Goal: Register for event/course

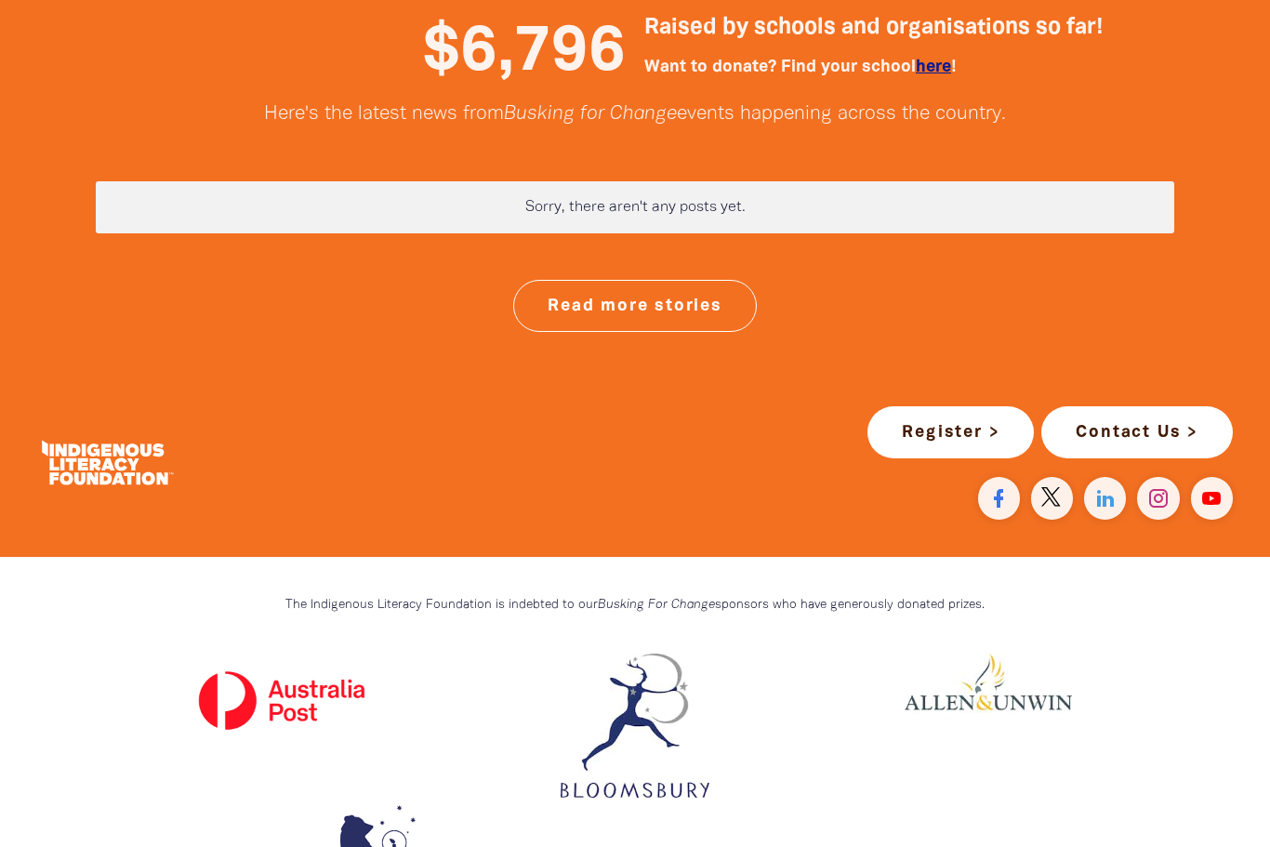
scroll to position [4884, 0]
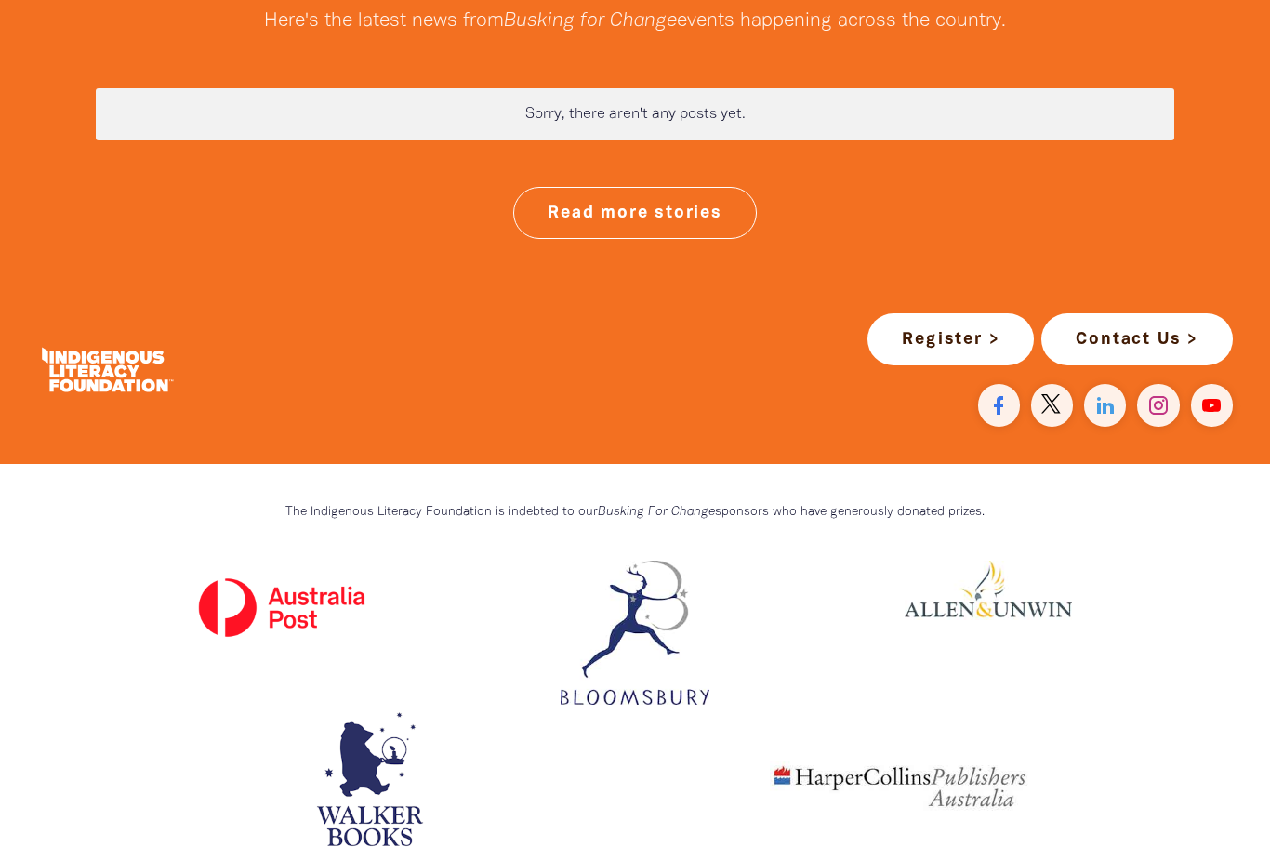
scroll to position [4977, 0]
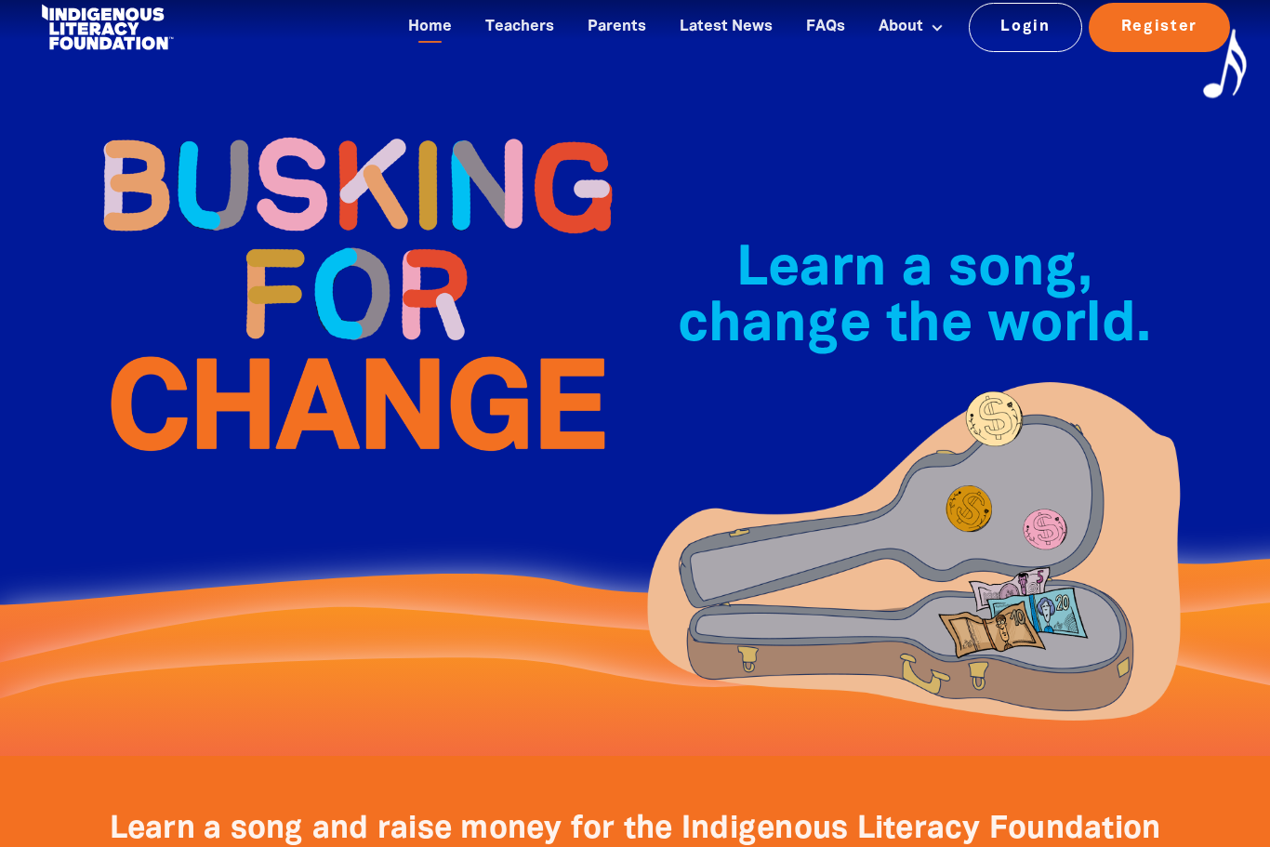
scroll to position [0, 0]
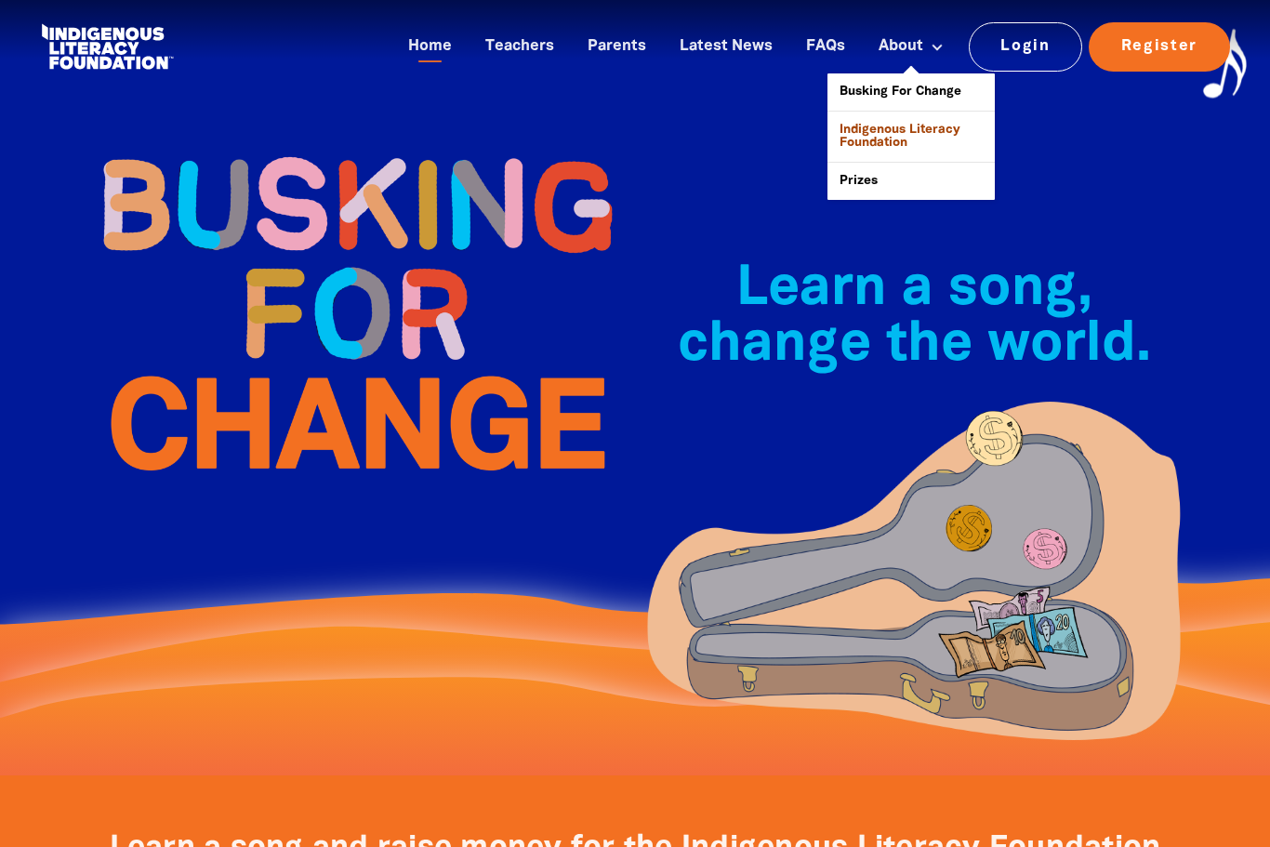
click at [896, 132] on link "Indigenous Literacy Foundation" at bounding box center [911, 137] width 167 height 50
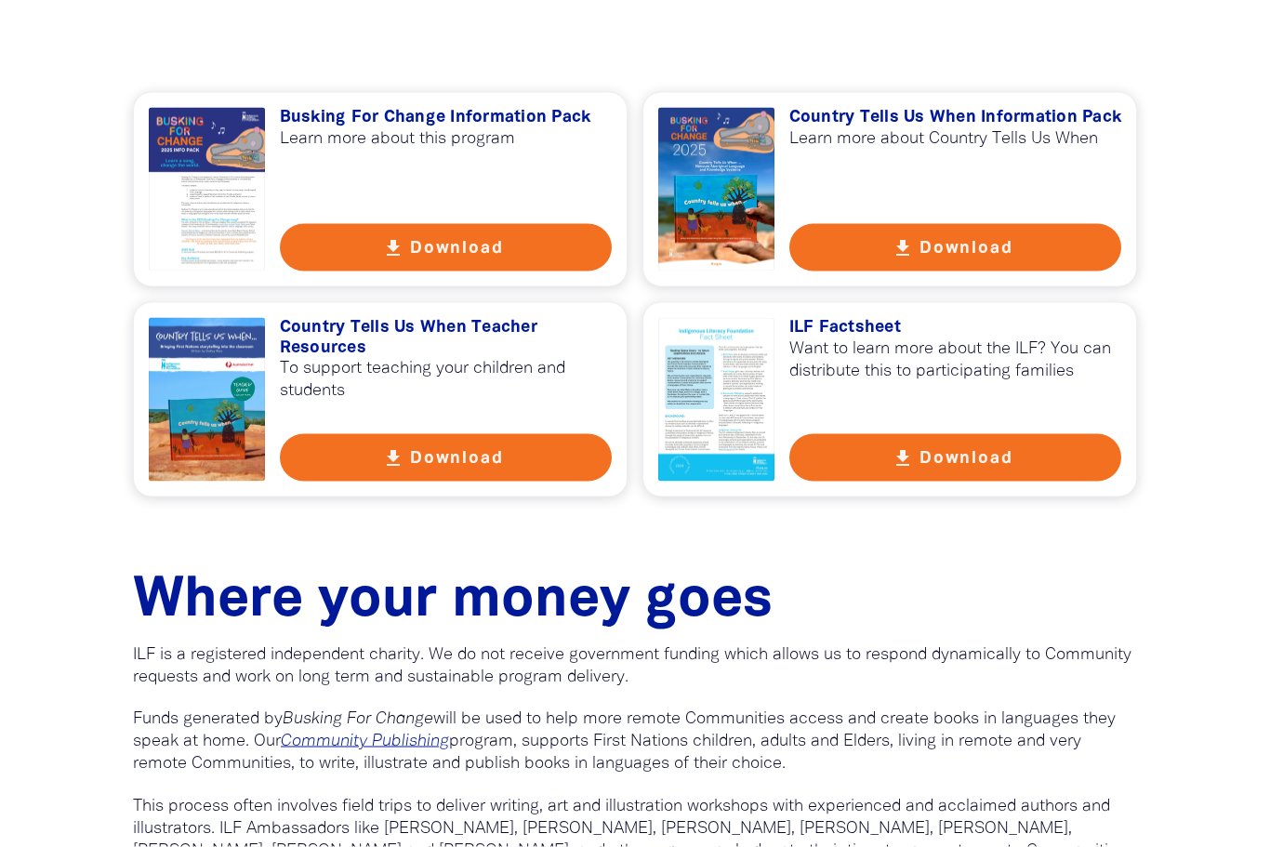
scroll to position [680, 0]
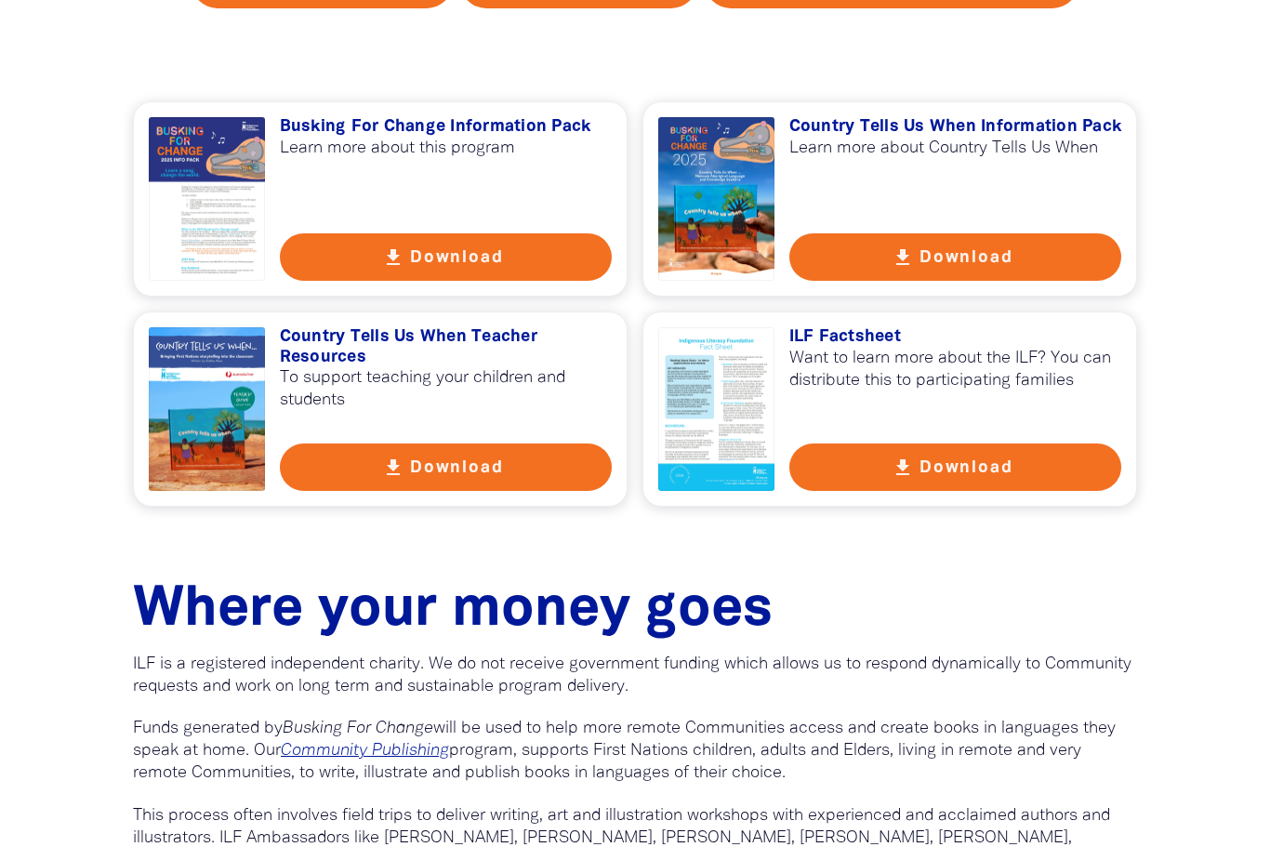
click at [549, 269] on button "get_app Download" at bounding box center [446, 256] width 333 height 47
click at [429, 476] on button "get_app Download" at bounding box center [446, 467] width 333 height 47
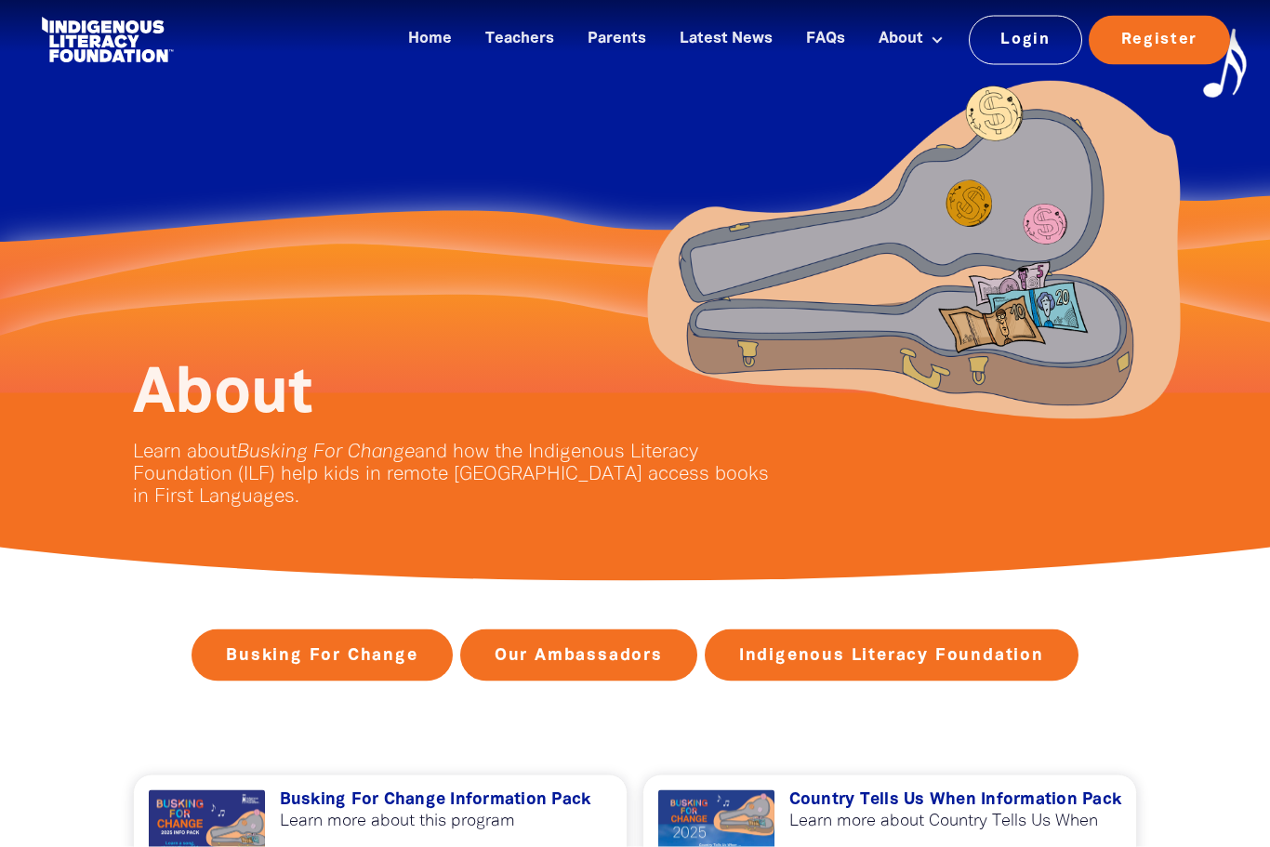
scroll to position [0, 0]
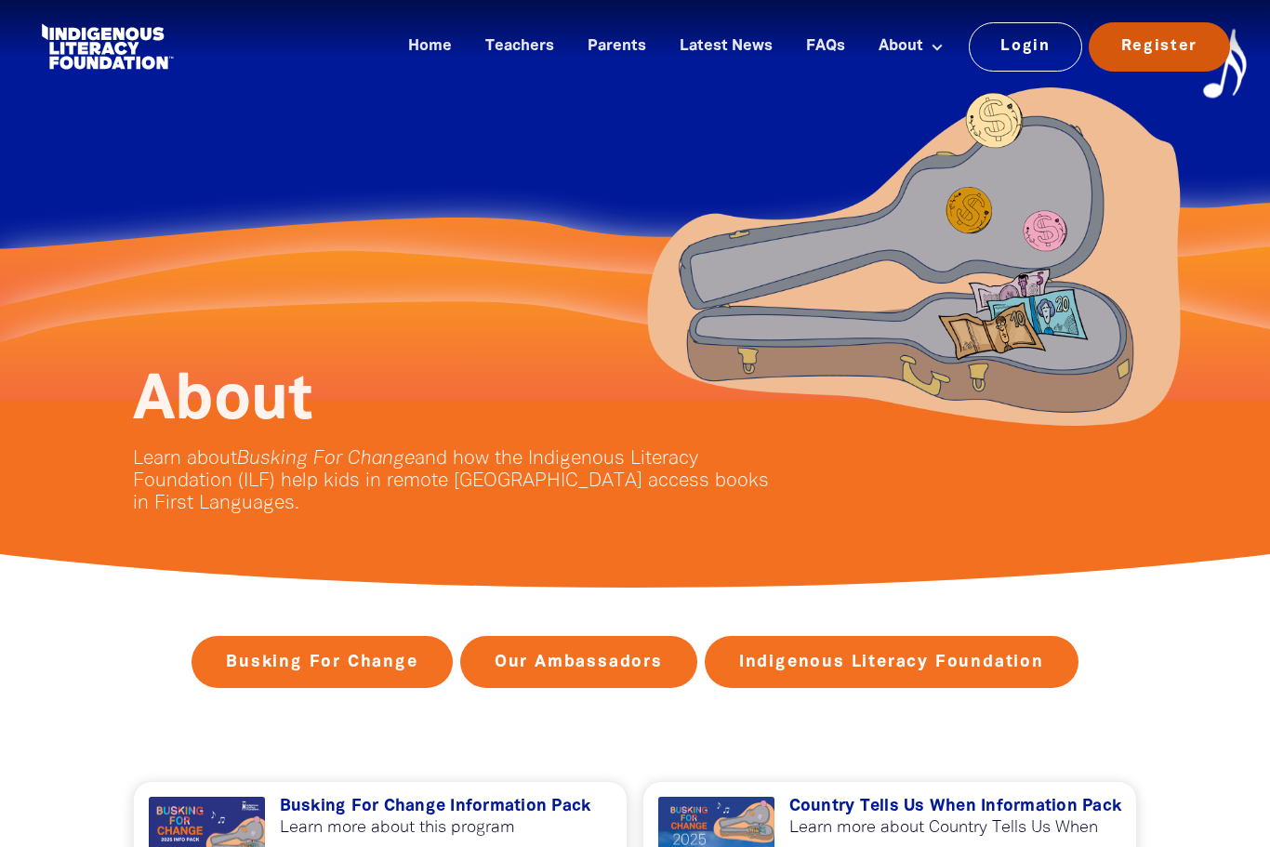
click at [1176, 62] on link "Register" at bounding box center [1159, 46] width 141 height 48
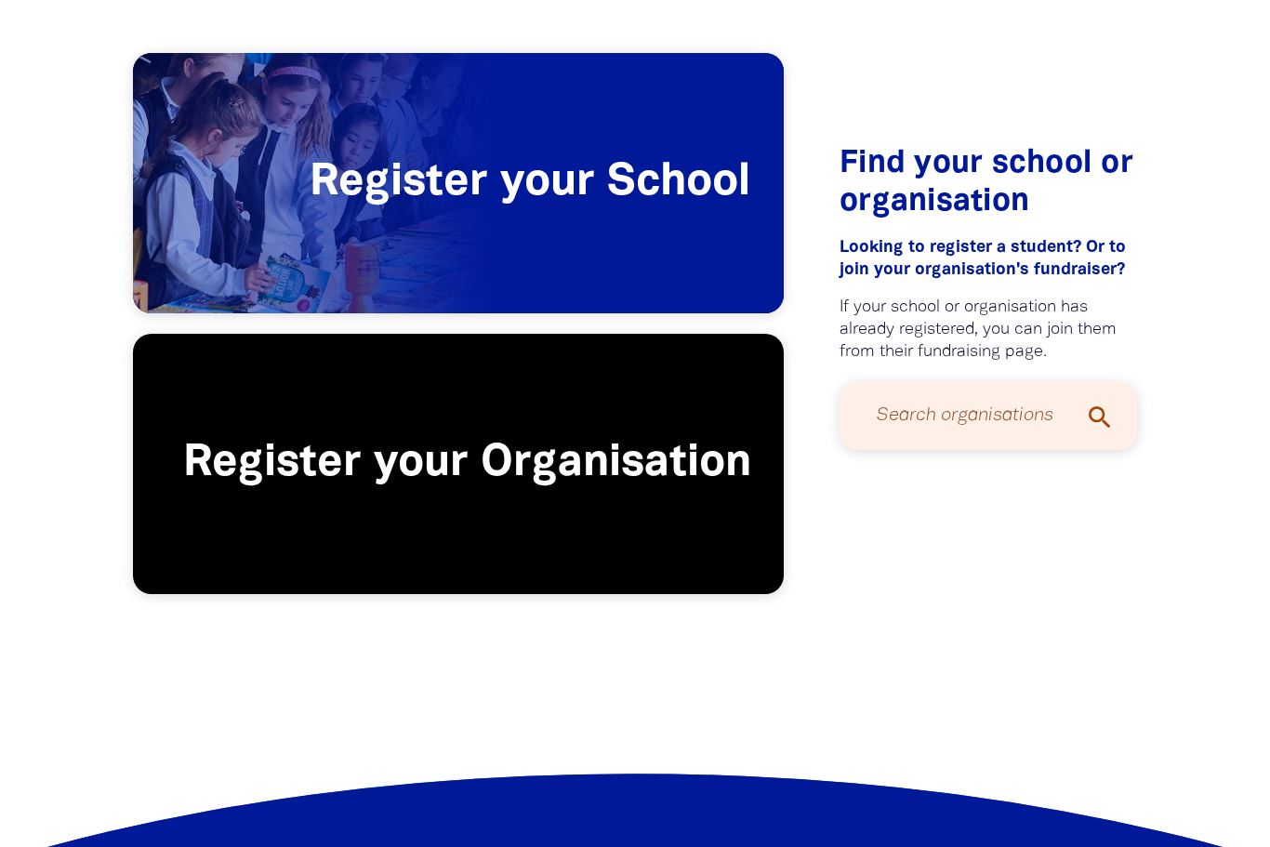
scroll to position [423, 0]
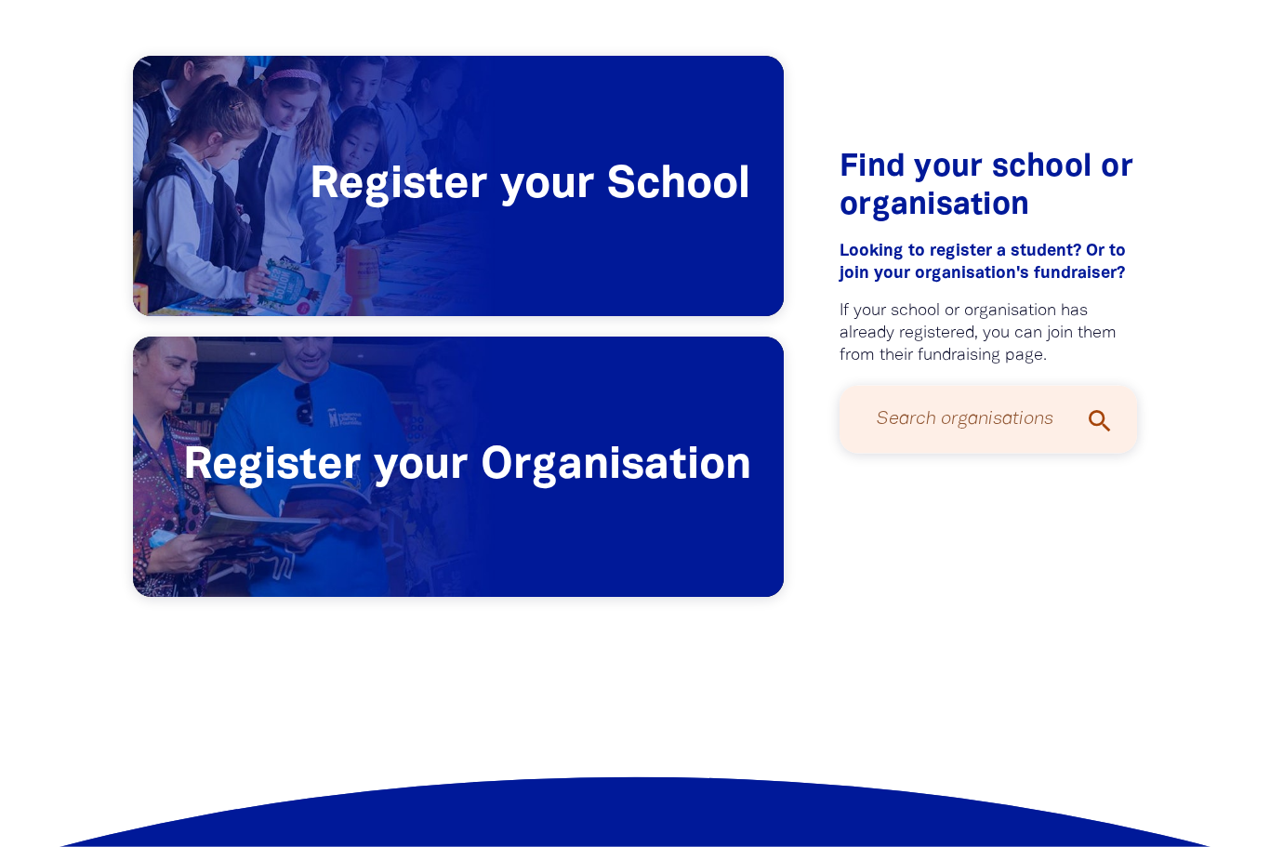
click at [1001, 422] on input "Search organisations" at bounding box center [988, 419] width 260 height 49
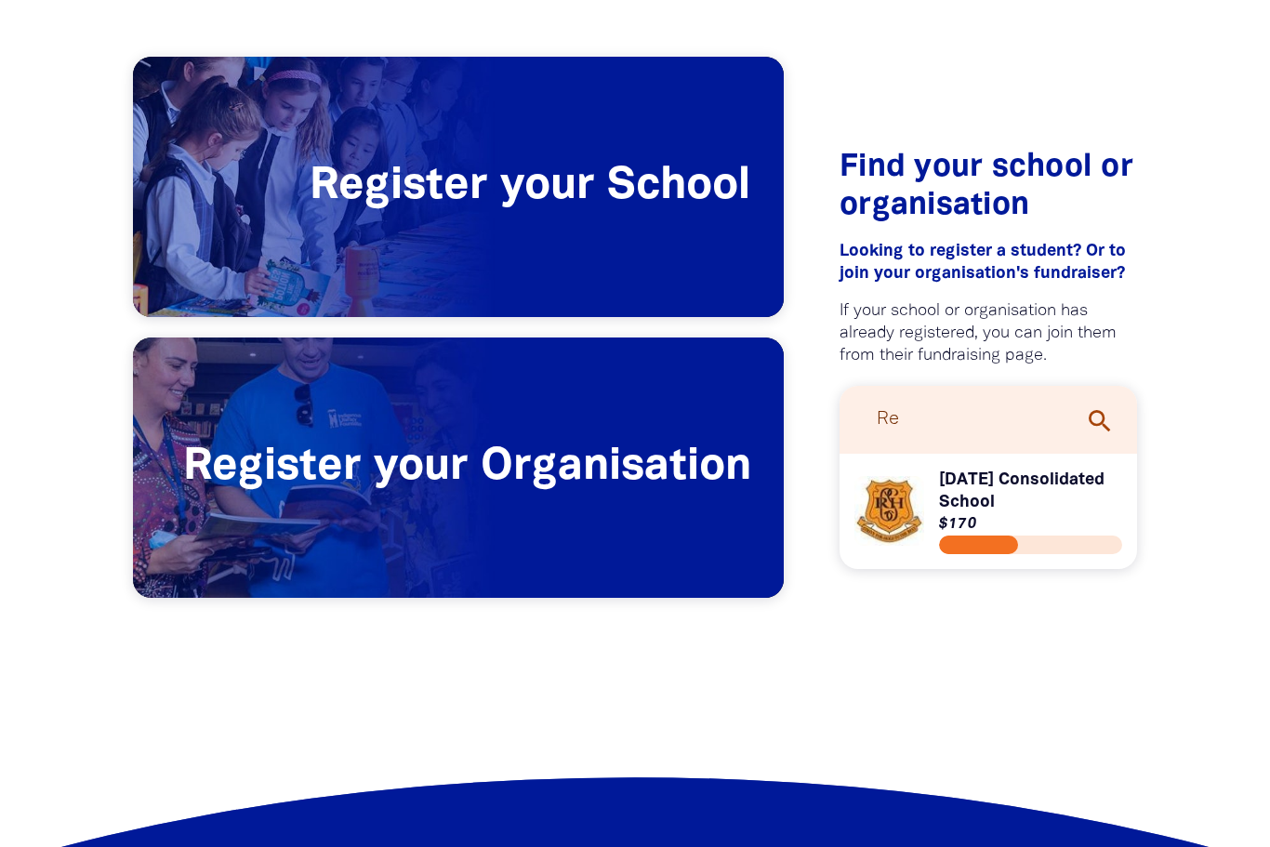
type input "R"
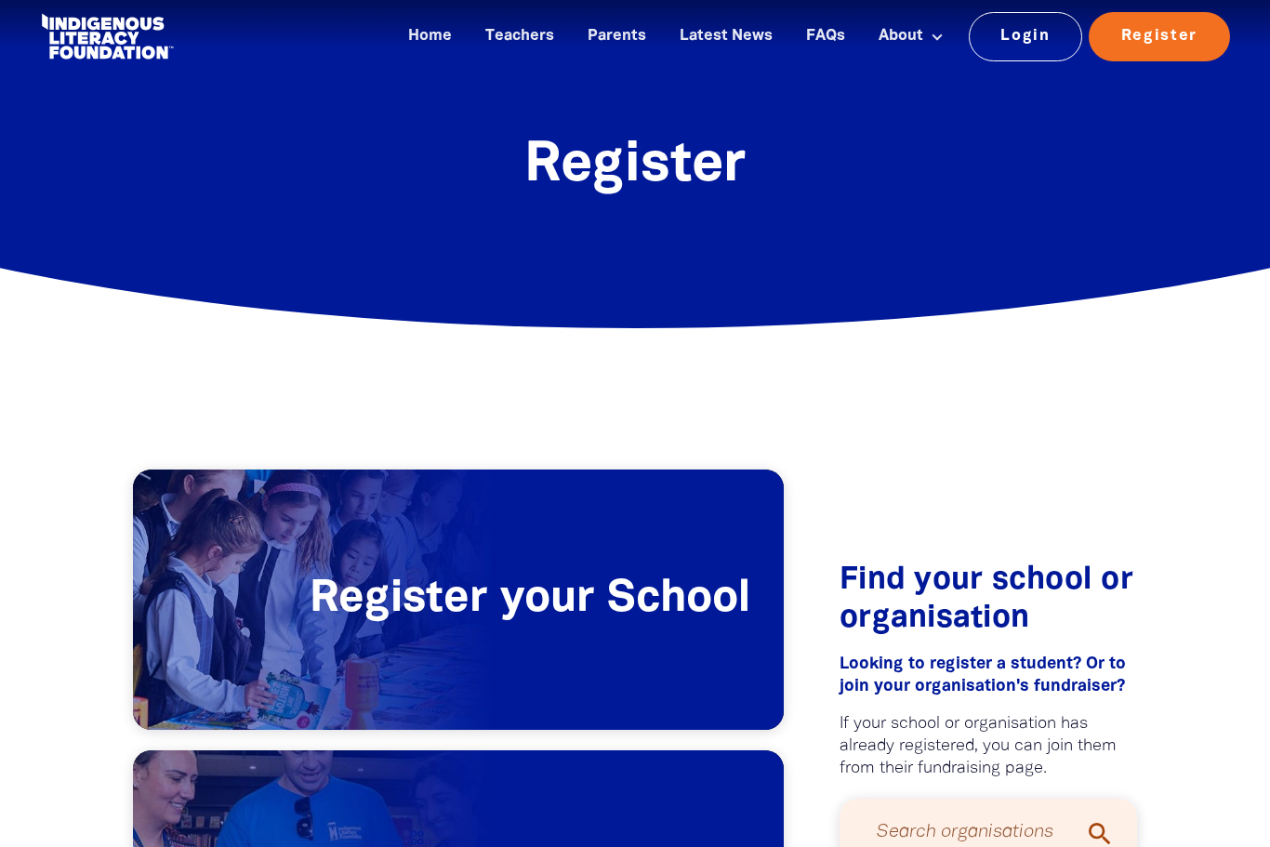
scroll to position [0, 0]
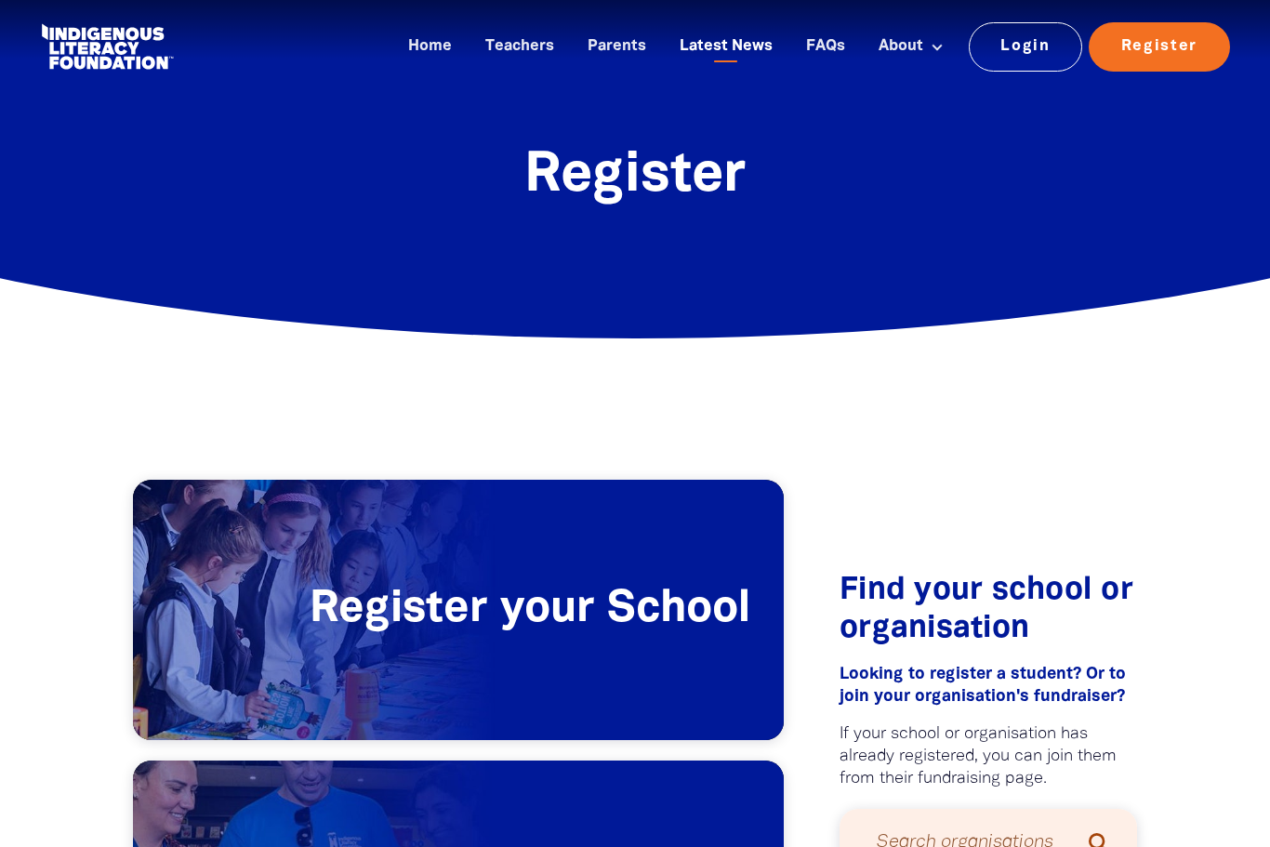
click at [720, 51] on link "Latest News" at bounding box center [726, 47] width 115 height 31
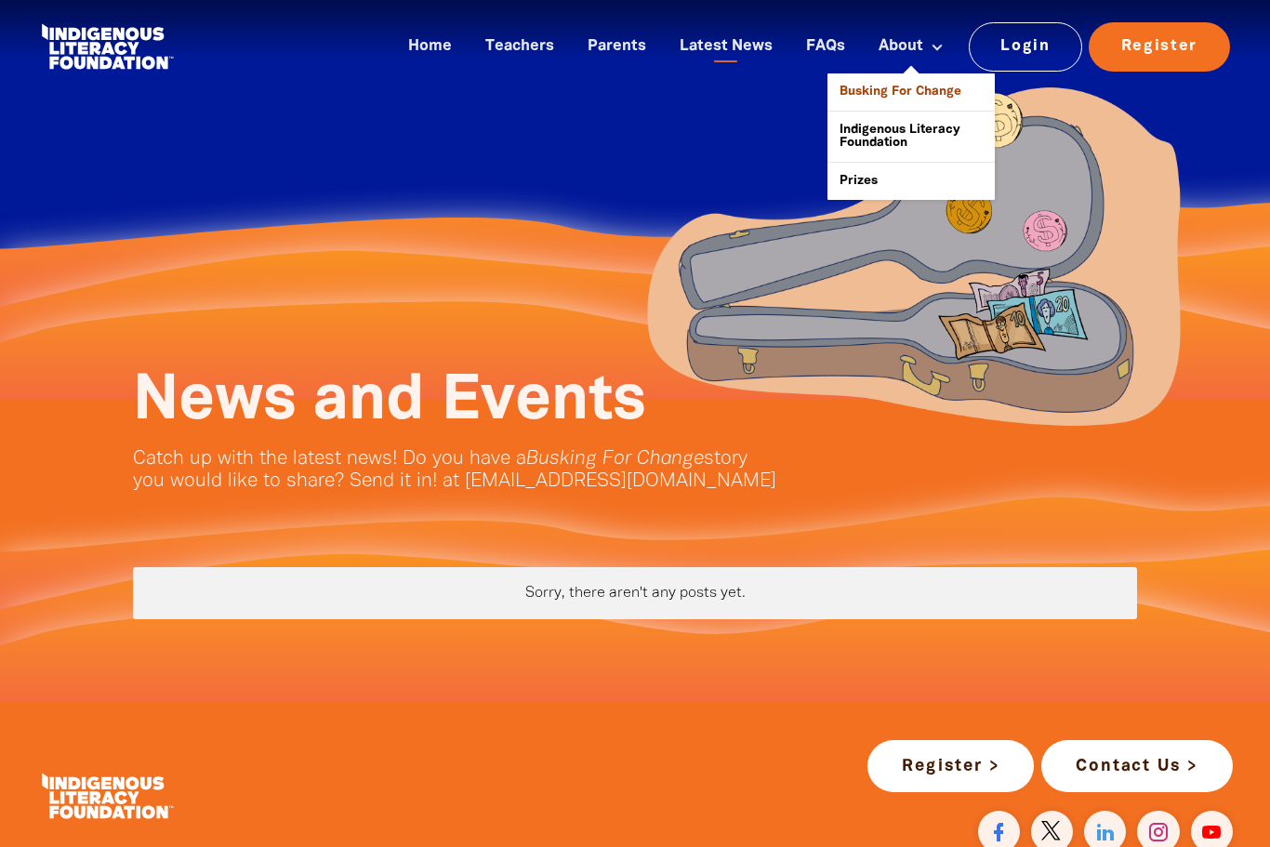
click at [953, 87] on link "Busking For Change" at bounding box center [911, 91] width 167 height 37
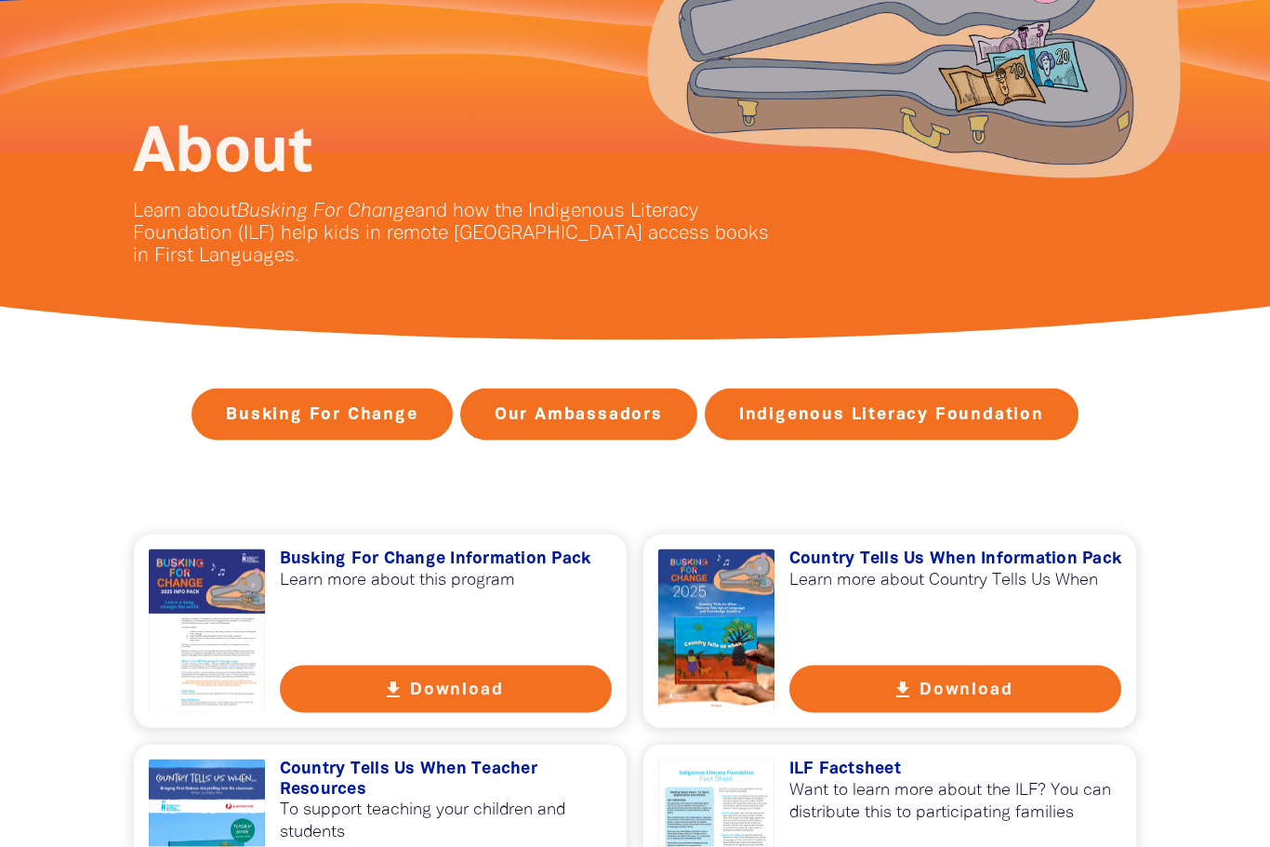
scroll to position [209, 0]
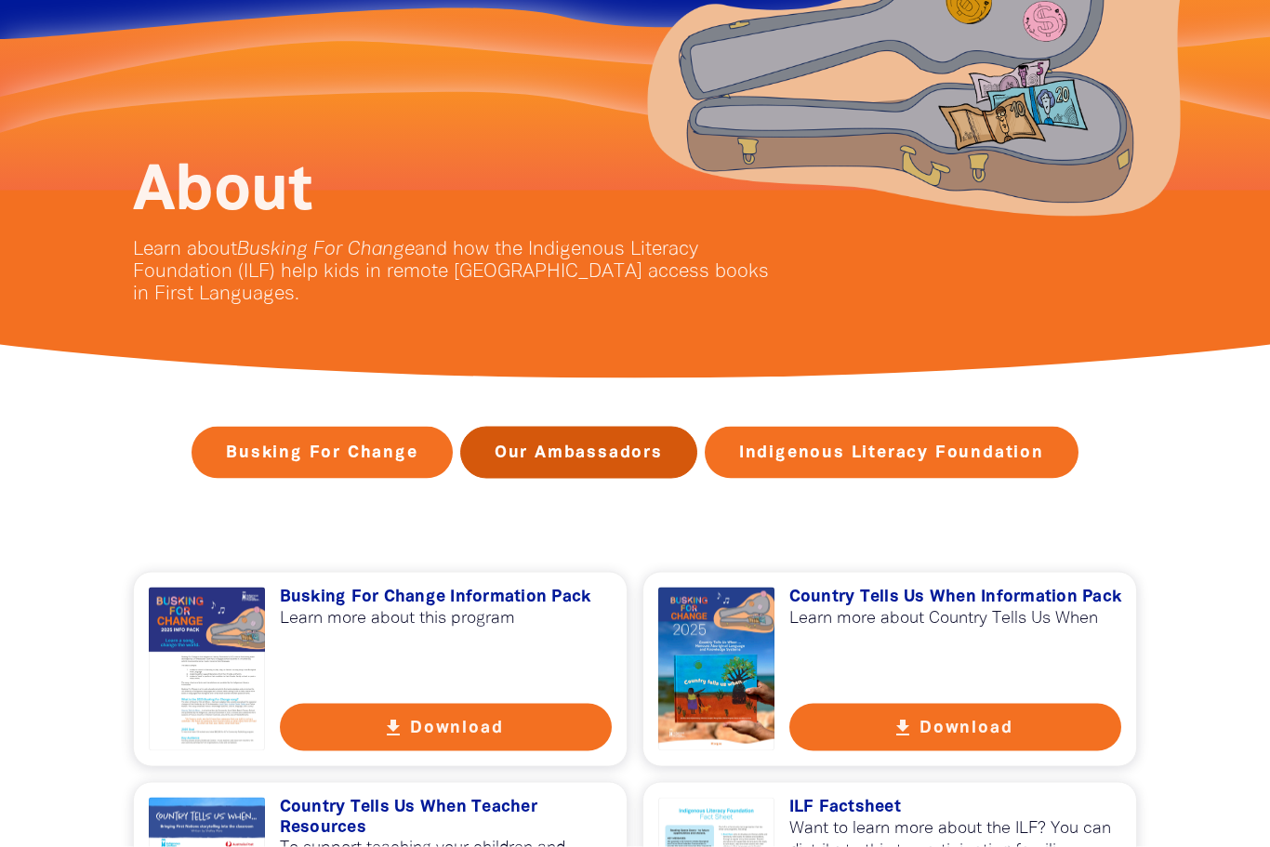
click at [599, 454] on link "Our Ambassadors" at bounding box center [578, 453] width 237 height 52
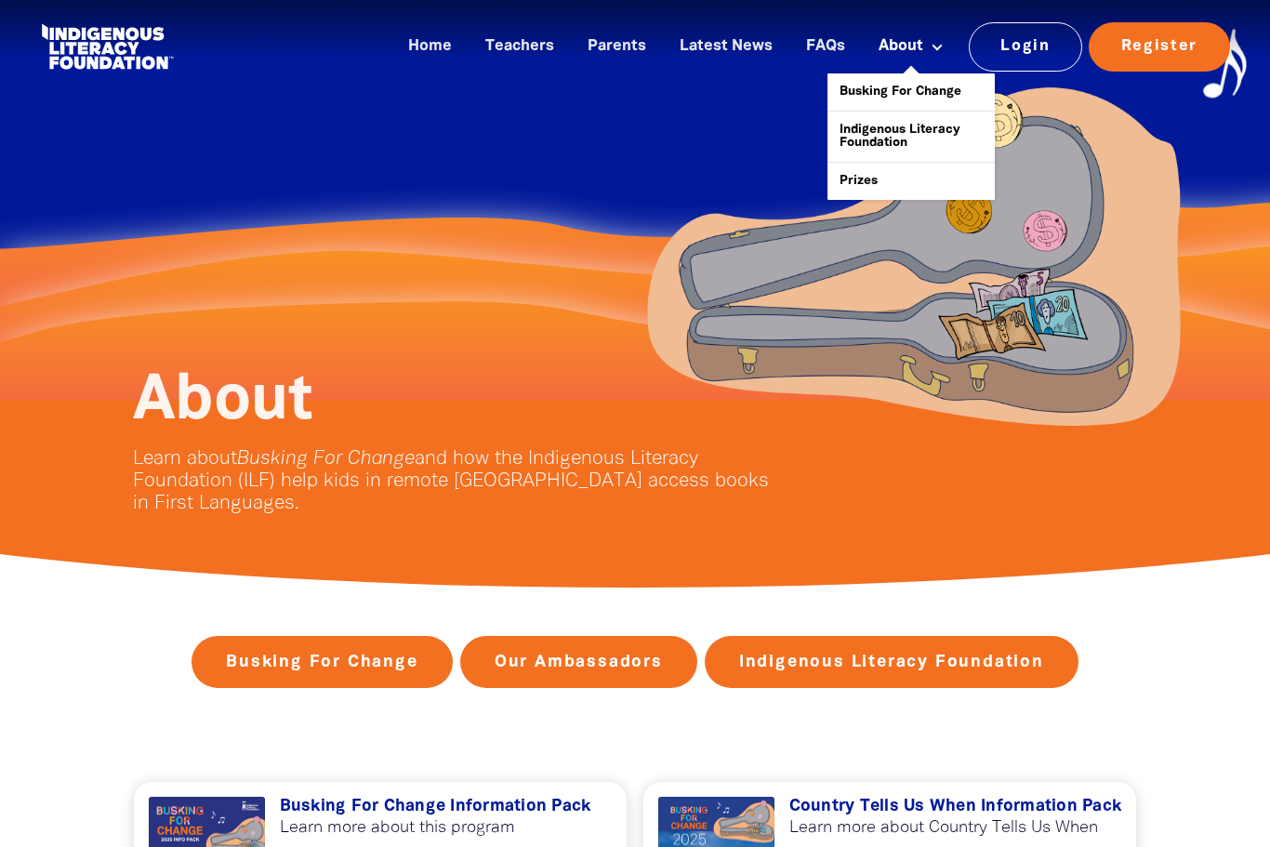
click at [910, 49] on link "About" at bounding box center [911, 47] width 87 height 31
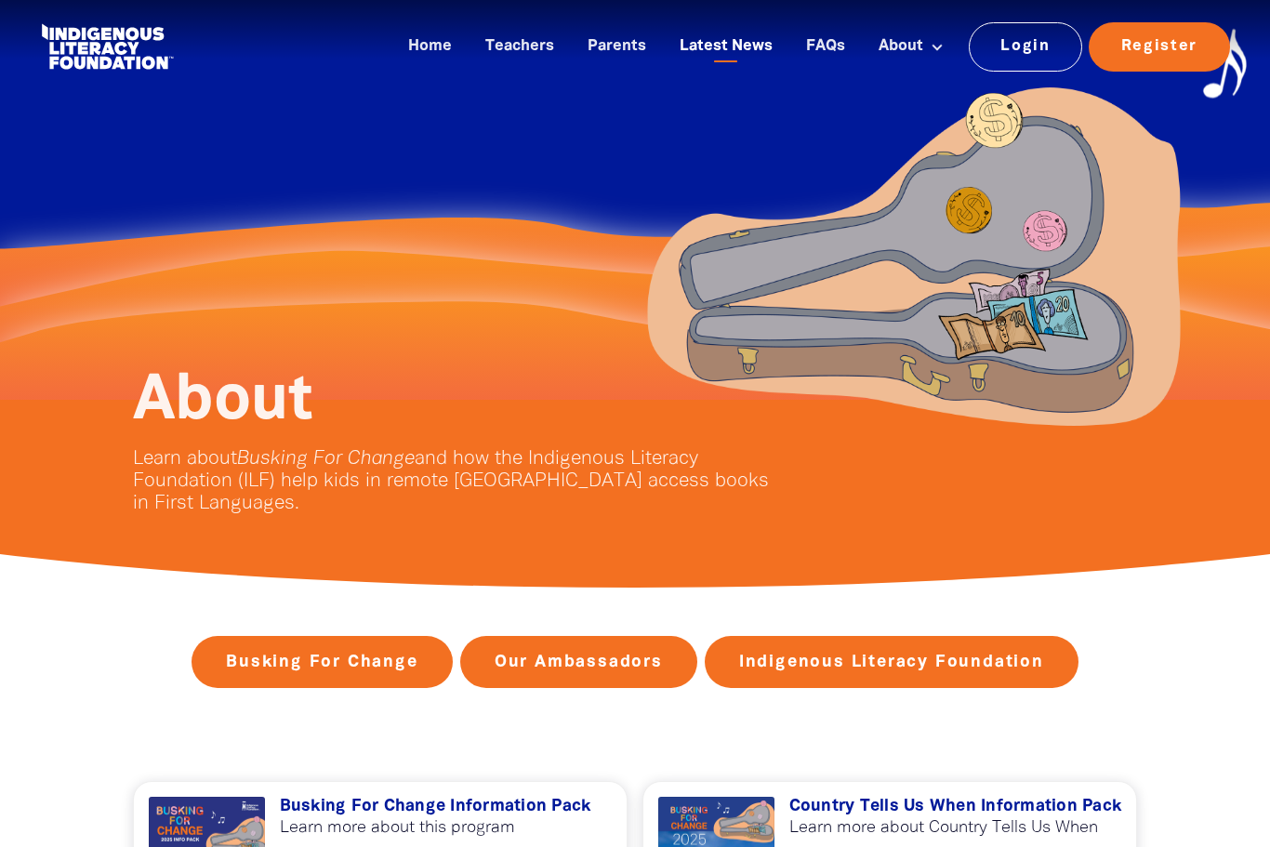
click at [740, 42] on link "Latest News" at bounding box center [726, 47] width 115 height 31
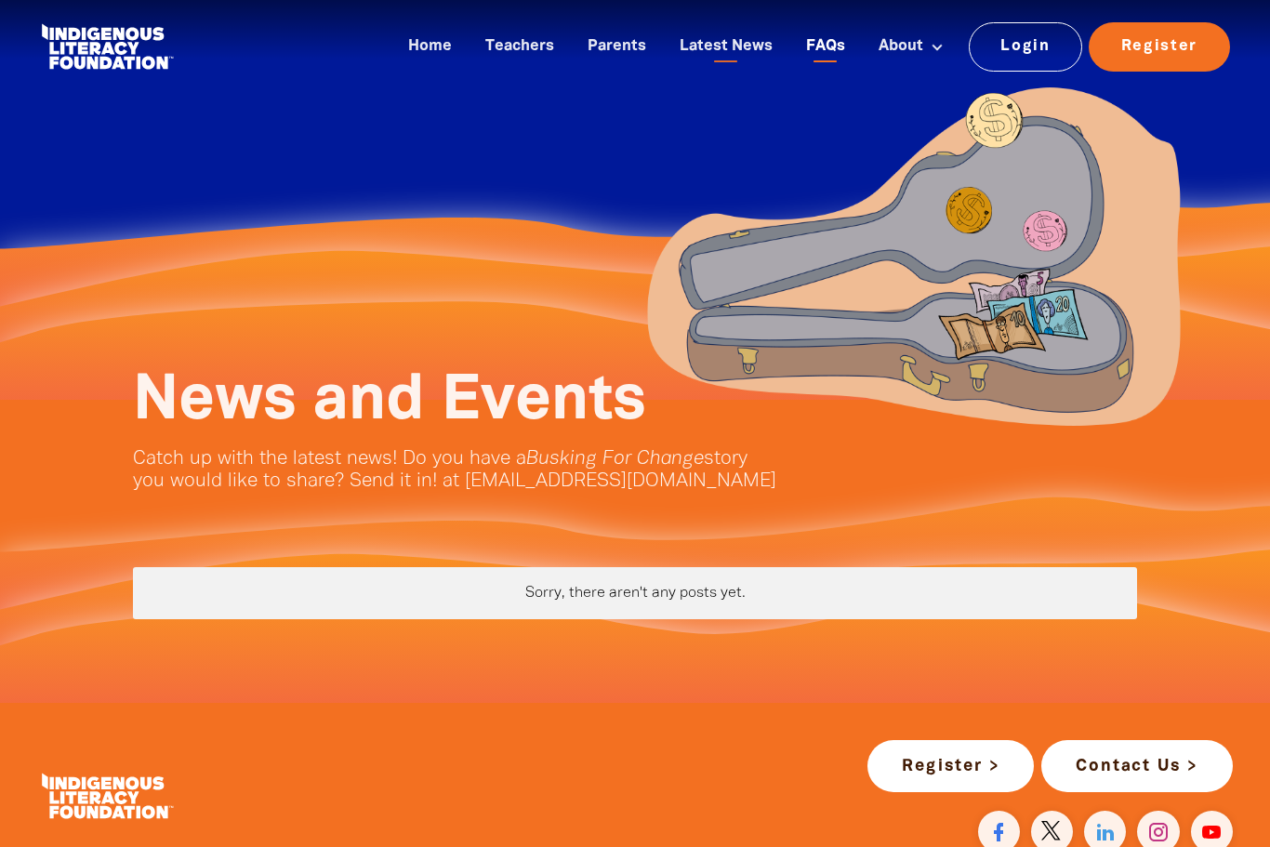
click at [822, 49] on link "FAQs" at bounding box center [825, 47] width 61 height 31
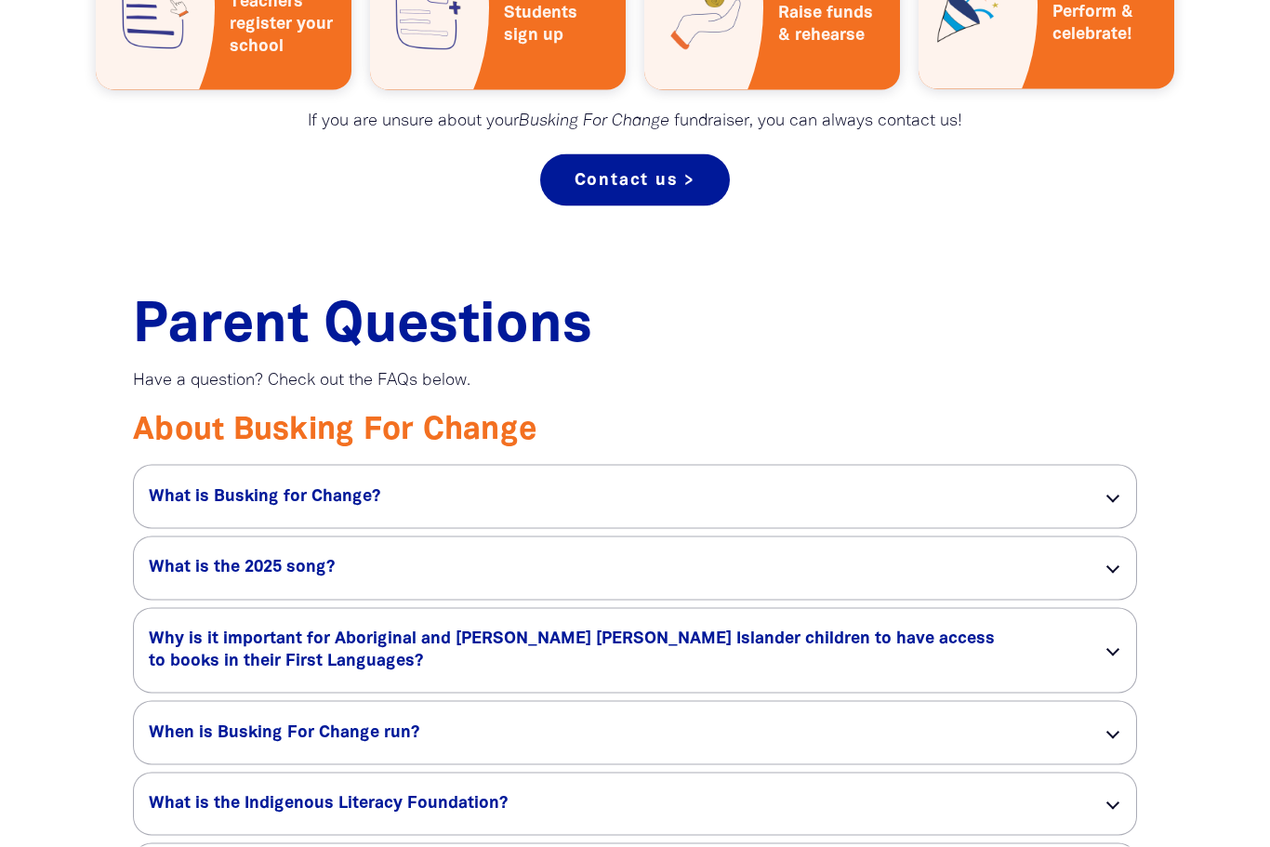
scroll to position [1161, 0]
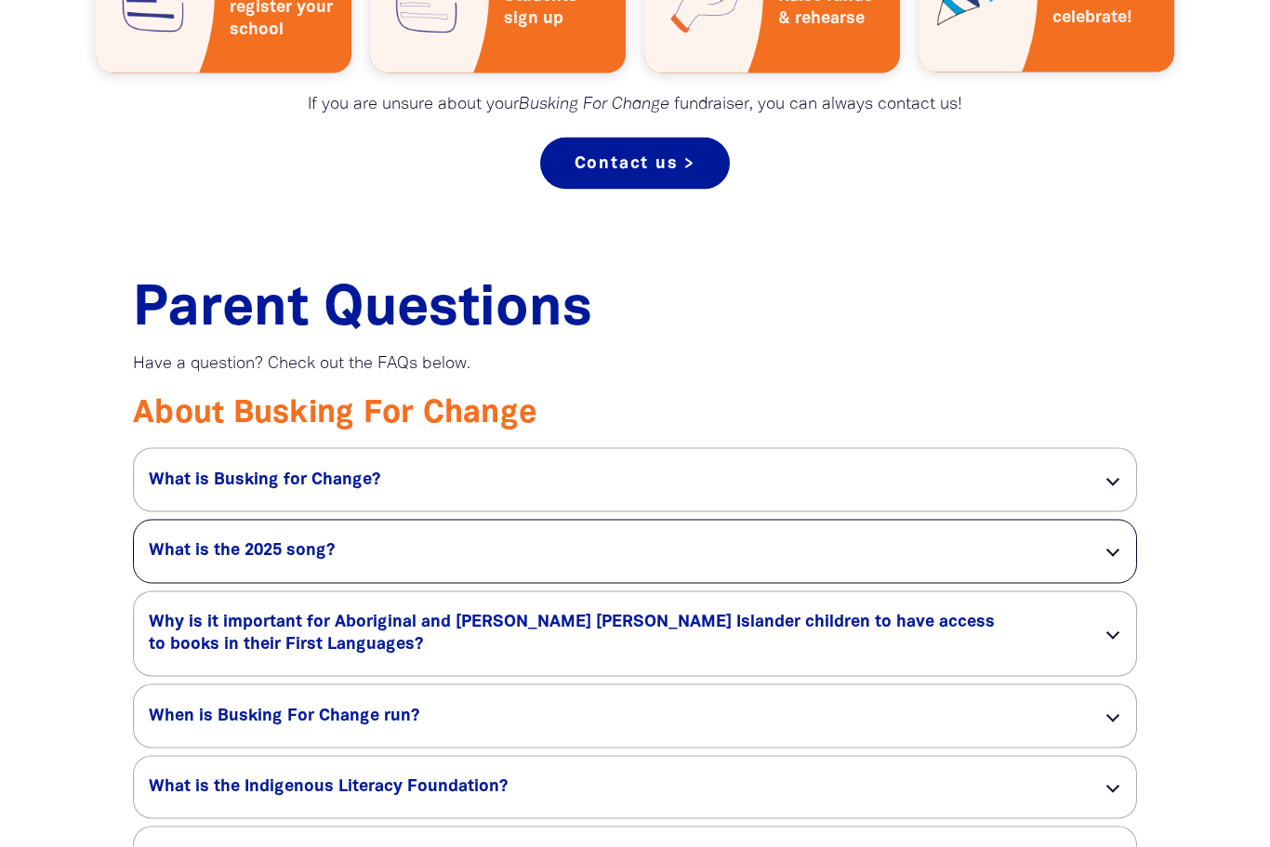
click at [856, 537] on div "What is the 2025 song? link" at bounding box center [635, 552] width 1002 height 62
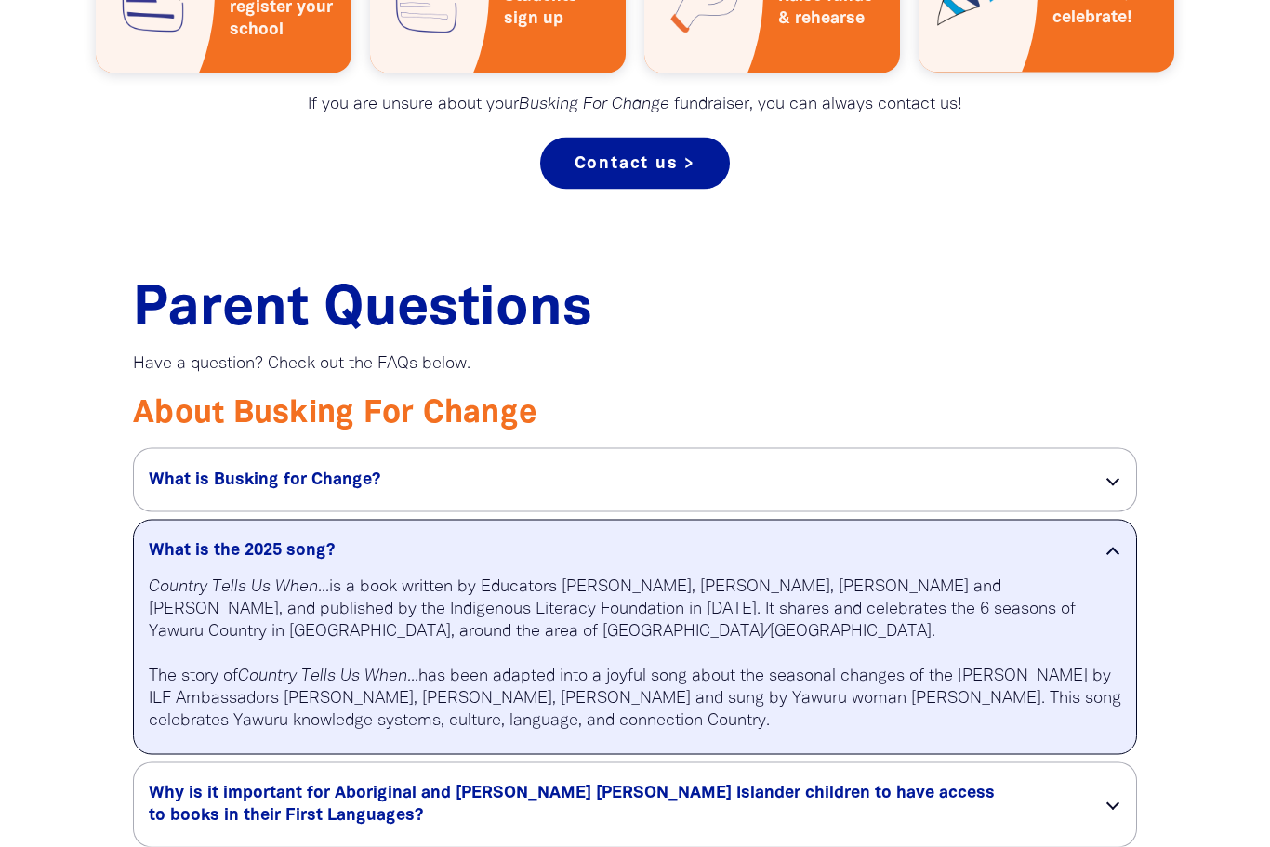
scroll to position [1161, 0]
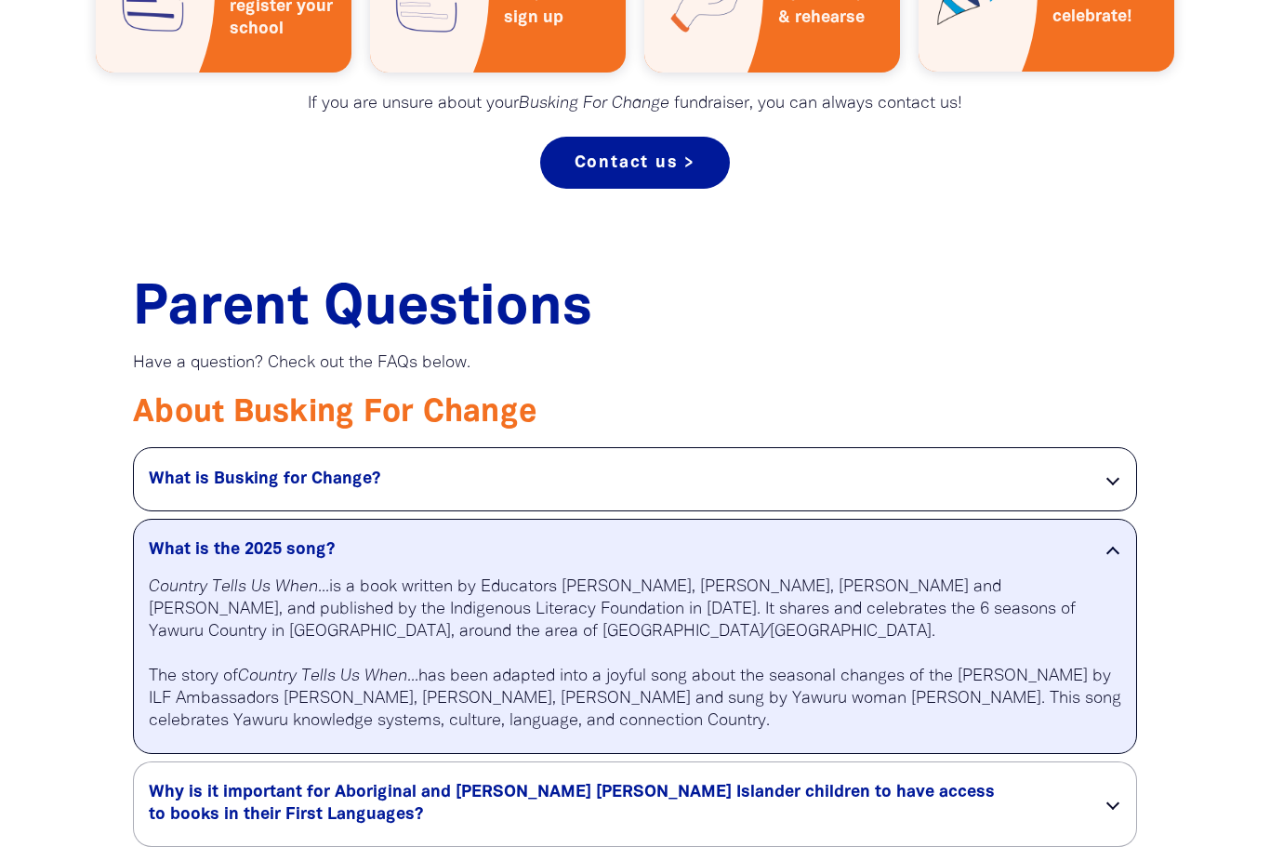
click at [871, 497] on div "What is Busking for Change? link" at bounding box center [635, 479] width 1002 height 62
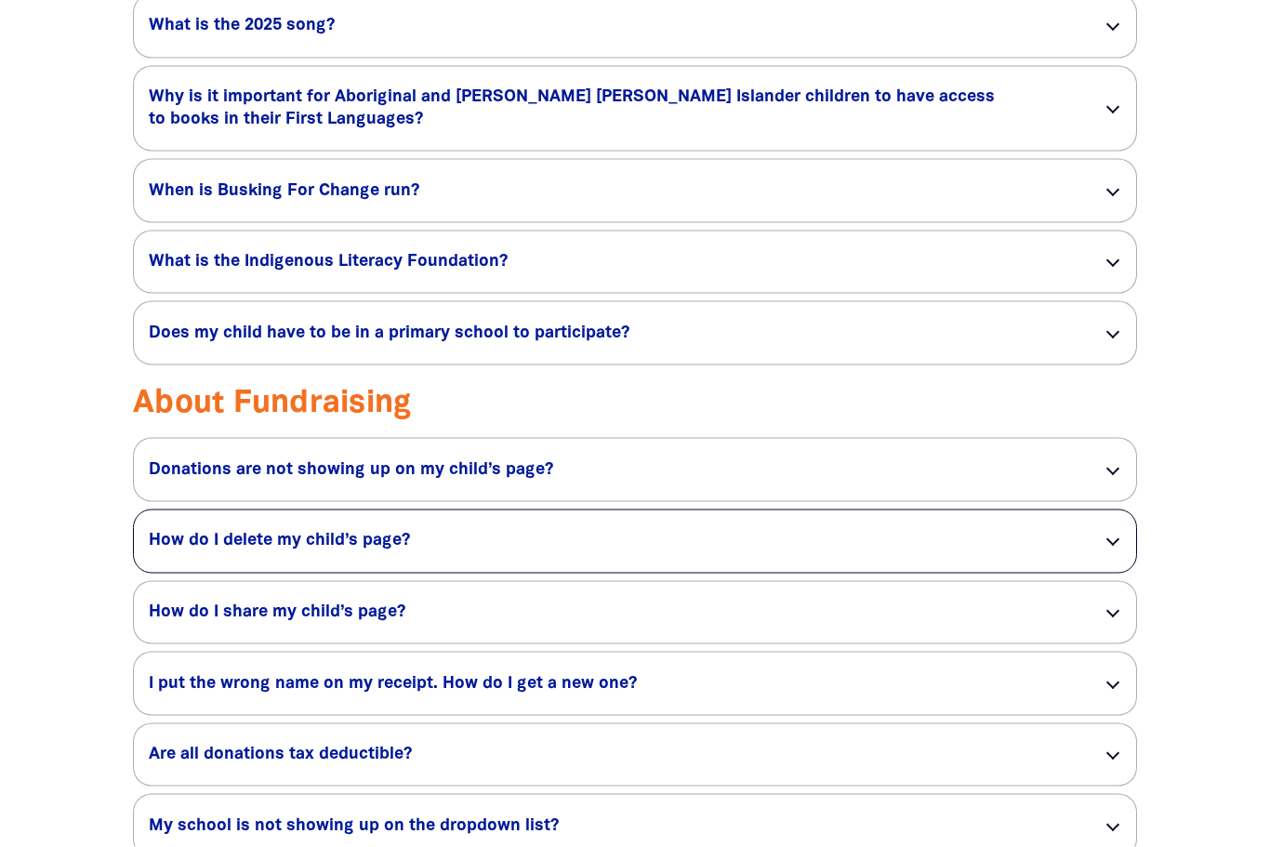
click at [840, 58] on div "How do I delete my child’s page? link" at bounding box center [635, 26] width 1002 height 62
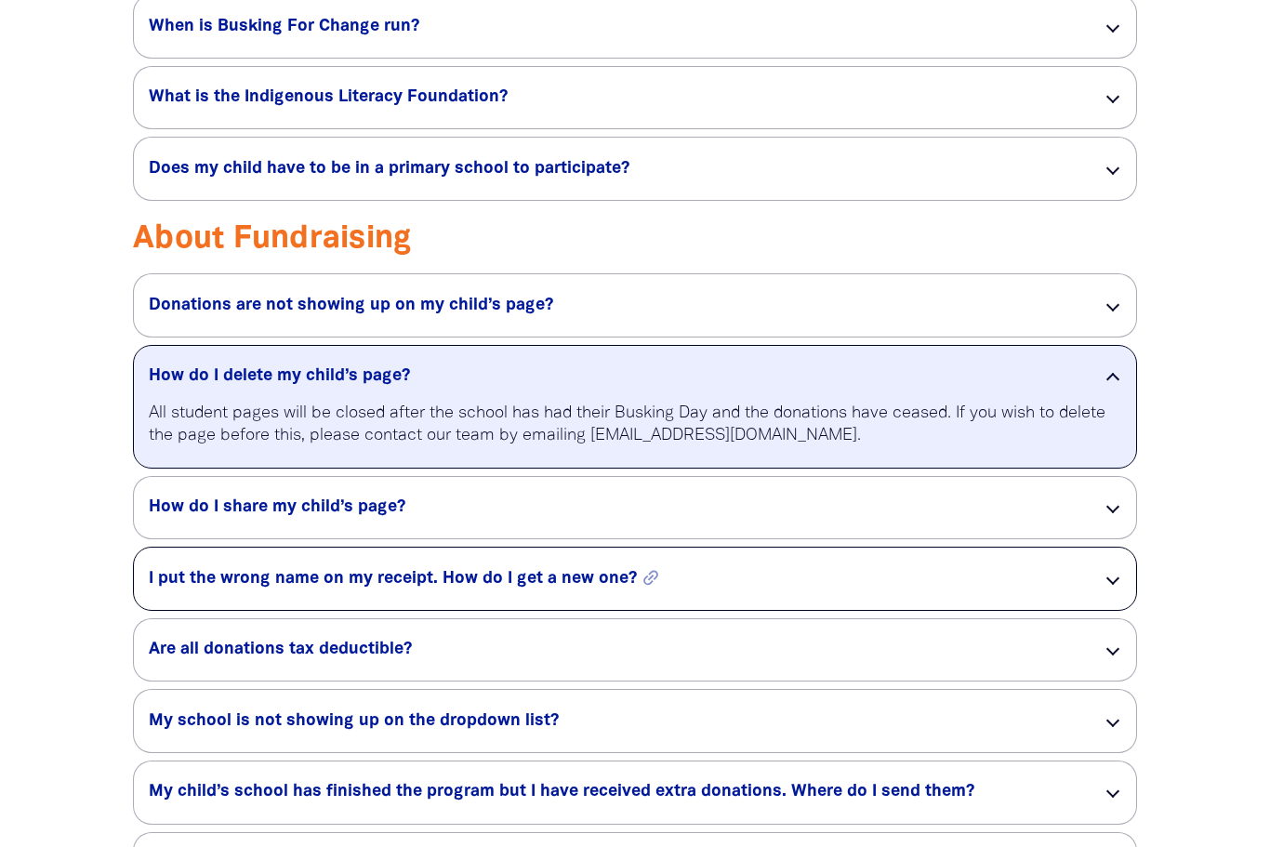
scroll to position [2114, 0]
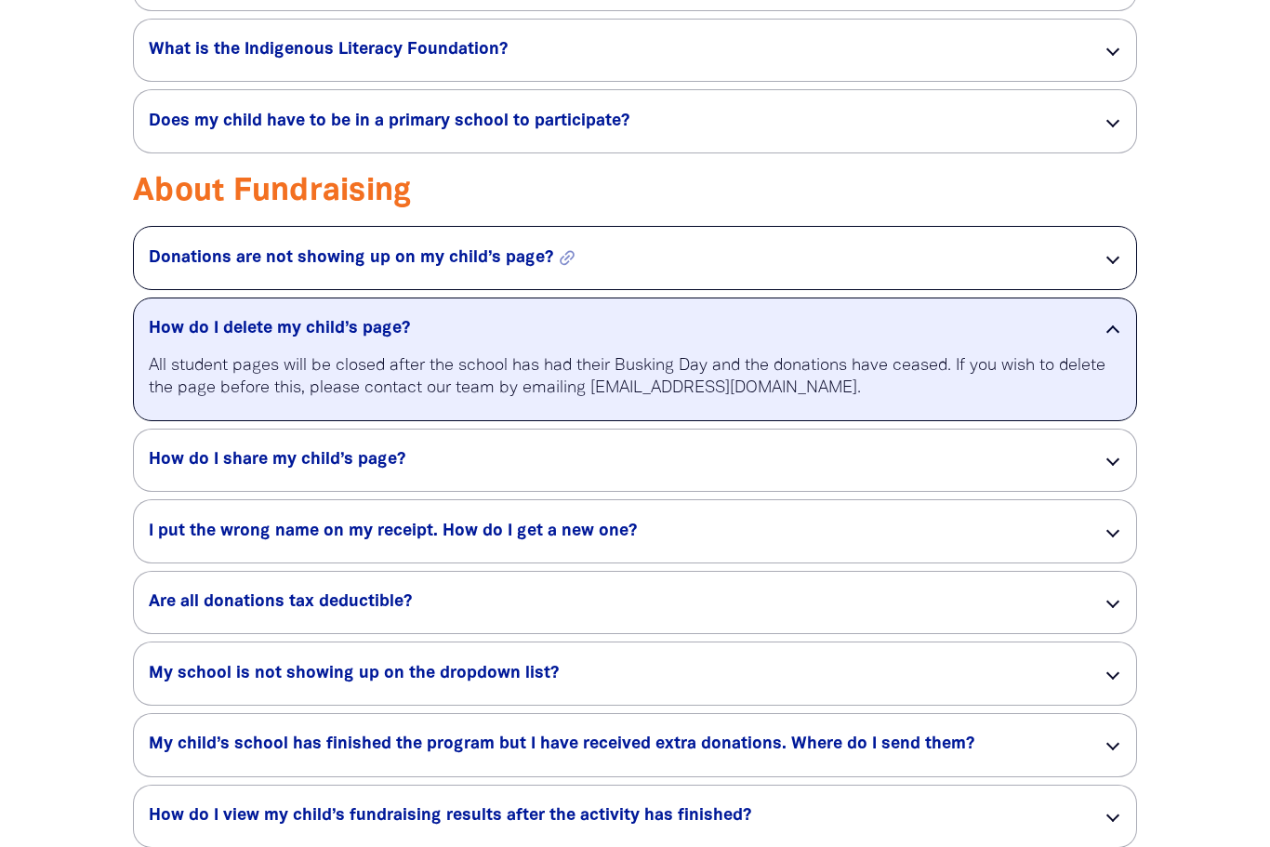
click at [837, 259] on h5 "Donations are not showing up on my child’s page? link" at bounding box center [611, 258] width 924 height 22
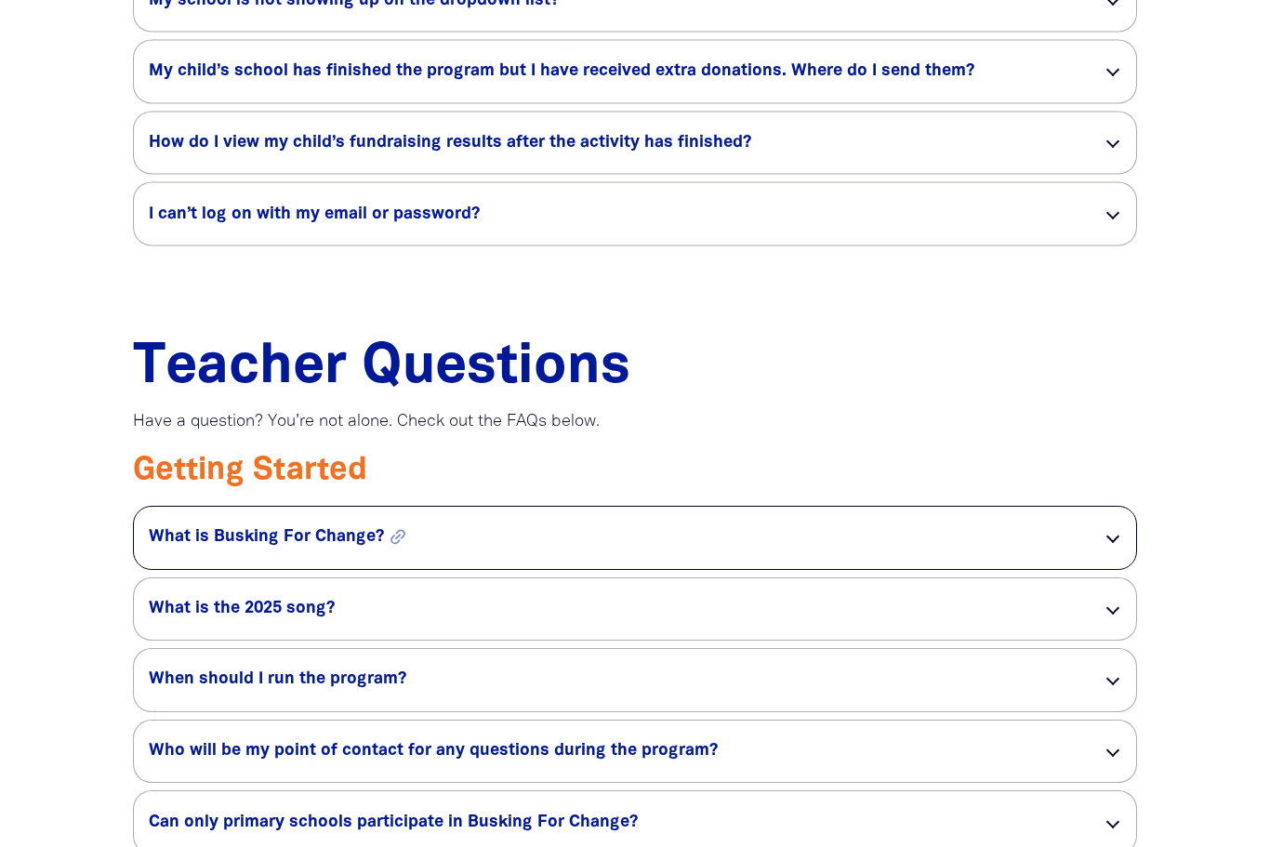
scroll to position [2807, 0]
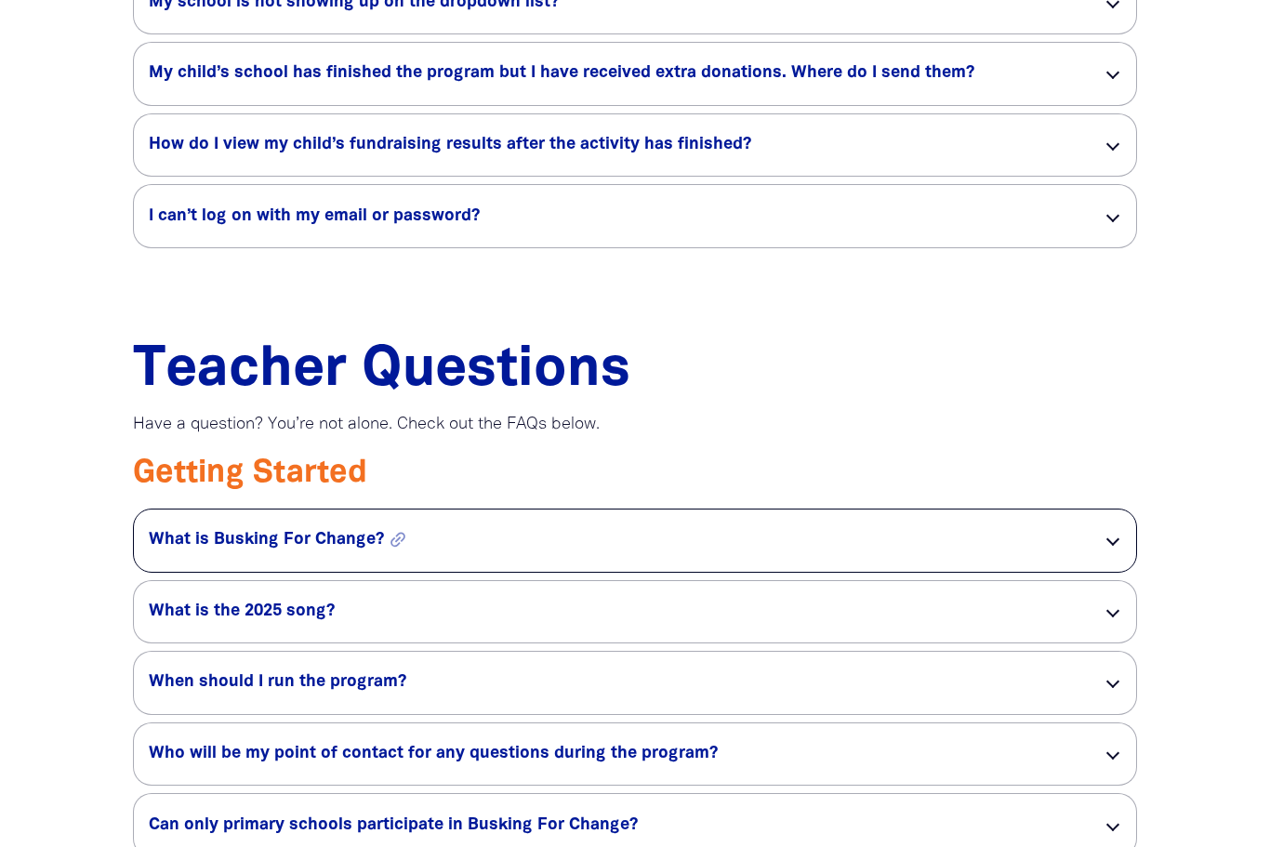
click at [759, 547] on h5 "What is Busking For Change? link" at bounding box center [611, 540] width 924 height 22
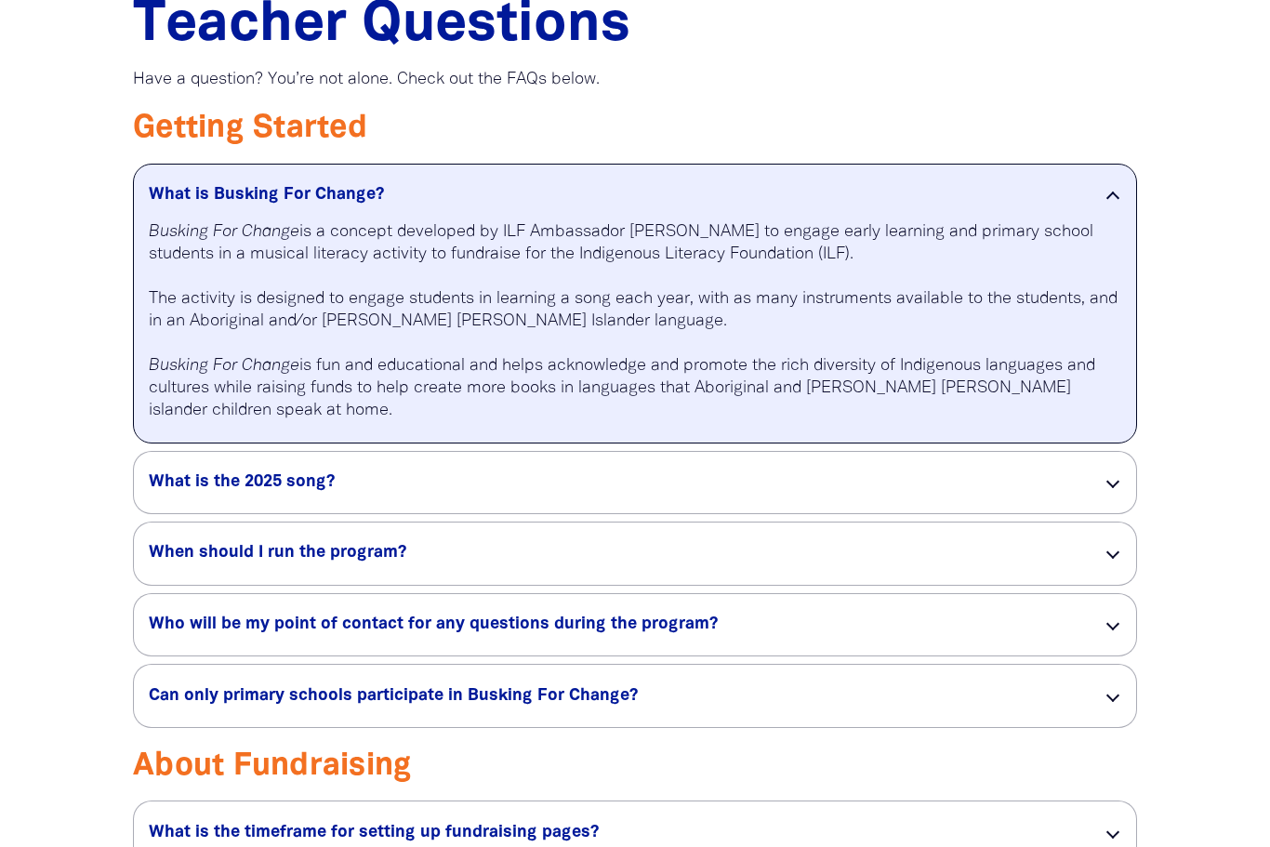
scroll to position [3192, 0]
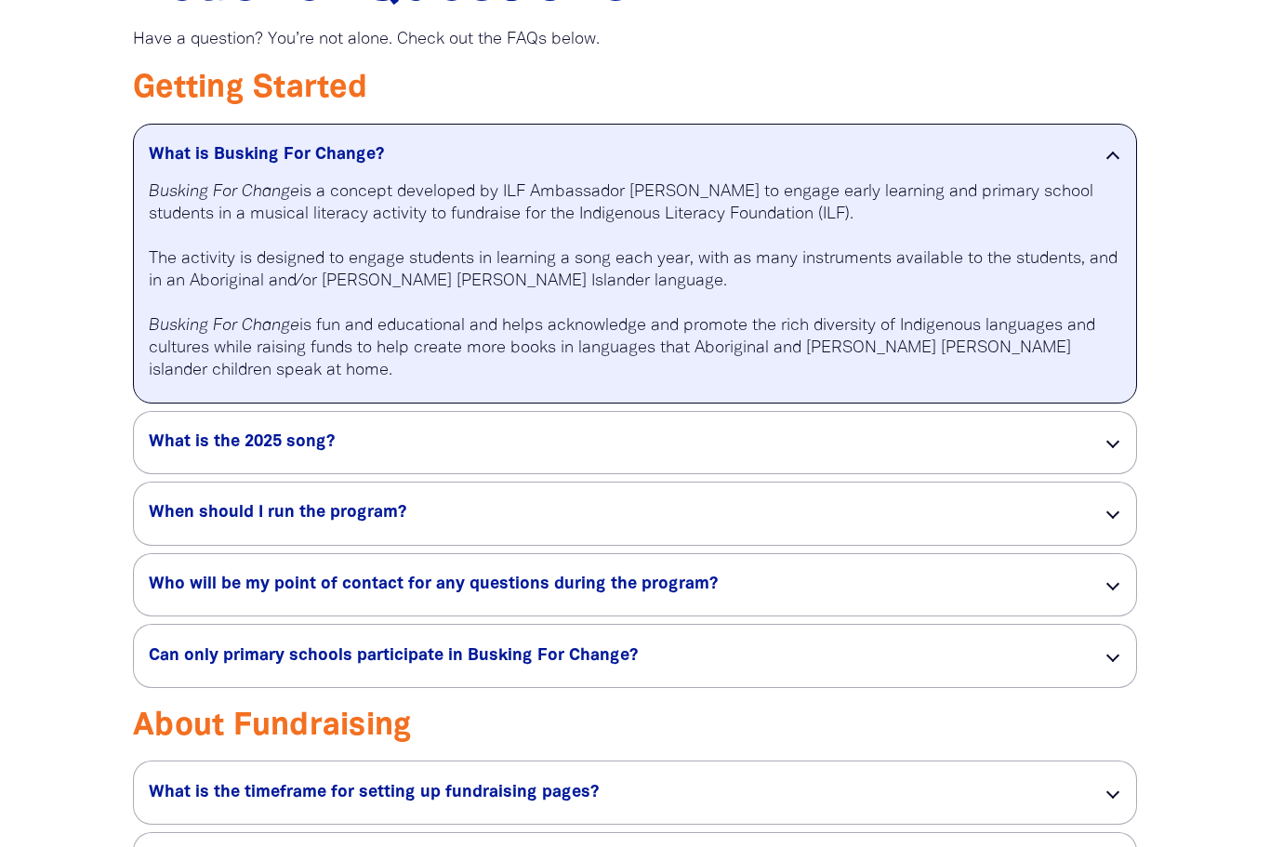
click at [759, 547] on div "What is Busking For Change? link Busking For Change is a concept developed by I…" at bounding box center [635, 406] width 1004 height 564
click at [738, 523] on div "When should I run the program? link" at bounding box center [635, 514] width 1002 height 62
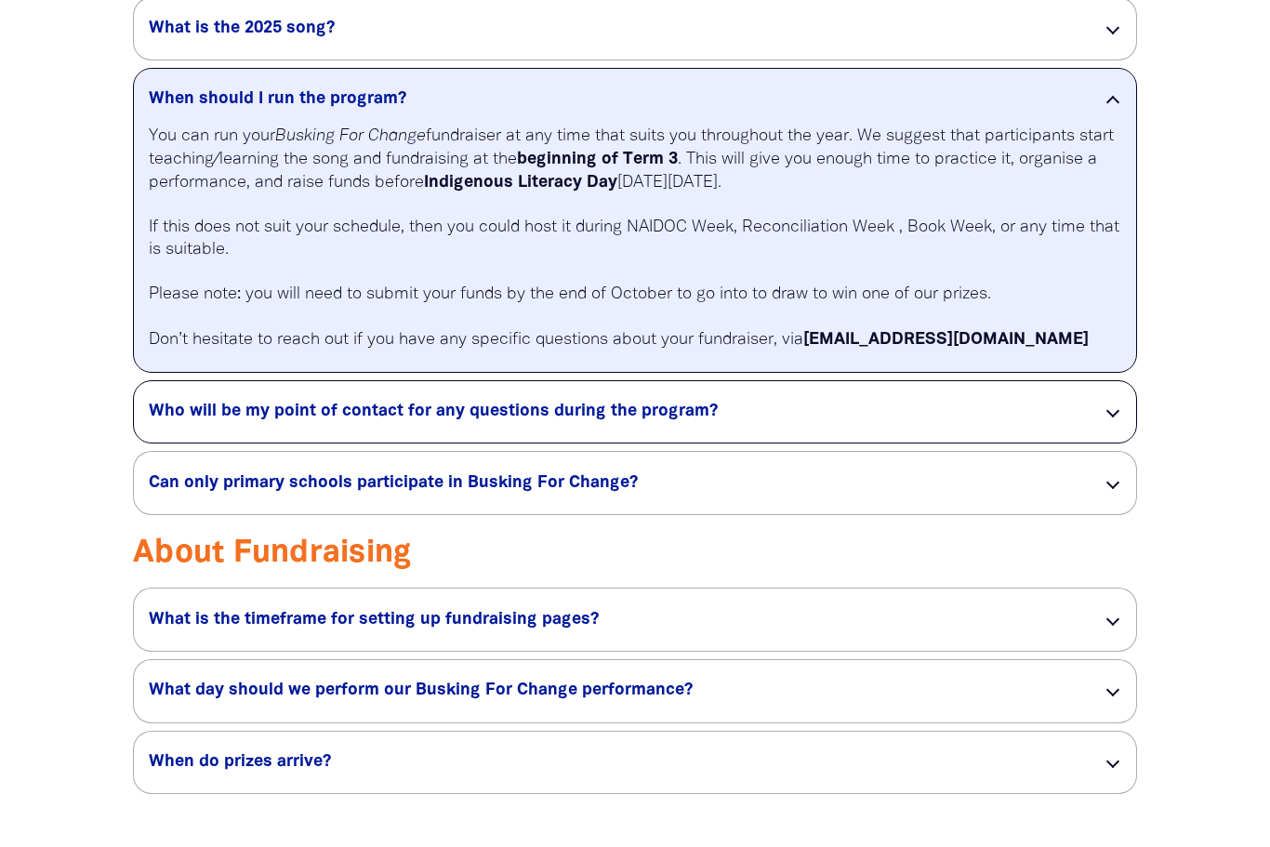
scroll to position [3390, 0]
click at [674, 401] on h5 "Who will be my point of contact for any questions during the program? link" at bounding box center [611, 412] width 924 height 22
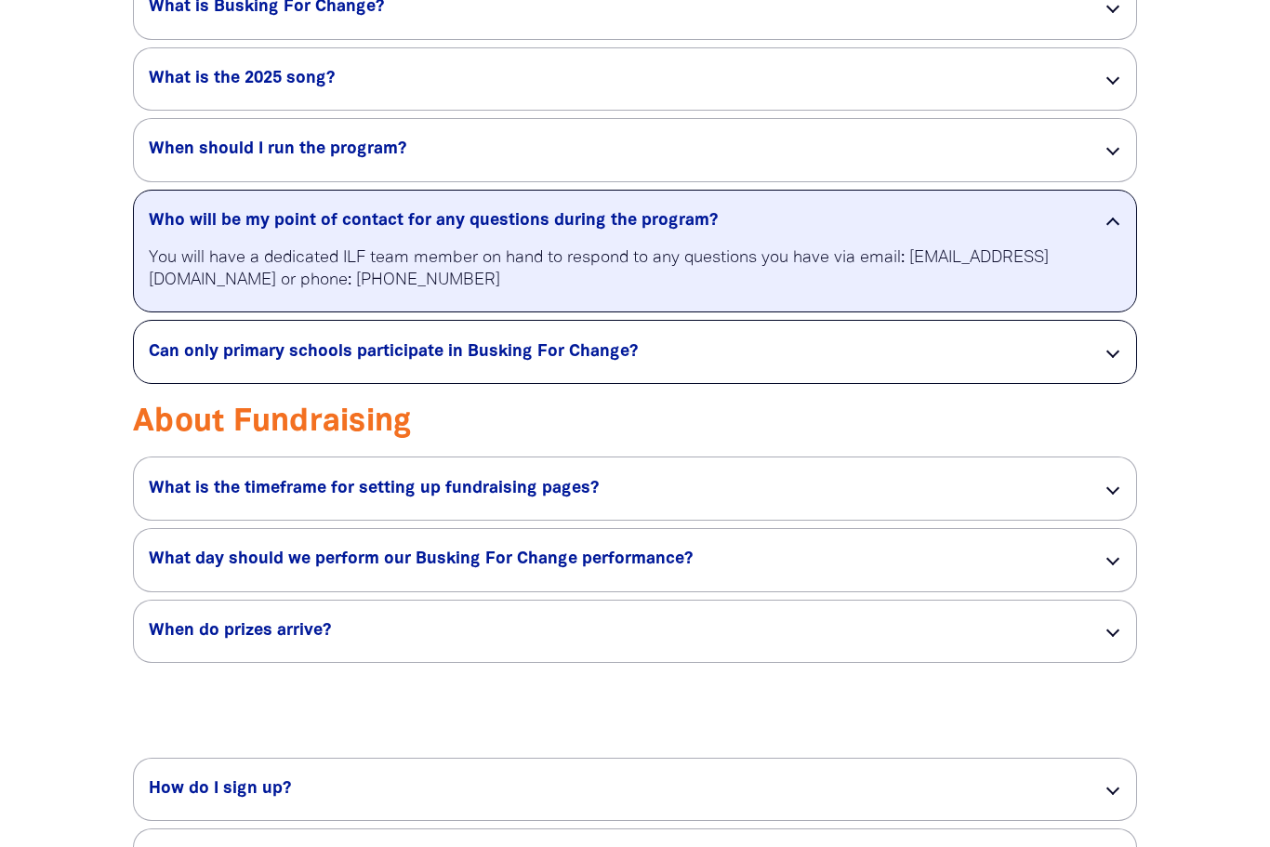
click at [681, 363] on div "Can only primary schools participate in Busking For Change? link" at bounding box center [635, 353] width 1002 height 62
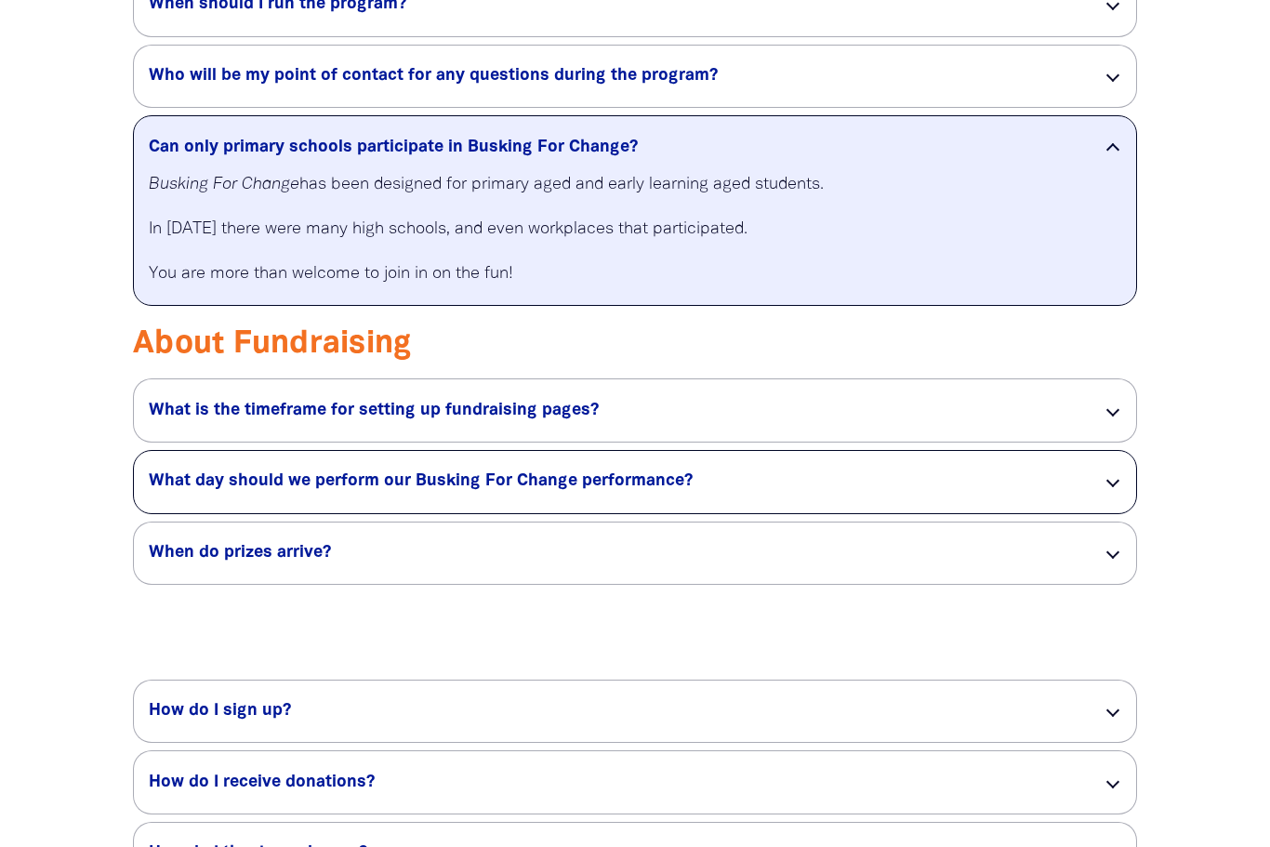
scroll to position [3486, 0]
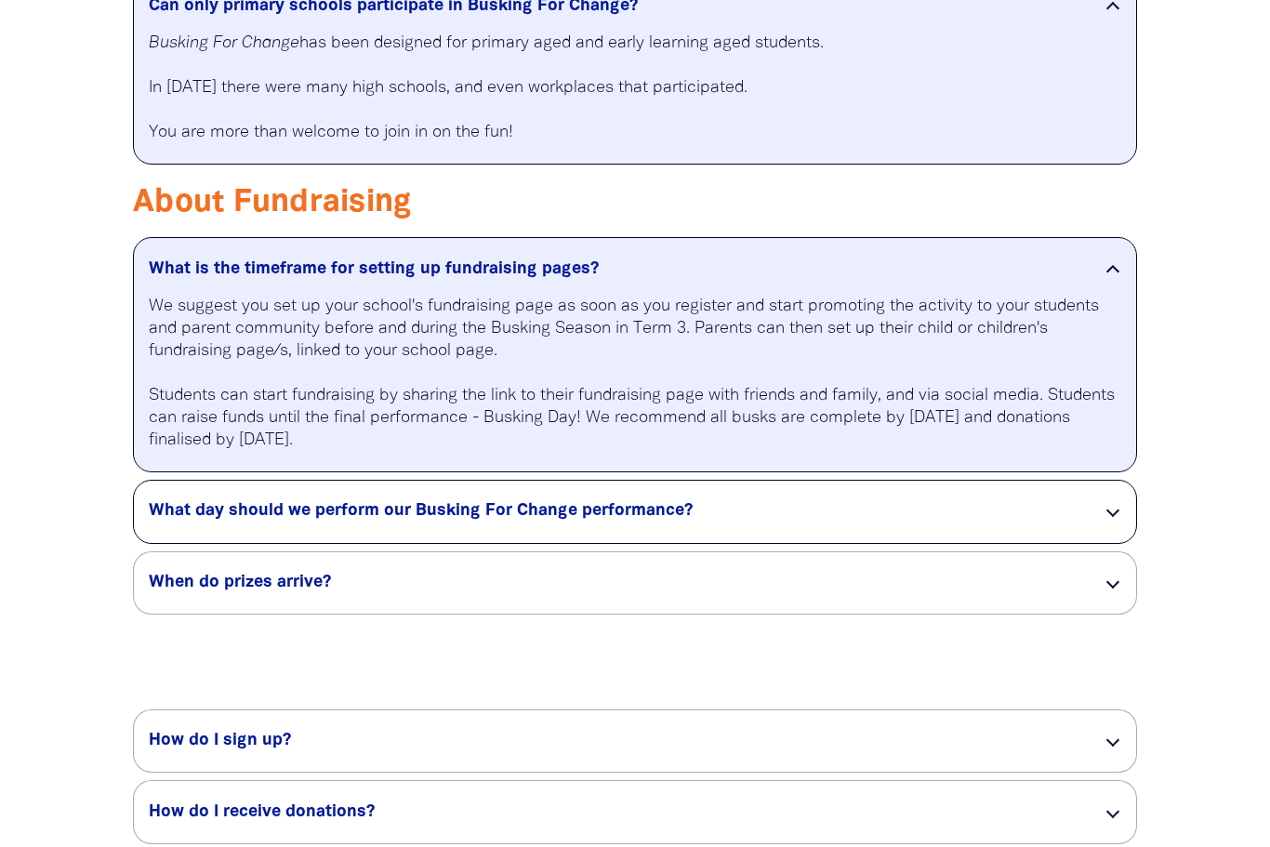
scroll to position [3628, 0]
click at [801, 511] on h5 "What day should we perform our Busking For Change performance? link" at bounding box center [611, 510] width 924 height 22
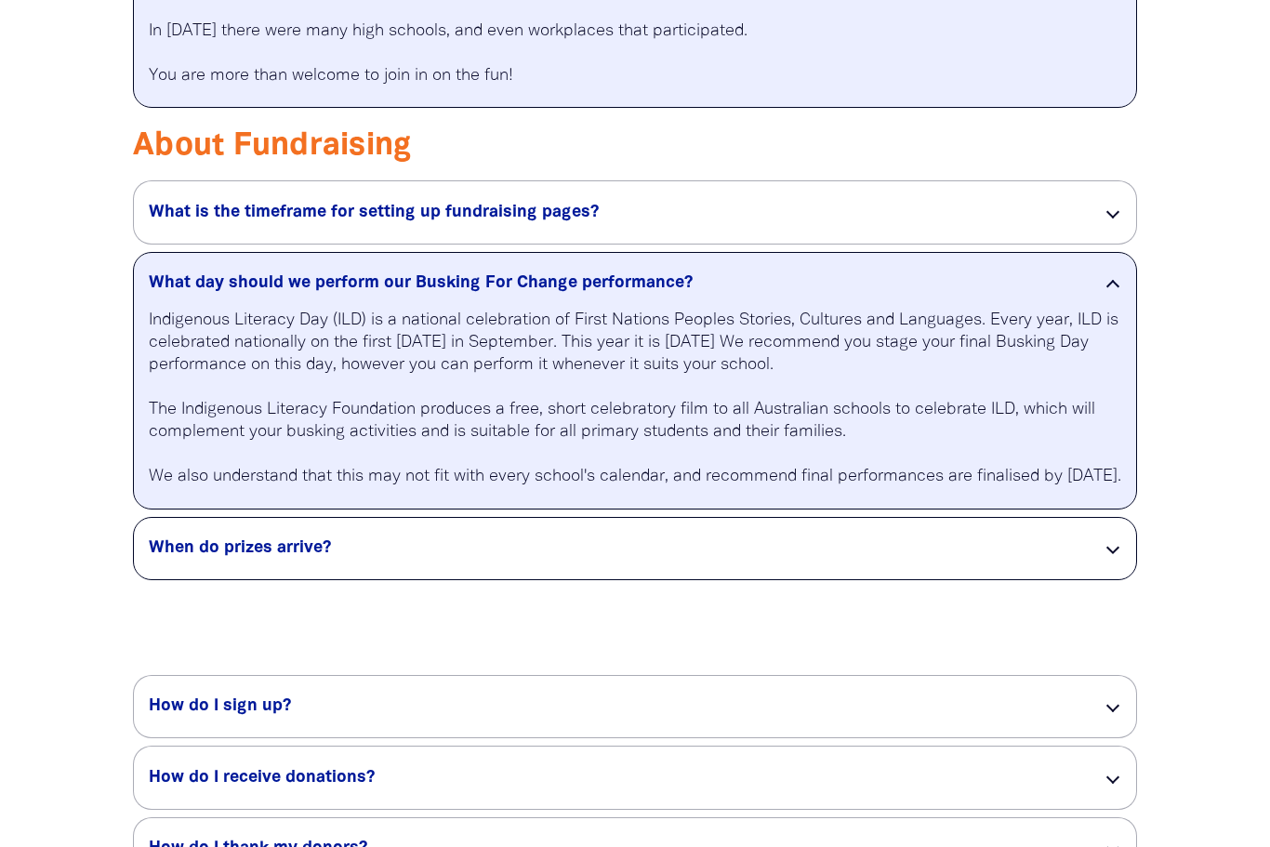
scroll to position [3699, 0]
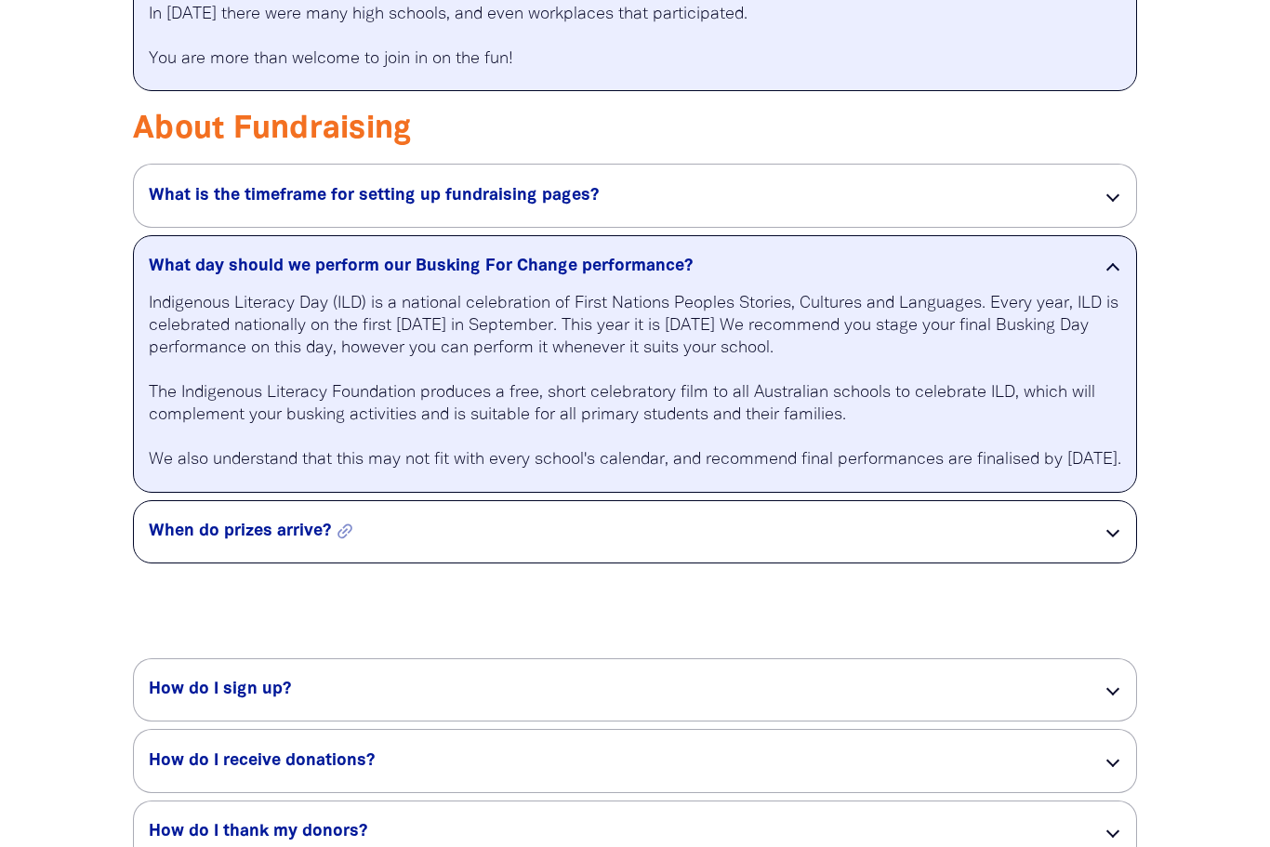
click at [604, 544] on h5 "When do prizes arrive? link" at bounding box center [611, 533] width 924 height 22
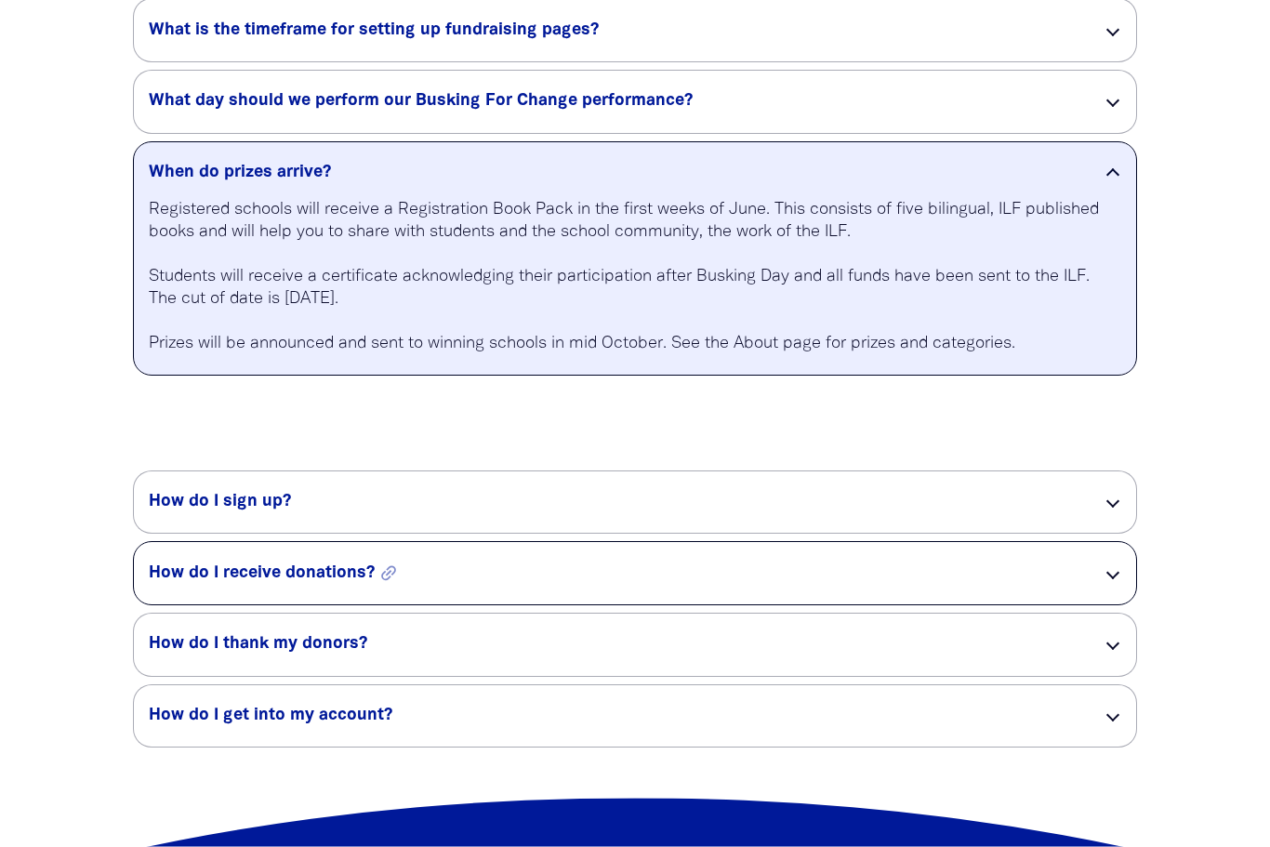
scroll to position [3867, 0]
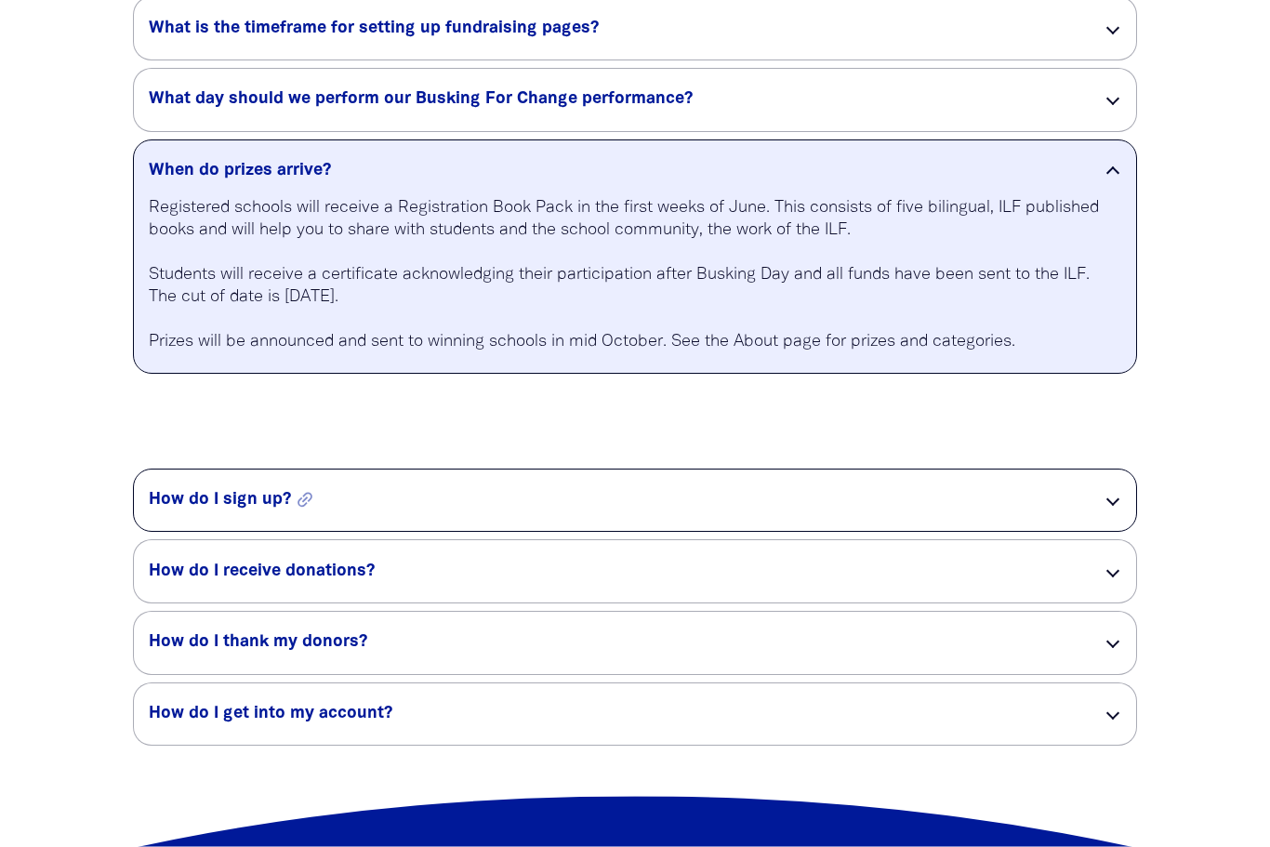
click at [471, 497] on h5 "How do I sign up? link" at bounding box center [611, 501] width 924 height 22
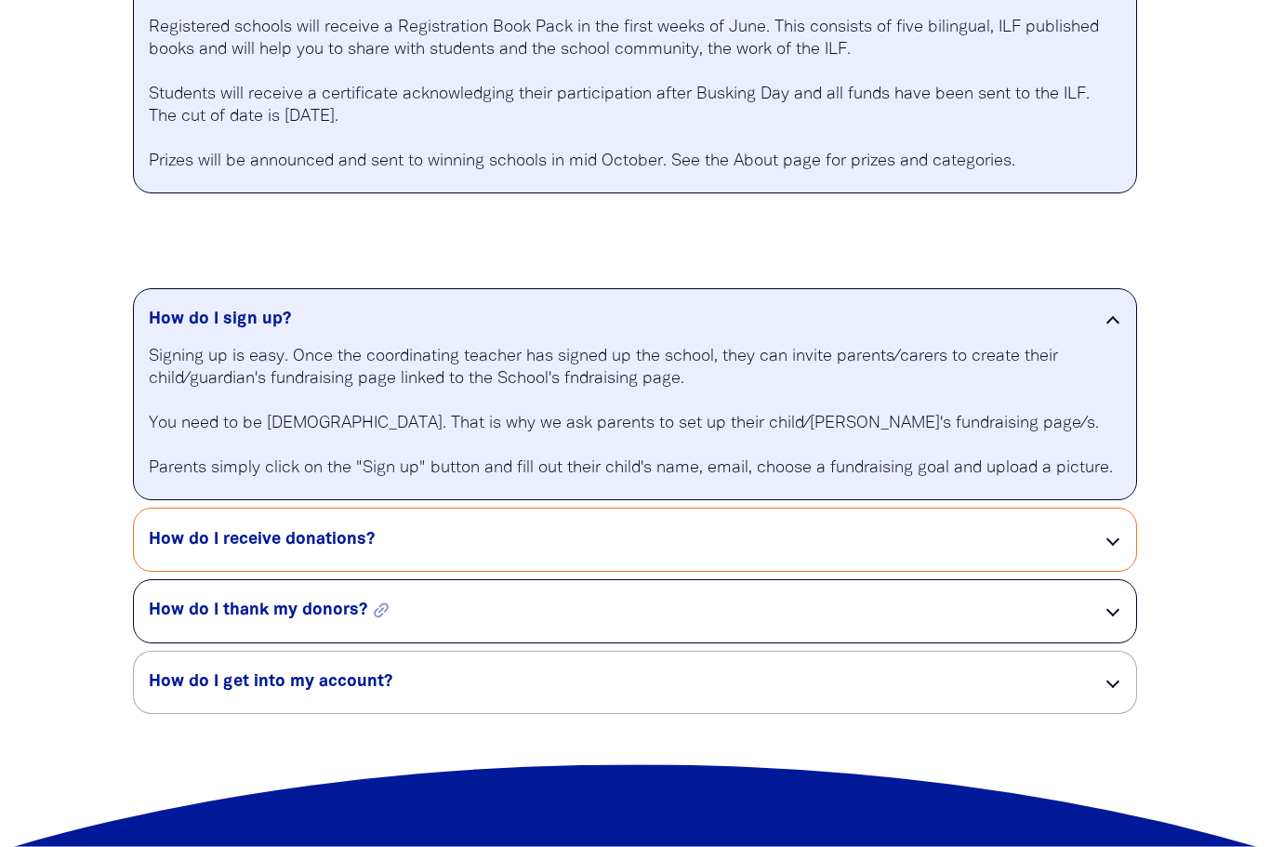
click at [497, 542] on h5 "How do I receive donations? link" at bounding box center [611, 541] width 924 height 22
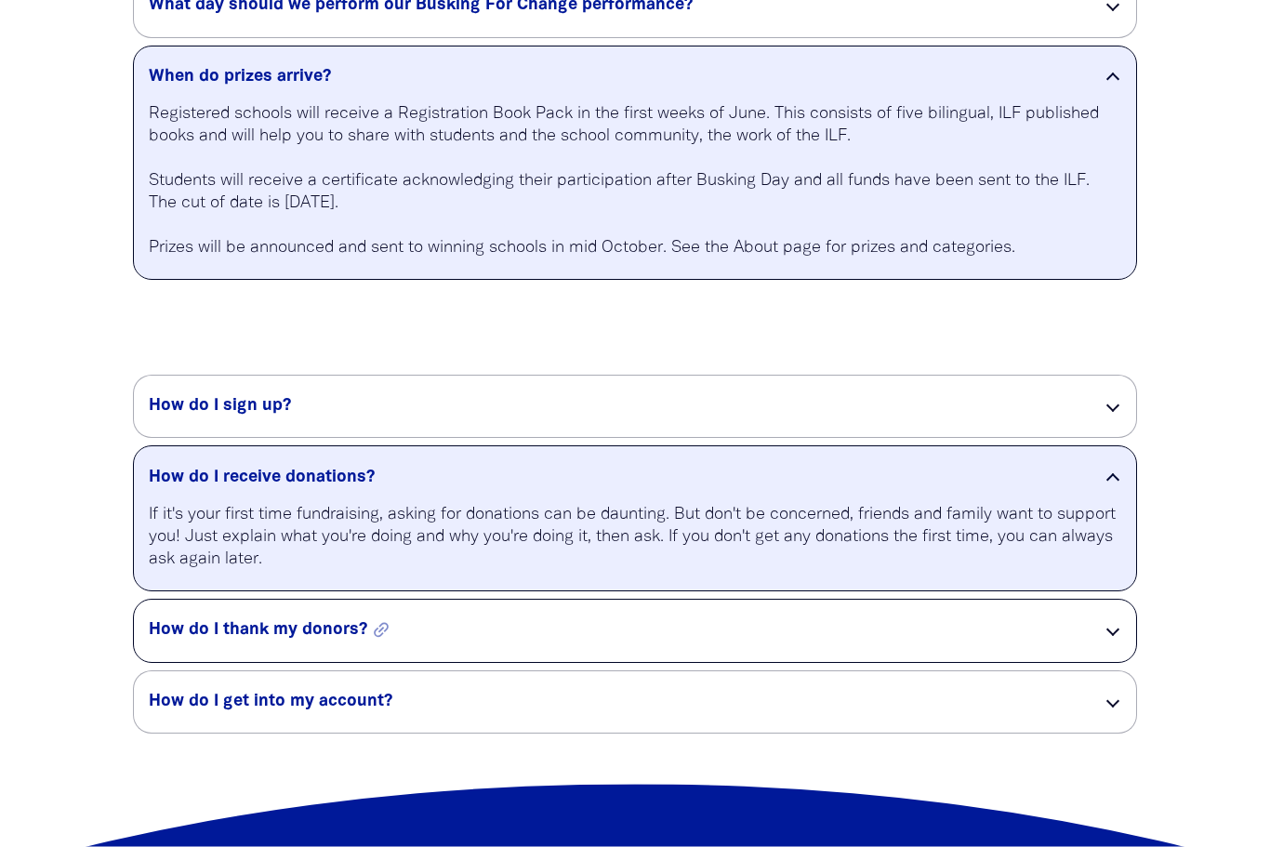
scroll to position [3961, 0]
click at [590, 619] on h5 "How do I thank my donors? link" at bounding box center [611, 630] width 924 height 22
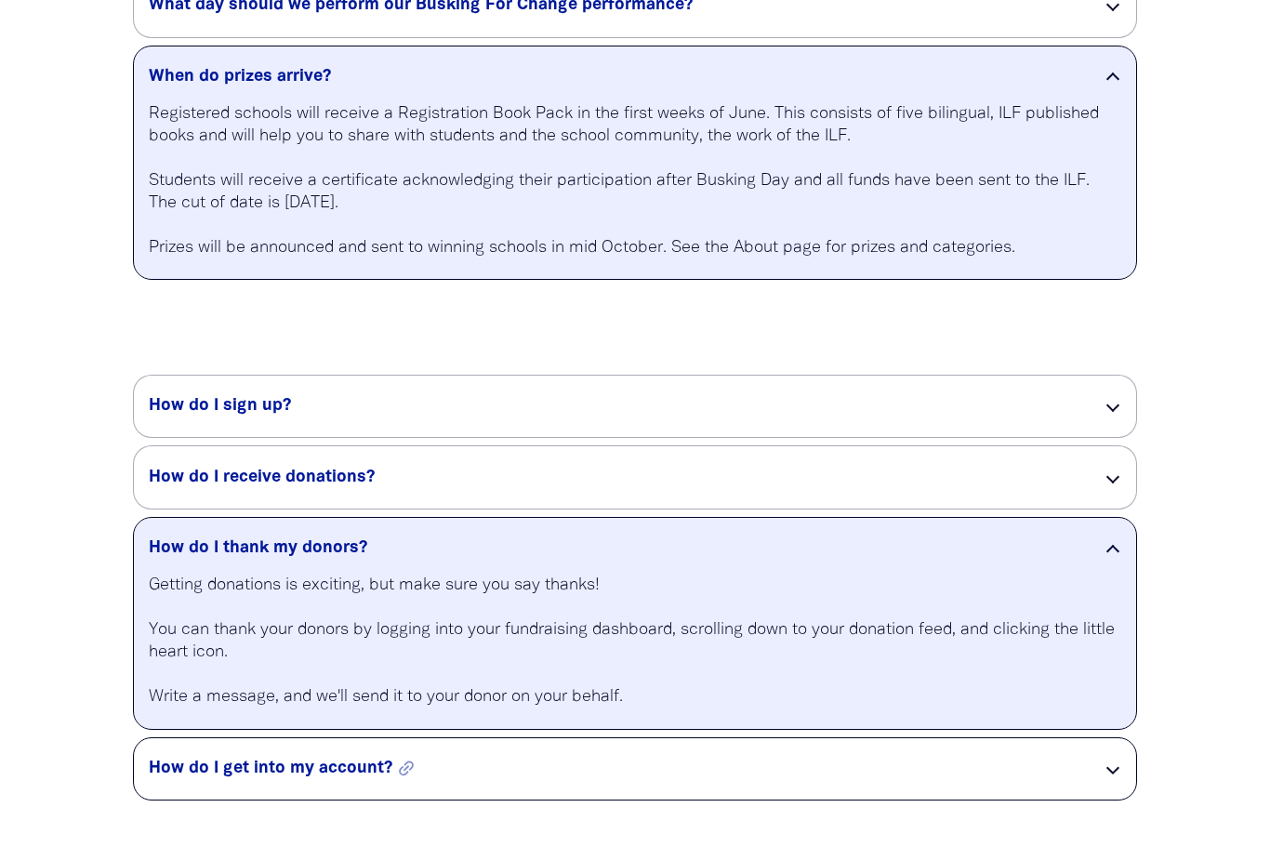
click at [638, 766] on h5 "How do I get into my account? link" at bounding box center [611, 769] width 924 height 22
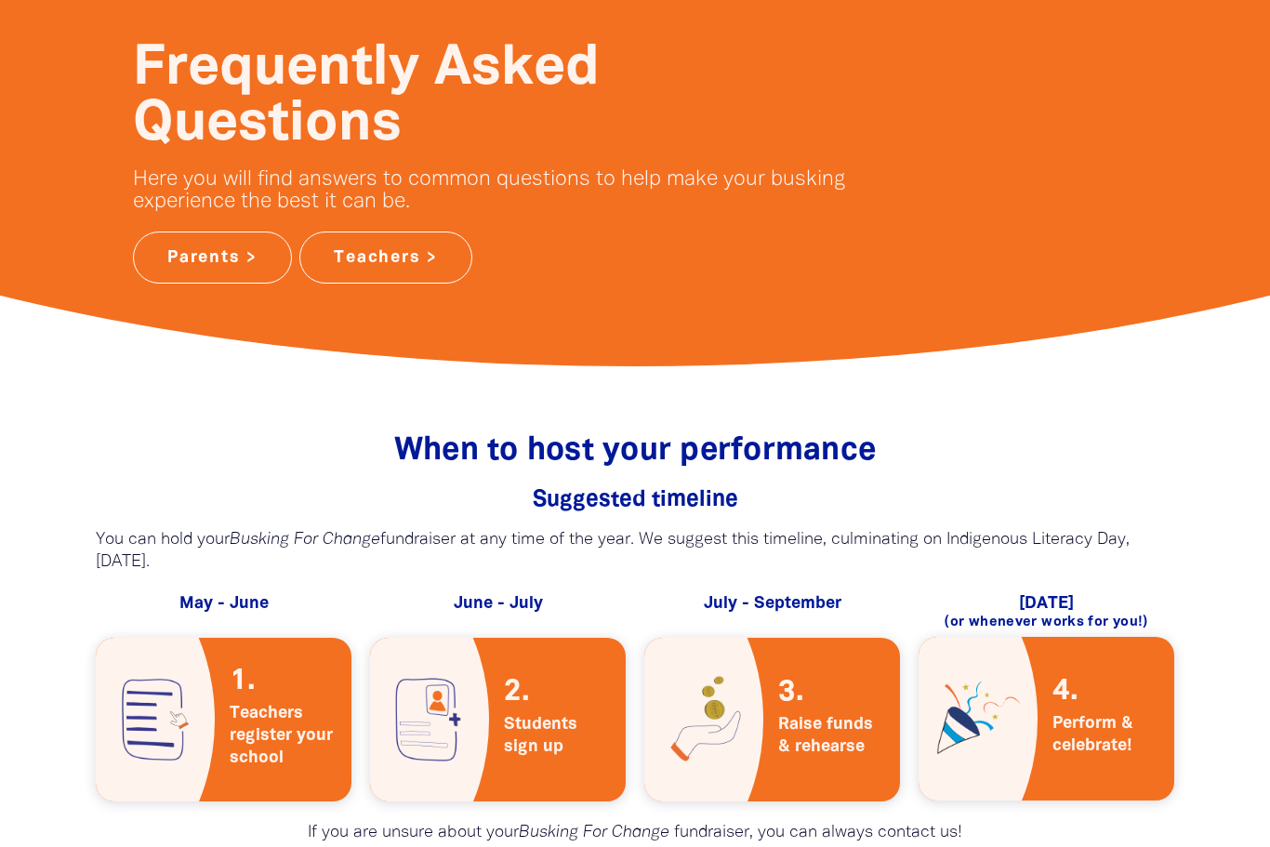
scroll to position [406, 0]
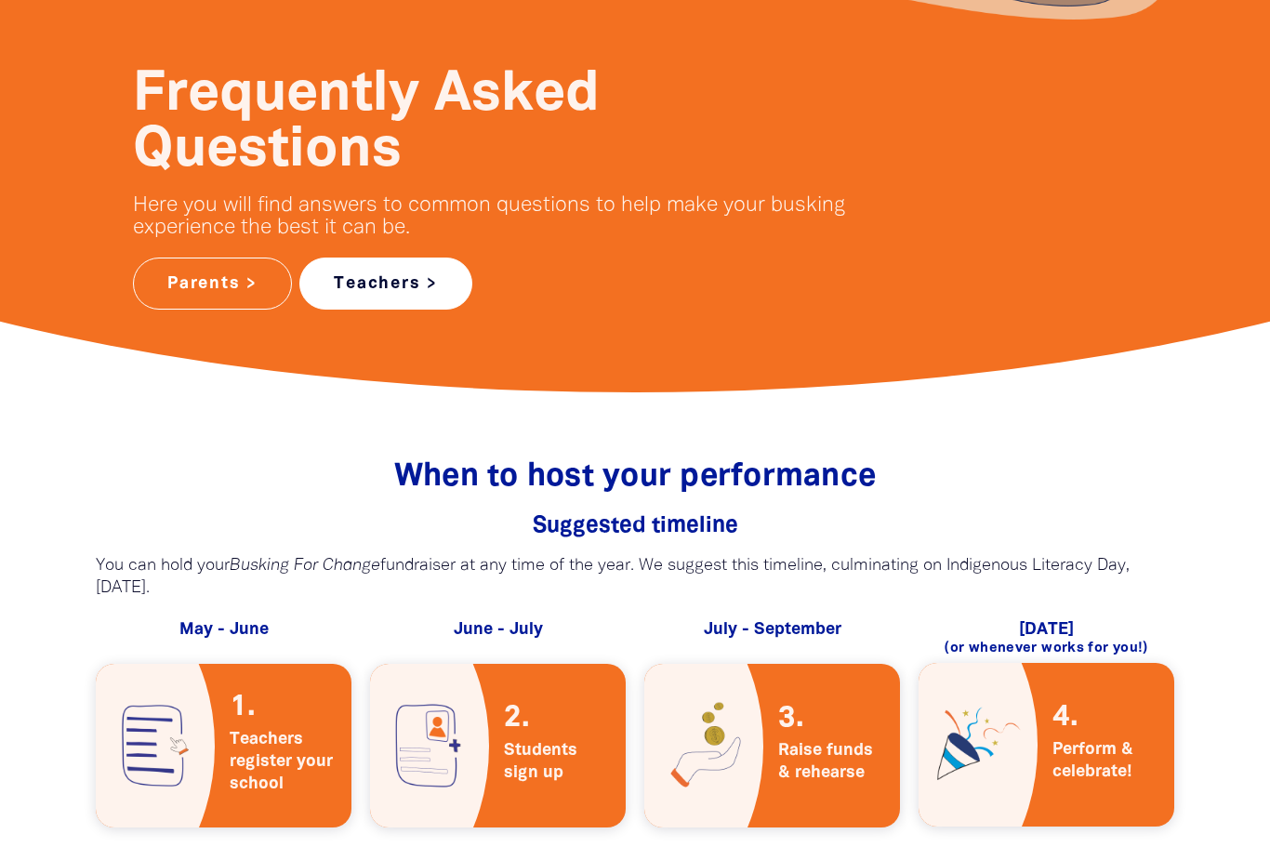
click at [388, 299] on link "Teachers >" at bounding box center [385, 284] width 173 height 52
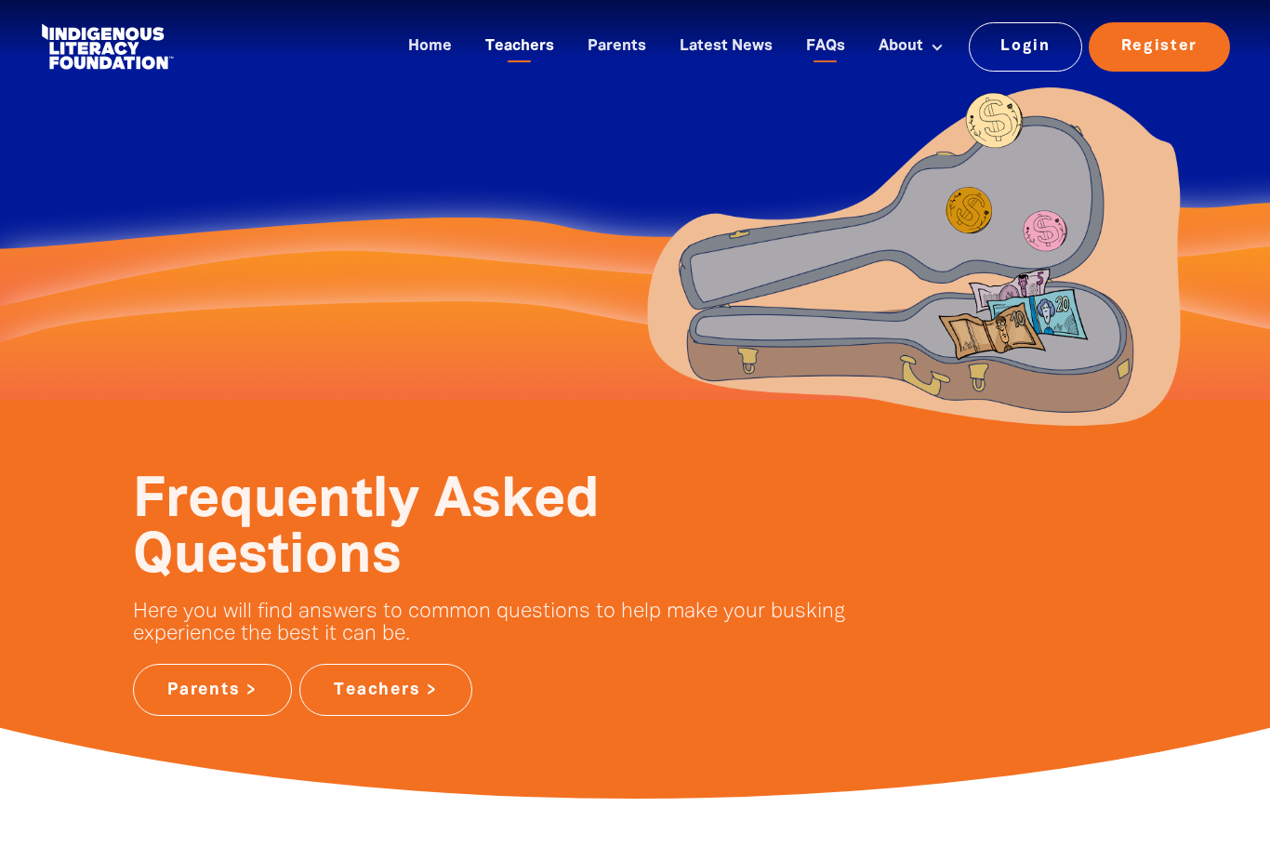
click at [532, 38] on link "Teachers" at bounding box center [519, 47] width 91 height 31
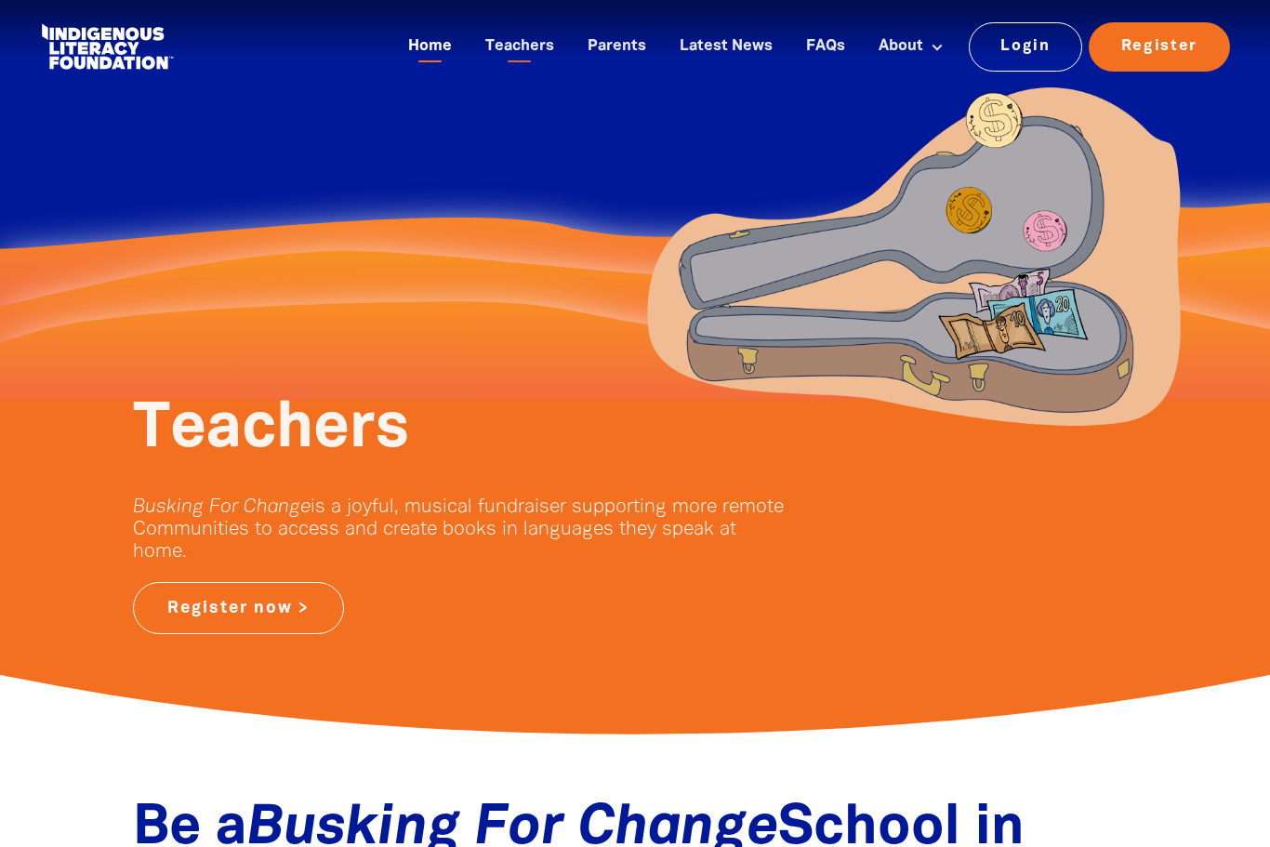
click at [439, 51] on link "Home" at bounding box center [430, 47] width 66 height 31
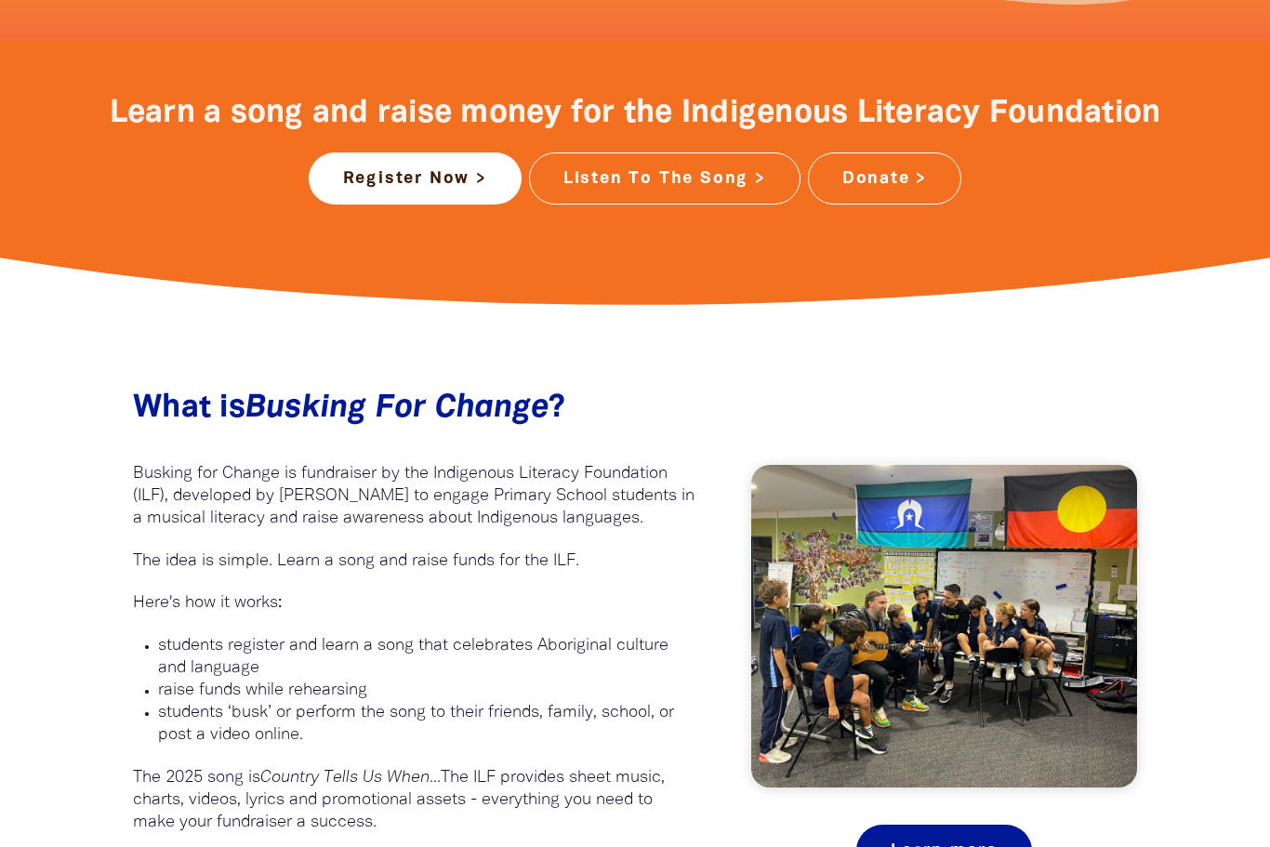
scroll to position [734, 0]
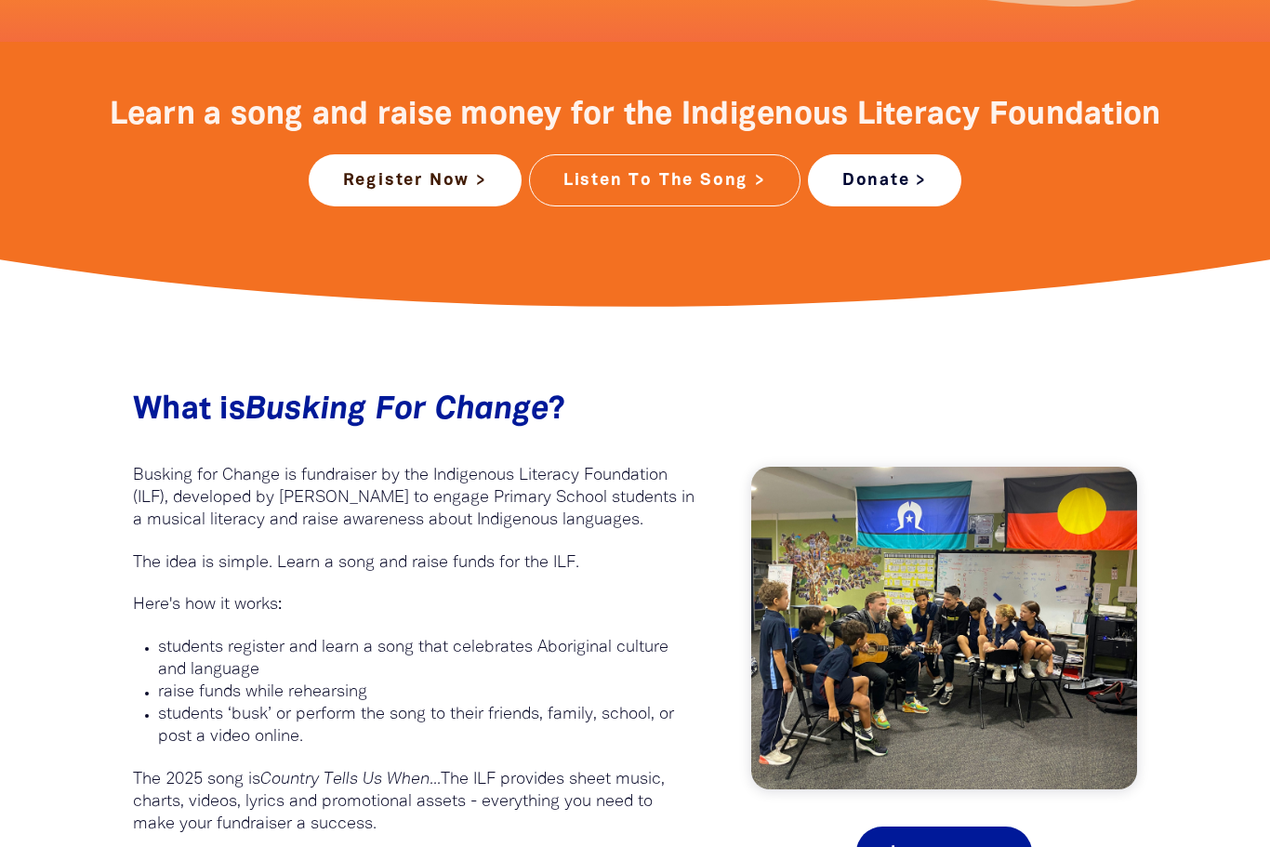
click at [892, 172] on link "Donate >" at bounding box center [884, 180] width 153 height 52
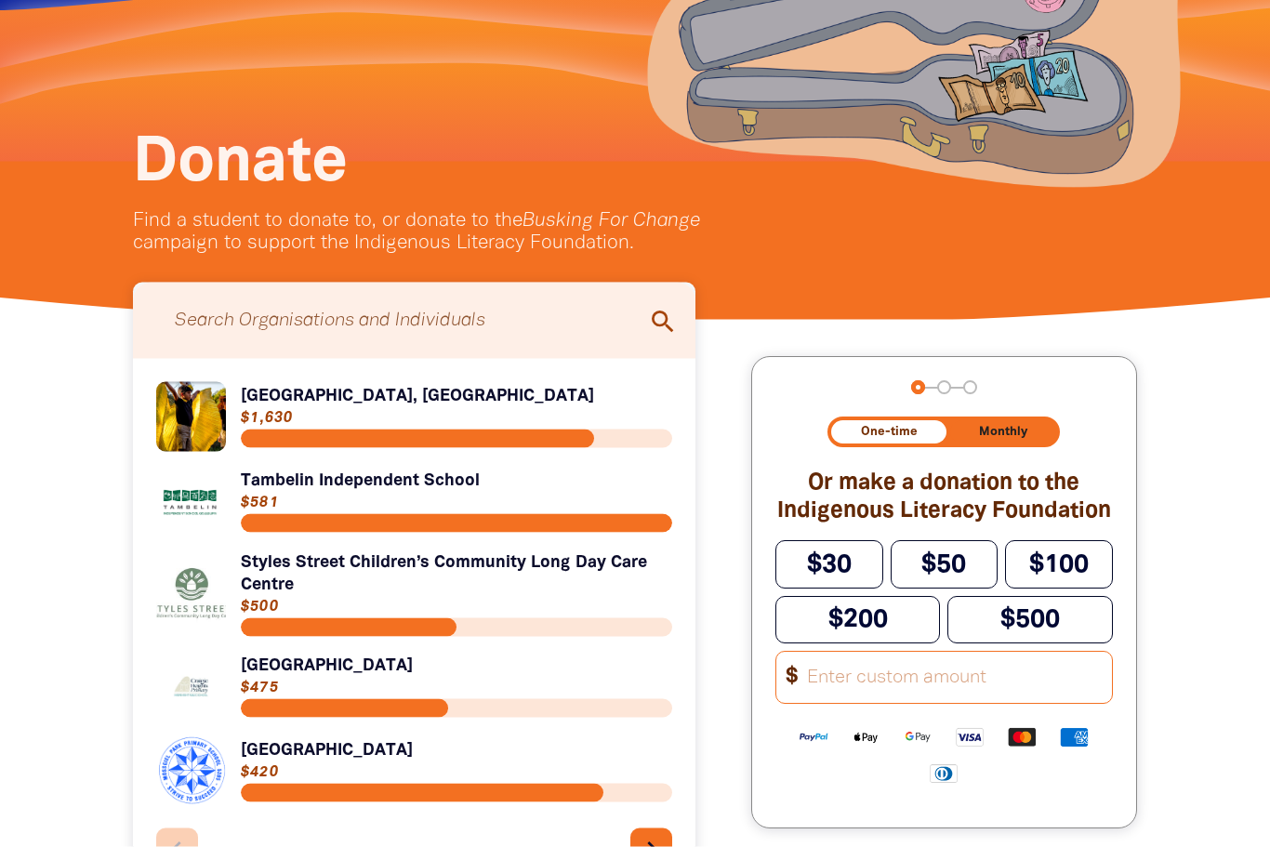
scroll to position [241, 0]
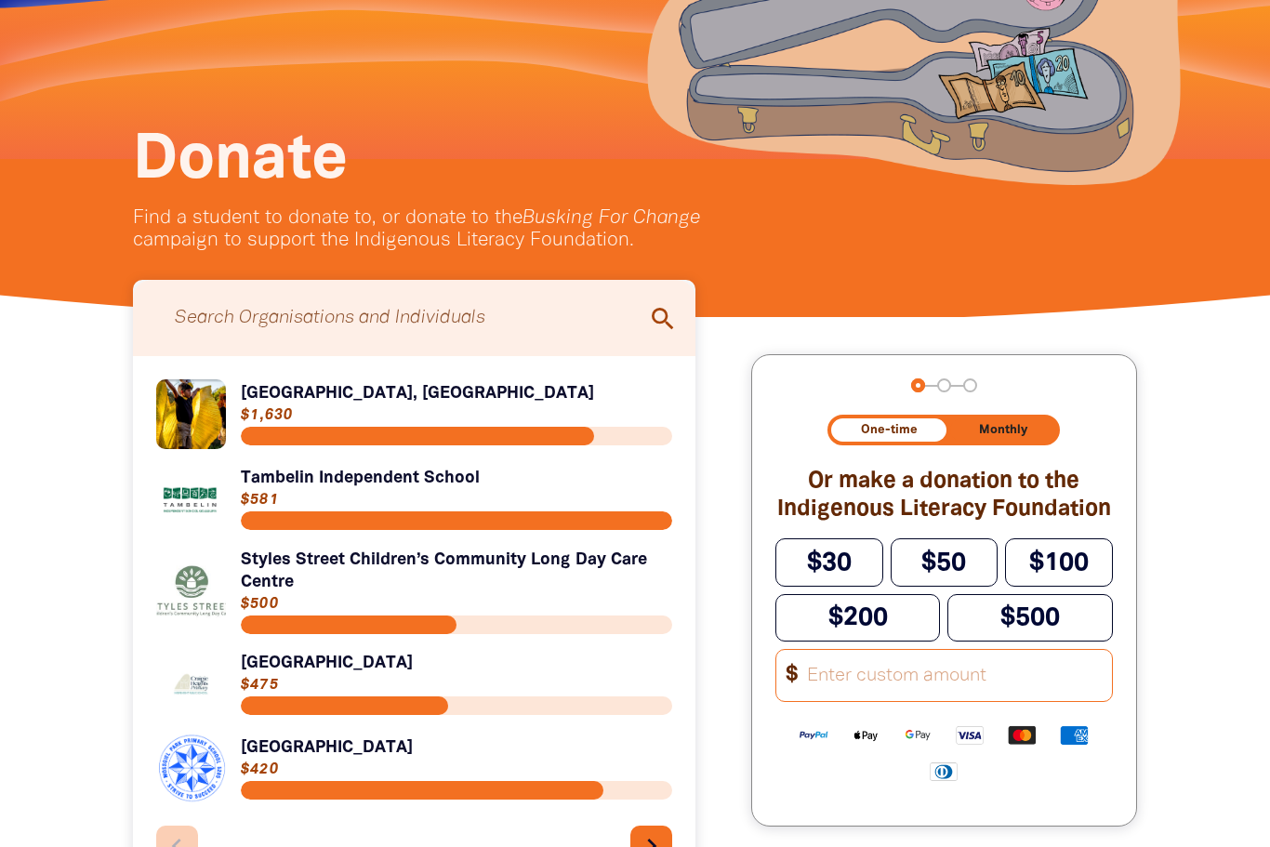
click at [622, 323] on input "Search for individuals and teams:" at bounding box center [414, 318] width 525 height 58
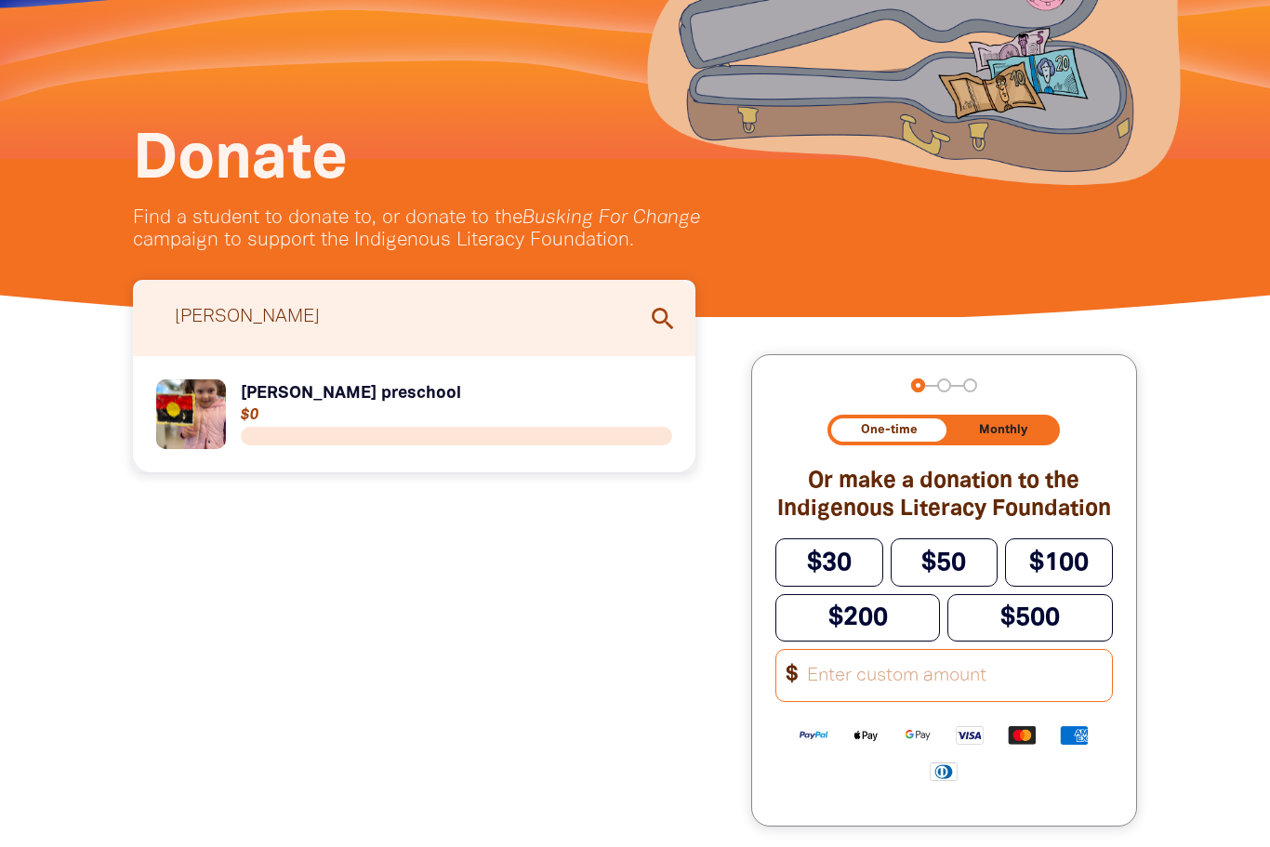
type input "Griffith"
click at [798, 242] on div "Donate﻿ Find a student to donate to, or donate to the Busking For Change campai…" at bounding box center [458, 238] width 707 height 28
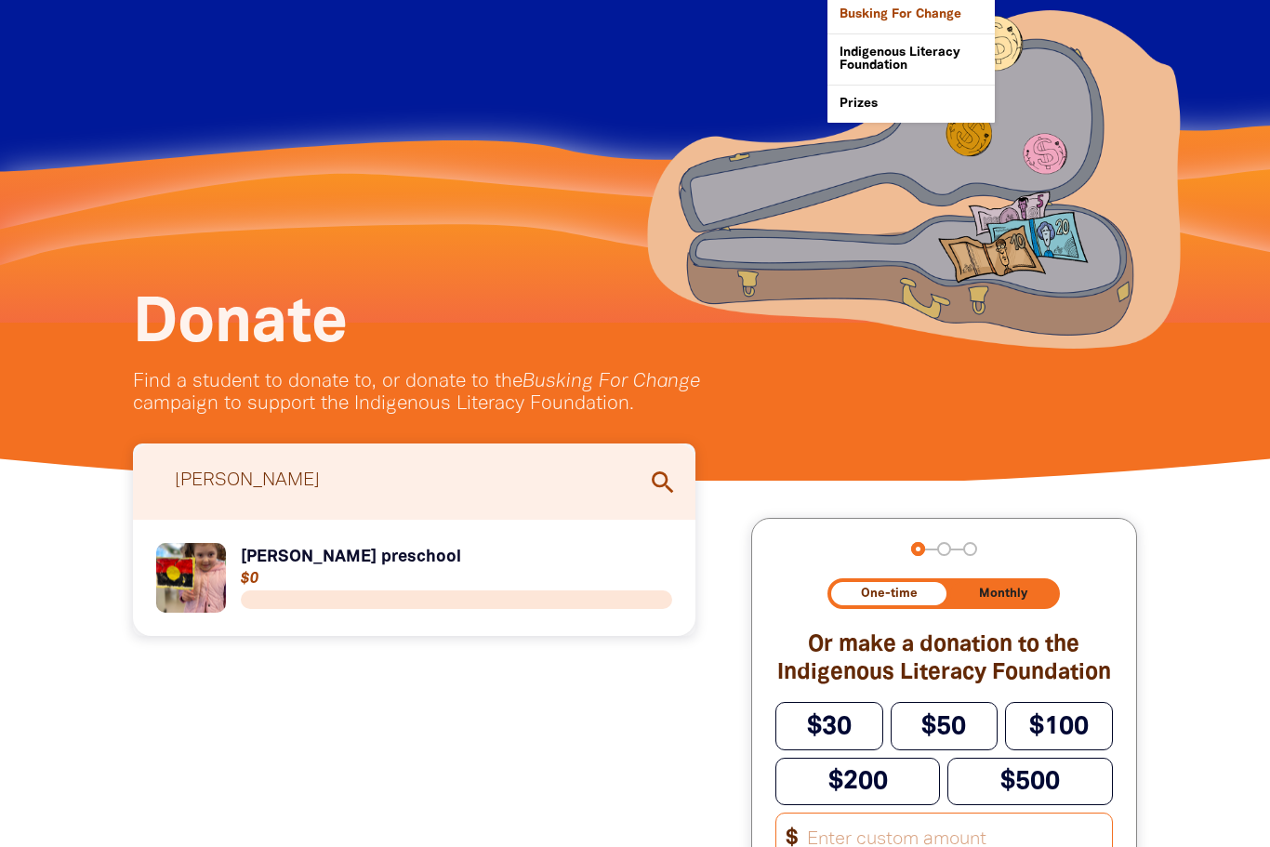
scroll to position [0, 0]
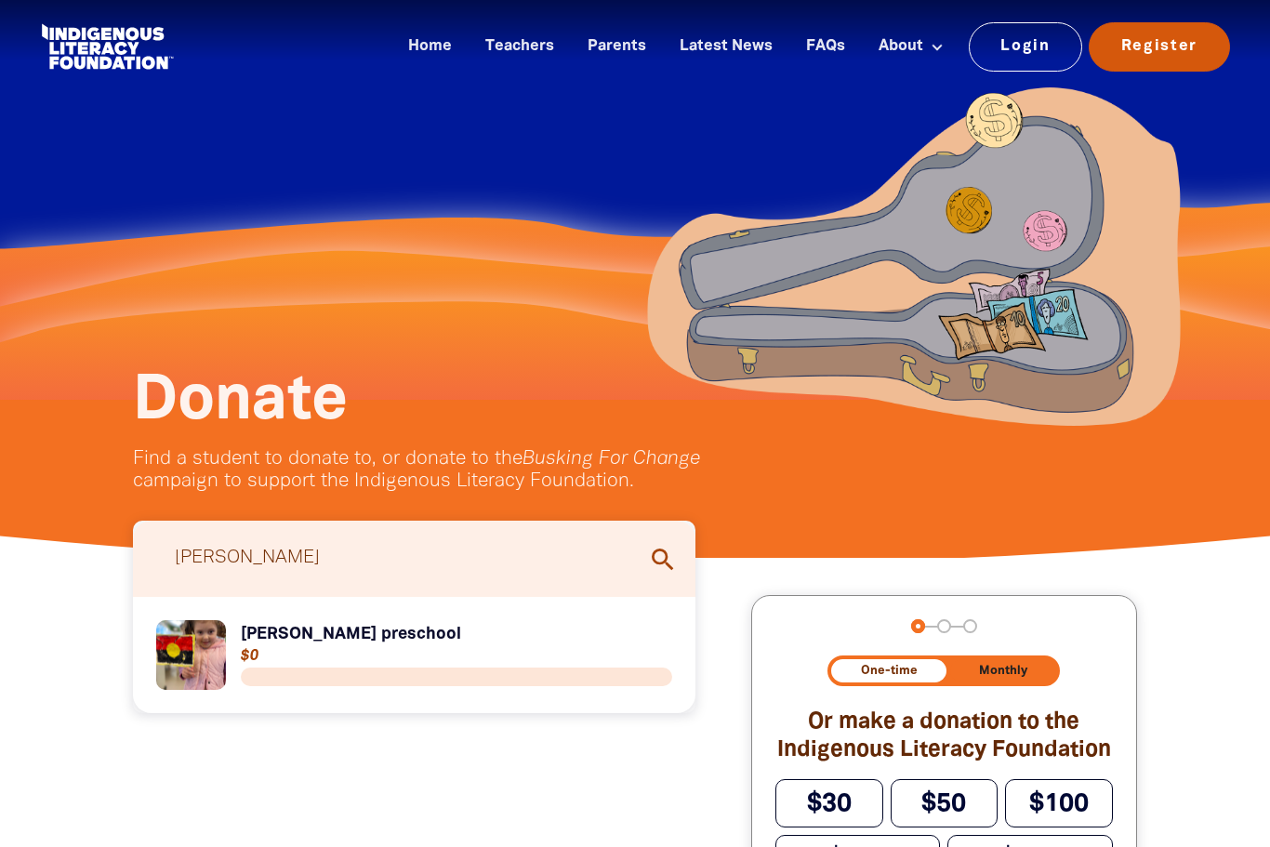
click at [1186, 56] on link "Register" at bounding box center [1159, 46] width 141 height 48
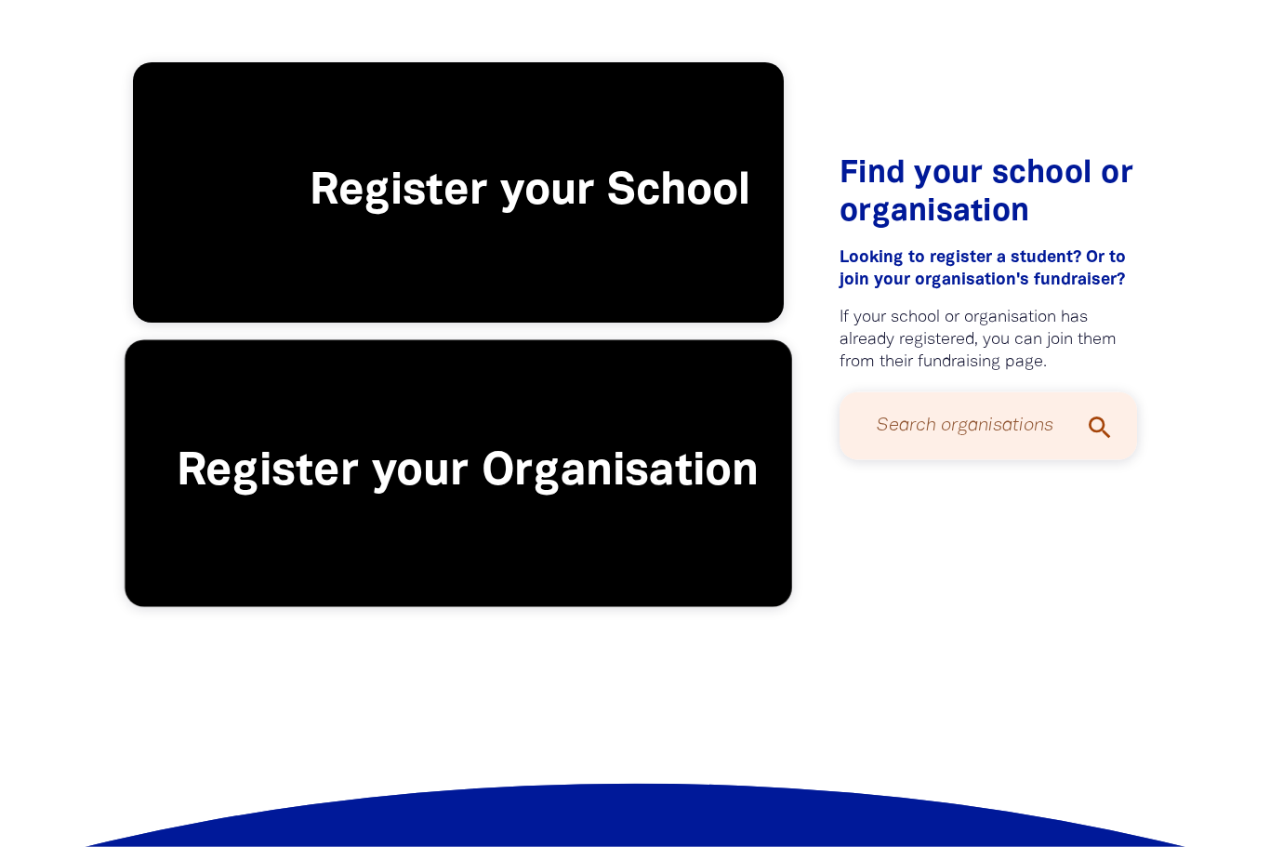
scroll to position [418, 0]
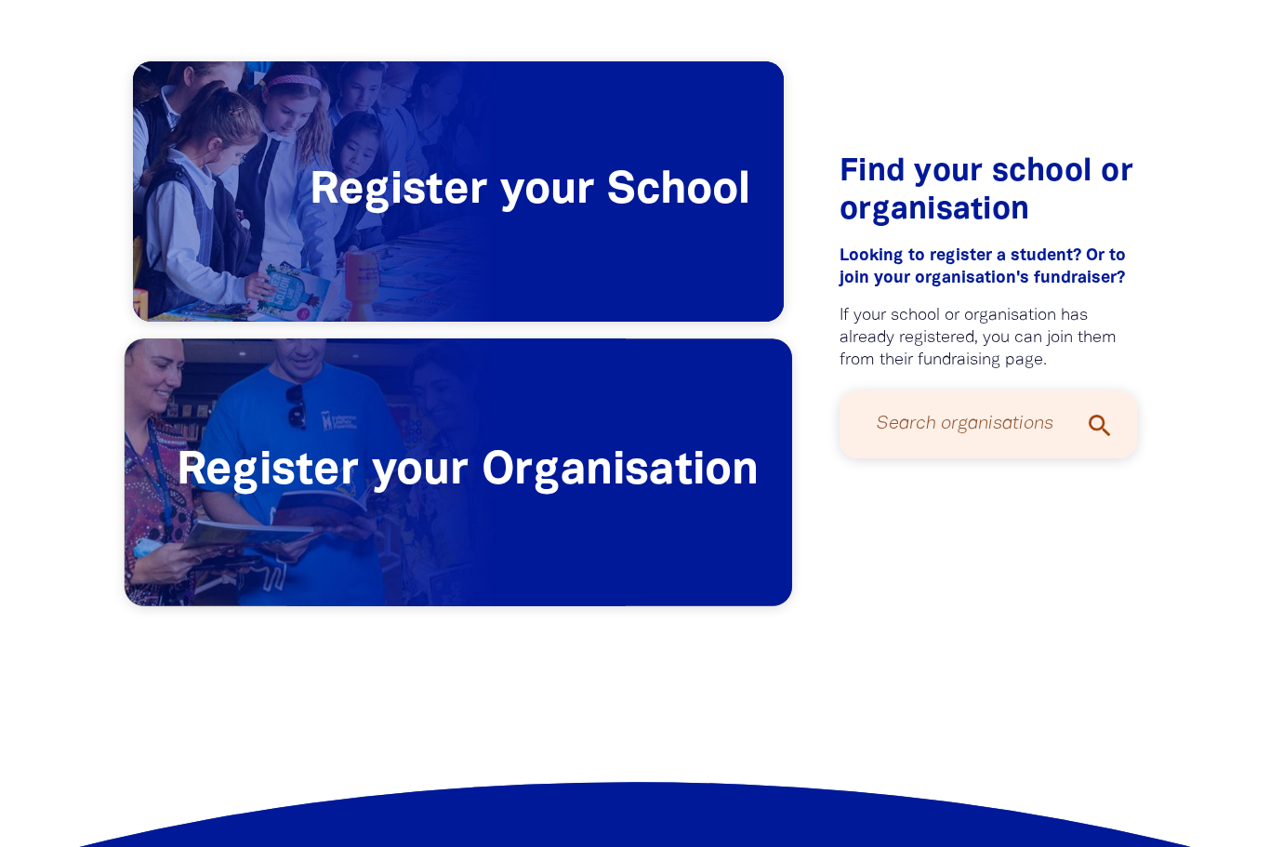
click at [624, 498] on span "Register your Organisation" at bounding box center [459, 471] width 668 height 267
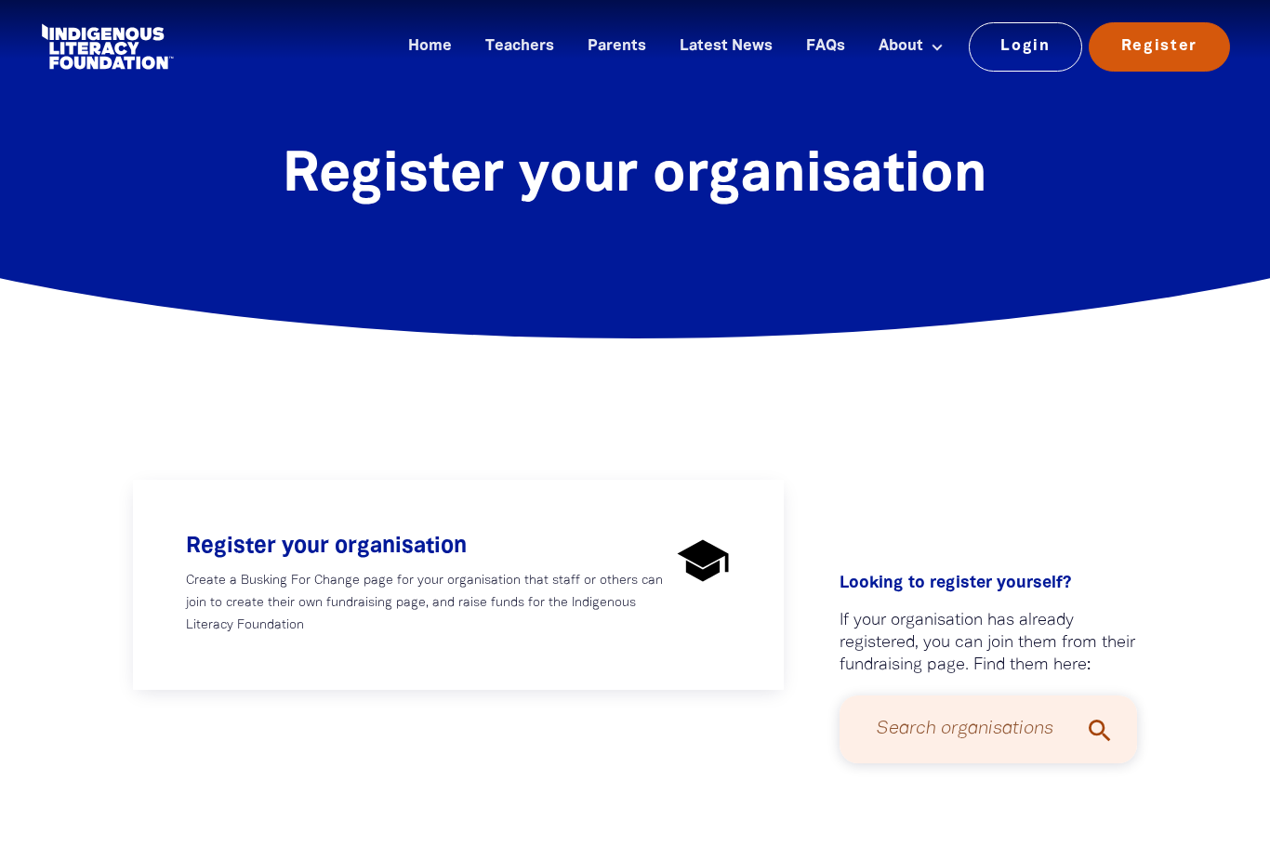
click at [1166, 52] on link "Register" at bounding box center [1159, 46] width 141 height 48
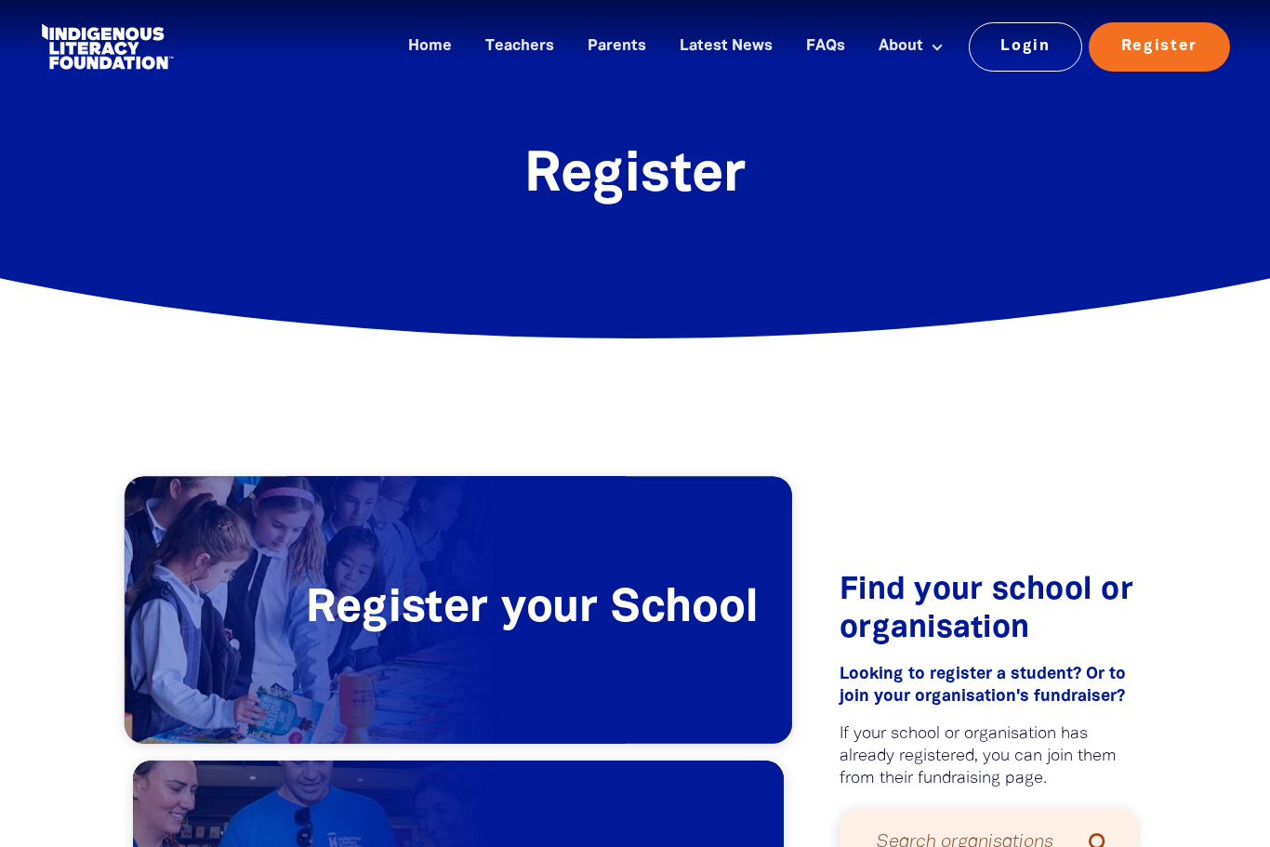
click at [578, 692] on span "Register your School" at bounding box center [459, 610] width 668 height 267
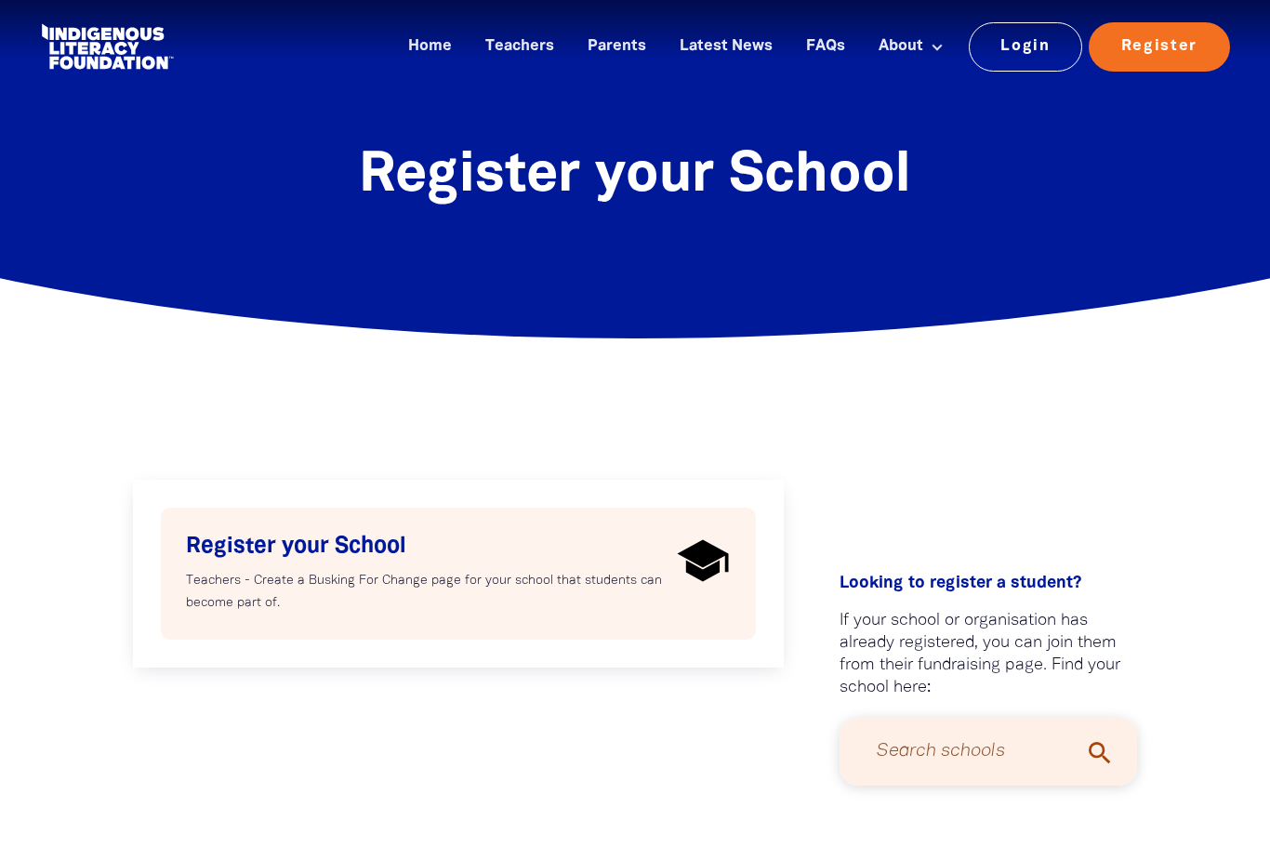
click at [701, 557] on img at bounding box center [703, 561] width 56 height 56
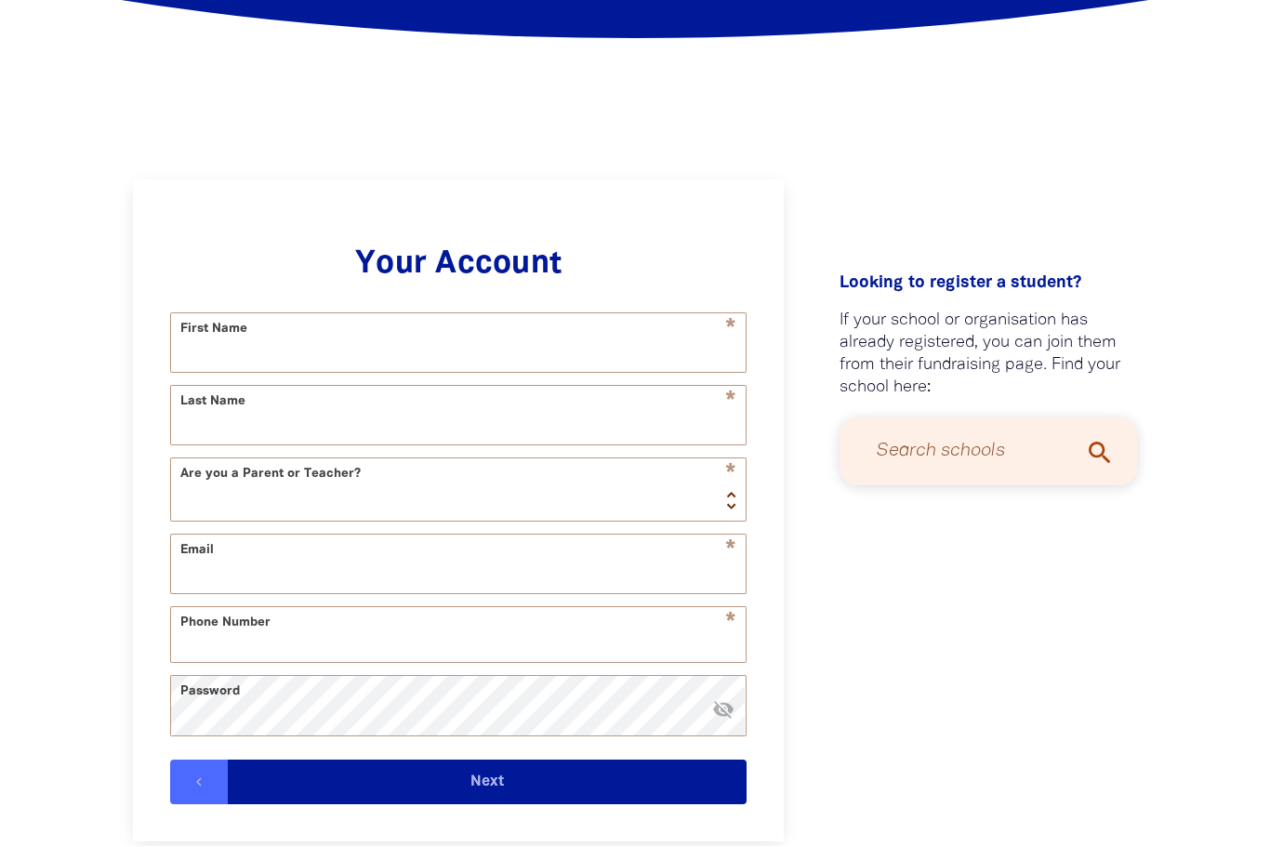
scroll to position [395, 0]
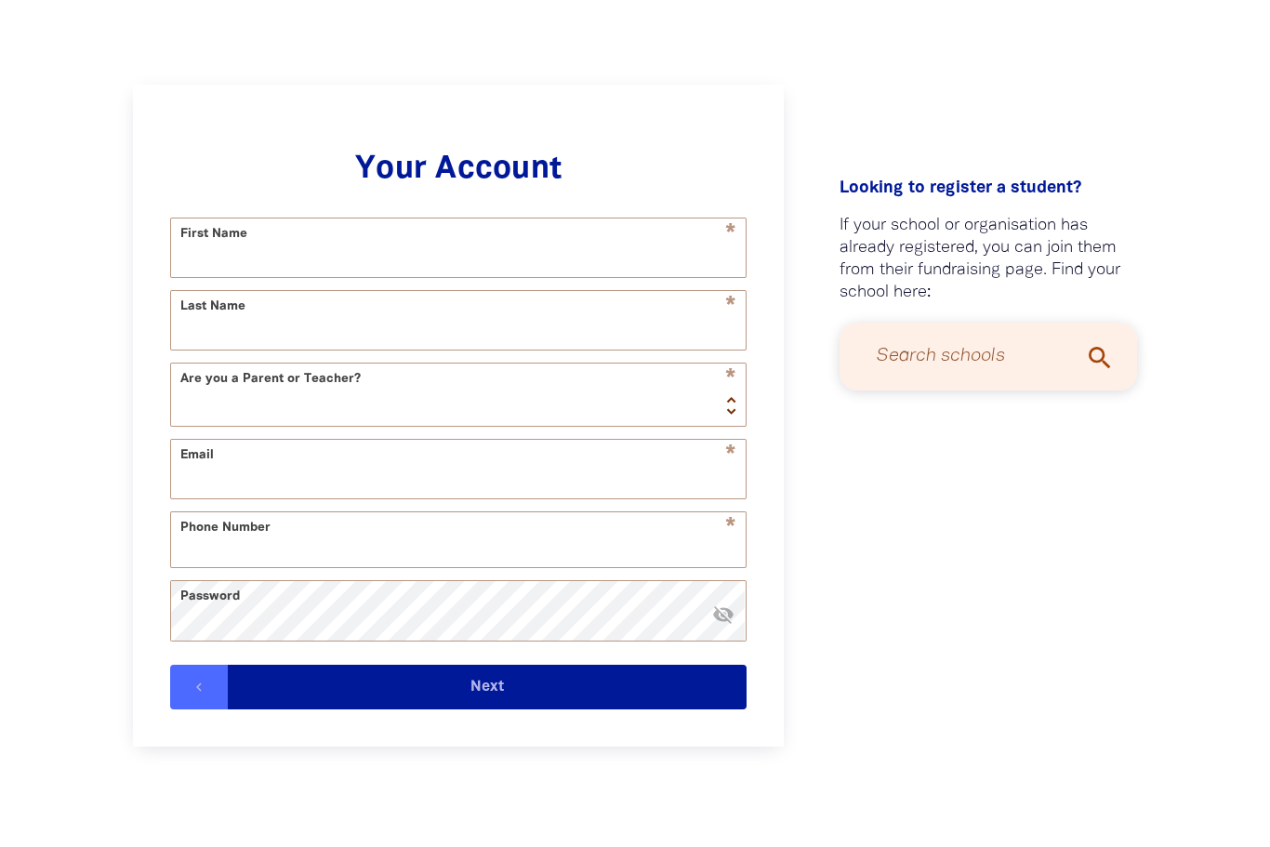
select select "AU"
click at [502, 255] on input "First Name" at bounding box center [458, 248] width 575 height 59
type input "[PERSON_NAME]"
type input "Lipman"
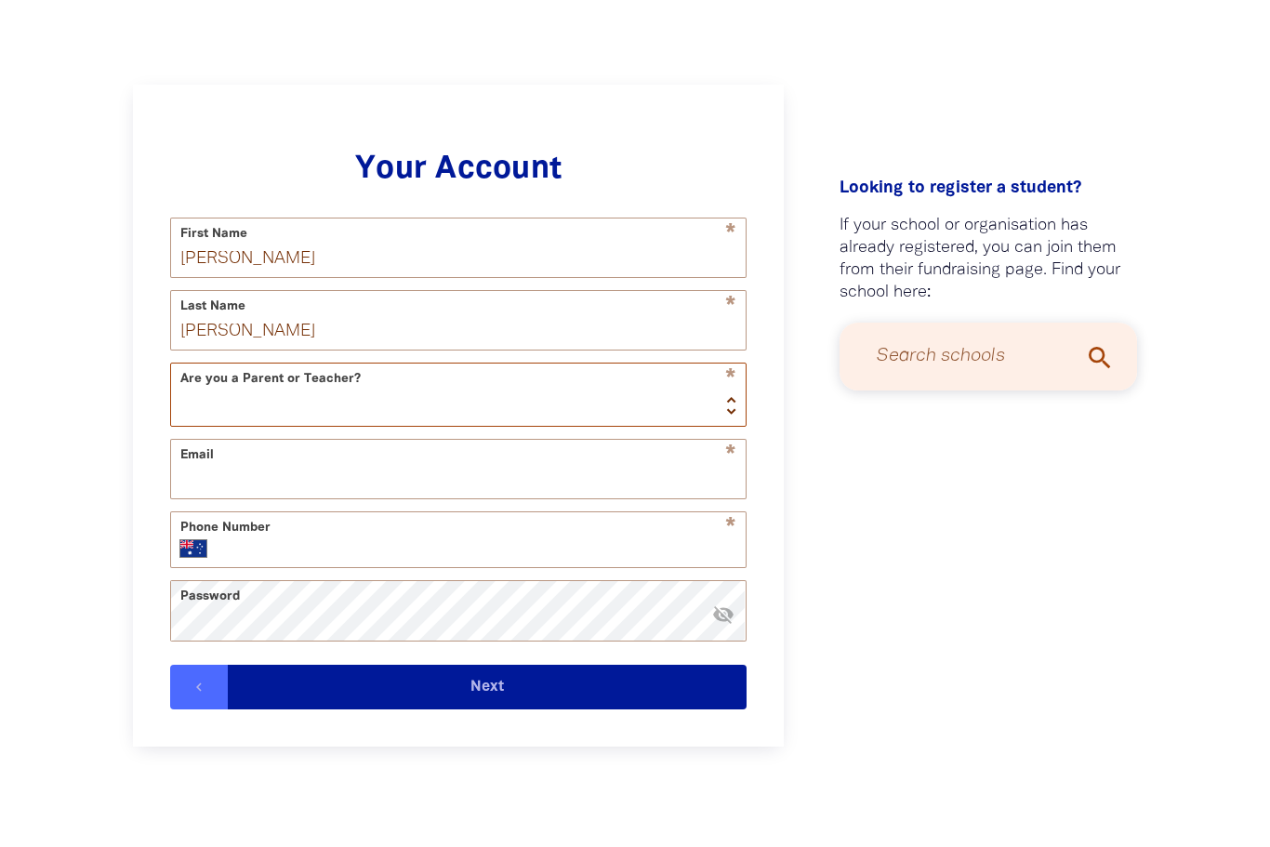
scroll to position [395, 0]
select select "teacher"
click at [621, 486] on input "Email" at bounding box center [458, 469] width 575 height 59
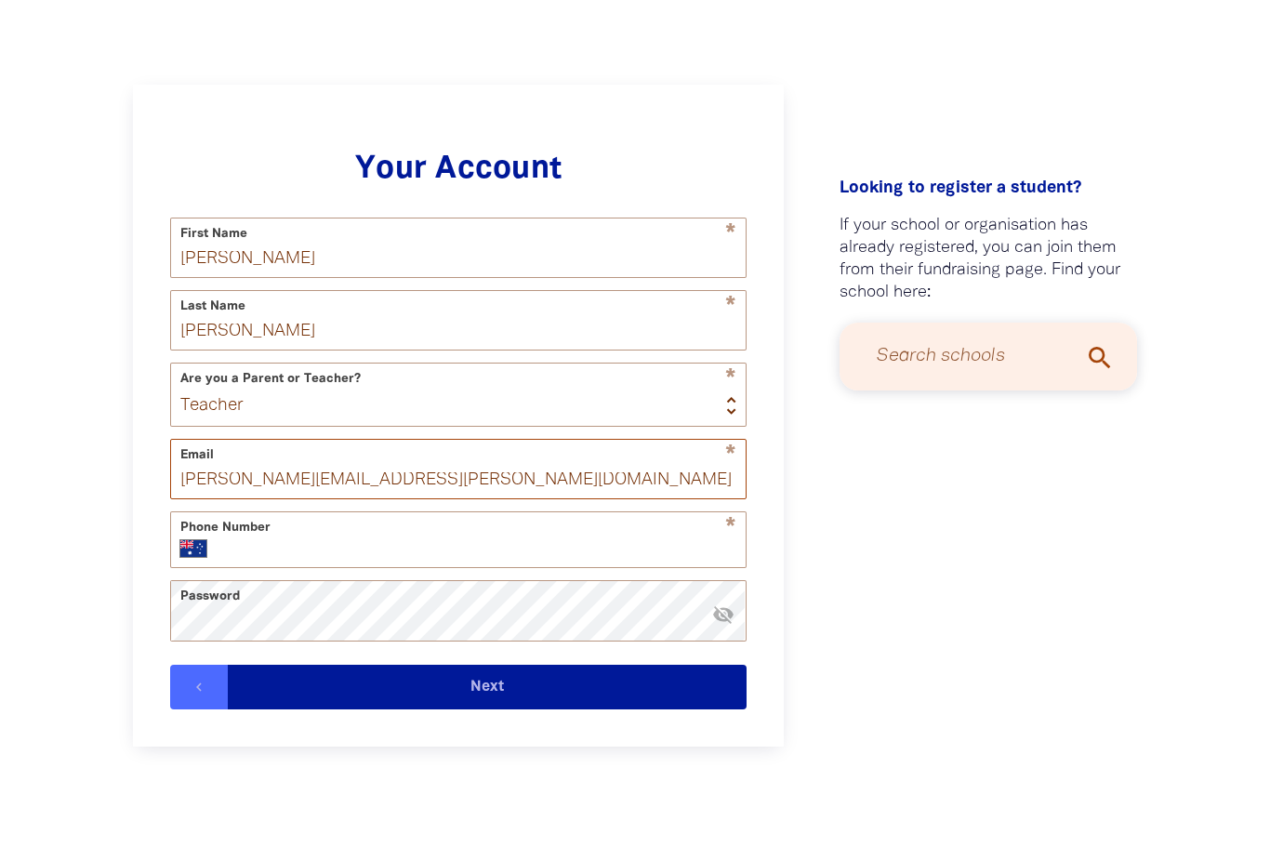
type input "[PERSON_NAME][EMAIL_ADDRESS][PERSON_NAME][DOMAIN_NAME]"
click at [501, 569] on div "* Phone Number International Afghanistan Åland Islands Albania Algeria American…" at bounding box center [458, 540] width 577 height 57
click at [476, 558] on input "Phone Number" at bounding box center [480, 549] width 512 height 19
type input "0423 006 731"
click at [728, 627] on icon "visibility_off" at bounding box center [723, 615] width 22 height 22
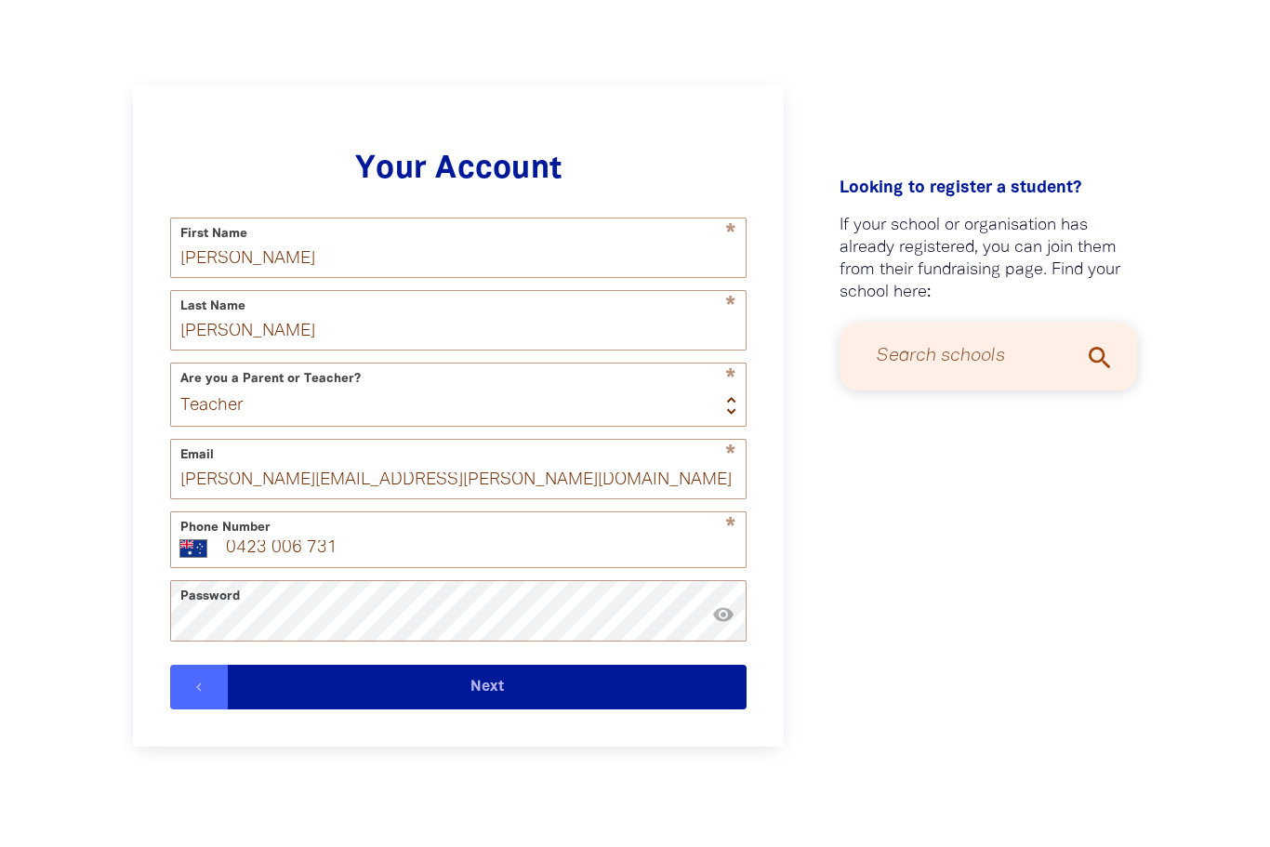
click at [309, 697] on button "Next" at bounding box center [487, 688] width 519 height 45
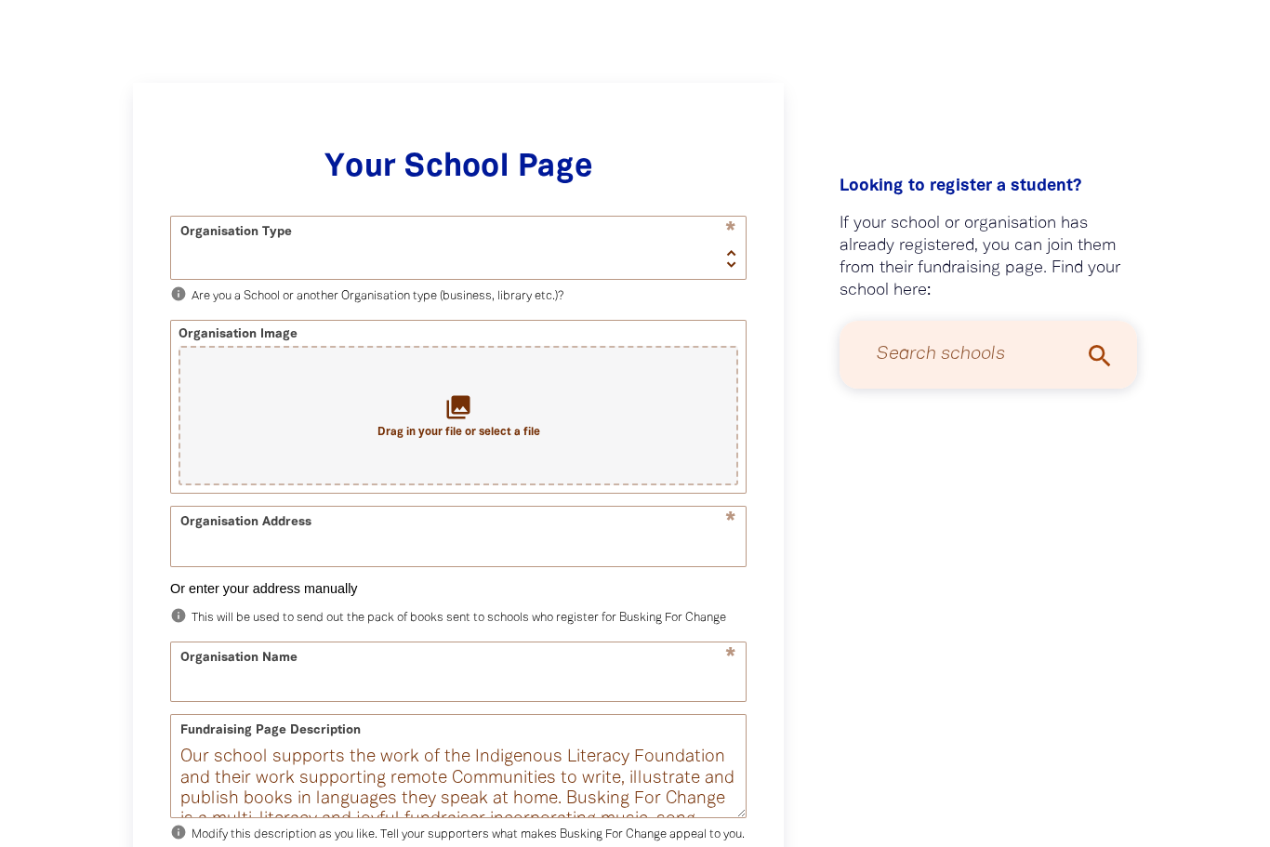
scroll to position [396, 0]
select select "school"
click at [976, 331] on input "Search schools" at bounding box center [988, 355] width 260 height 49
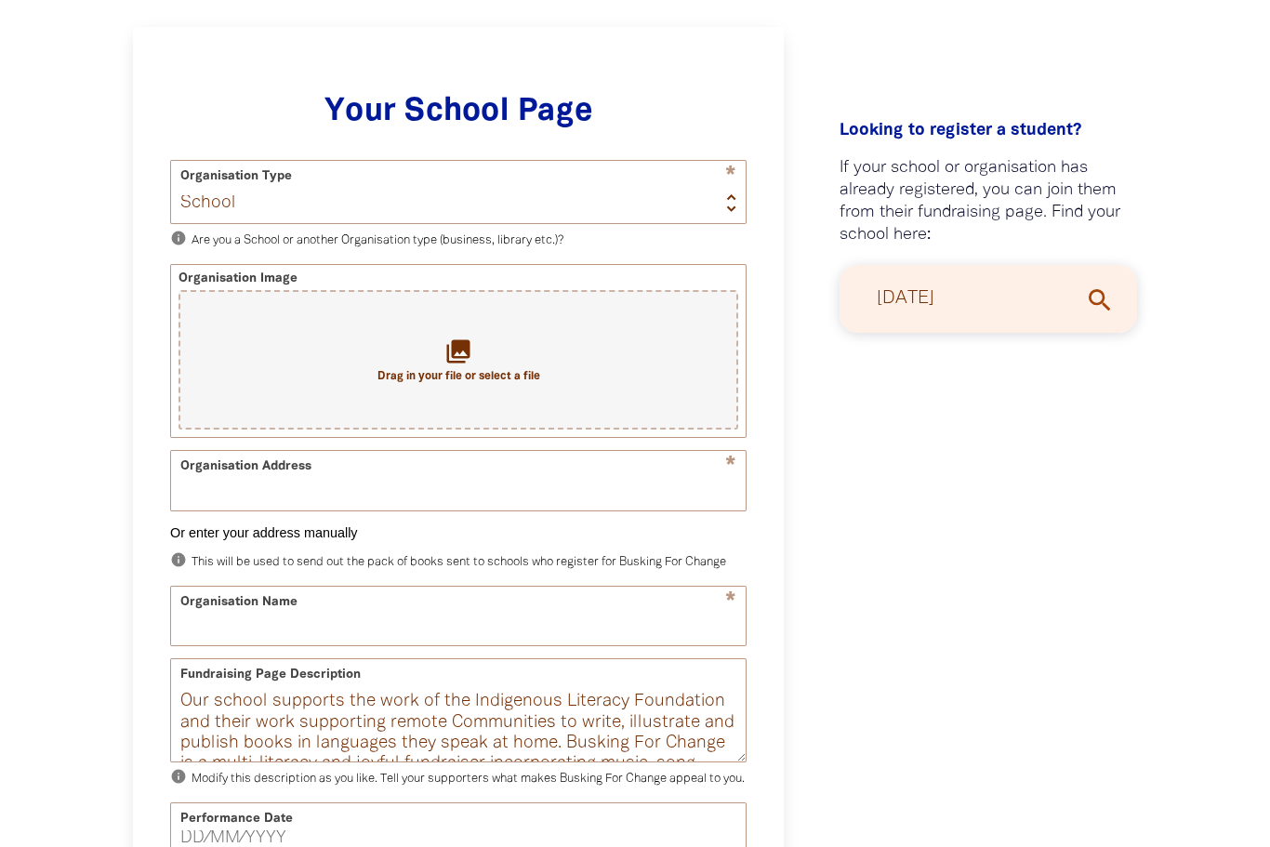
type input "Red Hill"
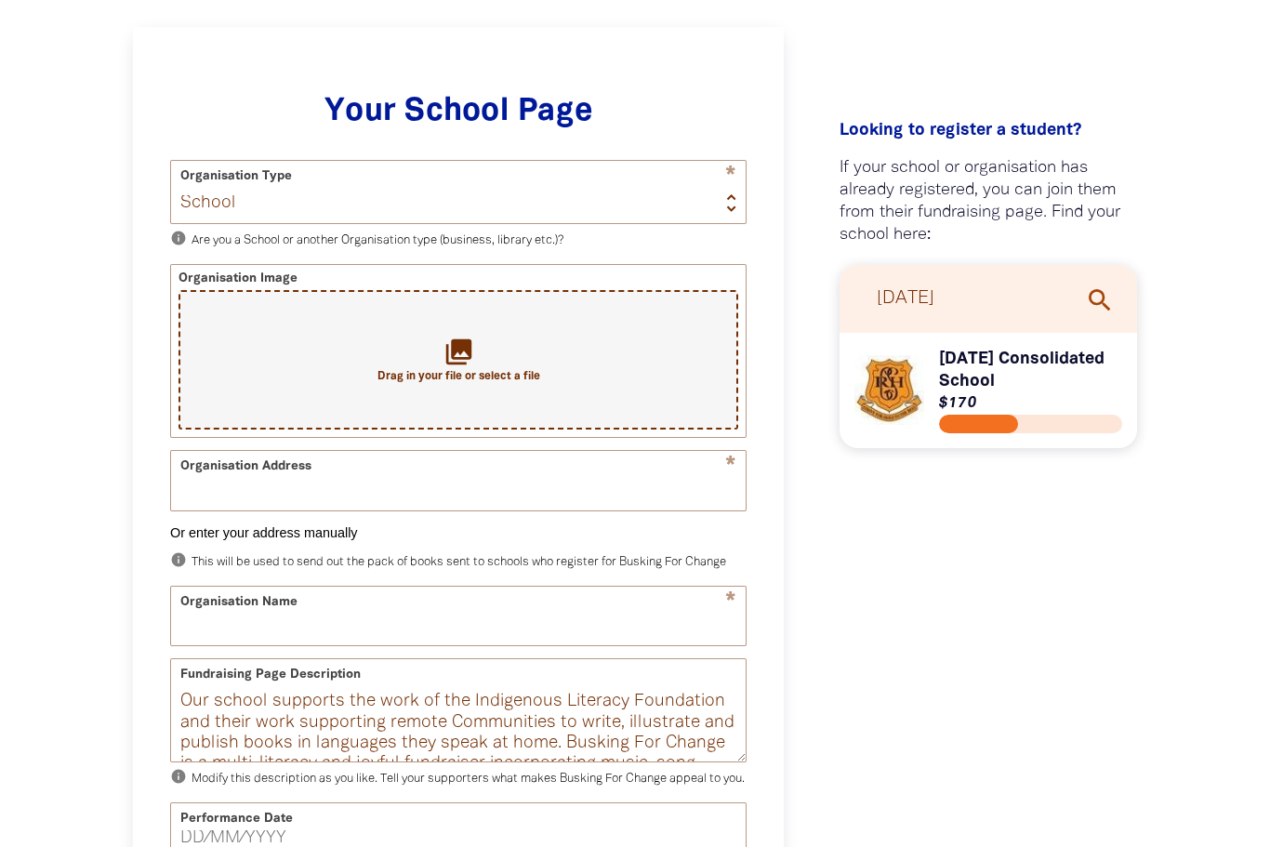
click at [474, 347] on div "collections Drag in your file or select a file" at bounding box center [459, 360] width 560 height 139
type input "C:\fakepath\IMG_0706.jpeg"
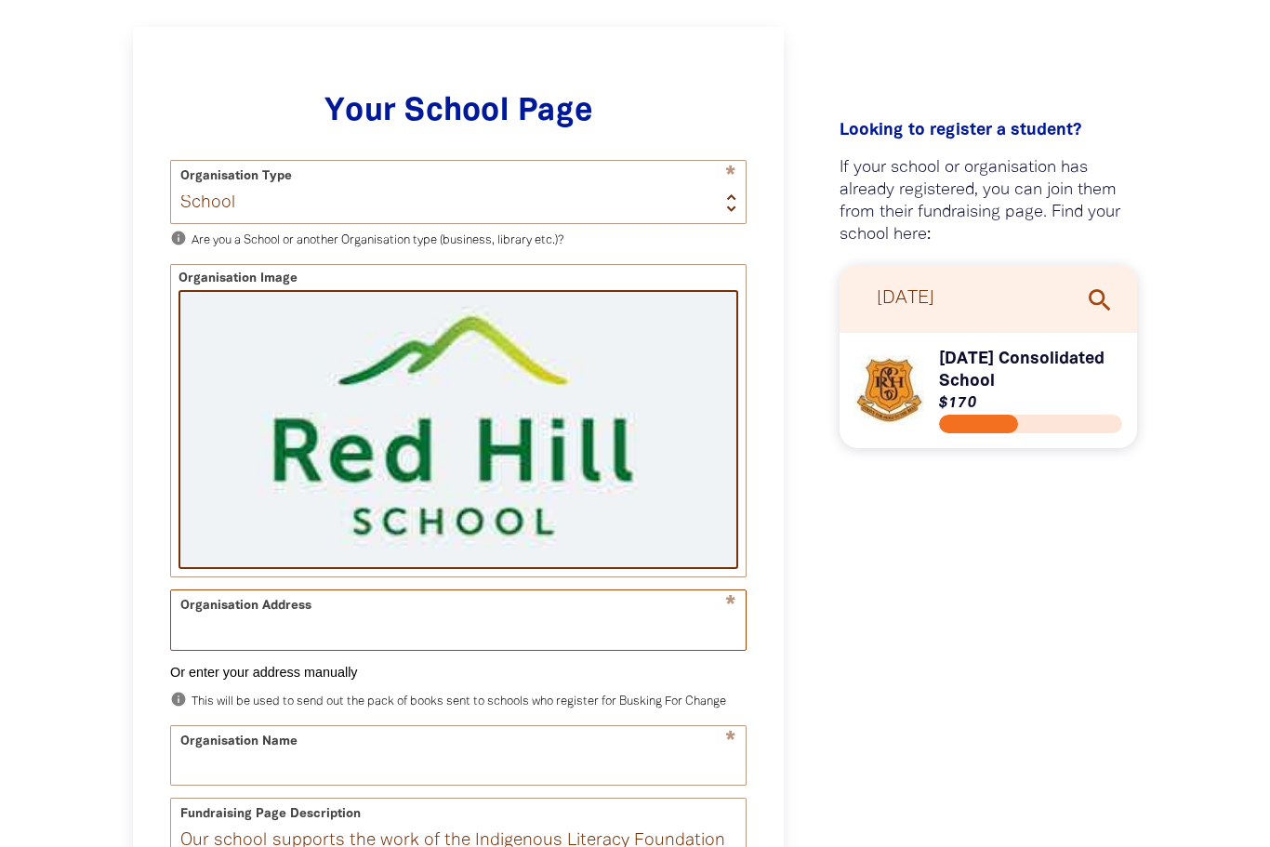
click at [435, 641] on input "Organisation Address" at bounding box center [458, 619] width 575 height 59
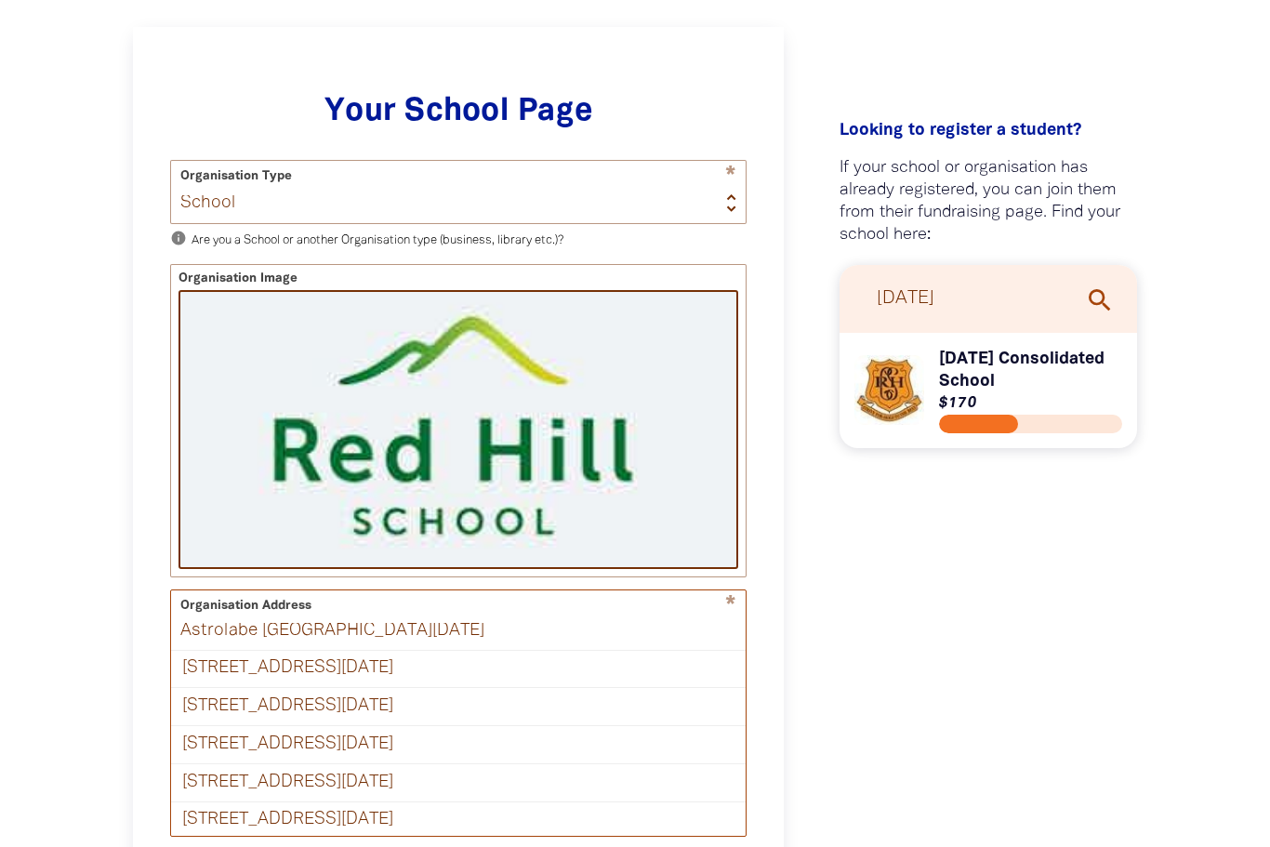
type input "Astrolabe St Red Hill ACT 2603"
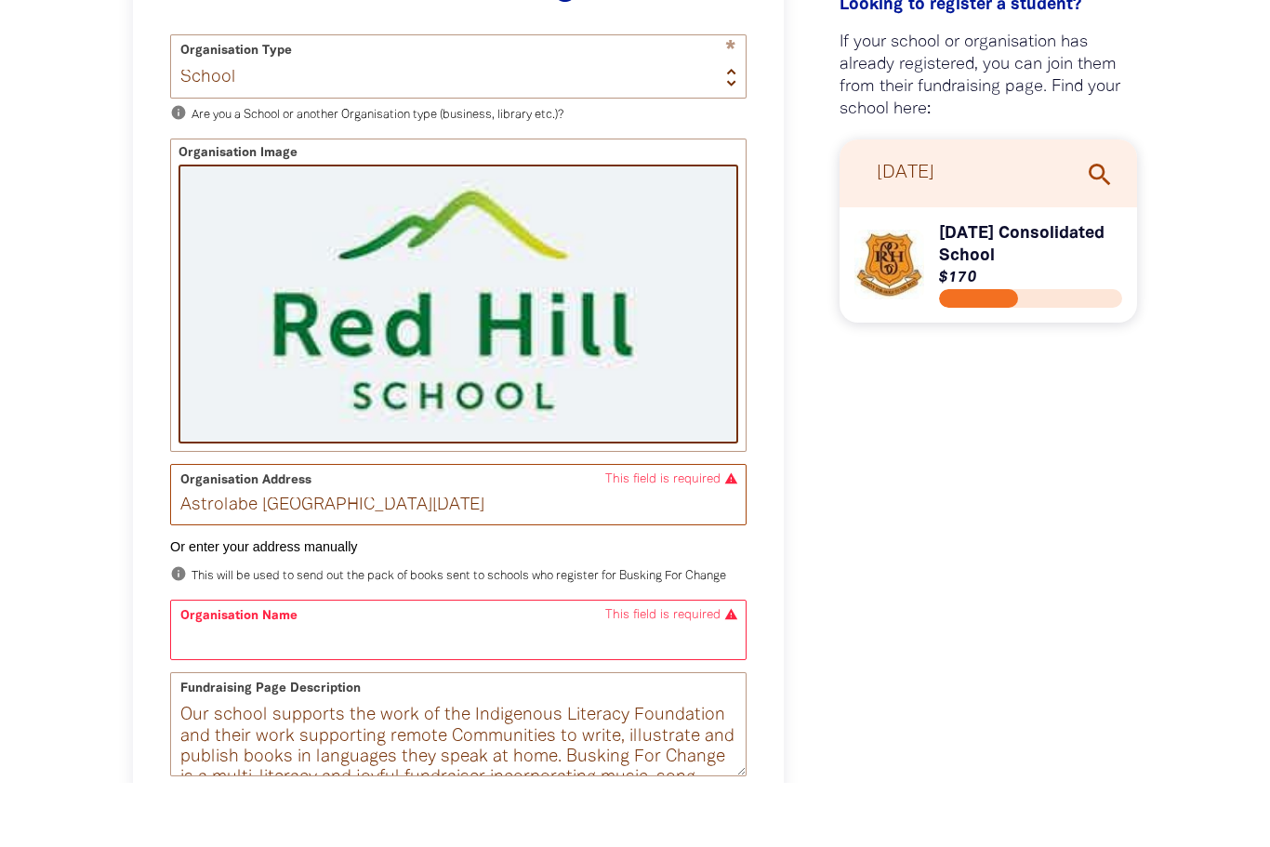
scroll to position [517, 0]
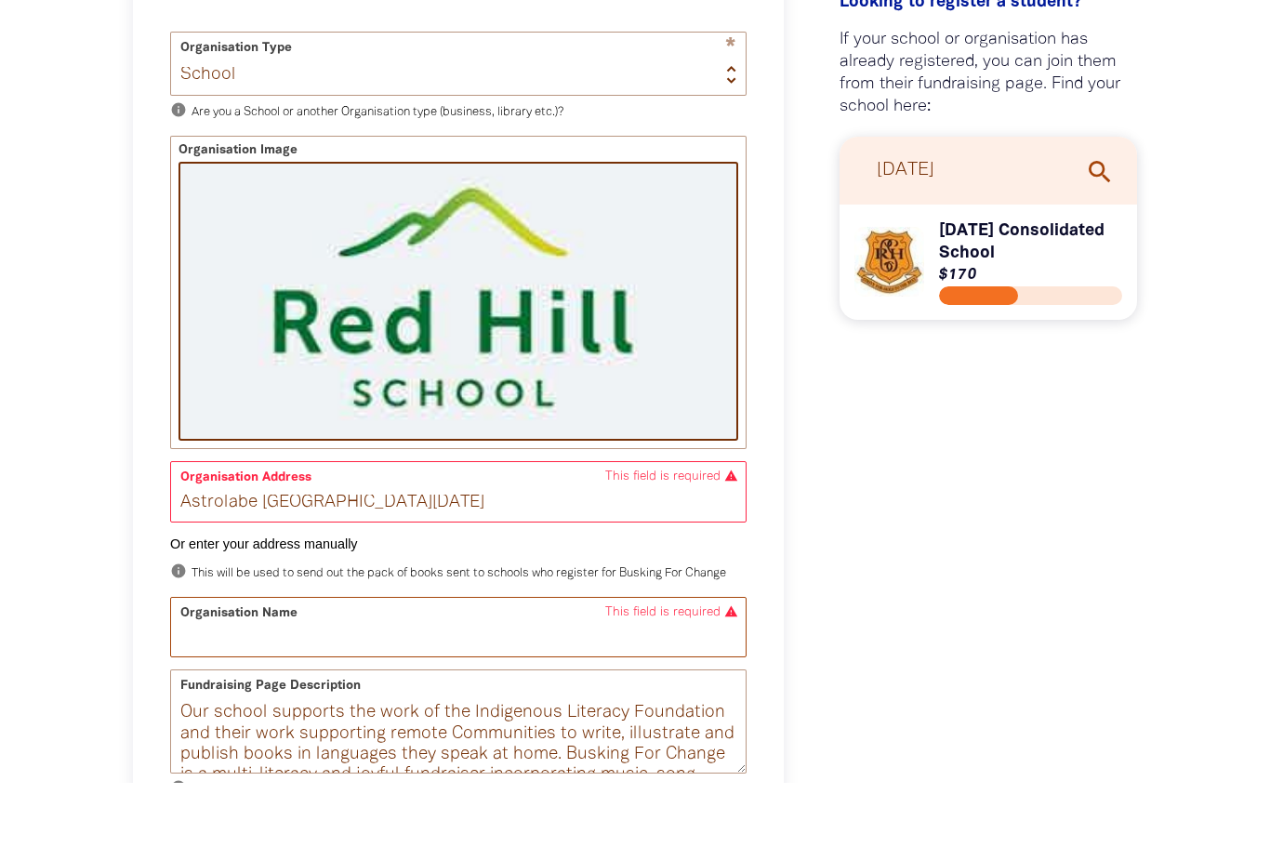
click at [555, 662] on input "Organisation Name" at bounding box center [458, 691] width 575 height 59
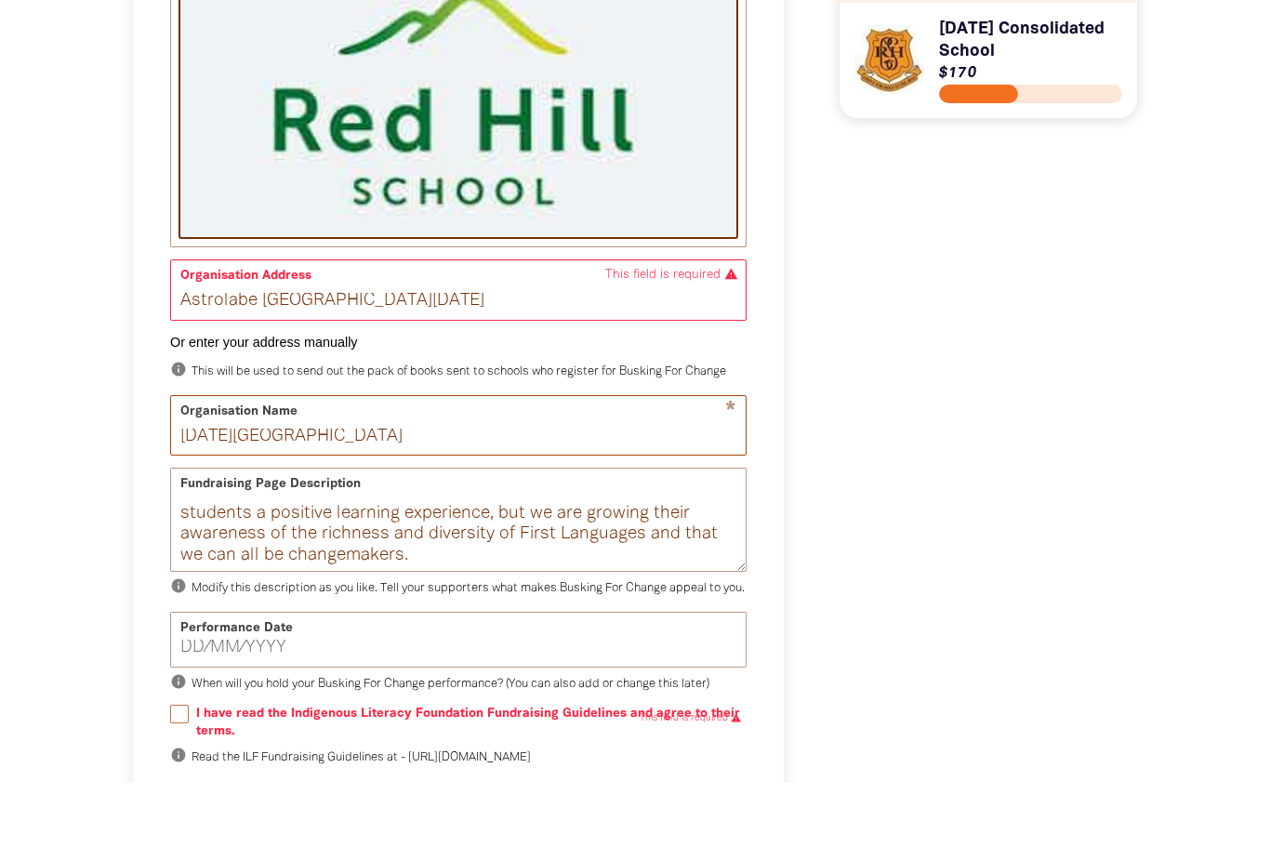
scroll to position [721, 0]
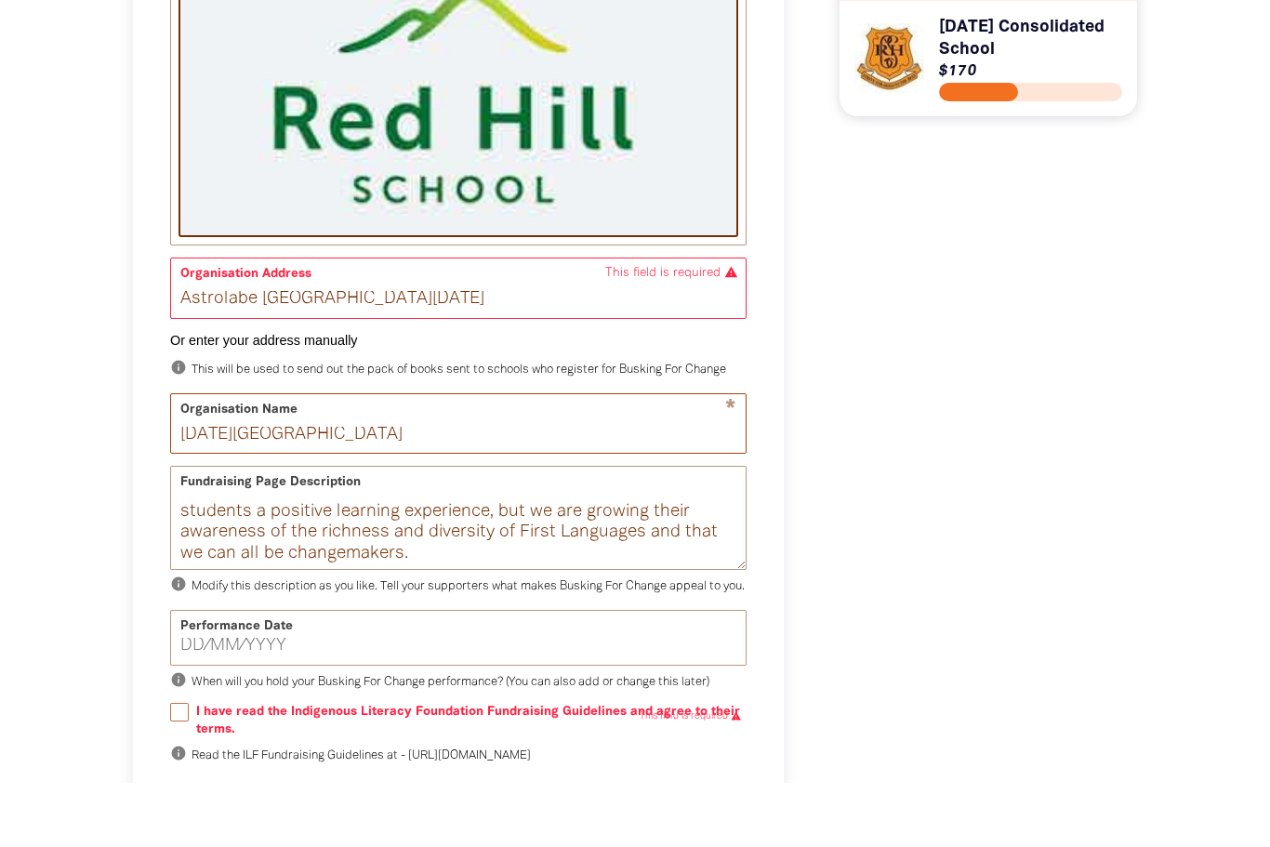
type input "[DATE][GEOGRAPHIC_DATA]"
click at [352, 702] on input "__/__/____" at bounding box center [458, 710] width 556 height 17
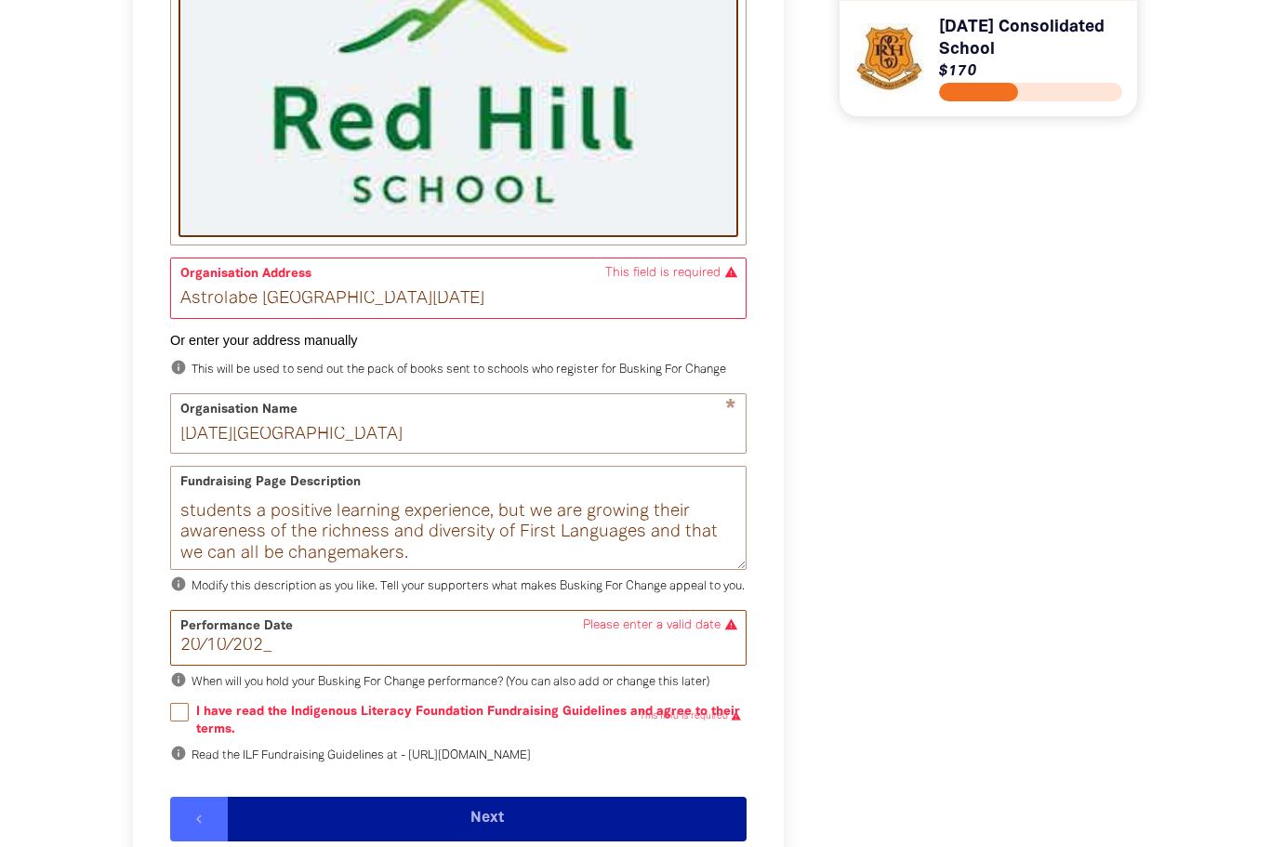
type input "20/10/2025"
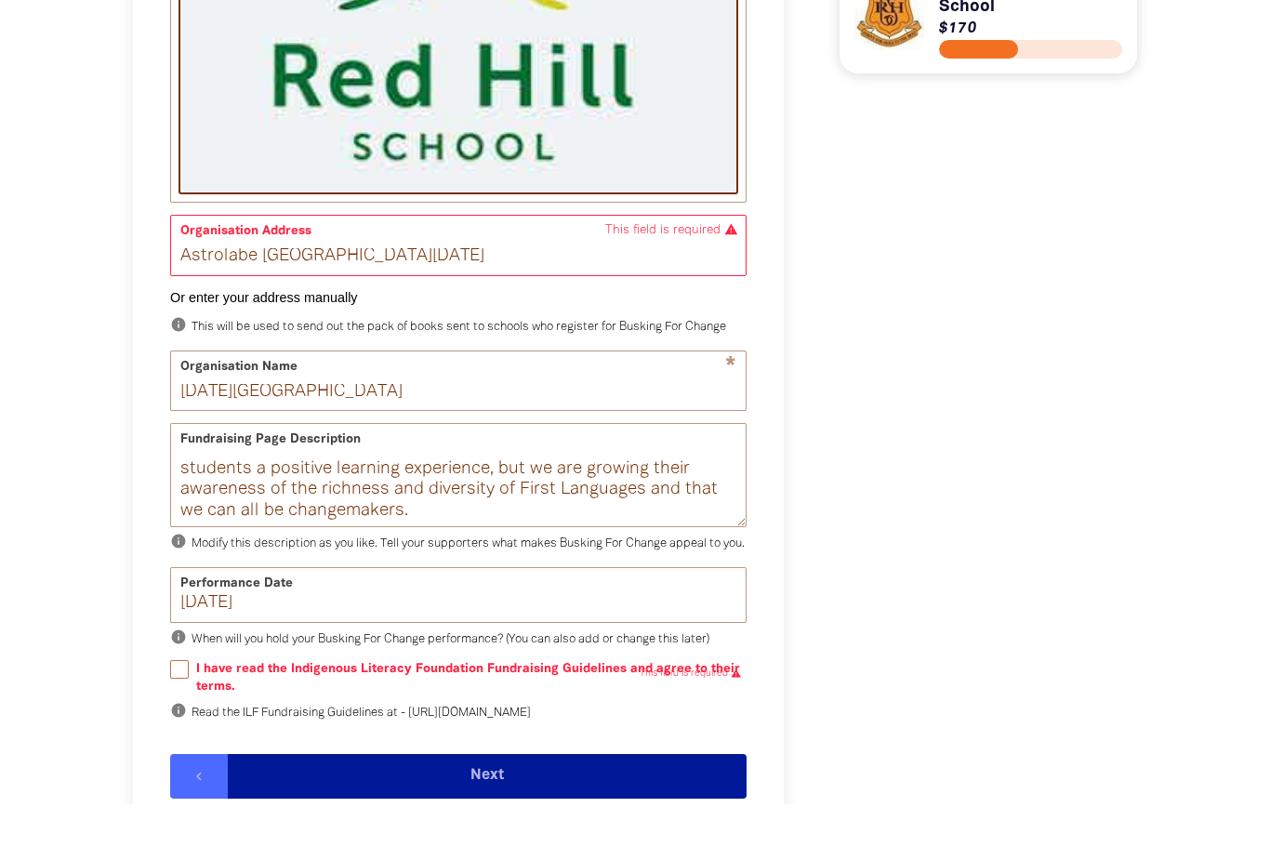
click at [188, 703] on input "I have read the Indigenous Literacy Foundation Fundraising Guidelines and agree…" at bounding box center [179, 712] width 19 height 19
checkbox input "true"
click at [353, 799] on button "Next" at bounding box center [487, 776] width 519 height 45
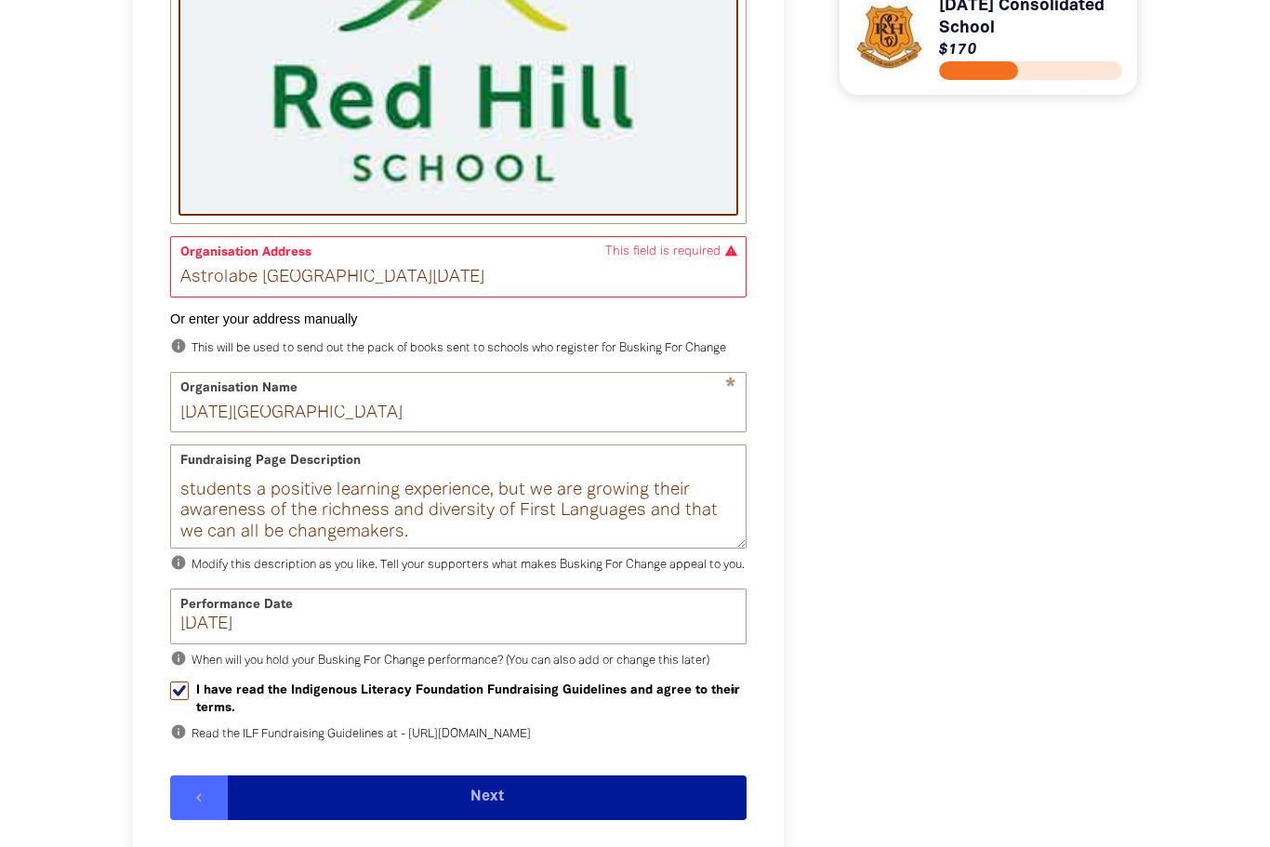
scroll to position [744, 0]
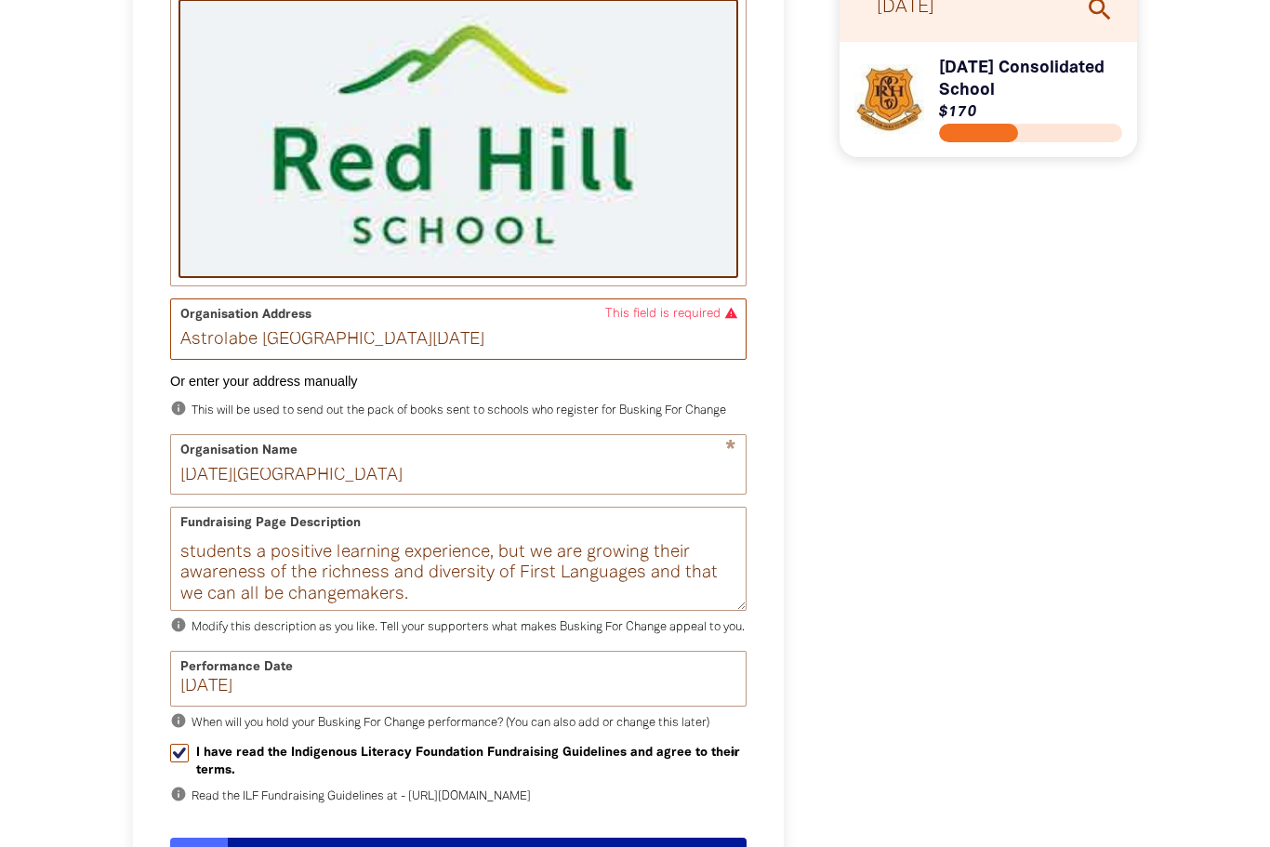
click at [543, 352] on input "Astrolabe St Red Hill ACT 2603" at bounding box center [458, 328] width 575 height 59
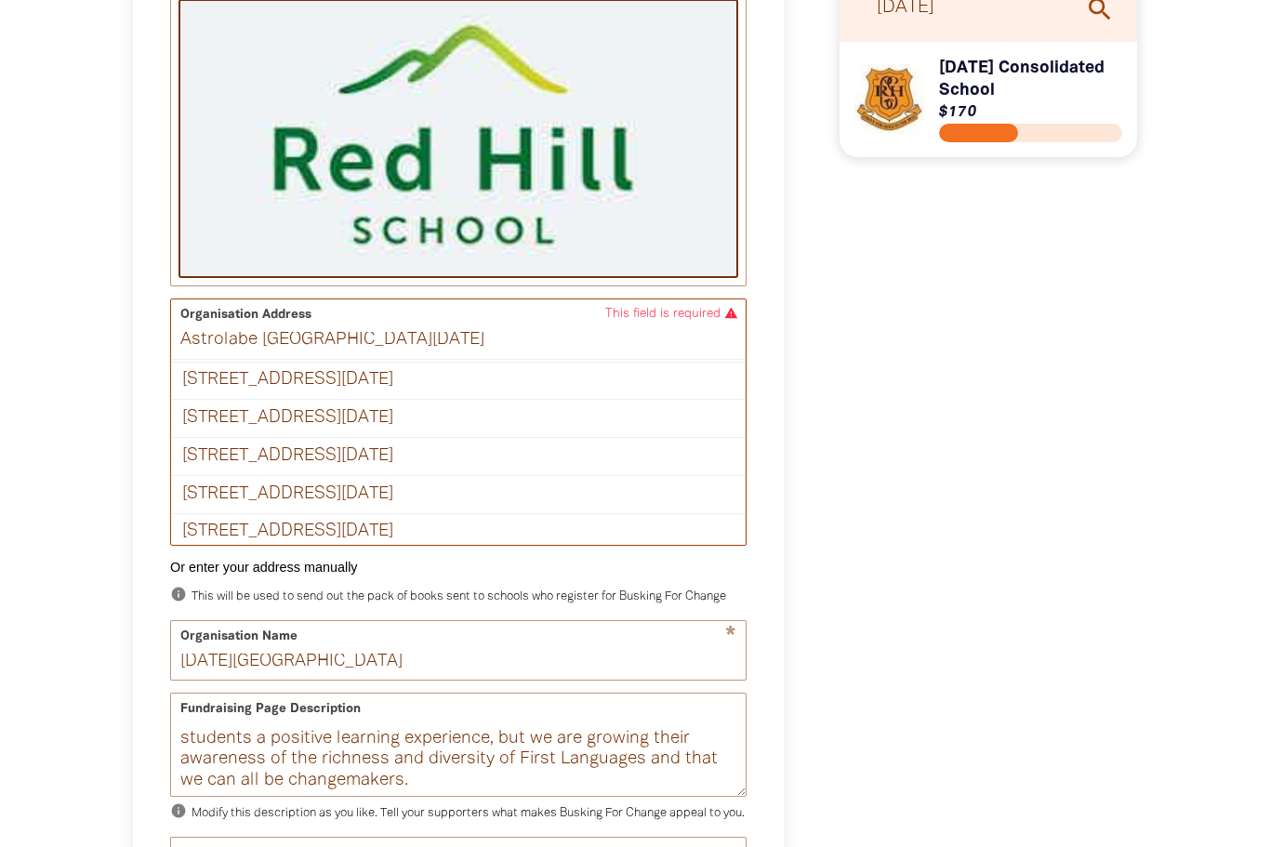
scroll to position [187, 0]
click at [517, 495] on div "1 Astrolabe Street, RED HILL ACT 2603" at bounding box center [458, 494] width 575 height 38
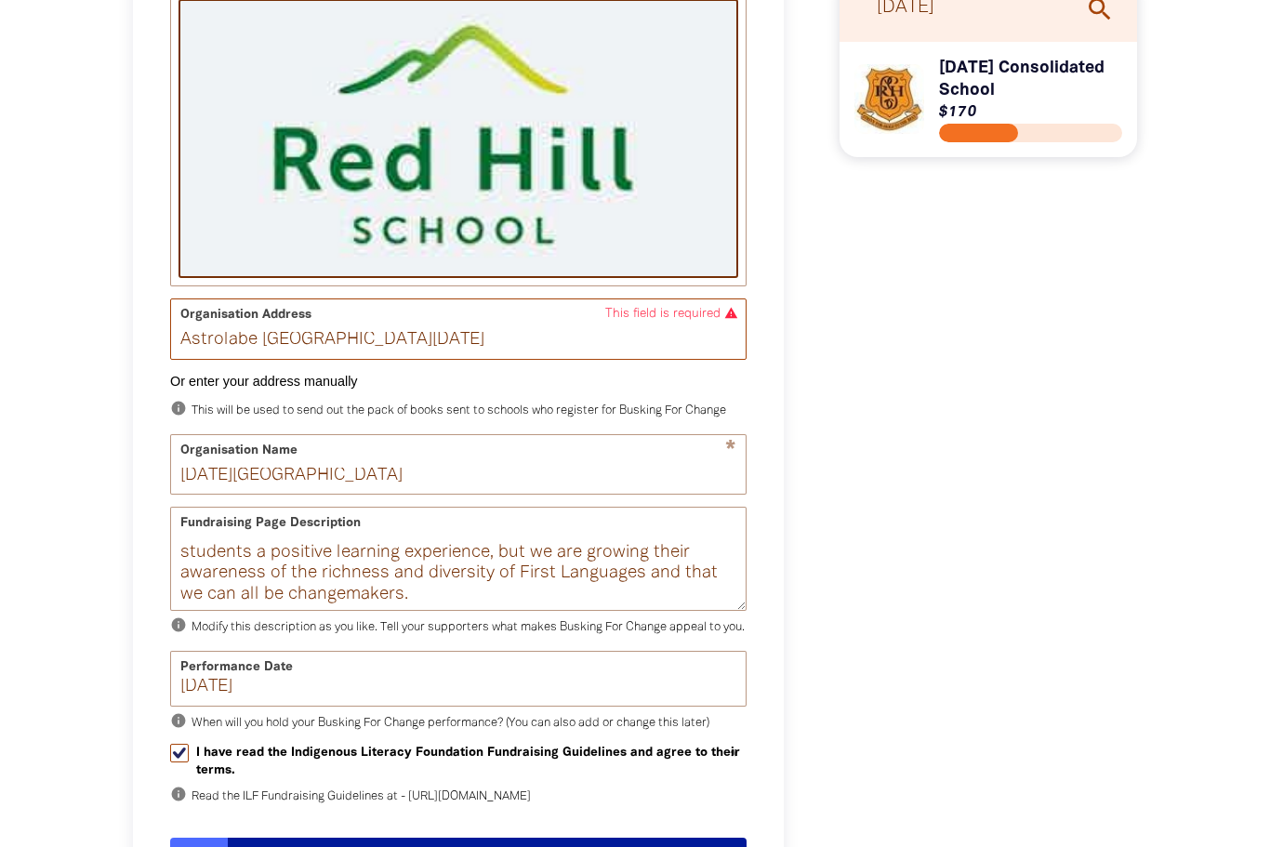
type input "1 Astrolabe Street, RED HILL ACT 2603"
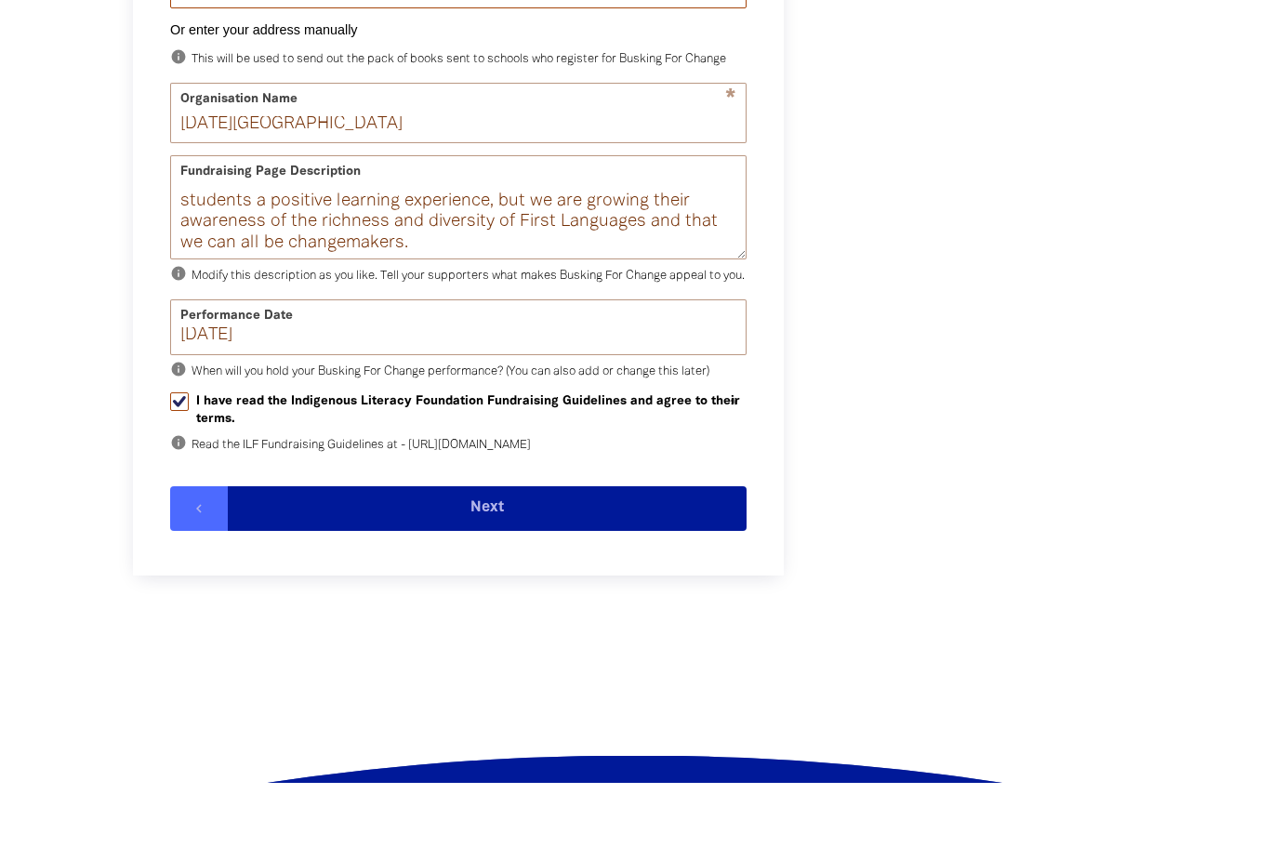
scroll to position [1132, 0]
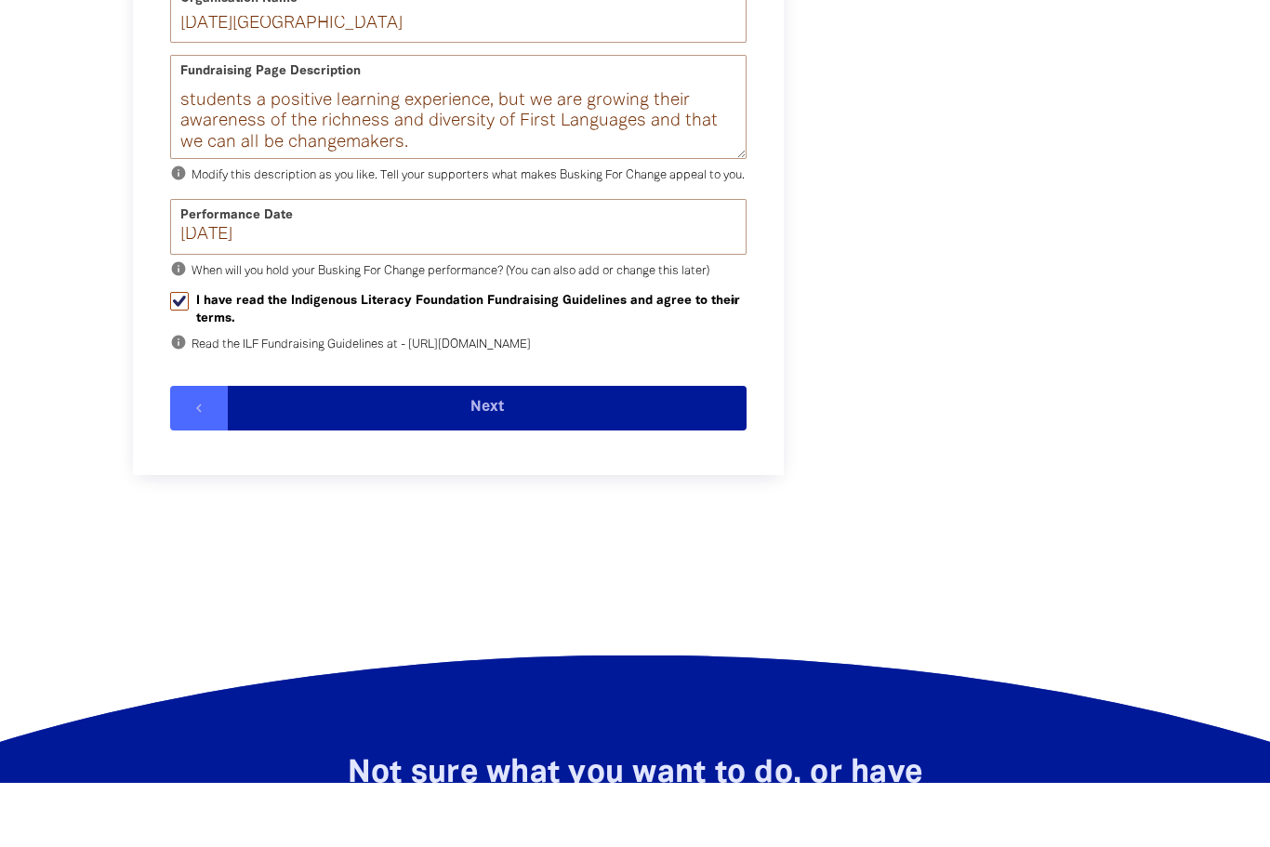
click at [529, 463] on button "Next" at bounding box center [487, 472] width 519 height 45
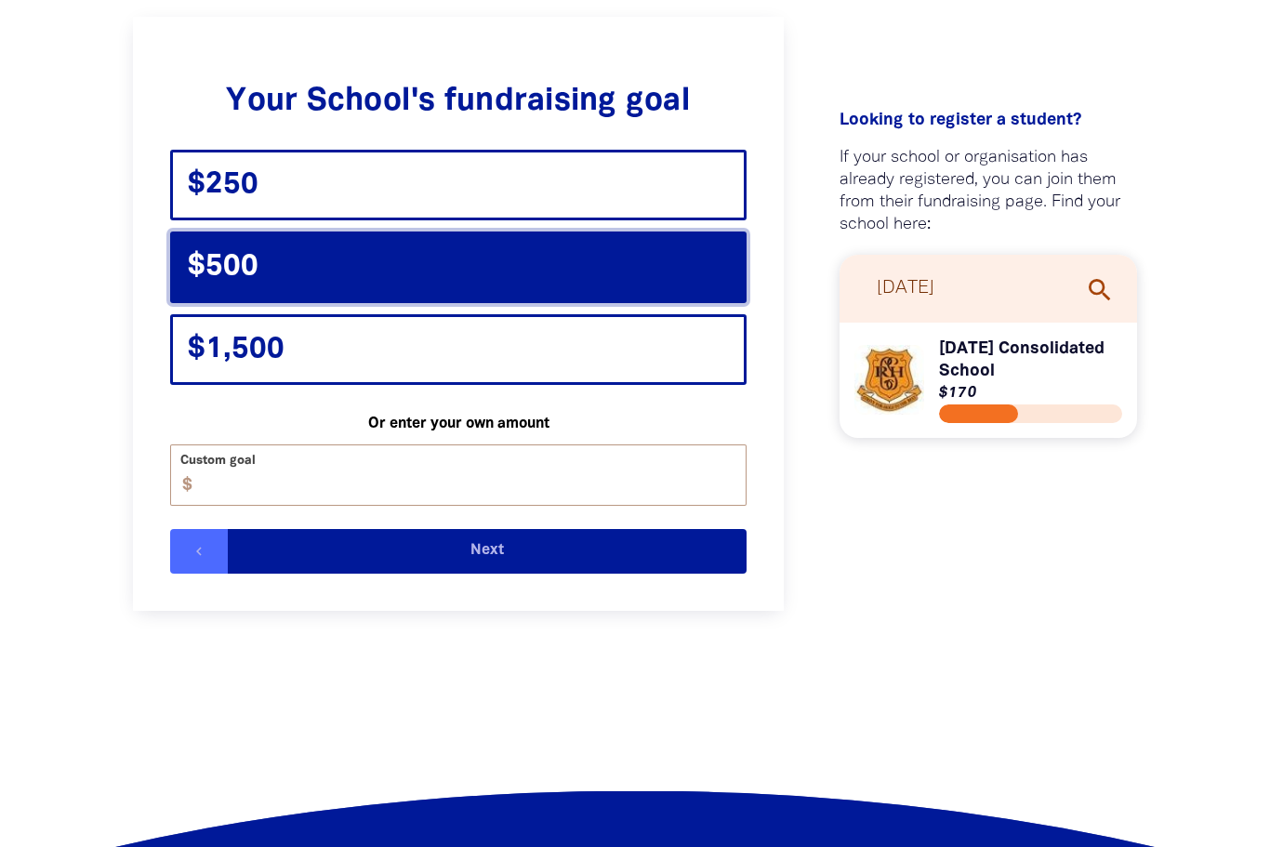
scroll to position [355, 0]
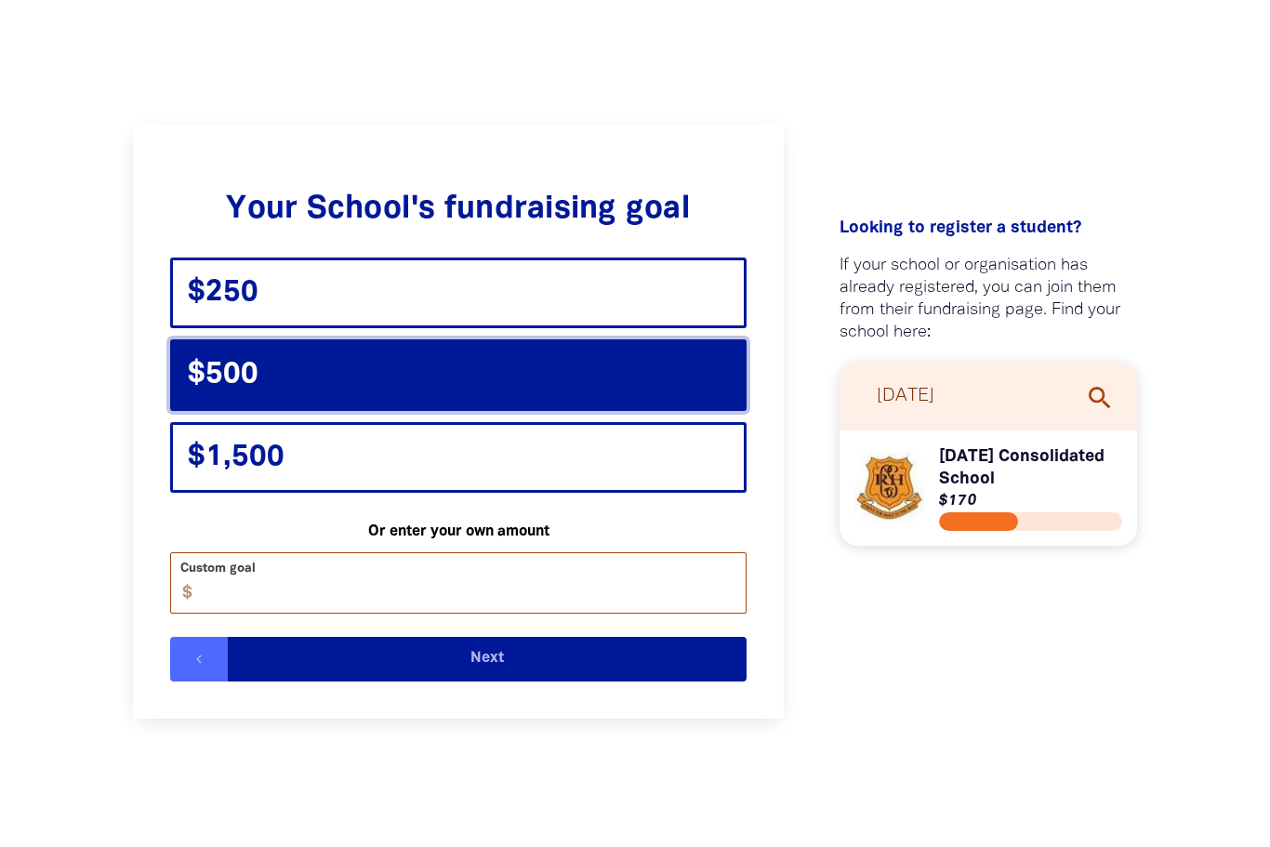
click at [362, 587] on input "Custom goal" at bounding box center [466, 582] width 560 height 59
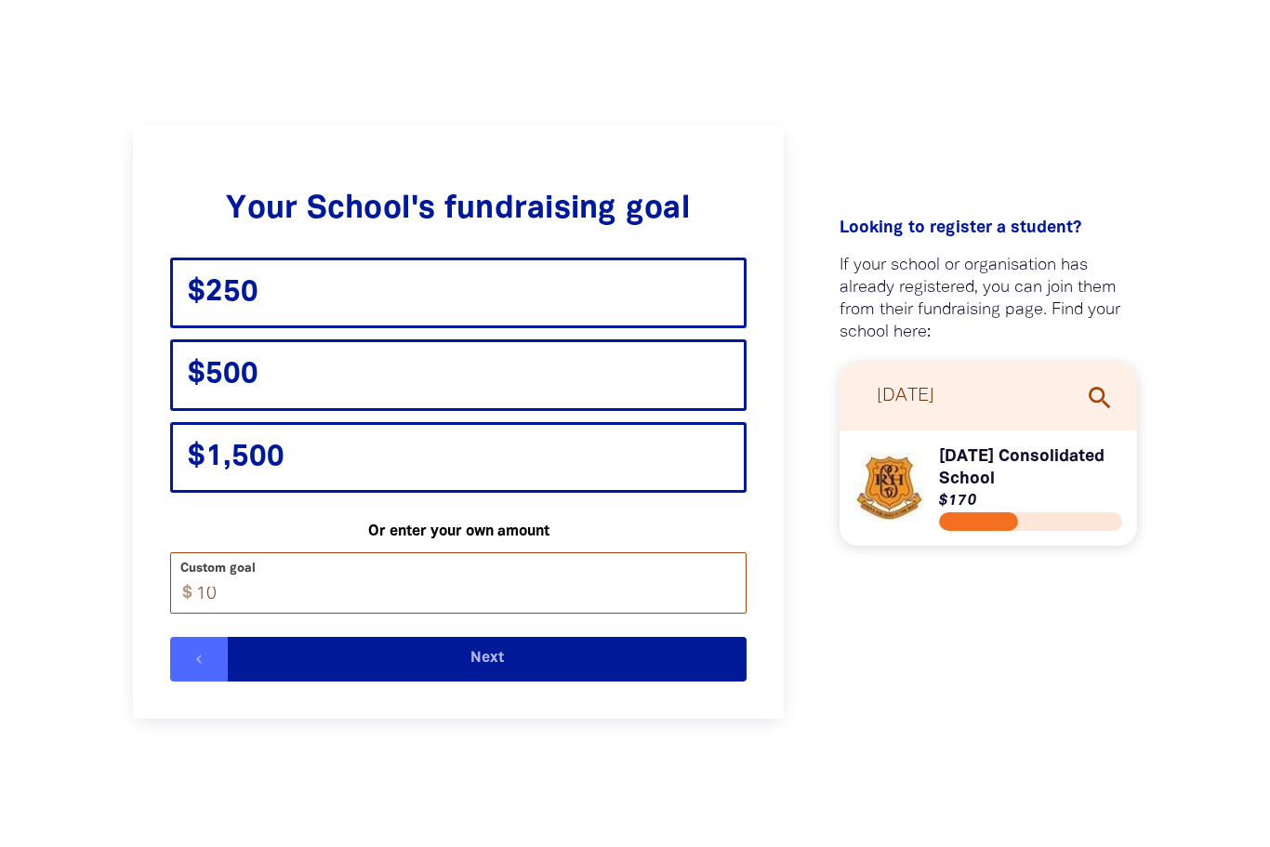
type input "1"
type input "88"
click at [384, 665] on button "Next" at bounding box center [487, 659] width 519 height 45
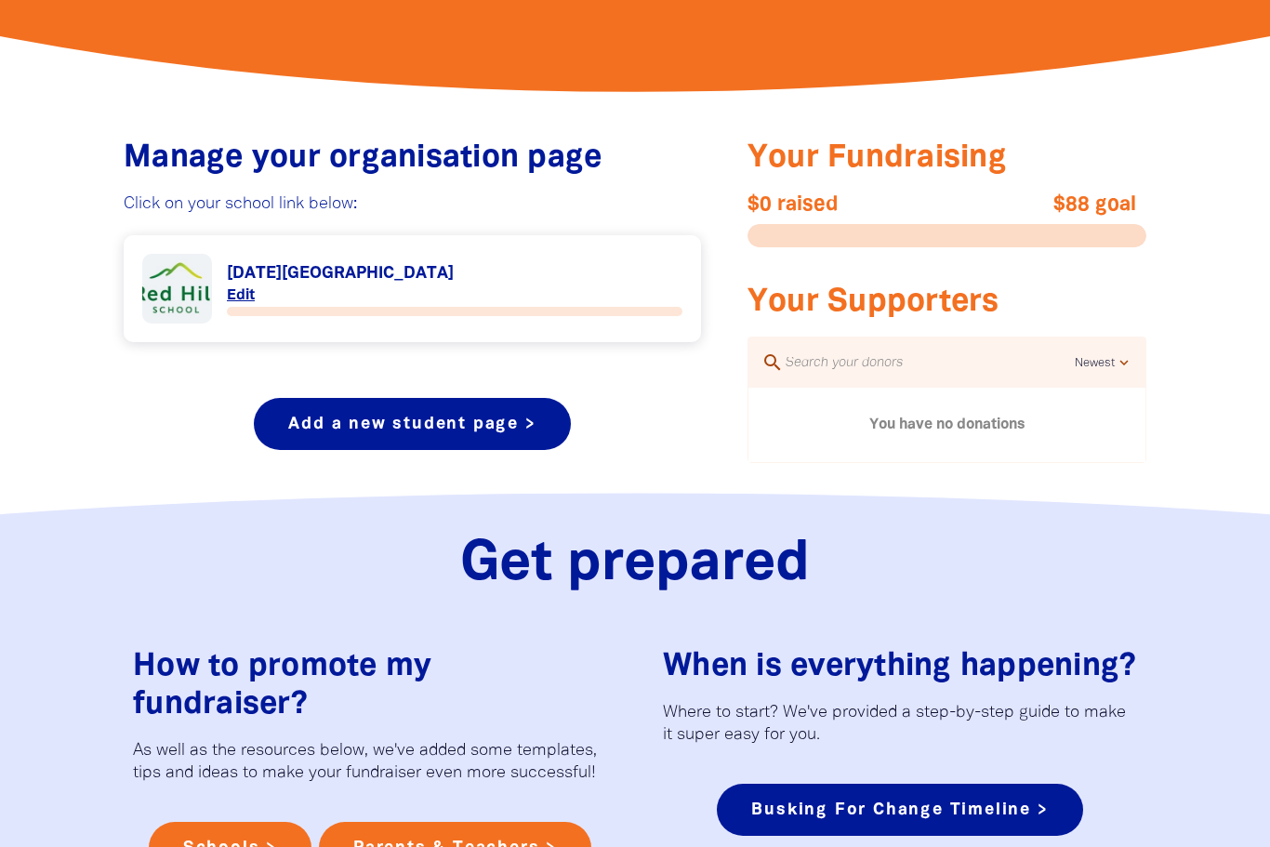
scroll to position [620, 0]
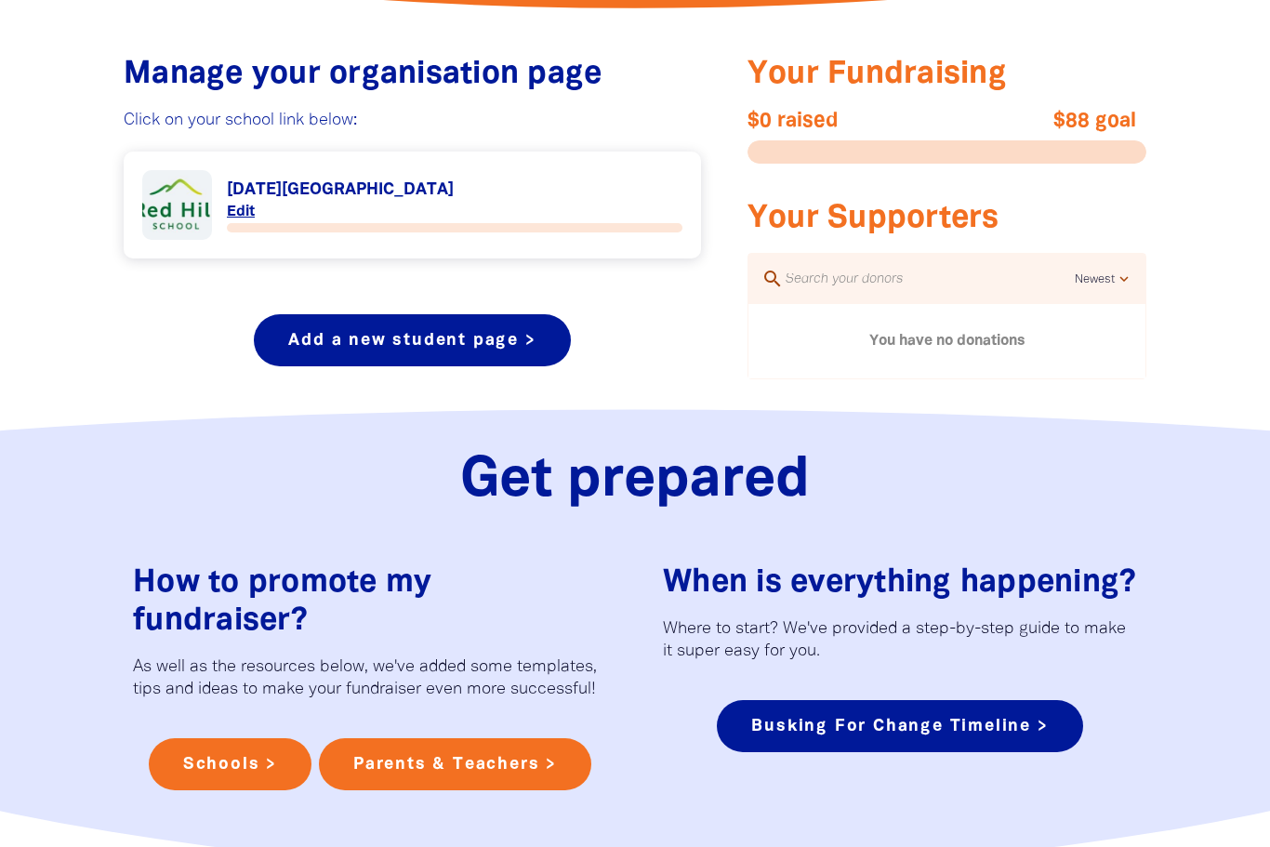
click at [822, 276] on input "text" at bounding box center [929, 279] width 291 height 24
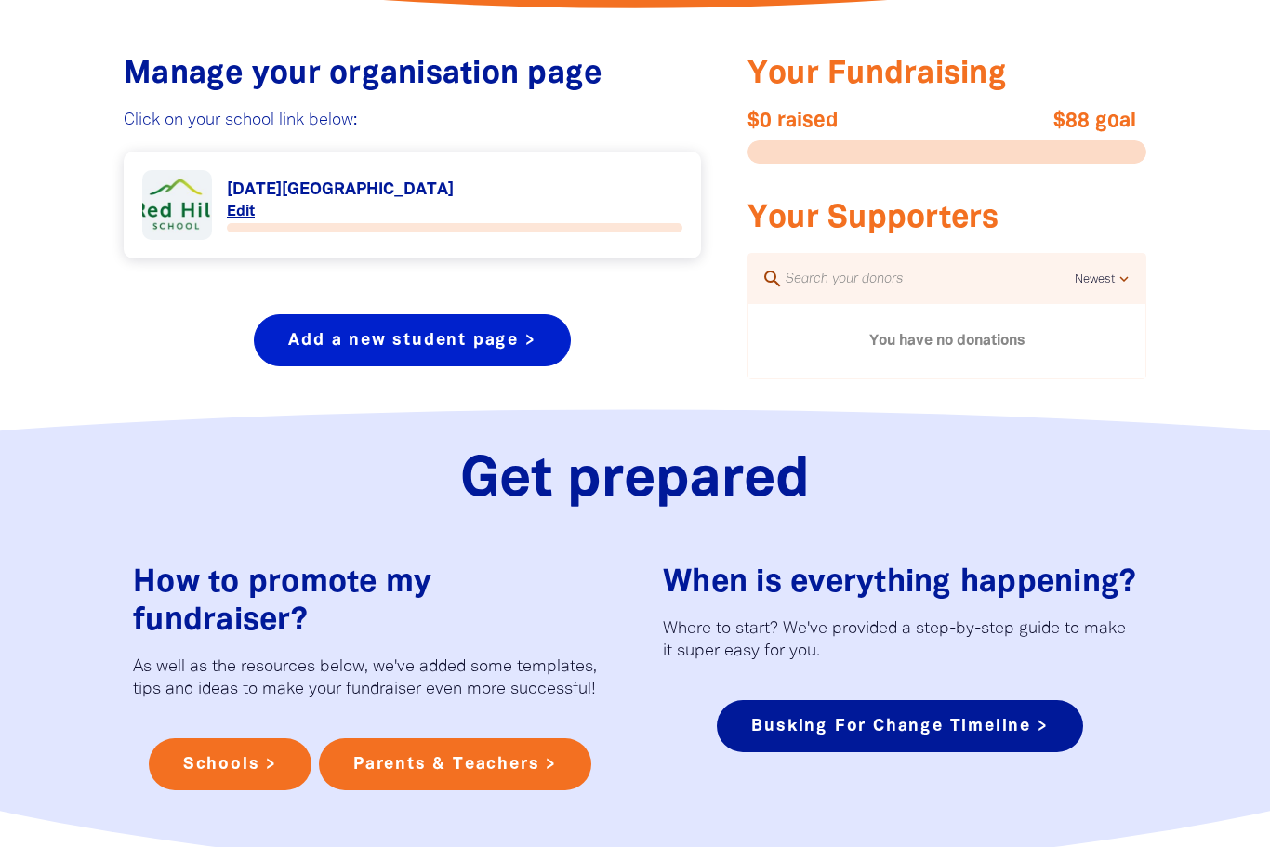
click at [478, 348] on link "Add a new student page >" at bounding box center [412, 340] width 316 height 52
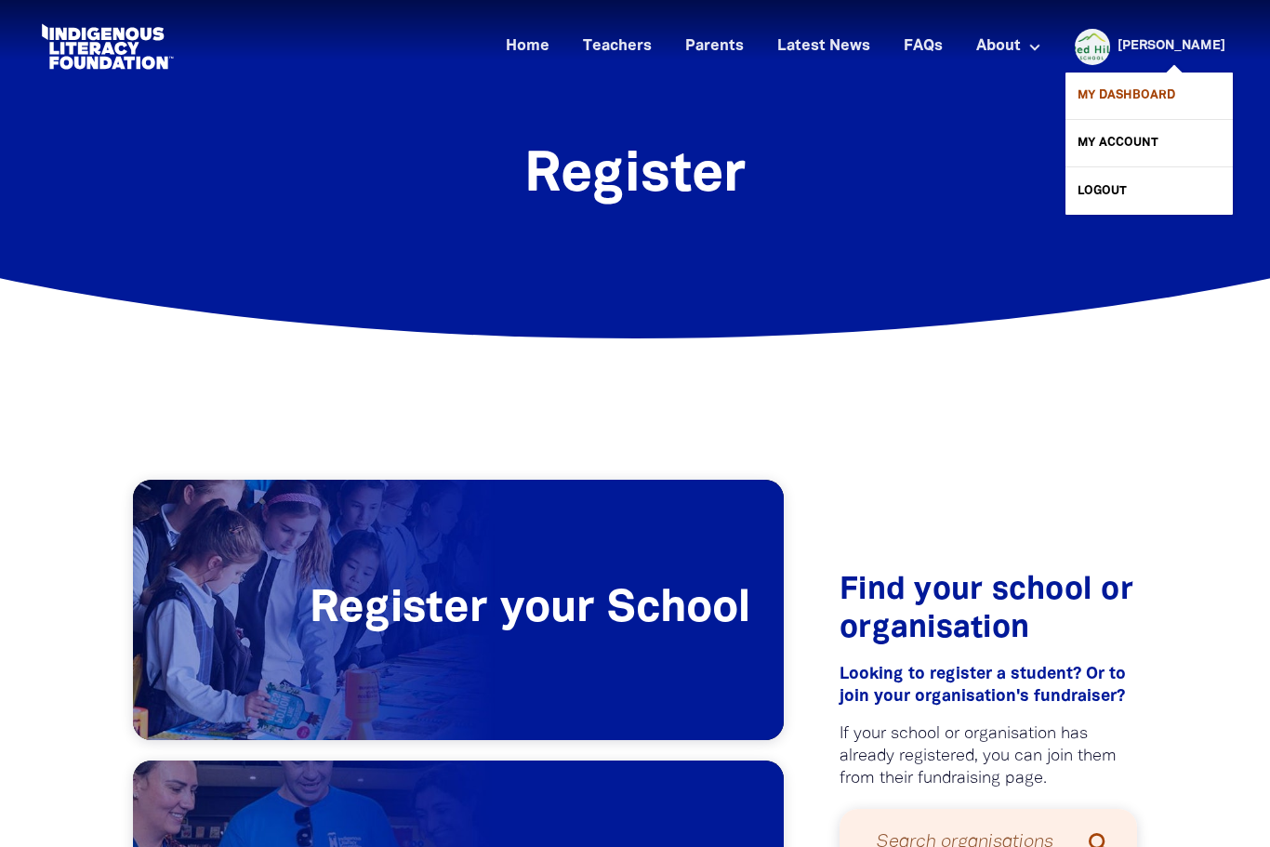
click at [1133, 90] on link "My Dashboard" at bounding box center [1149, 96] width 167 height 46
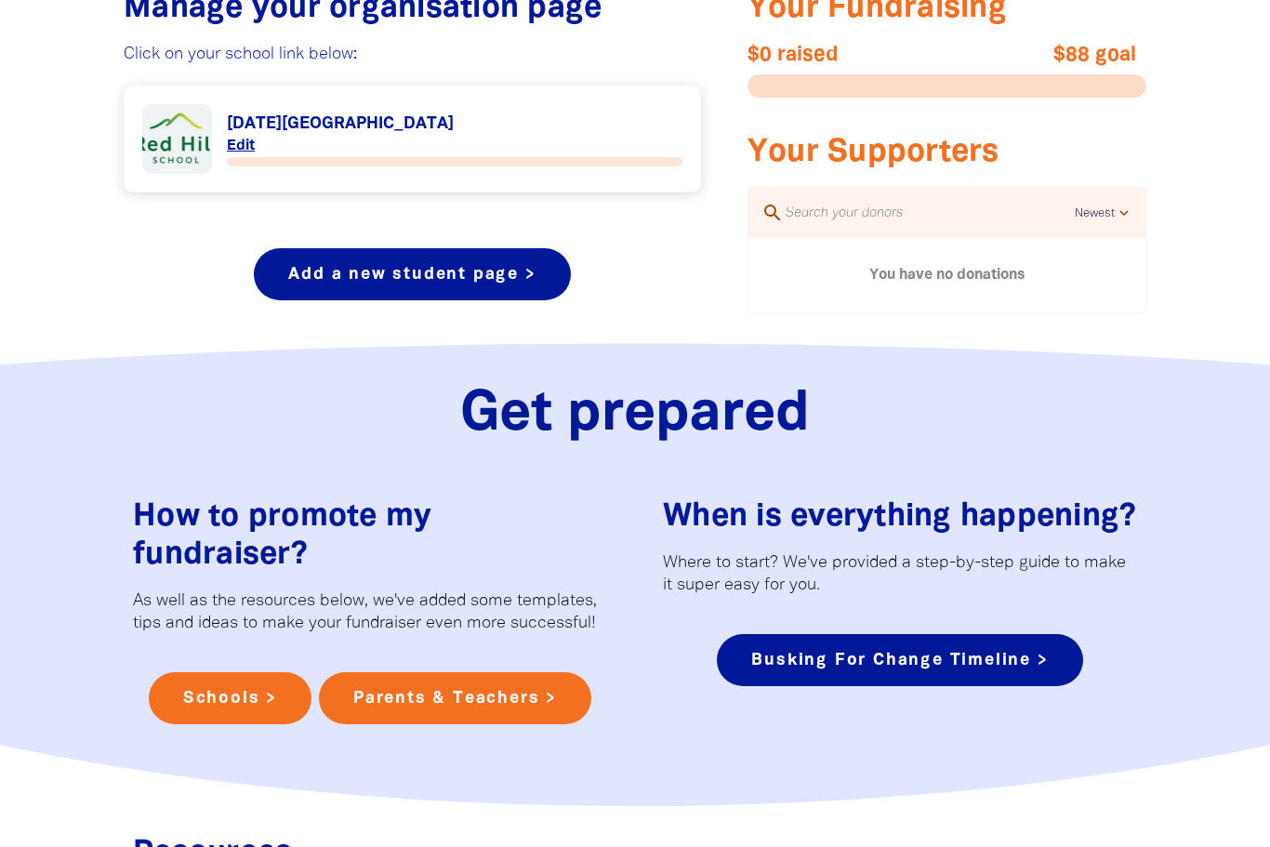
scroll to position [766, 0]
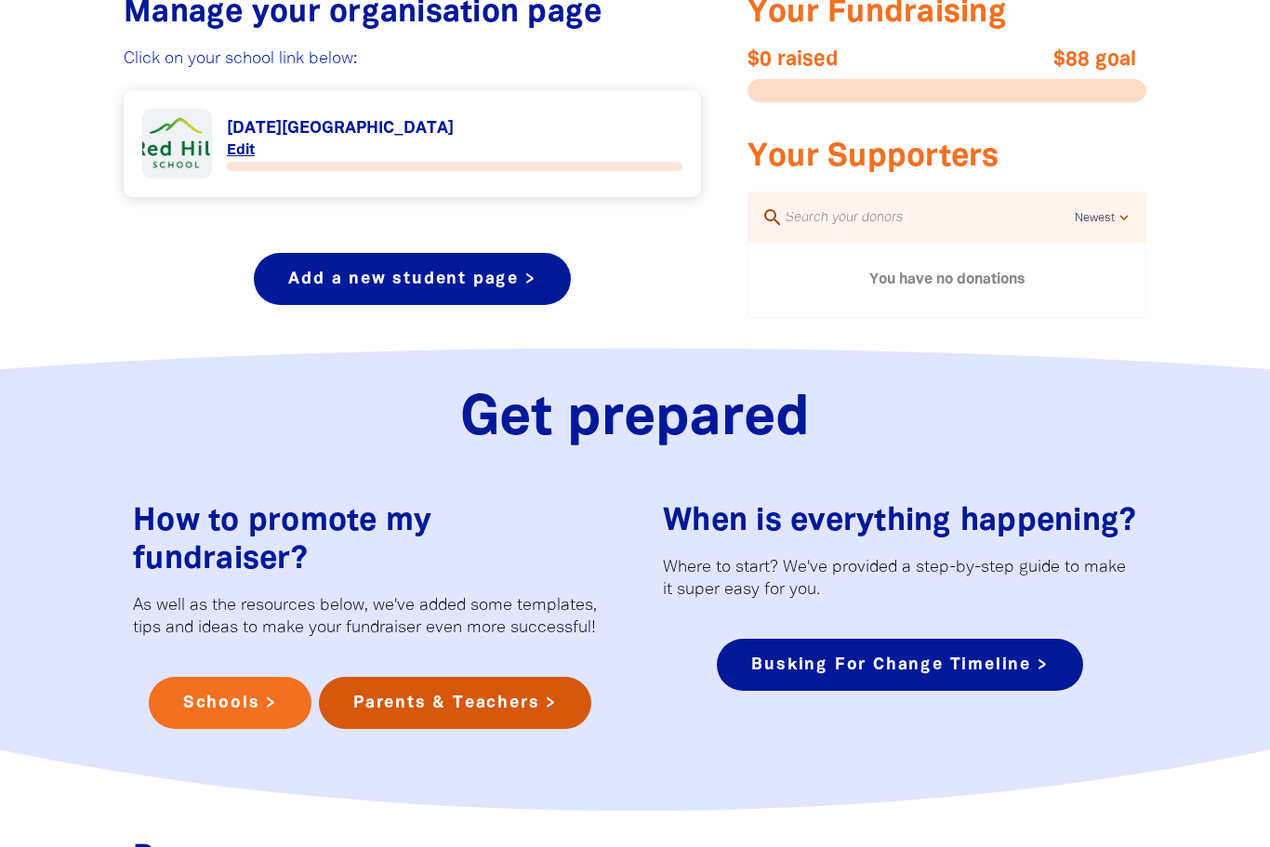
click at [437, 707] on link "Parents & Teachers >" at bounding box center [455, 703] width 272 height 52
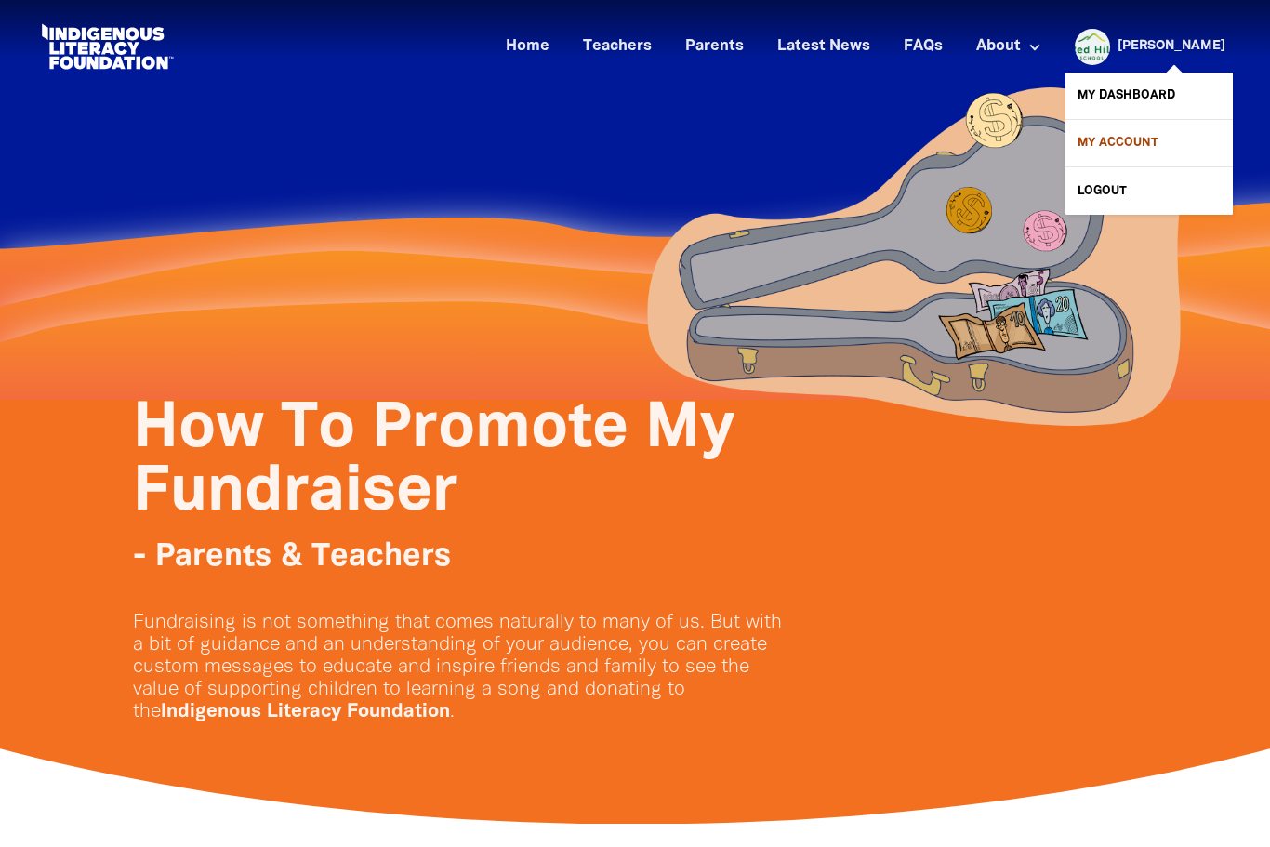
click at [1118, 150] on link "My Account" at bounding box center [1149, 143] width 167 height 46
select select "teacher"
select select "AU"
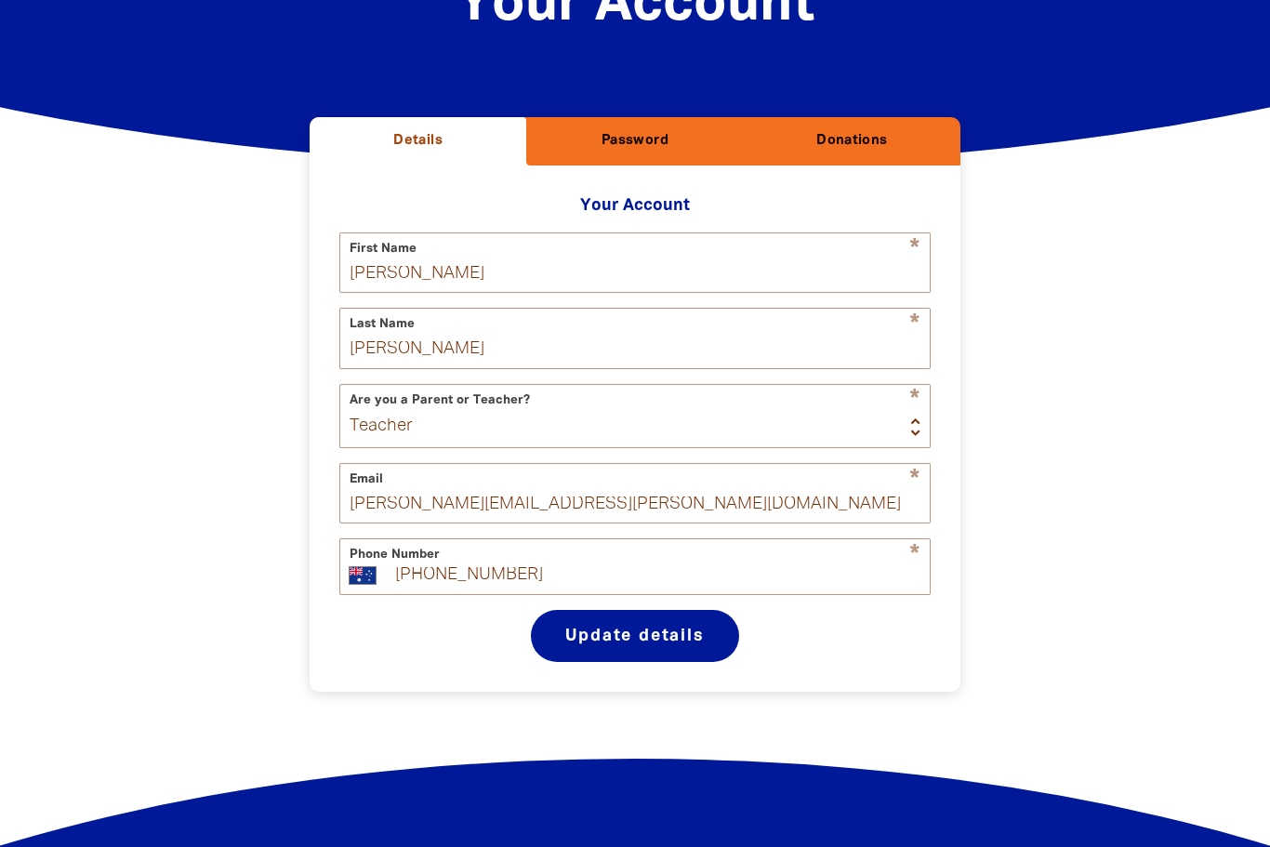
scroll to position [170, 0]
click at [629, 142] on h2 "Password" at bounding box center [634, 142] width 187 height 19
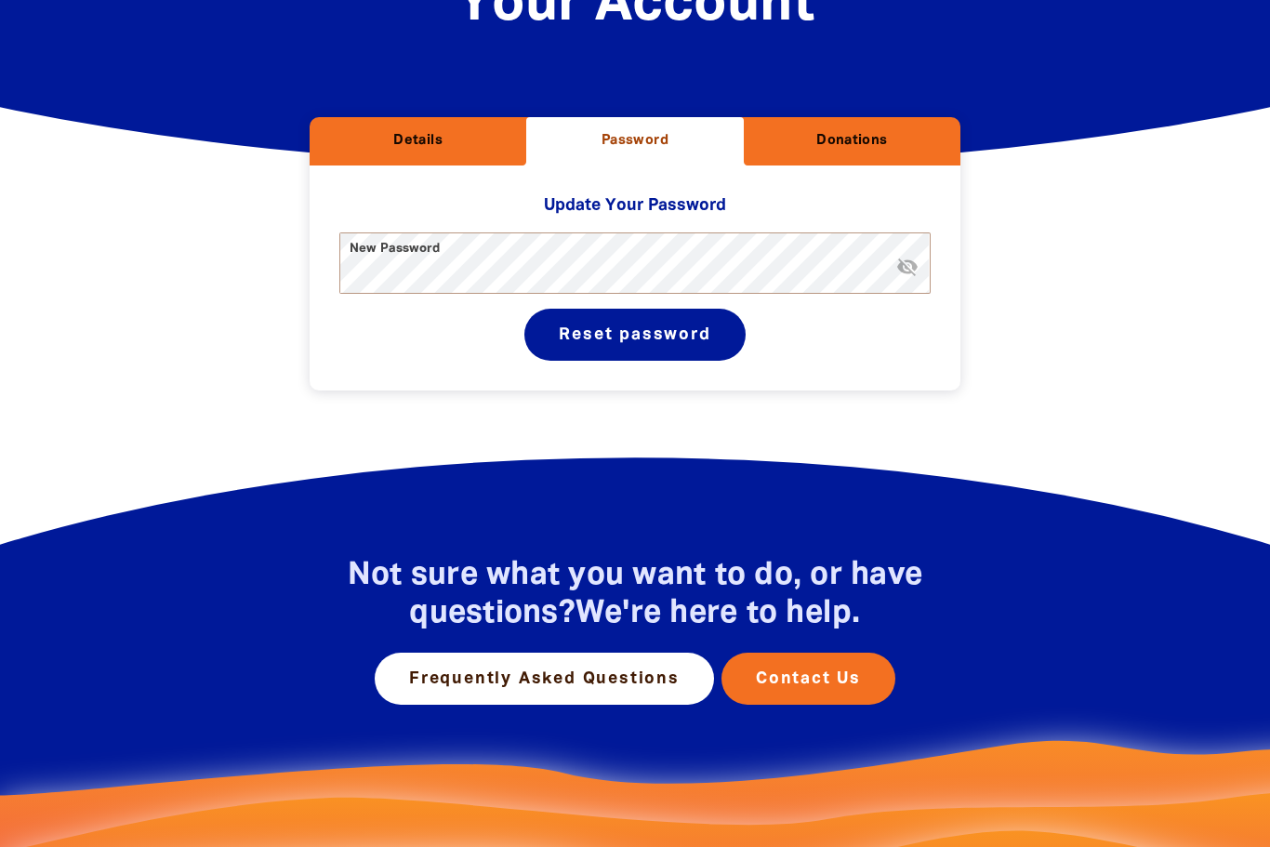
click at [869, 137] on h2 "Donations" at bounding box center [852, 141] width 187 height 19
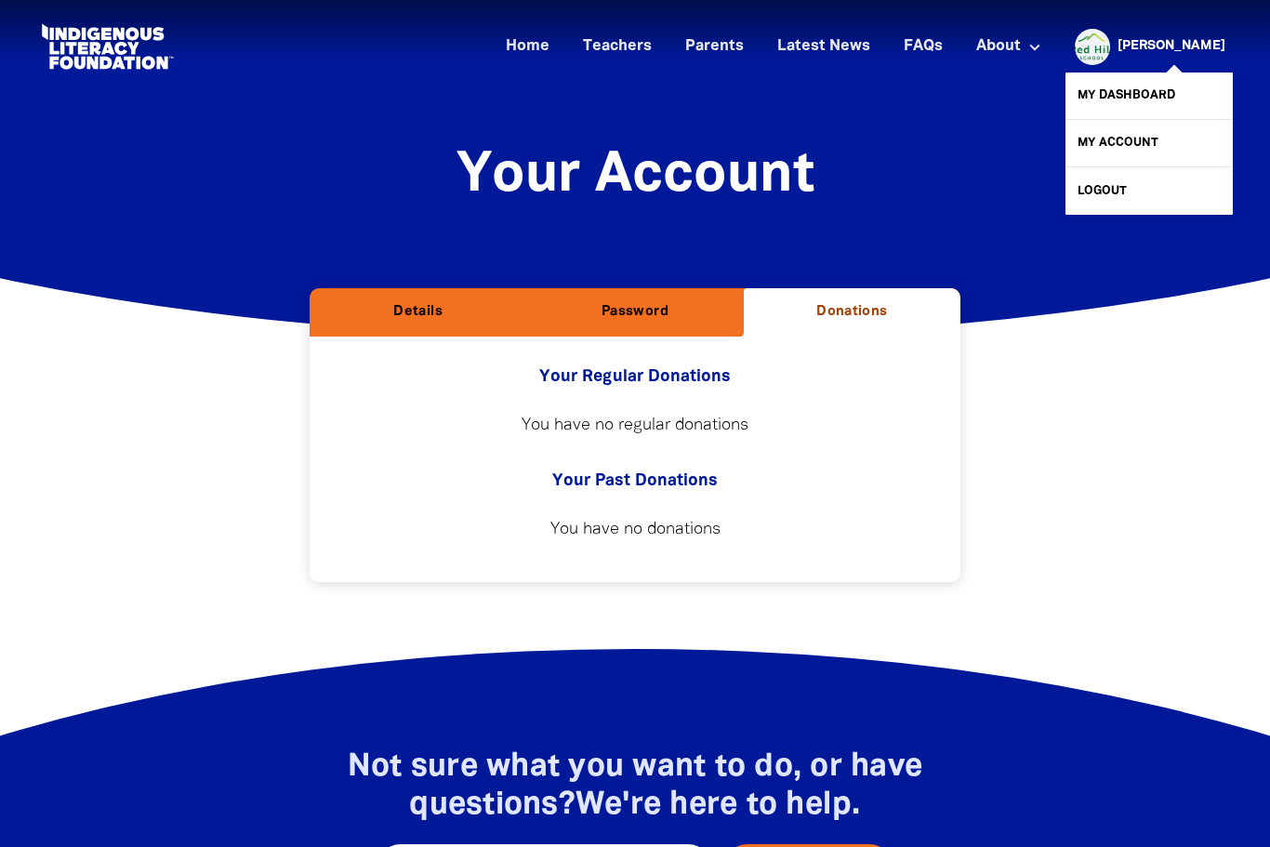
click at [1196, 46] on link "[PERSON_NAME]" at bounding box center [1172, 46] width 108 height 13
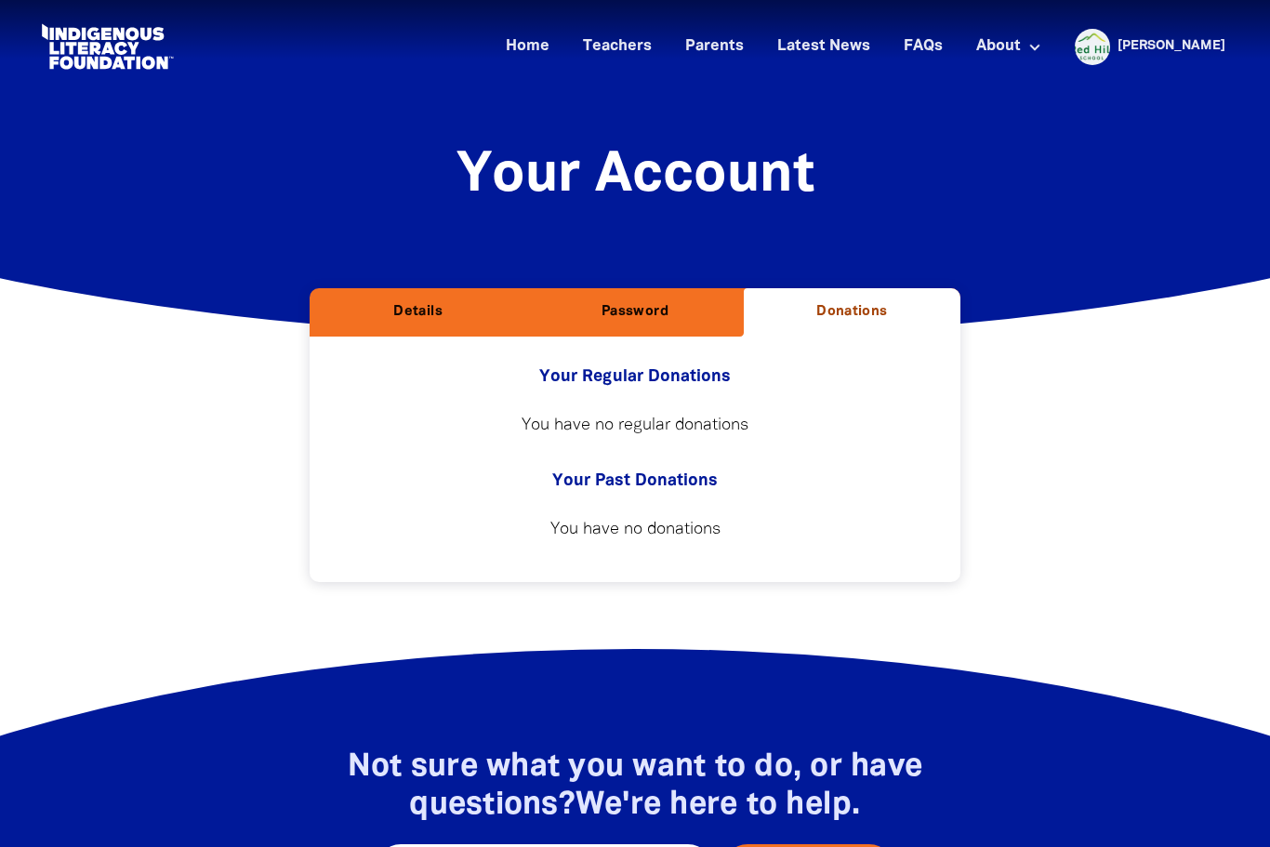
click at [1129, 190] on link "Logout" at bounding box center [1154, 178] width 151 height 42
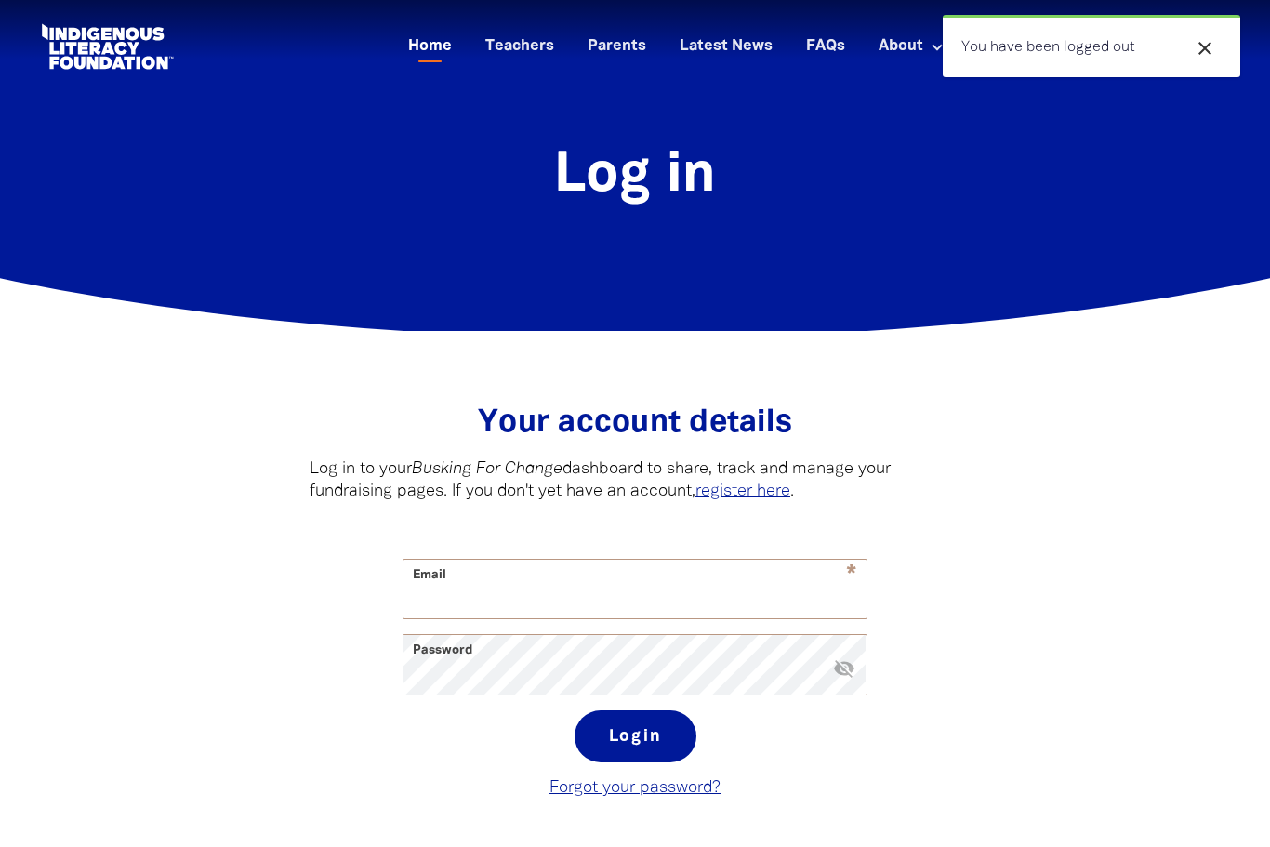
click at [415, 45] on link "Home" at bounding box center [430, 47] width 66 height 31
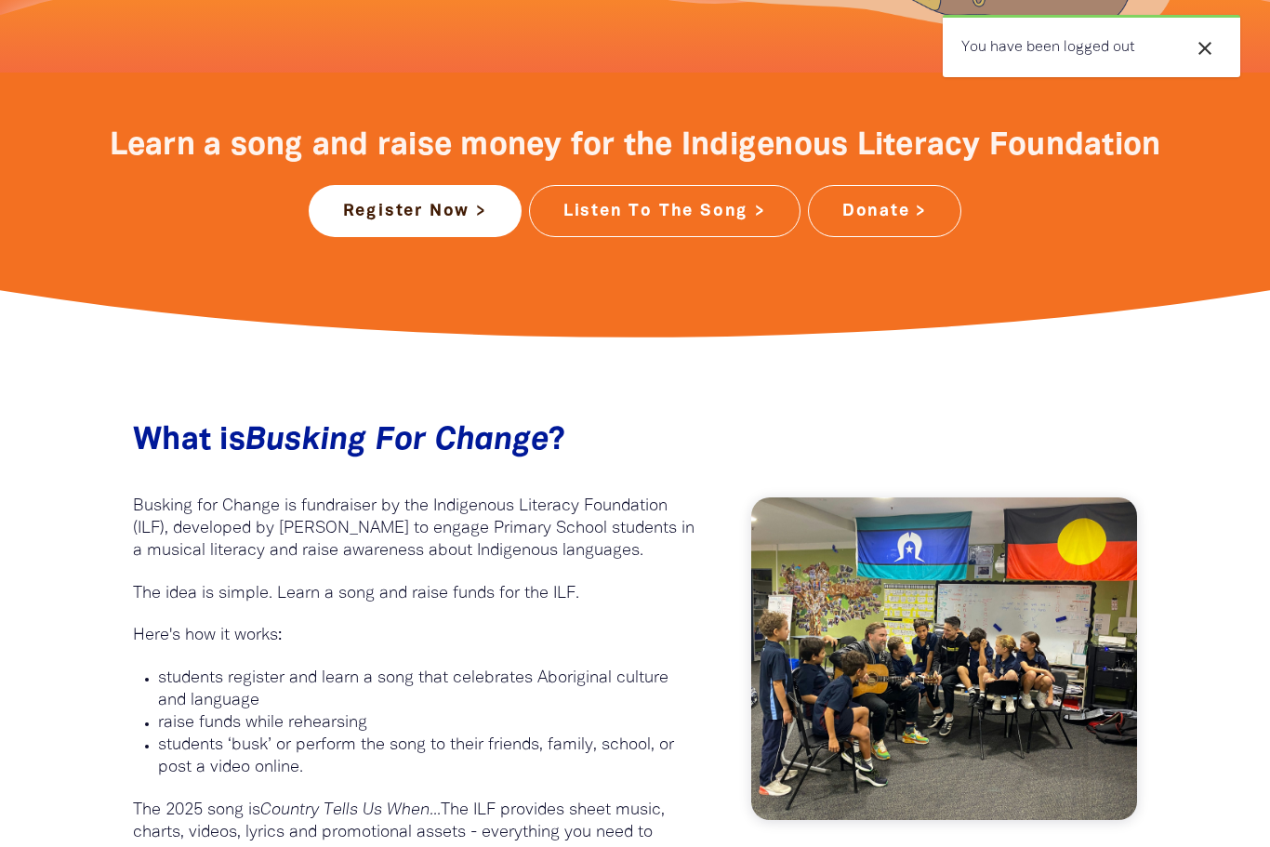
scroll to position [704, 0]
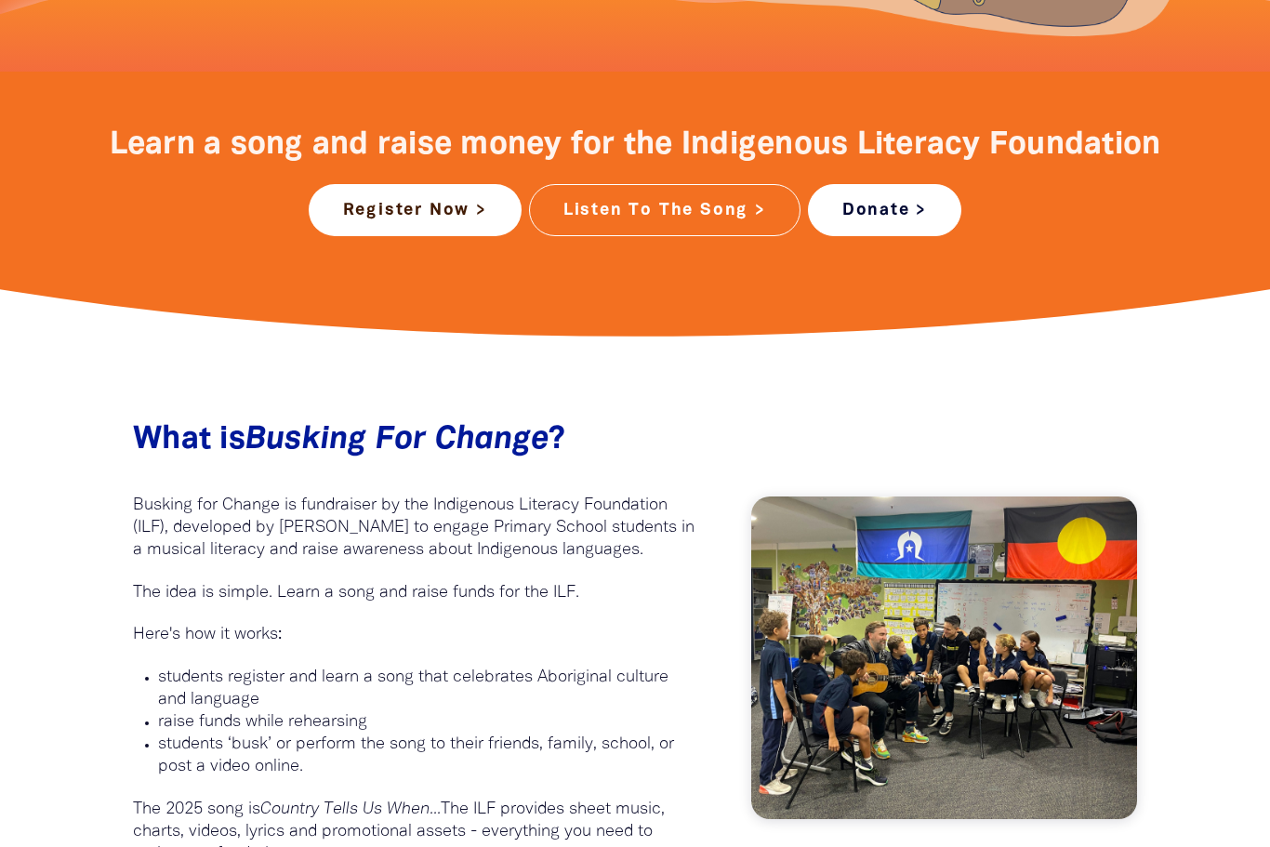
click at [893, 219] on link "Donate >" at bounding box center [884, 210] width 153 height 52
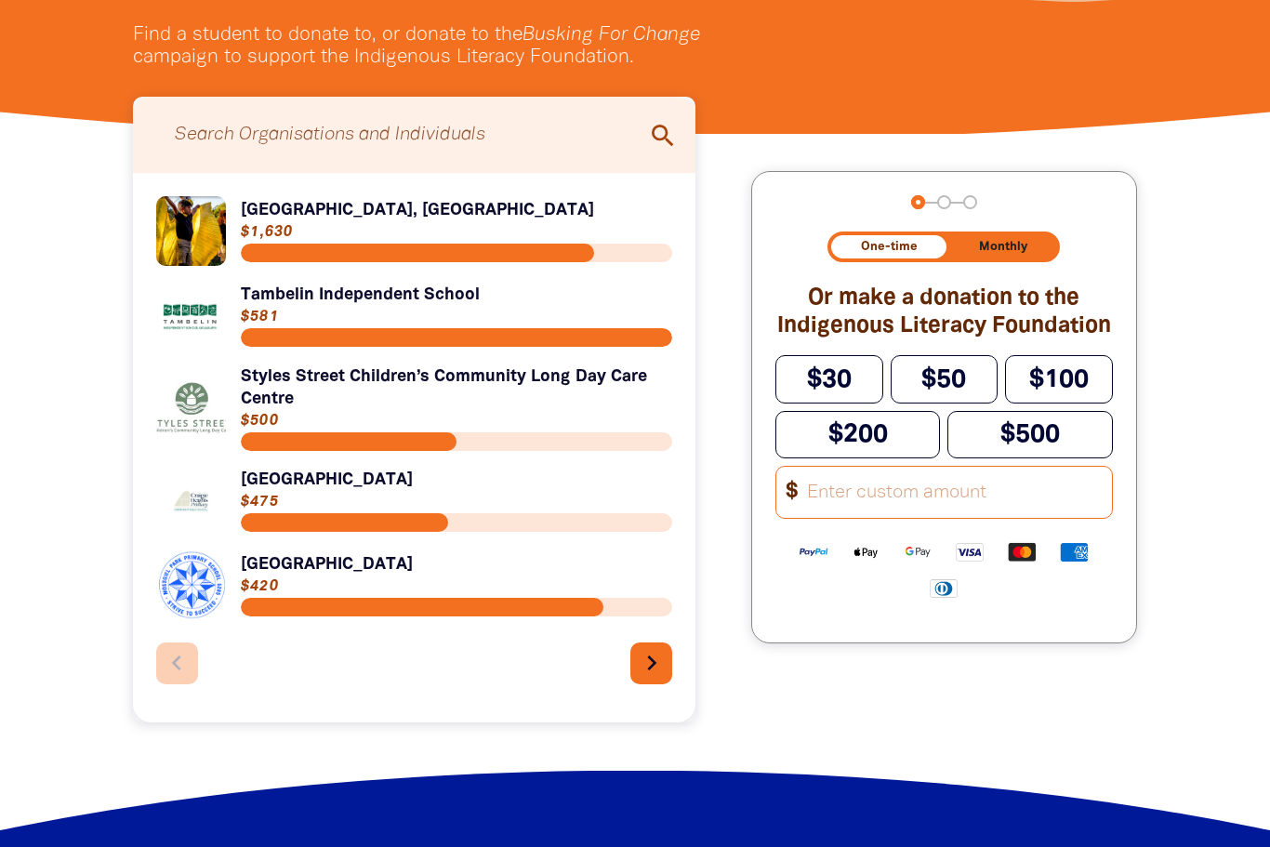
scroll to position [432, 0]
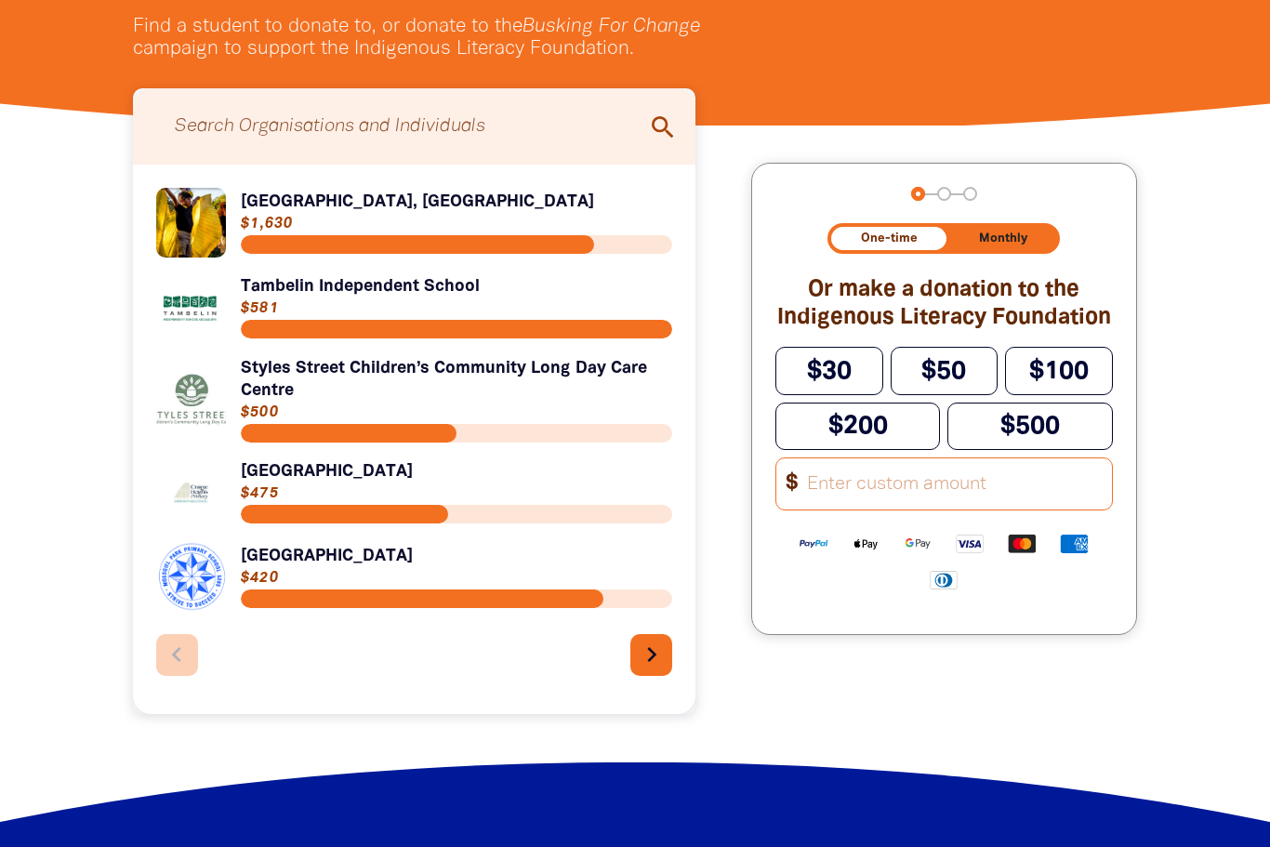
click at [445, 134] on input "Search for individuals and teams:" at bounding box center [414, 127] width 525 height 58
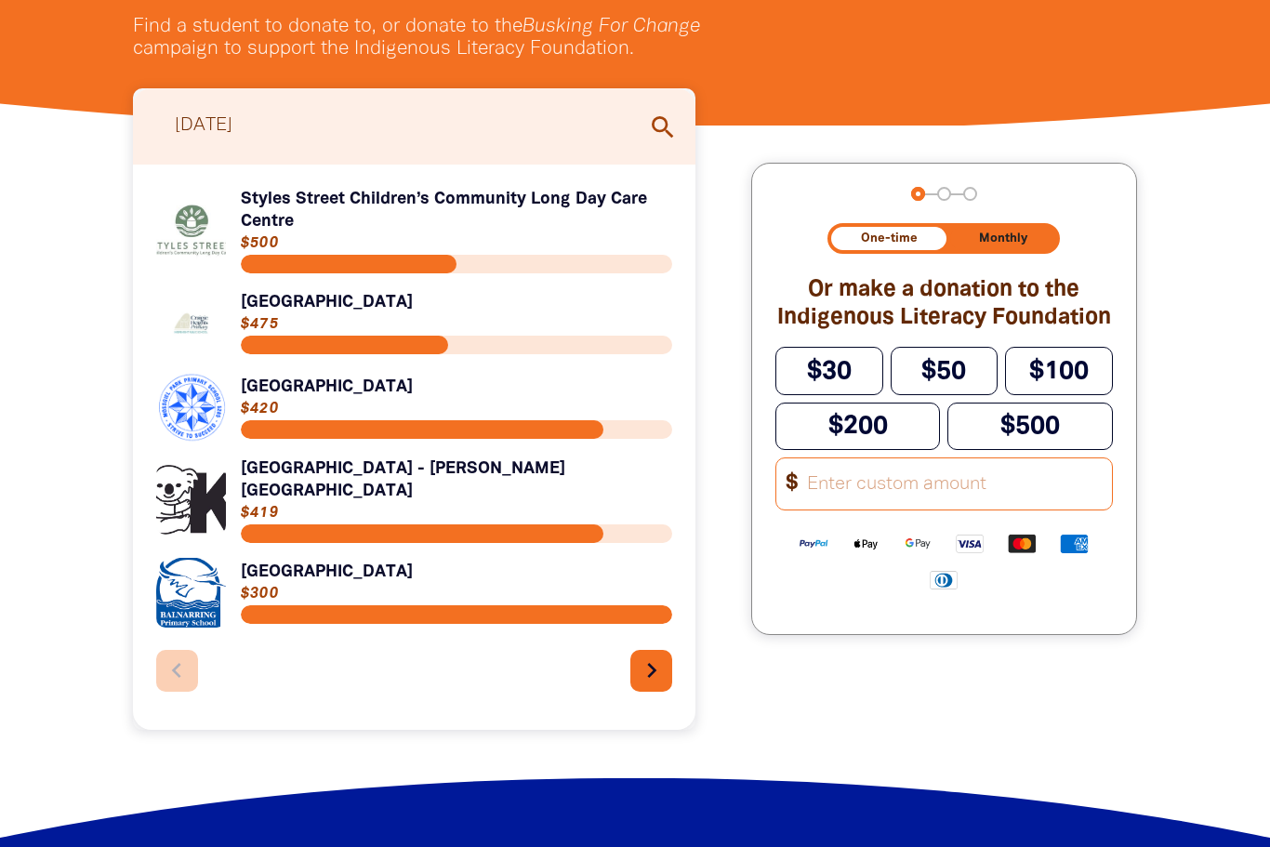
type input "Red hill"
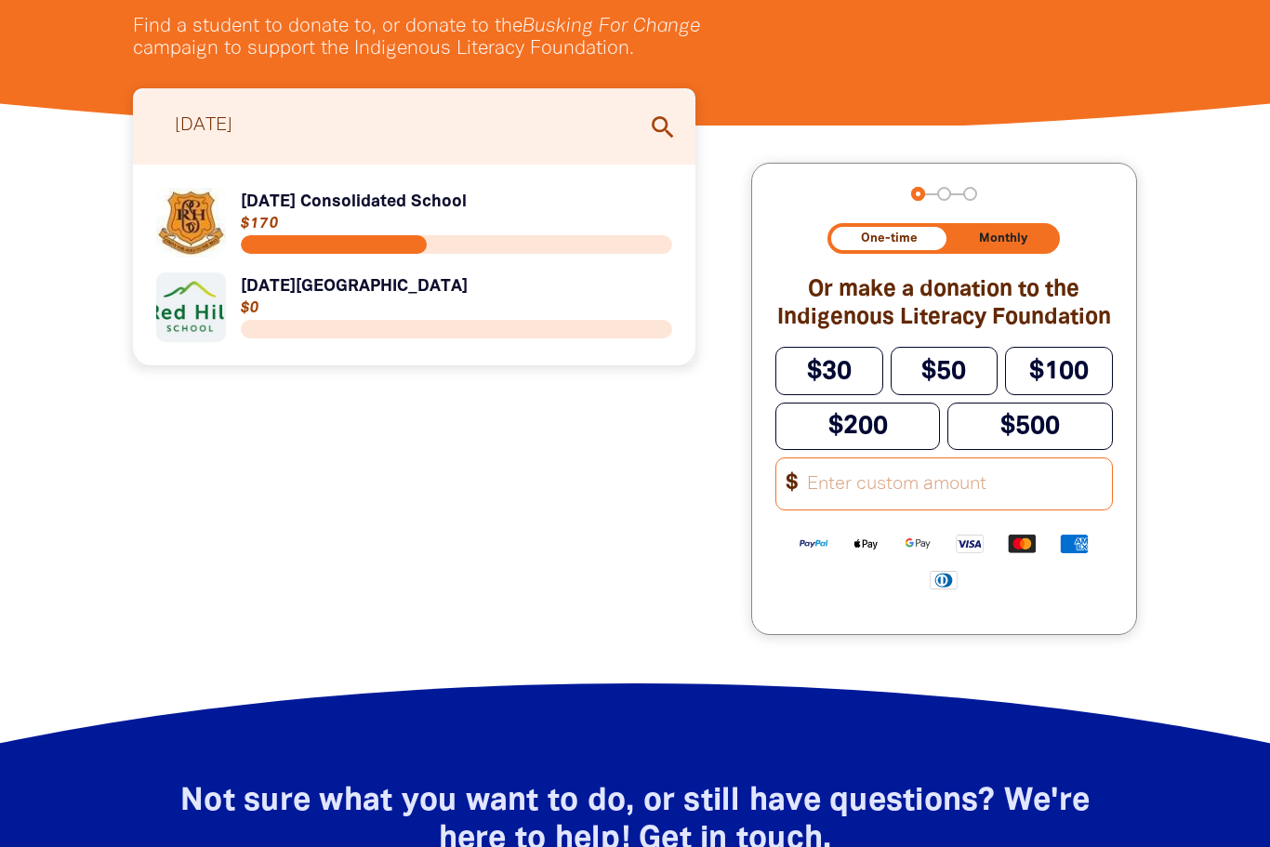
click at [308, 288] on link "Link to [DATE][GEOGRAPHIC_DATA]" at bounding box center [414, 307] width 516 height 70
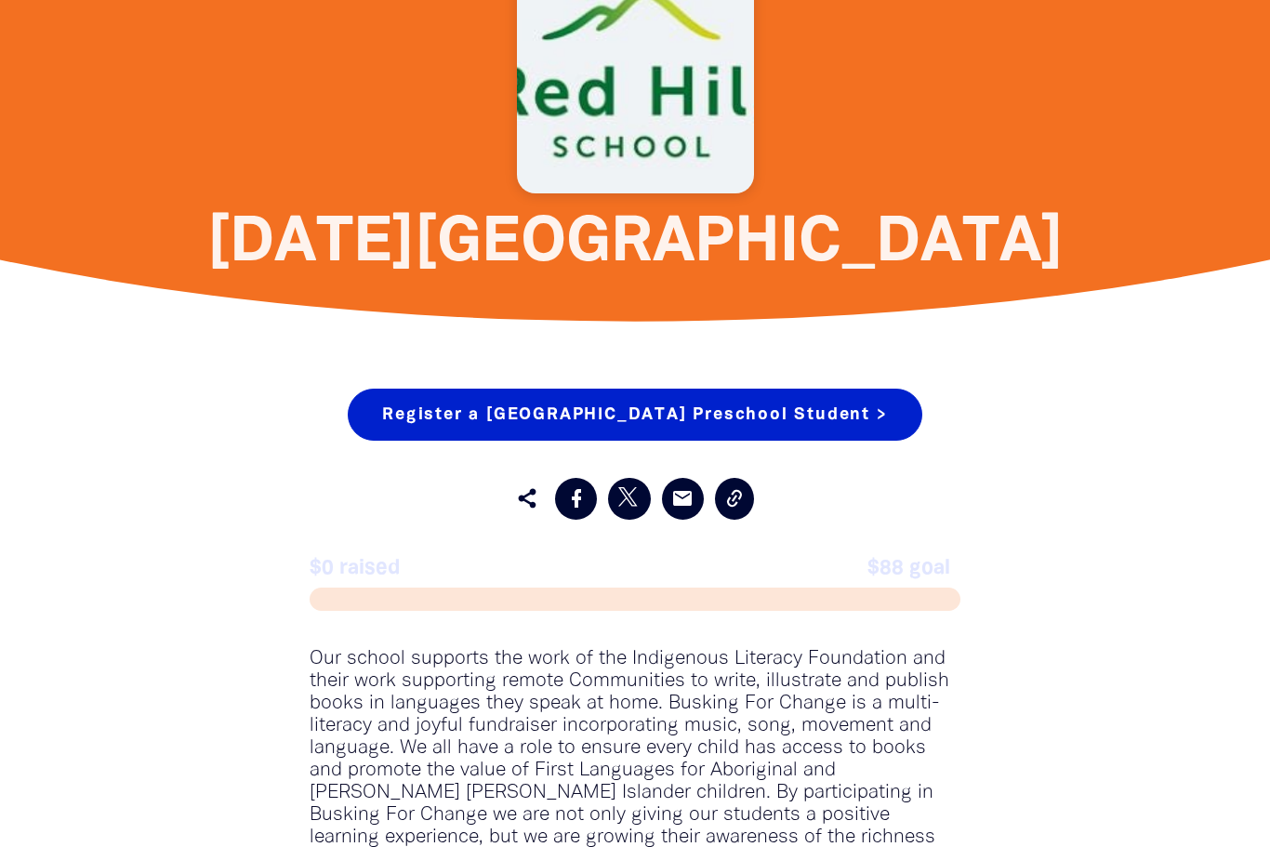
scroll to position [667, 0]
click at [775, 413] on link "Register a [GEOGRAPHIC_DATA] Preschool Student >" at bounding box center [635, 415] width 574 height 52
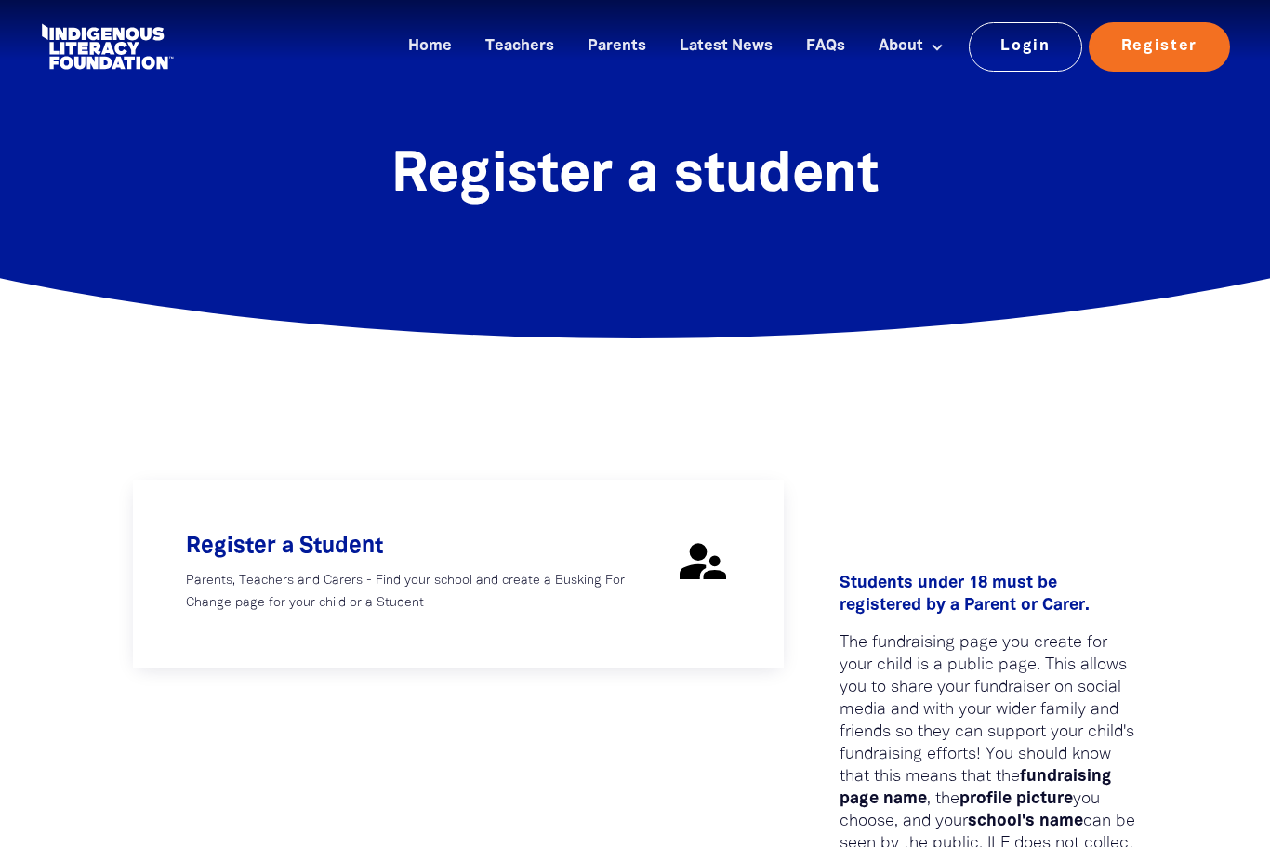
select select "AU"
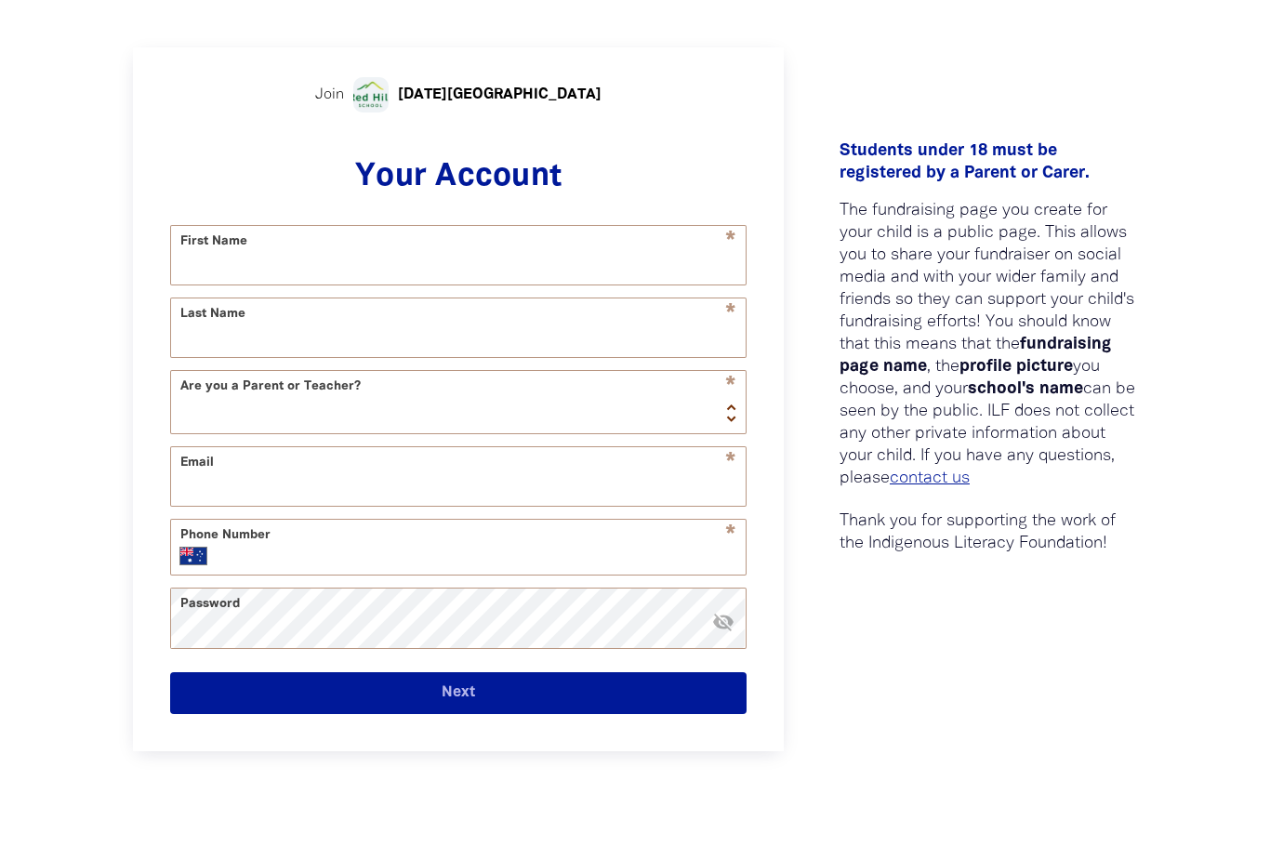
scroll to position [432, 0]
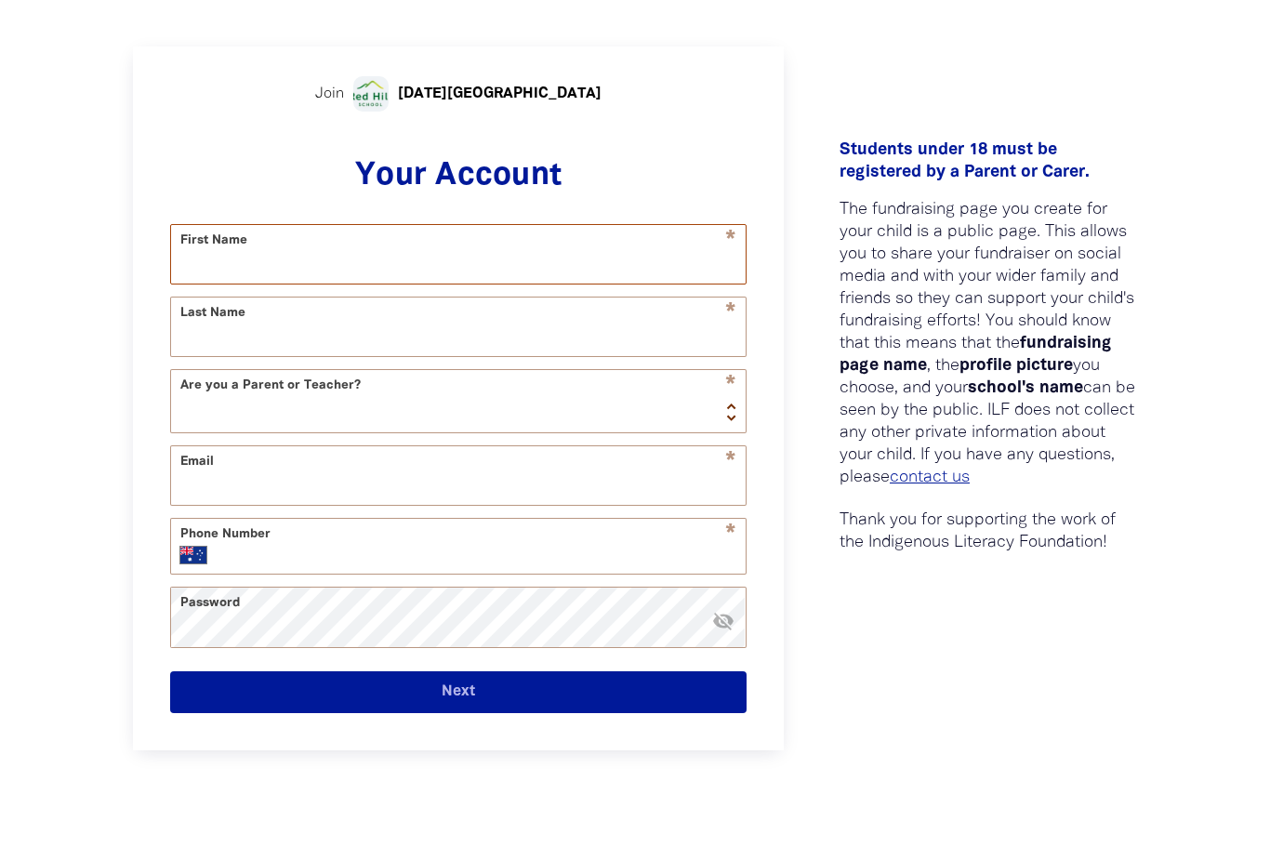
click at [626, 262] on input "First Name" at bounding box center [458, 255] width 575 height 59
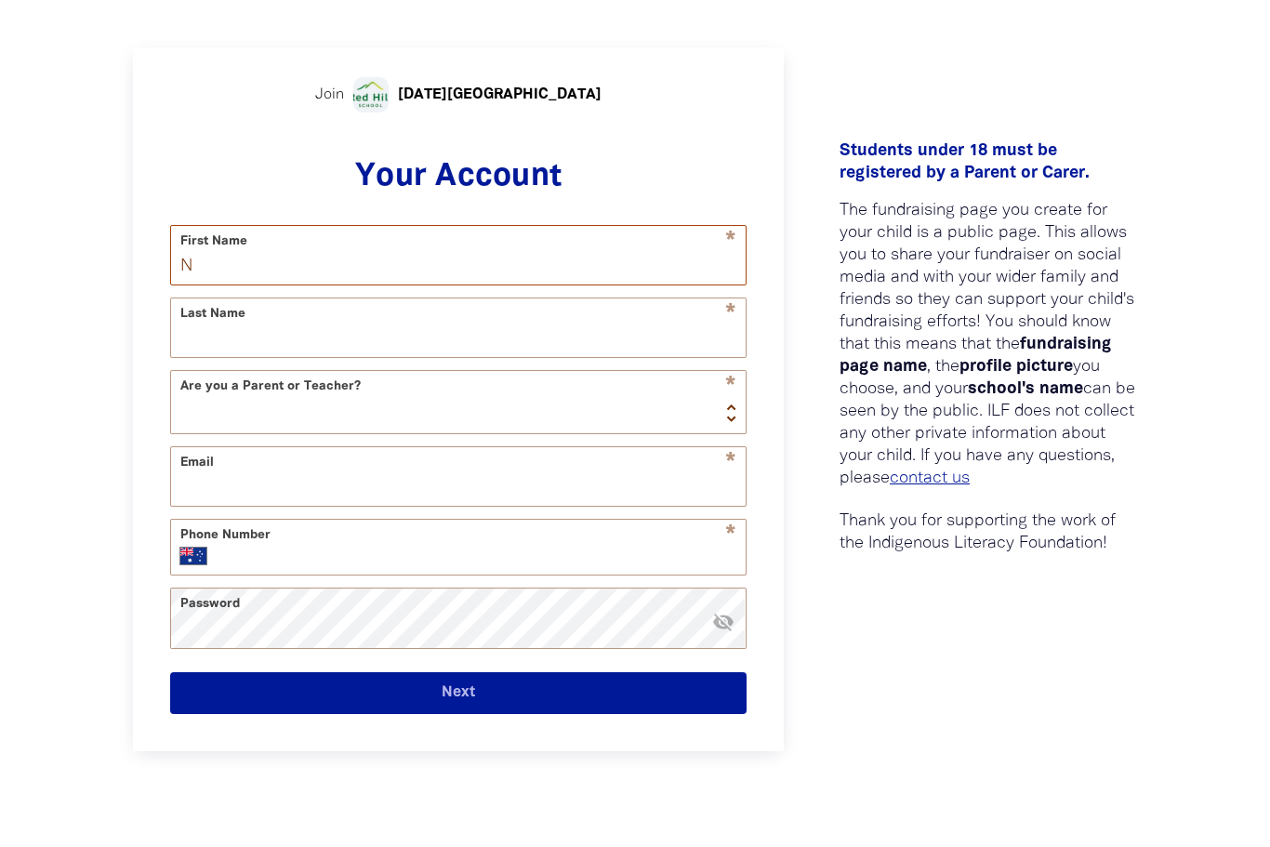
type input "N"
click at [519, 349] on input "Last Name" at bounding box center [458, 328] width 575 height 59
type input "L"
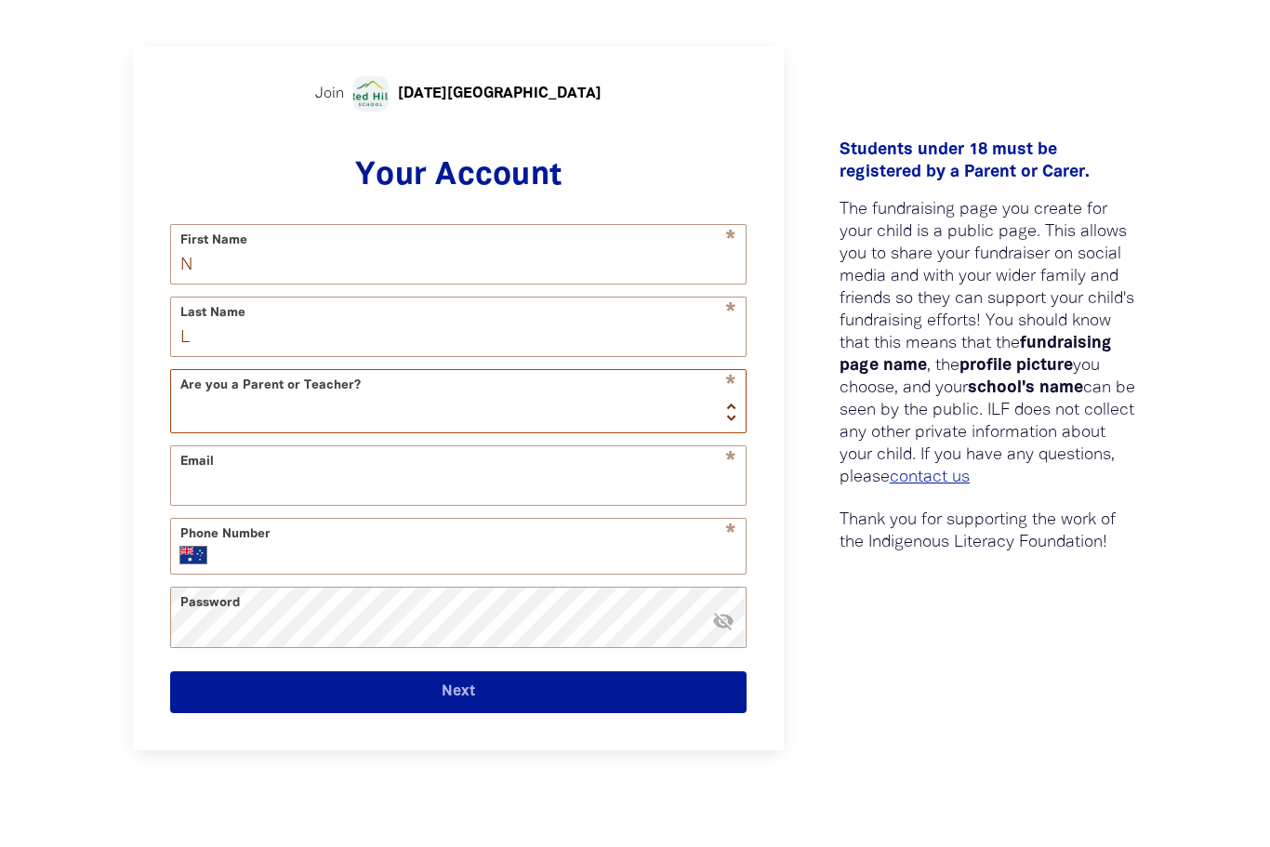
select select "teacher"
click at [455, 486] on input "Email" at bounding box center [458, 475] width 575 height 59
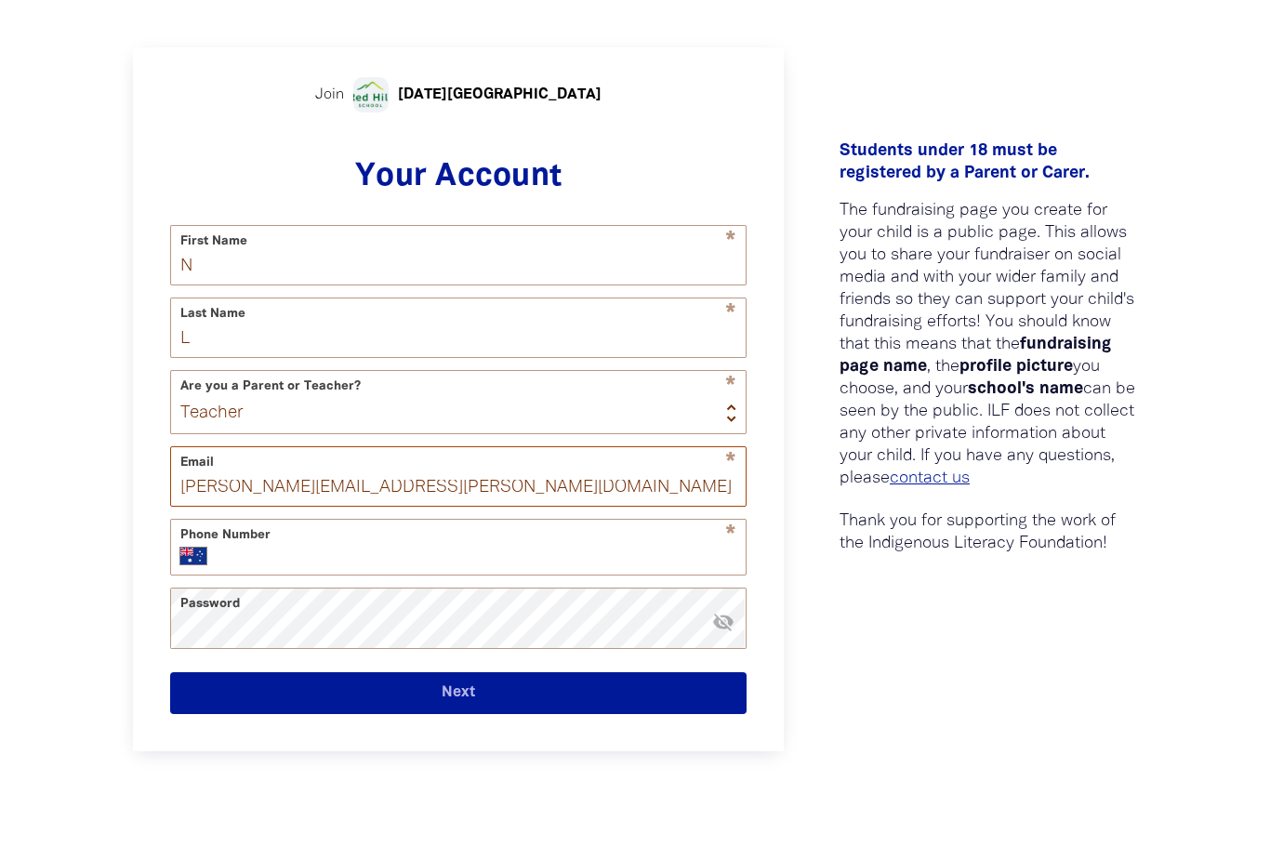
type input "nicole.lipman@ed.act.edu.au"
type input "0423 006 731"
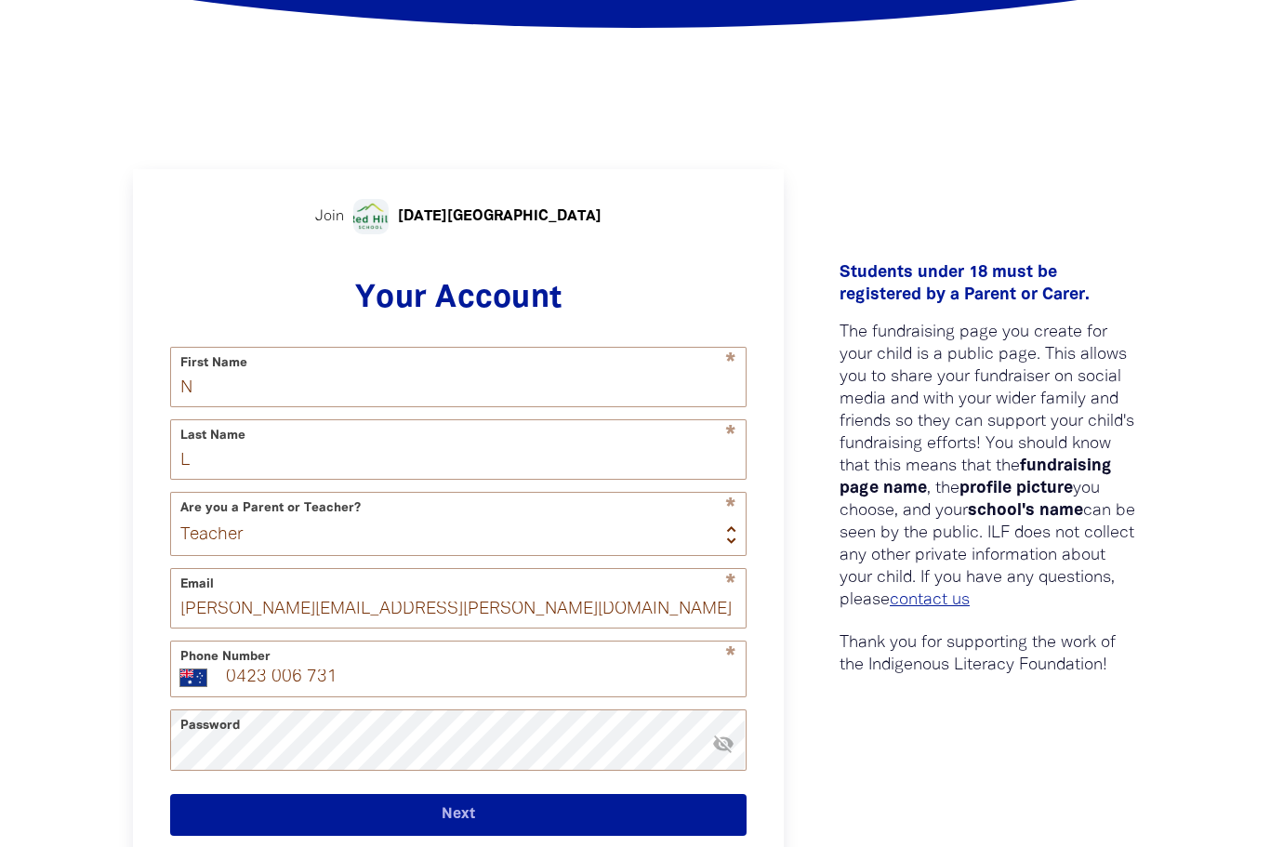
scroll to position [308, 0]
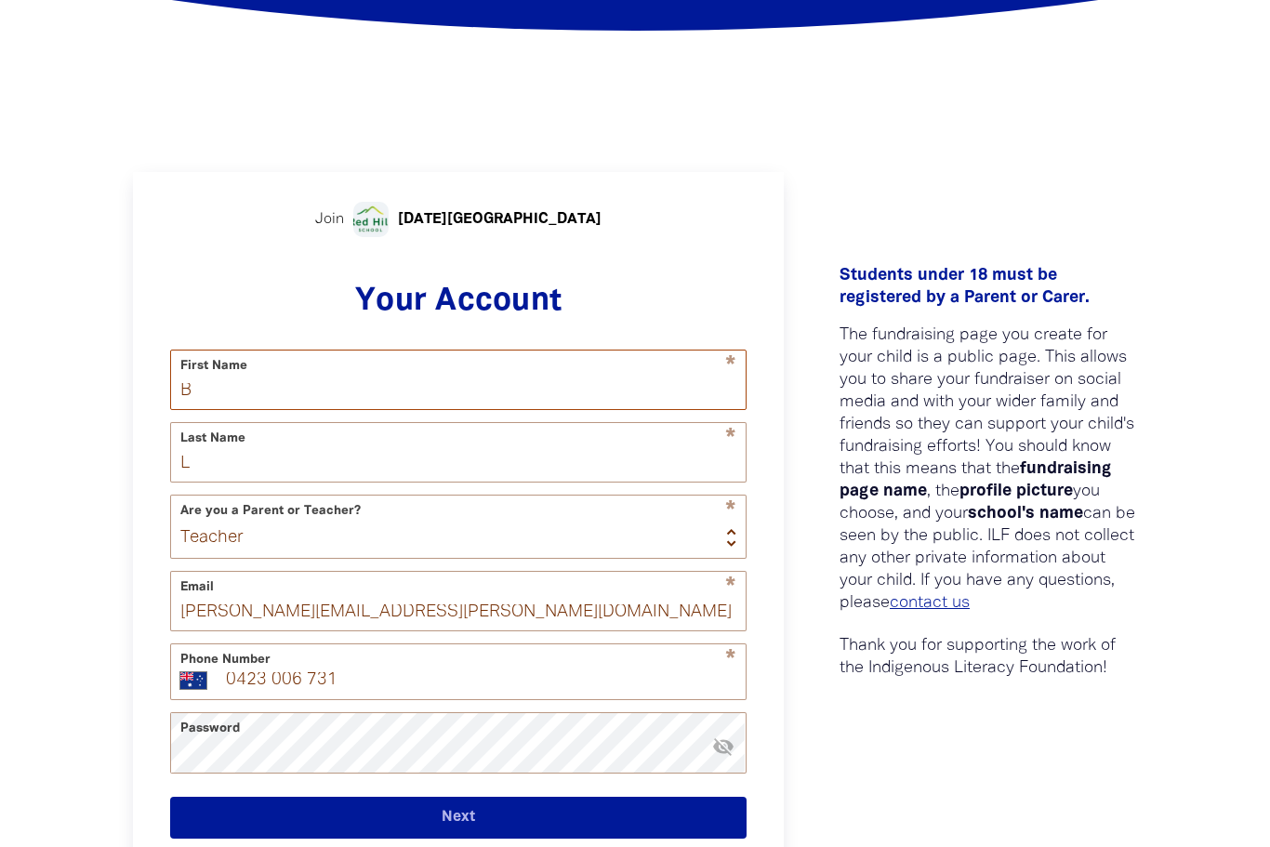
type input "B"
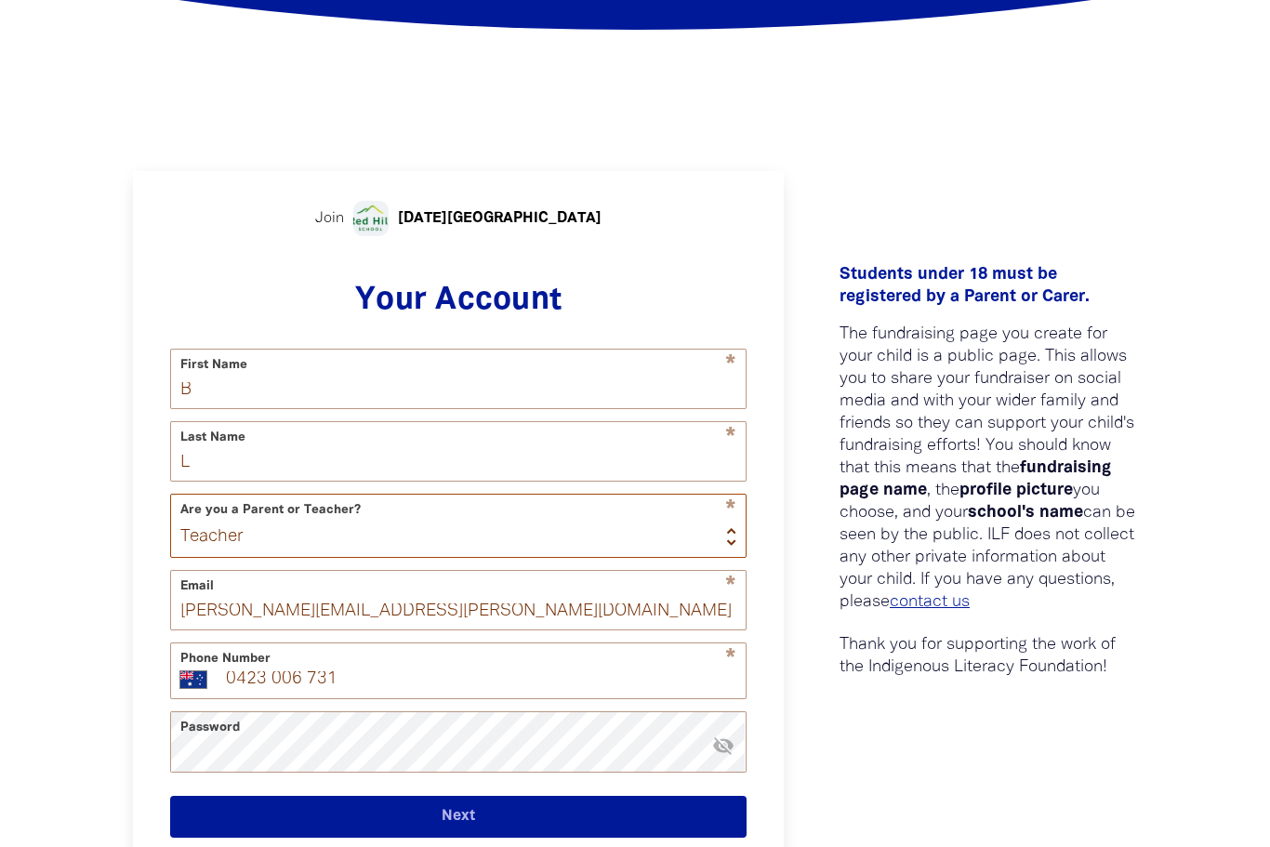
select select "parent"
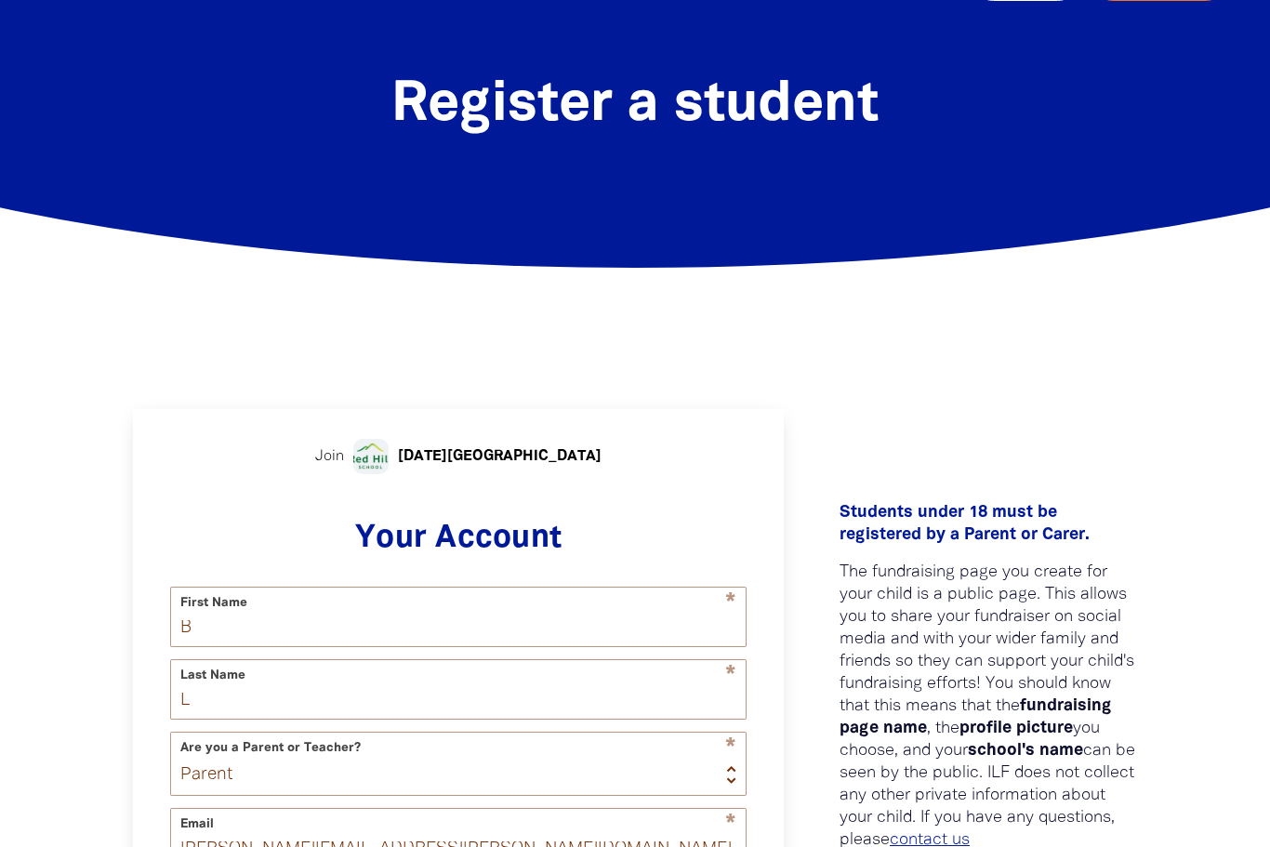
scroll to position [70, 0]
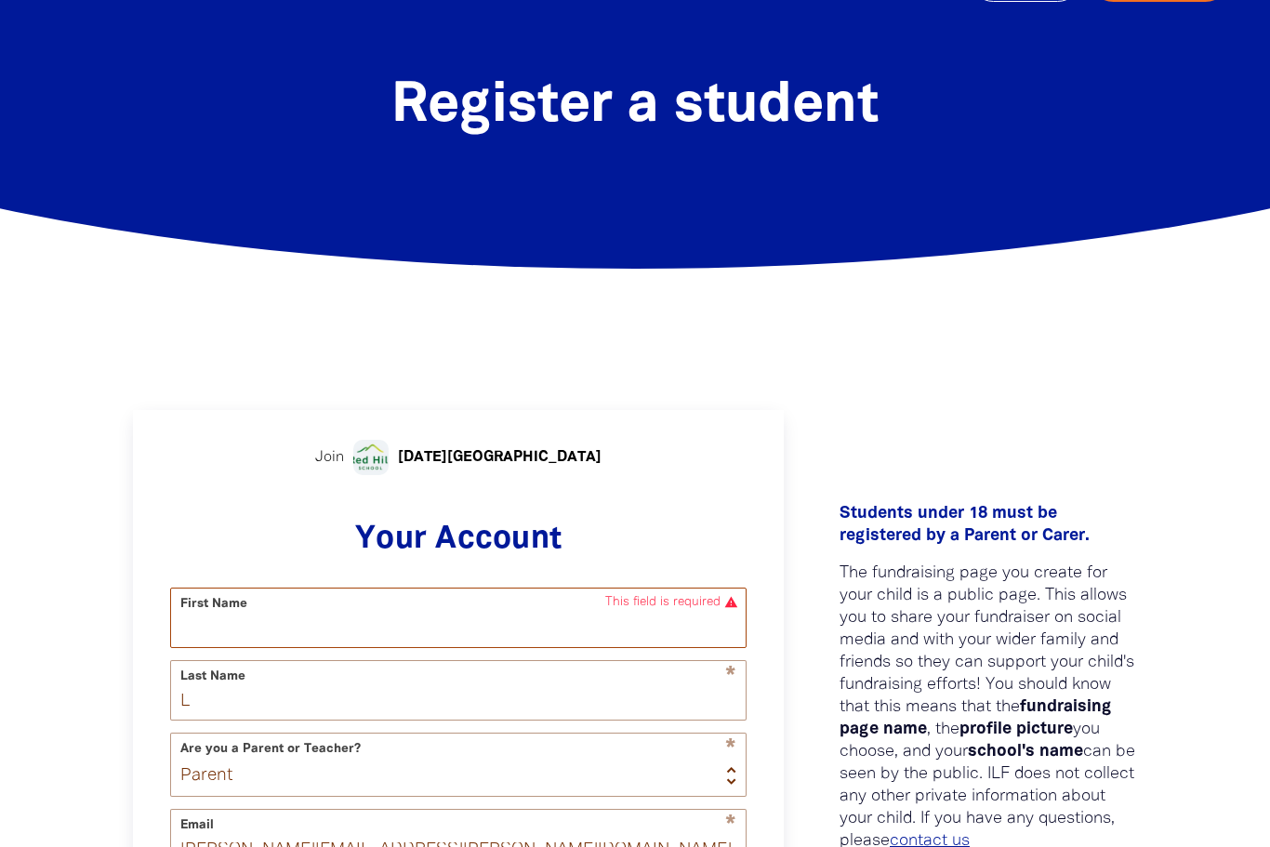
type input "B"
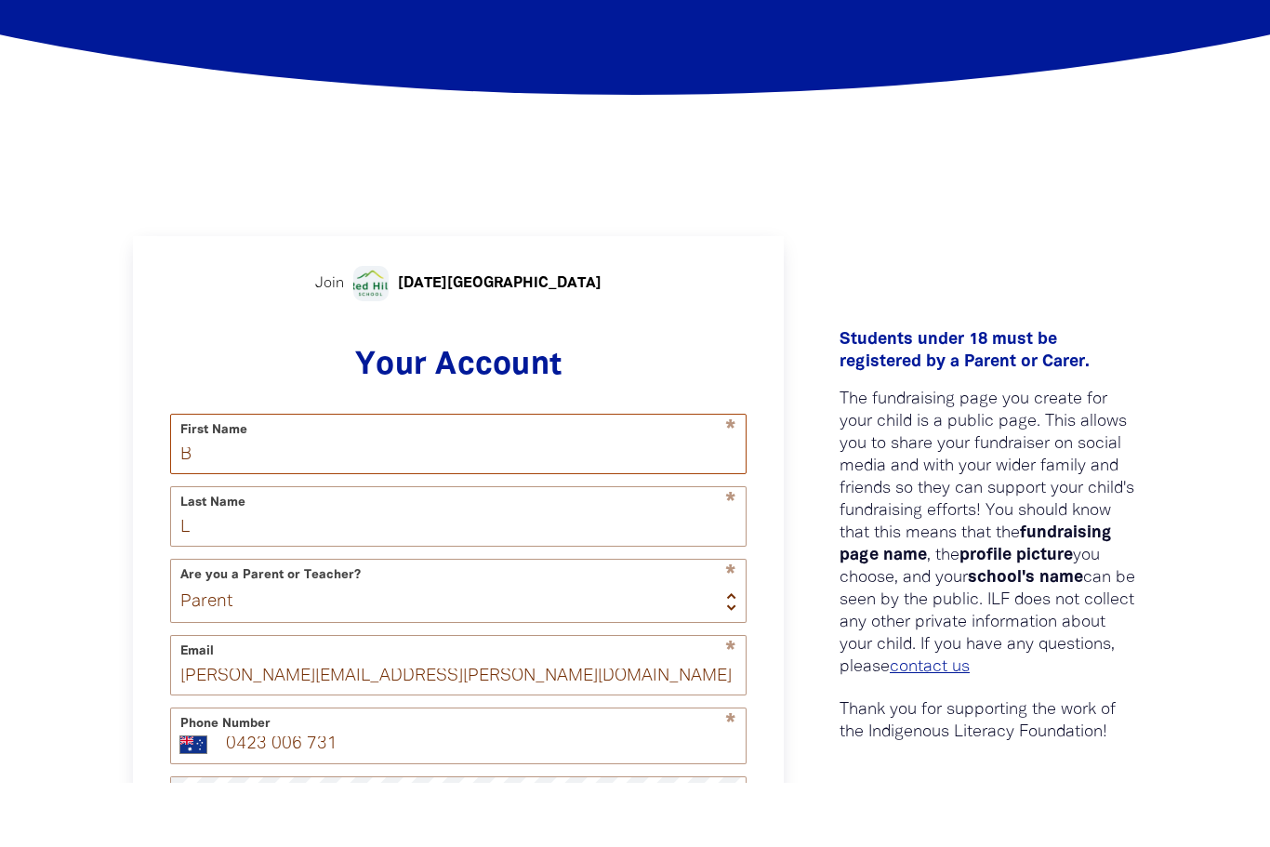
scroll to position [472, 0]
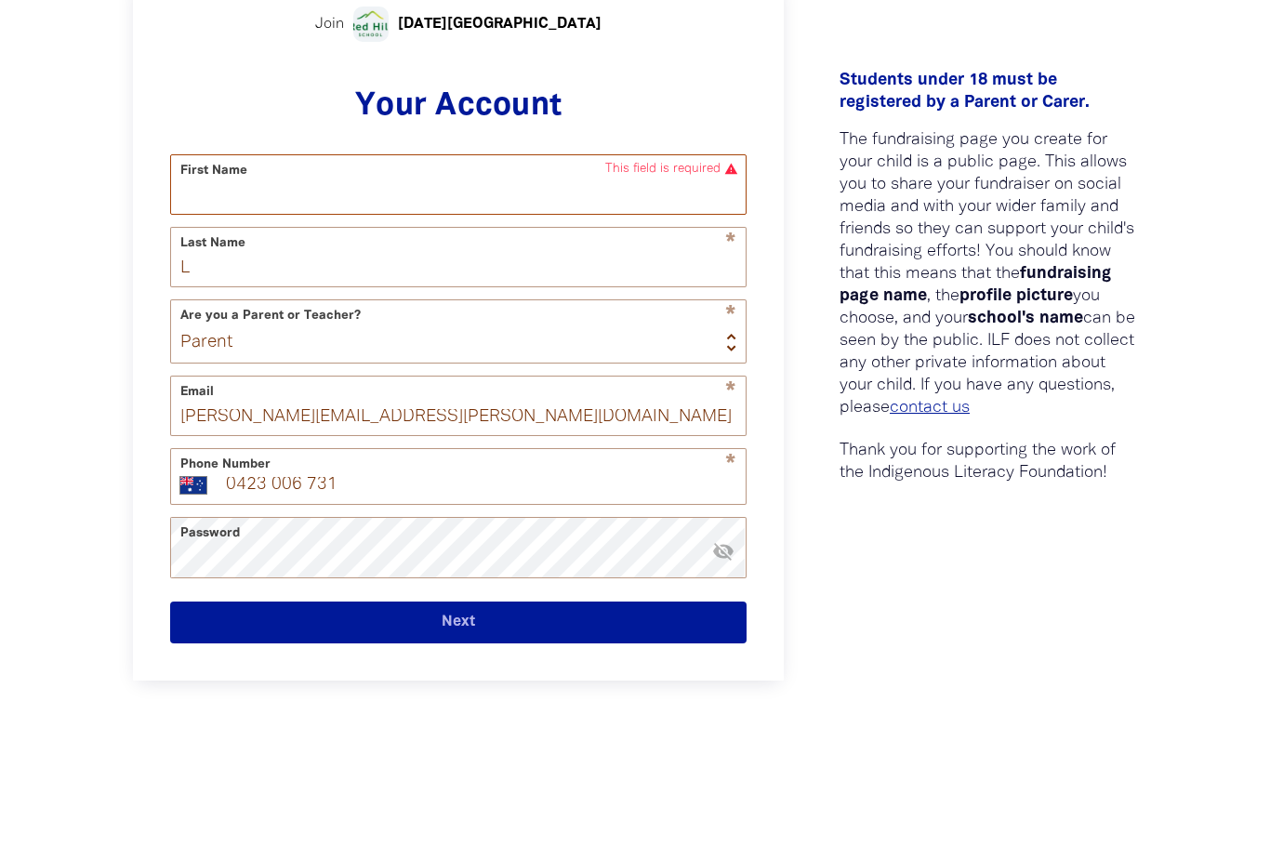
type input "N"
type input "E"
type input "Ben"
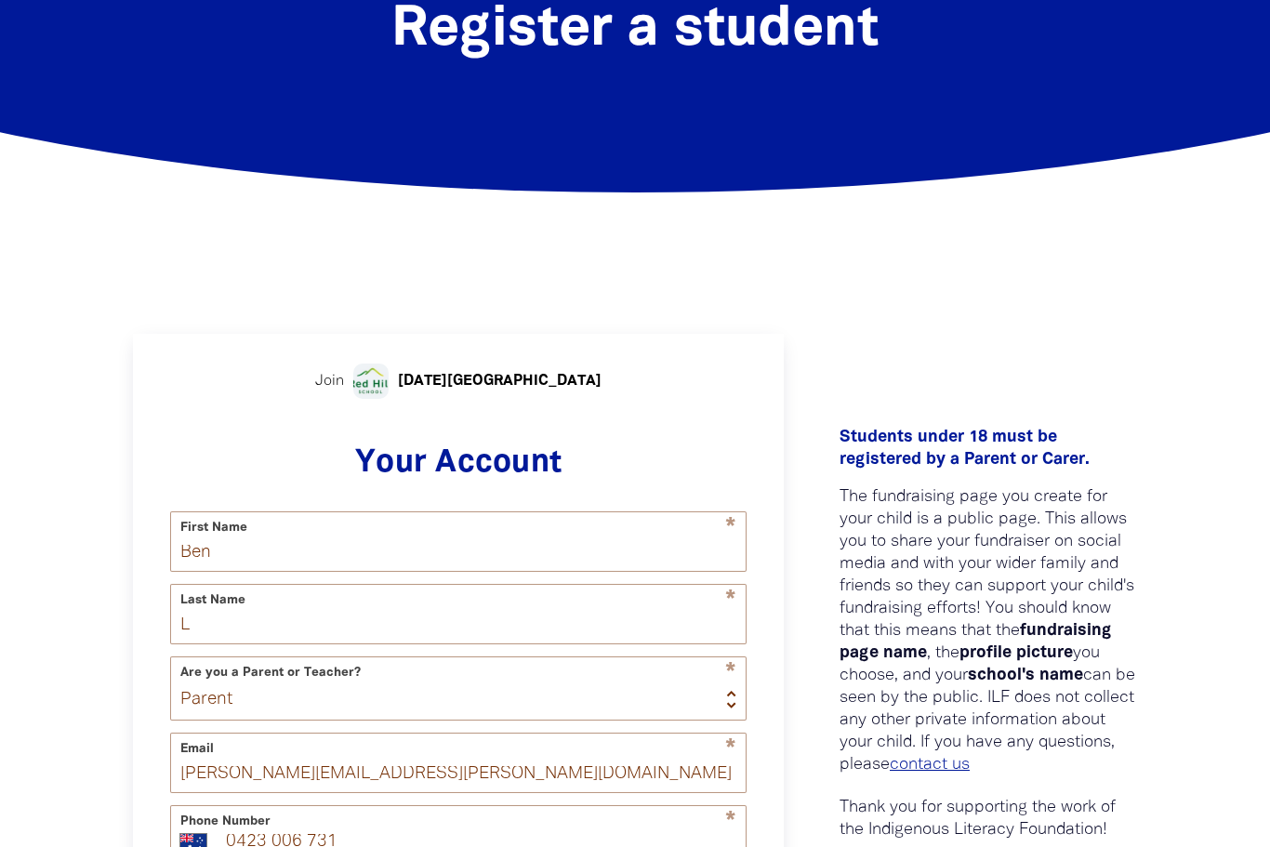
scroll to position [0, 0]
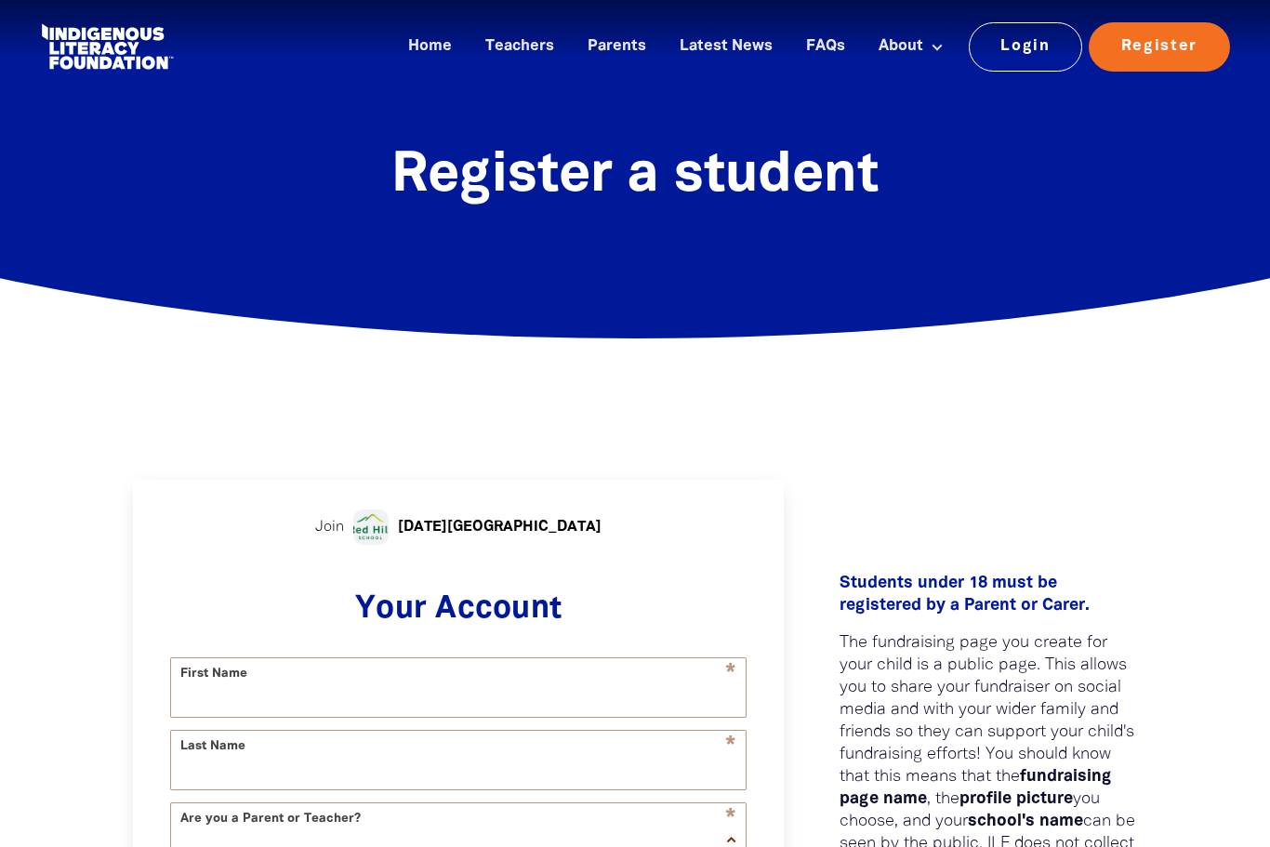
select select "AU"
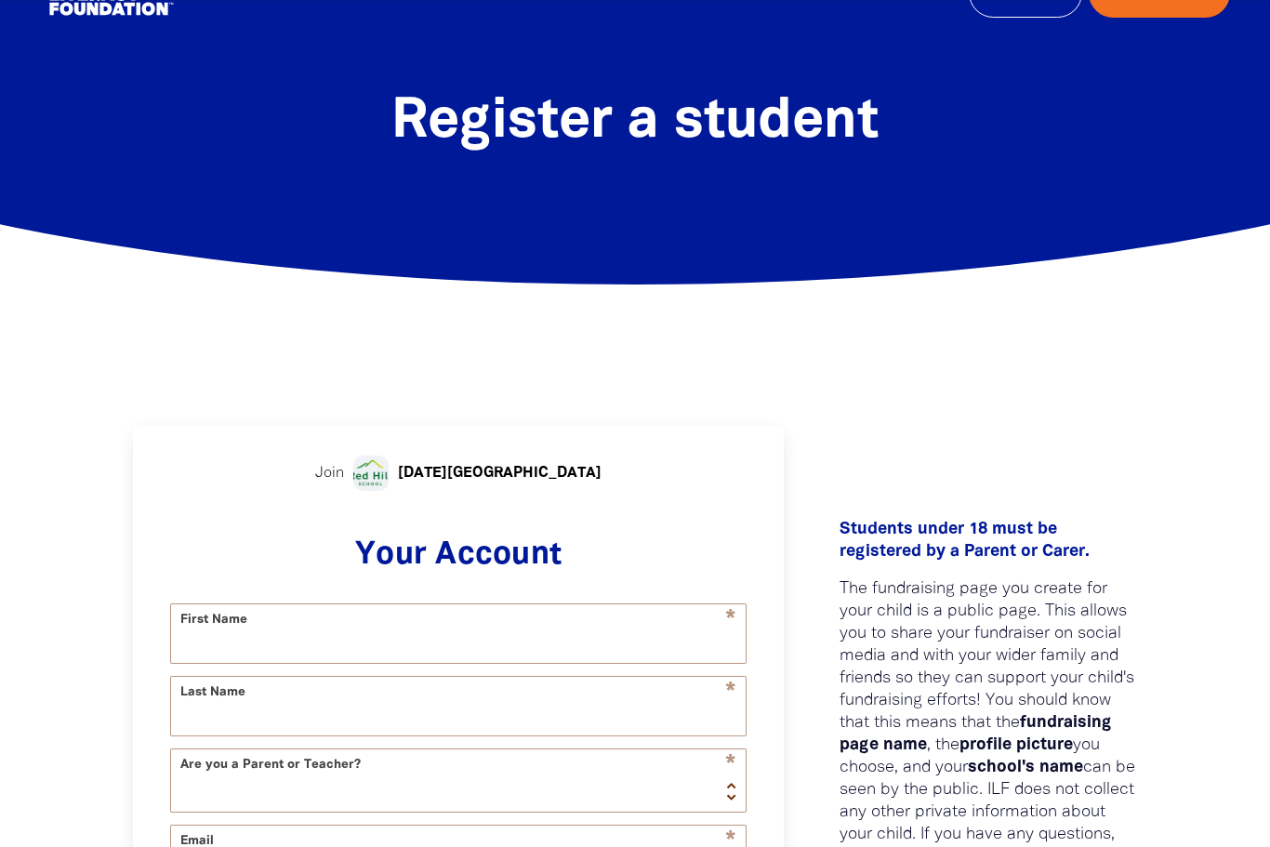
scroll to position [60, 0]
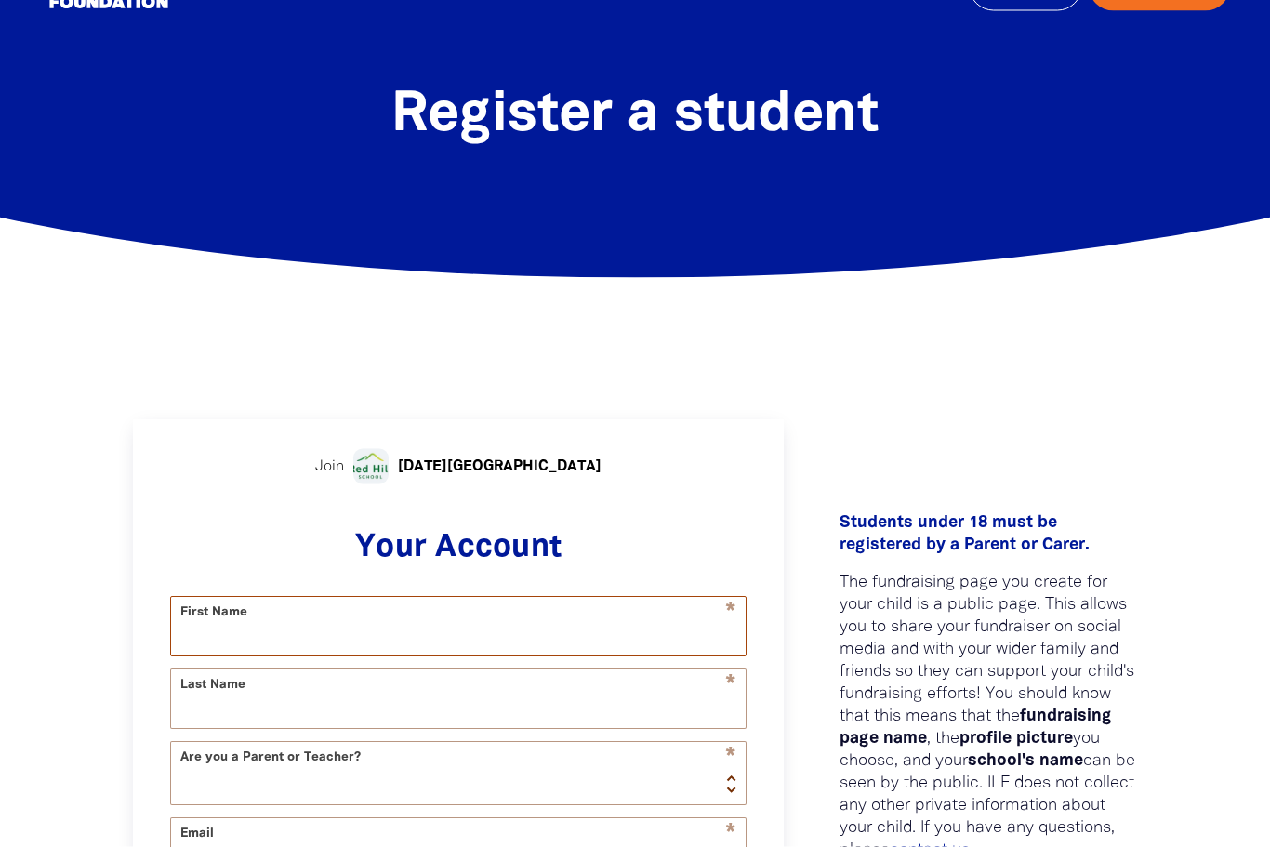
click at [644, 631] on input "First Name" at bounding box center [458, 627] width 575 height 59
type input "Ben"
click at [562, 708] on input "Last Name" at bounding box center [458, 699] width 575 height 59
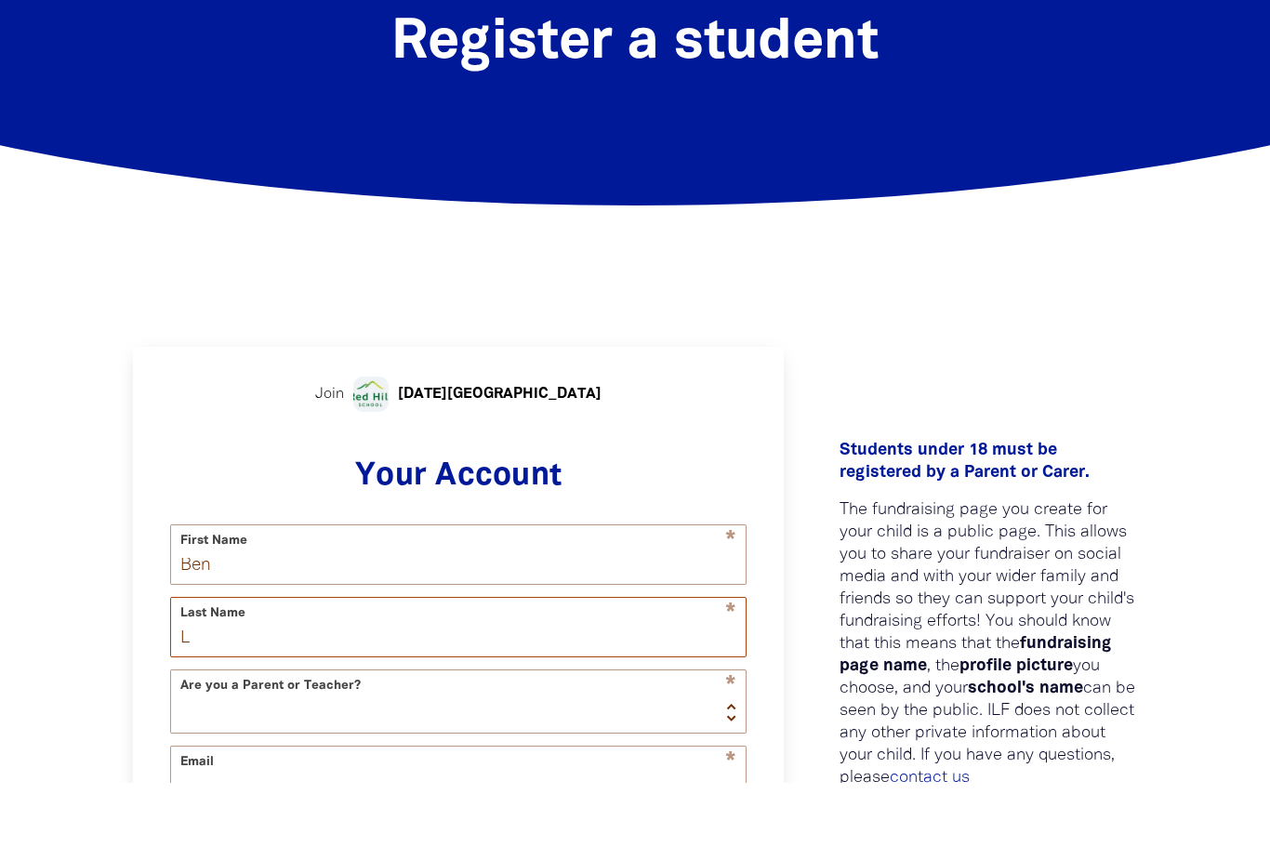
type input "L"
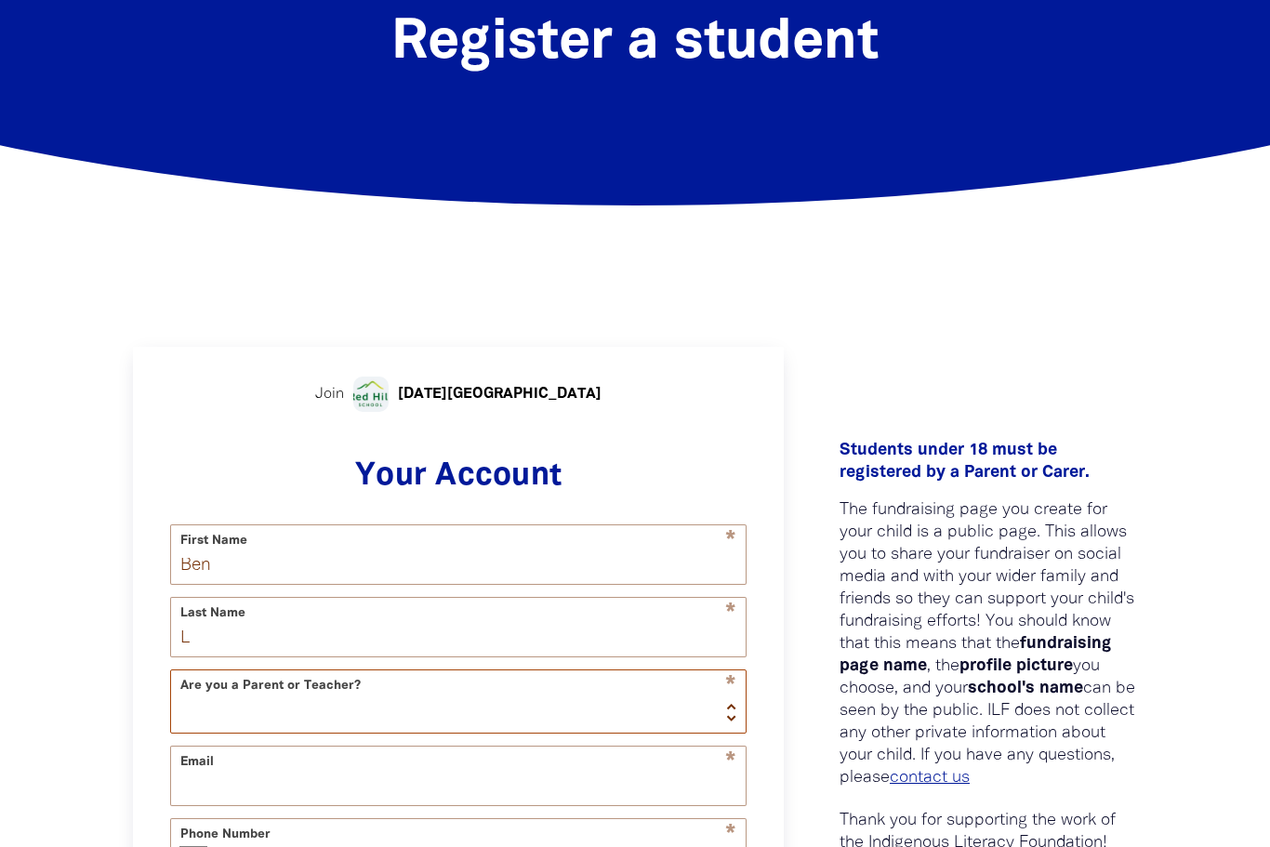
select select "parent"
drag, startPoint x: 422, startPoint y: 796, endPoint x: 422, endPoint y: 1155, distance: 358.9
click at [422, 796] on div "0 1 2 3 Join Red Hill Preschool Your Account * First Name Ben * Last Name L Are…" at bounding box center [635, 718] width 1116 height 1041
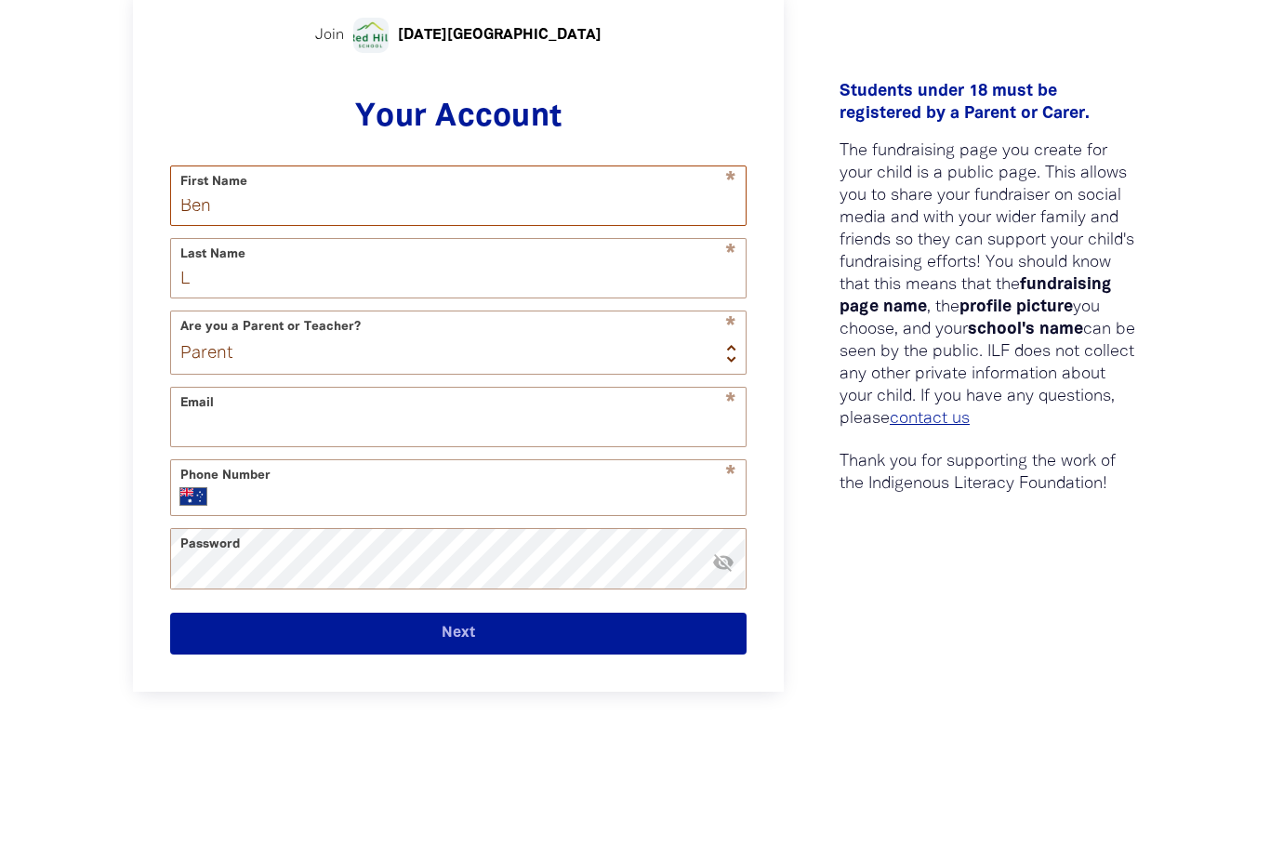
drag, startPoint x: 398, startPoint y: 206, endPoint x: 398, endPoint y: 187, distance: 19.5
click at [398, 231] on input "Ben" at bounding box center [458, 260] width 575 height 59
type input "B"
type input "[PERSON_NAME]"
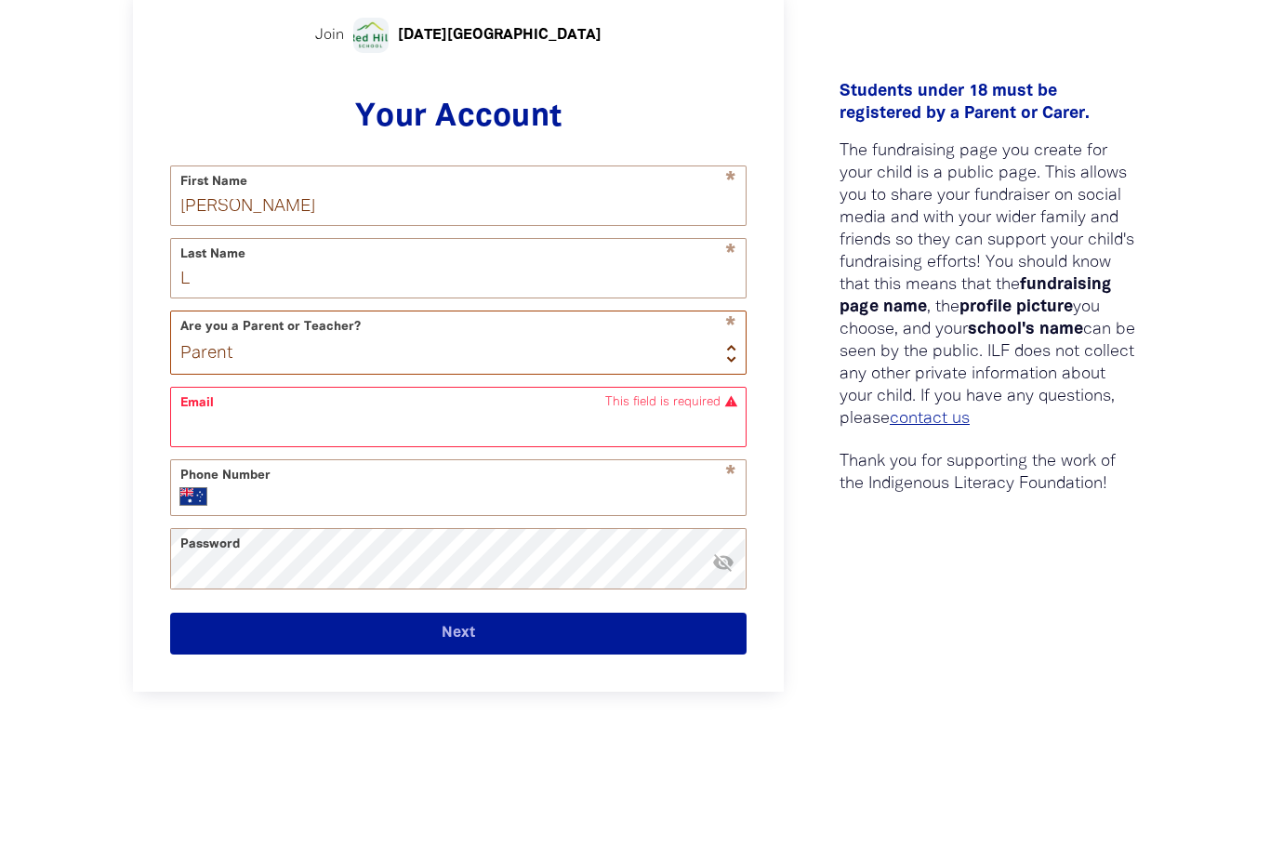
select select "teacher"
click at [369, 417] on input "Email" at bounding box center [458, 417] width 575 height 59
type input "n"
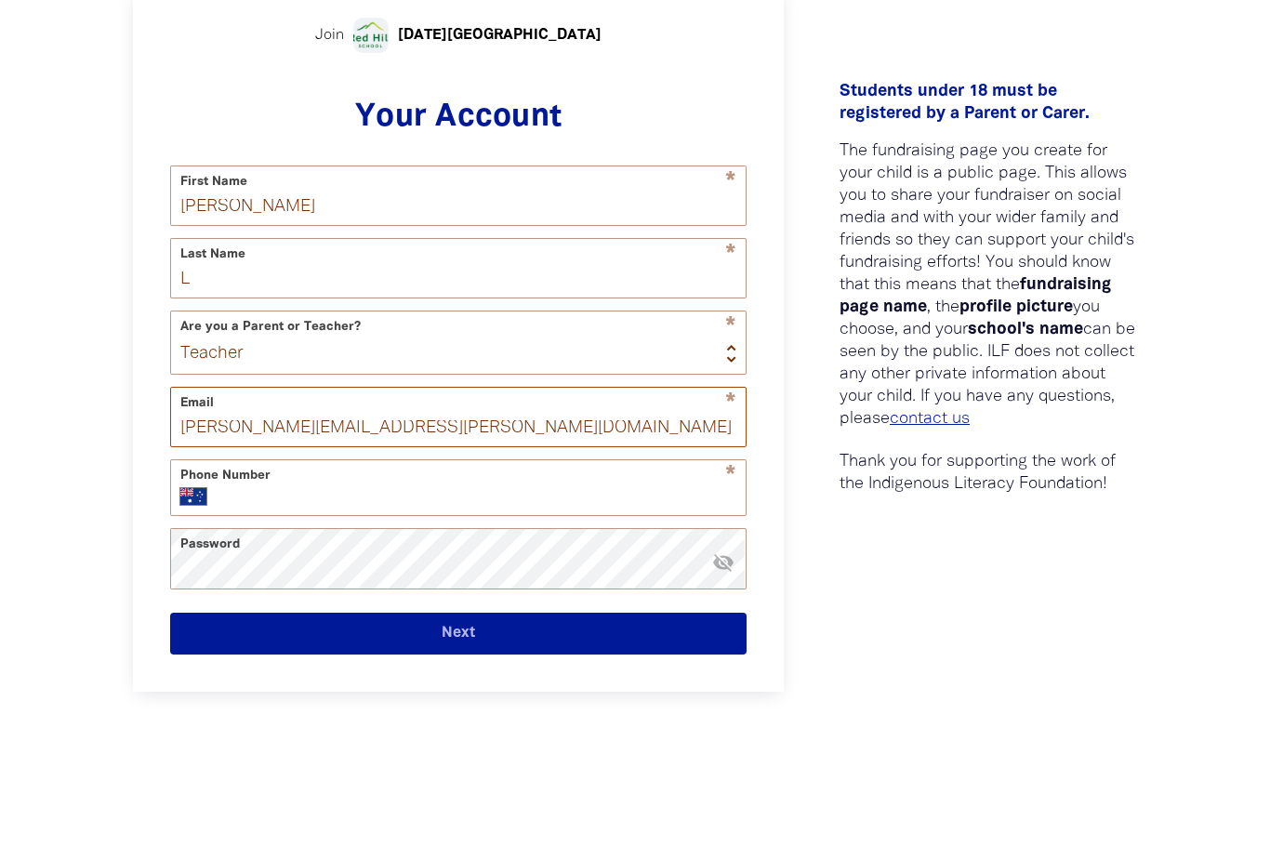
type input "[PERSON_NAME][EMAIL_ADDRESS][PERSON_NAME][DOMAIN_NAME]"
type input "423006731"
select select "LI"
type input "+423 006731"
select select "NZ"
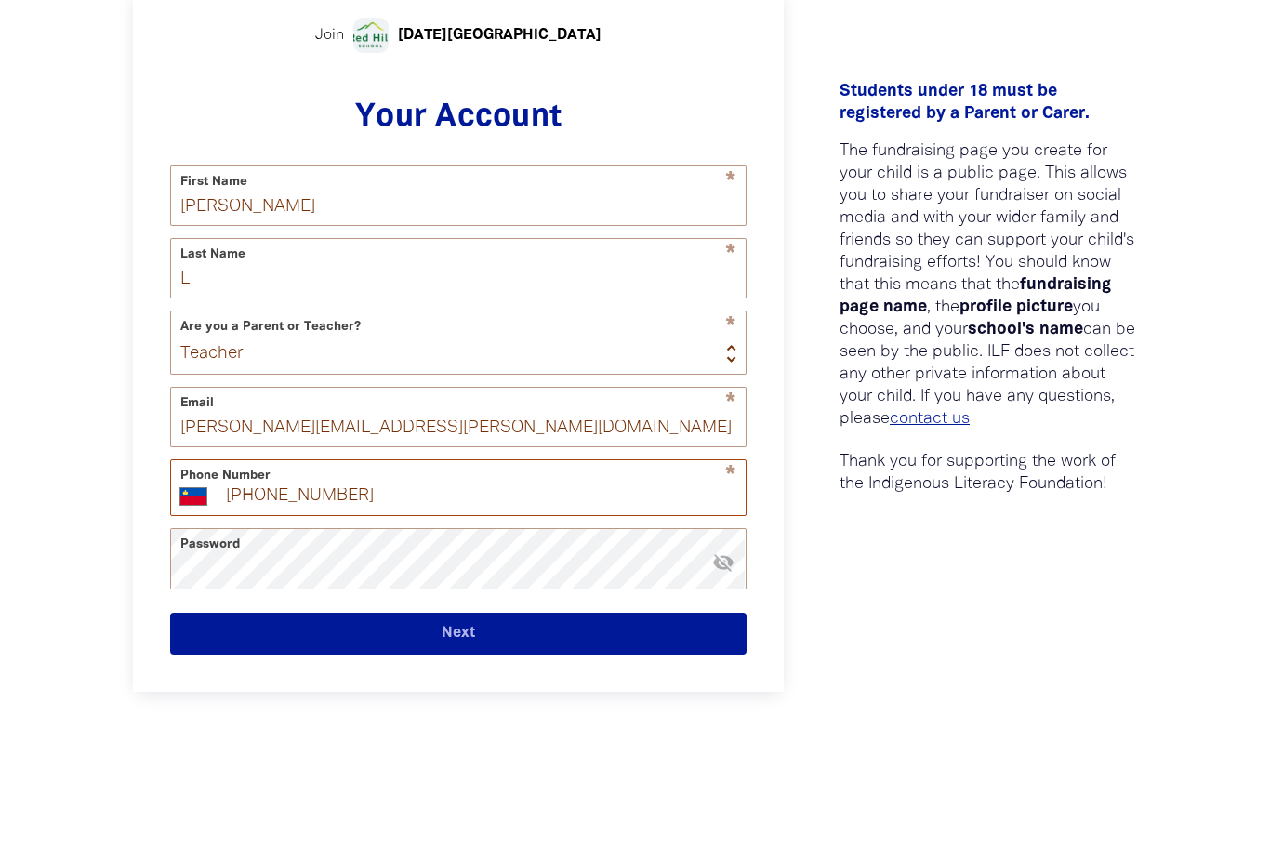
type input "+64 23006731"
select select "AU"
type input "+61 423 006 731"
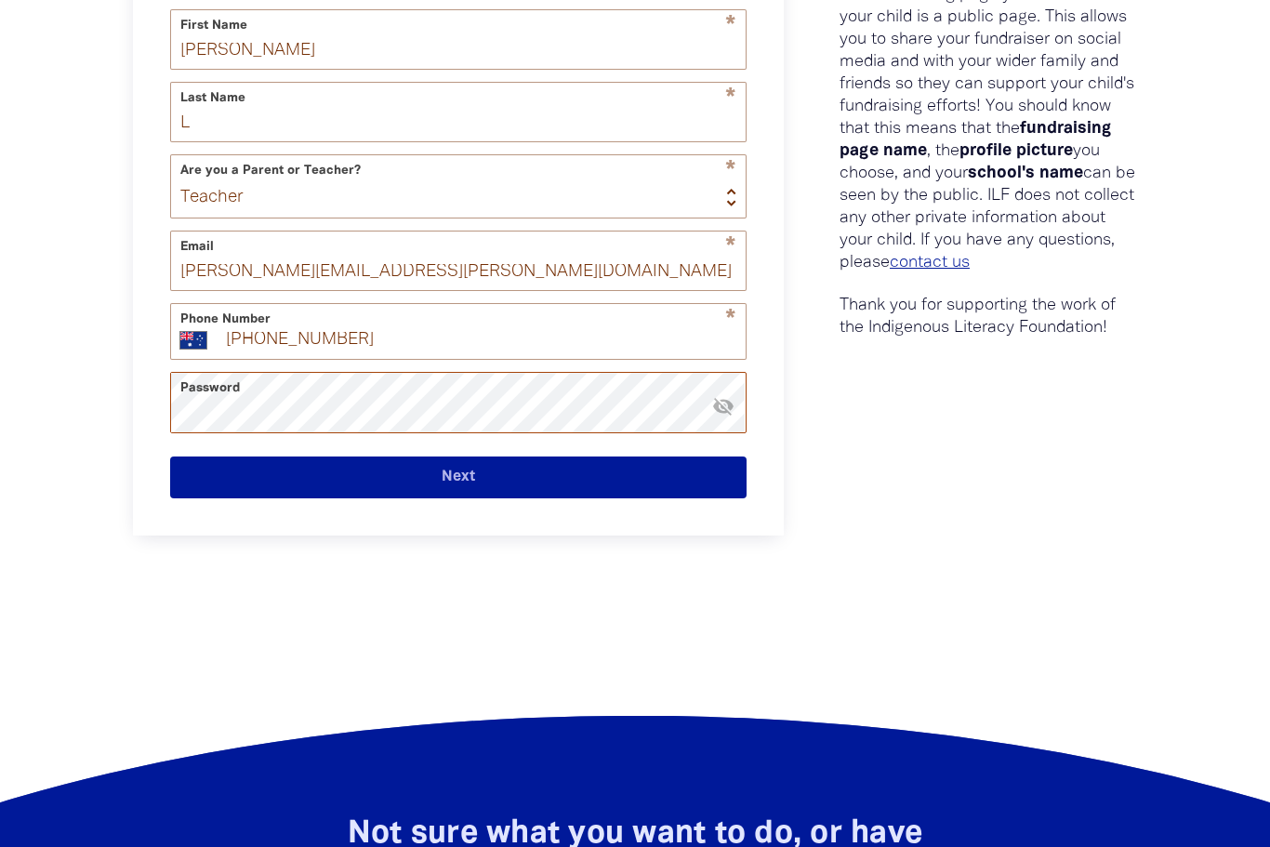
scroll to position [647, 0]
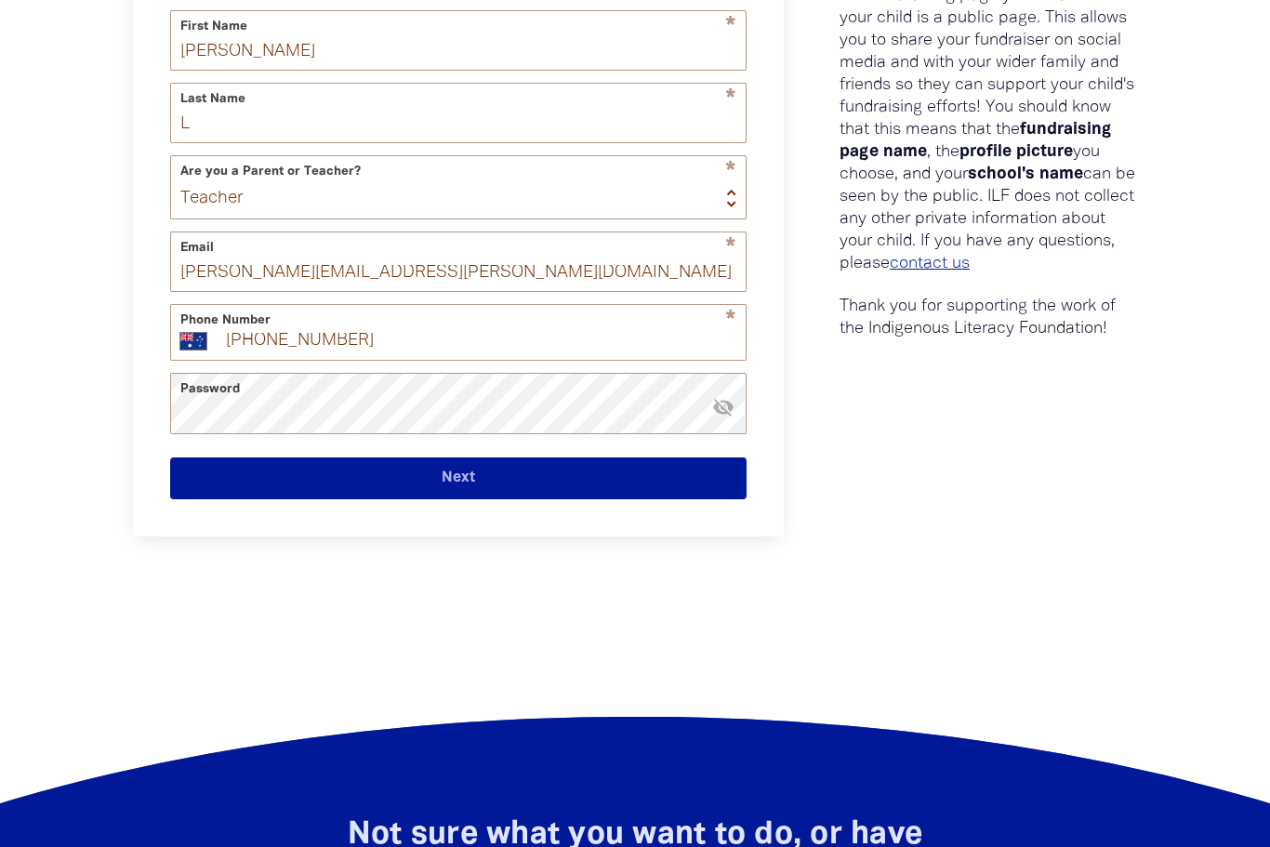
drag, startPoint x: 578, startPoint y: 832, endPoint x: 436, endPoint y: 453, distance: 405.2
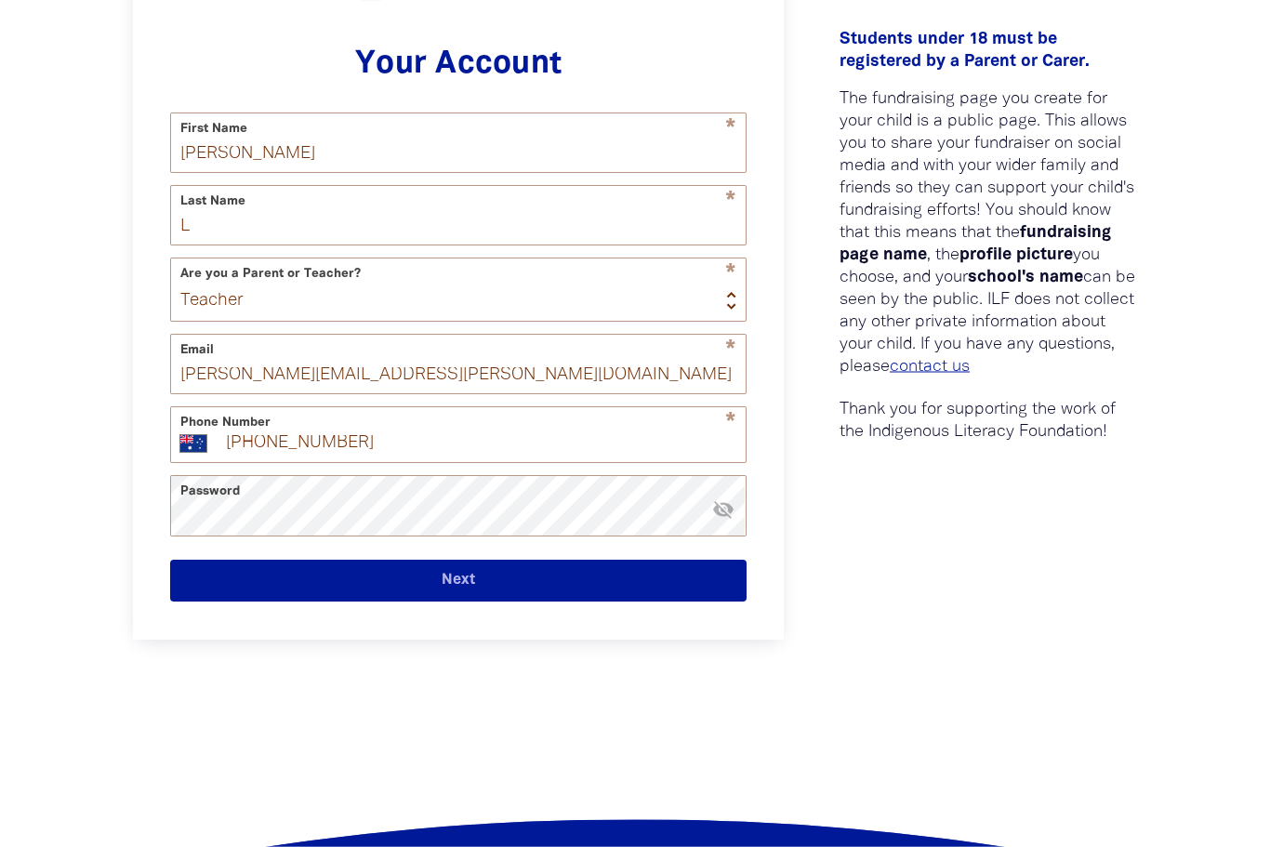
scroll to position [544, 0]
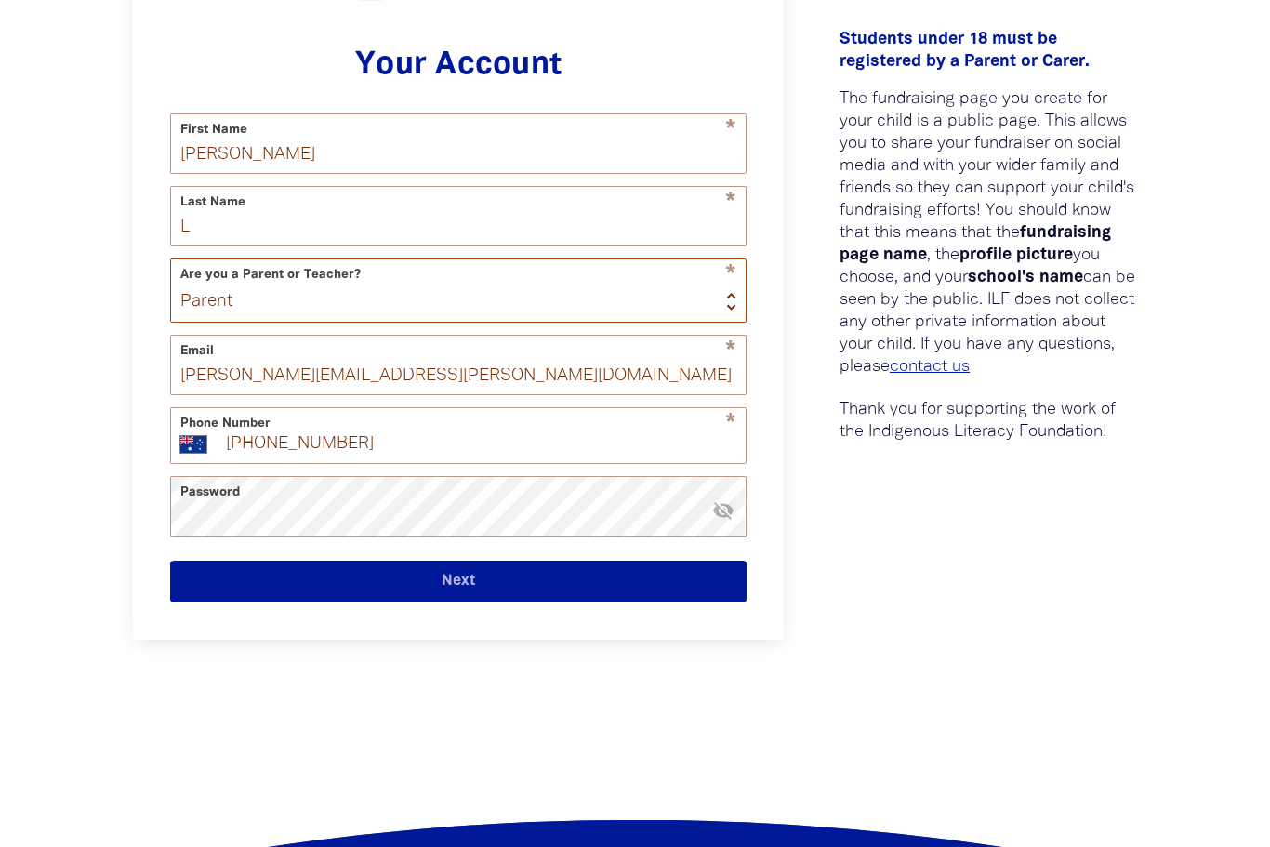
select select "teacher"
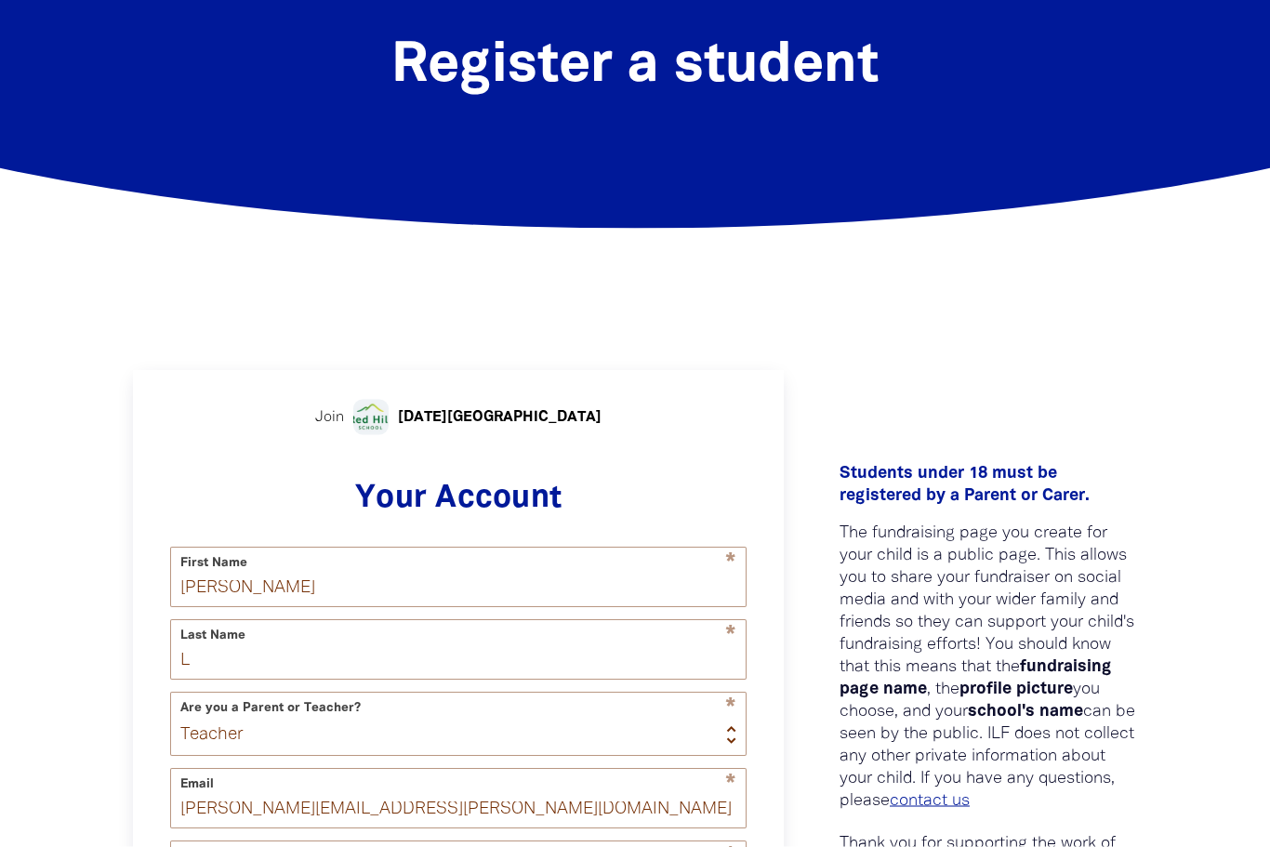
scroll to position [0, 0]
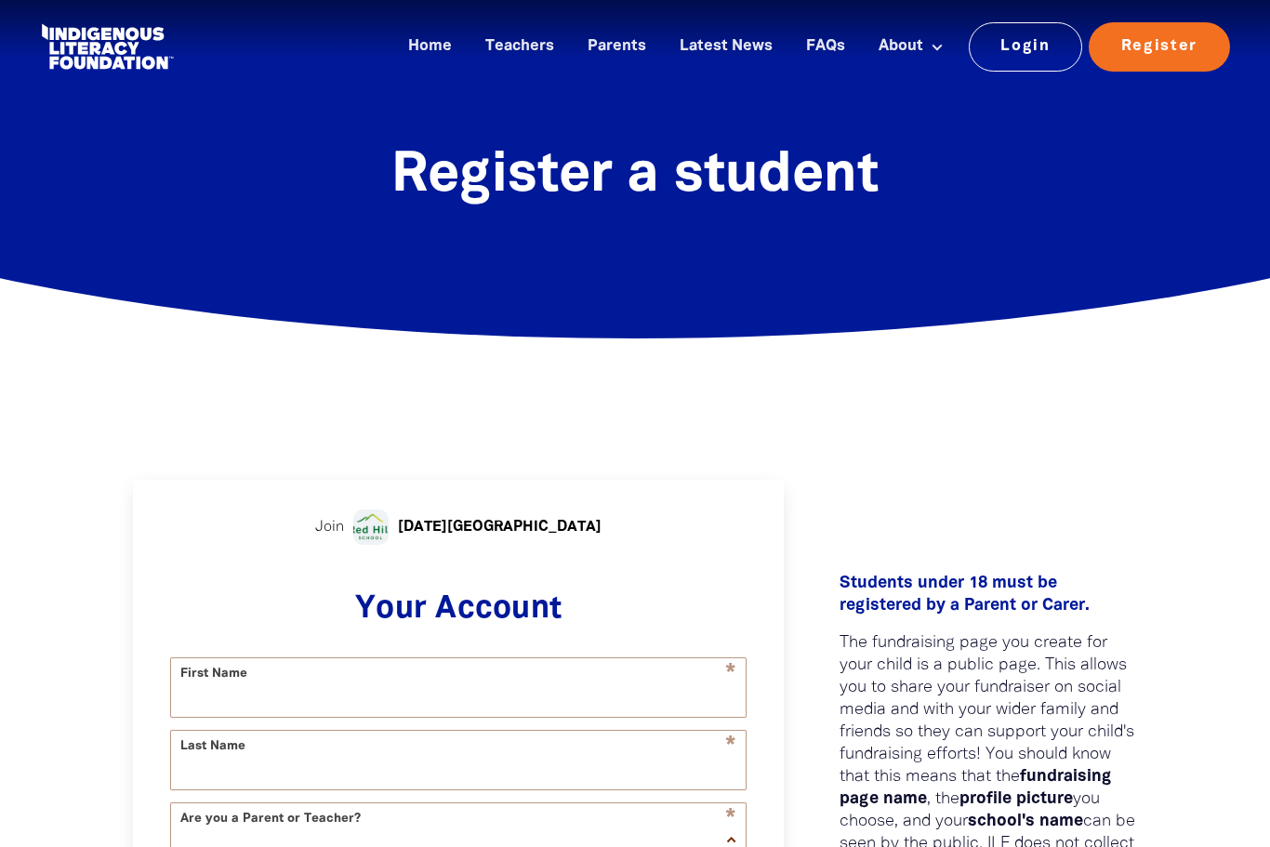
select select "AU"
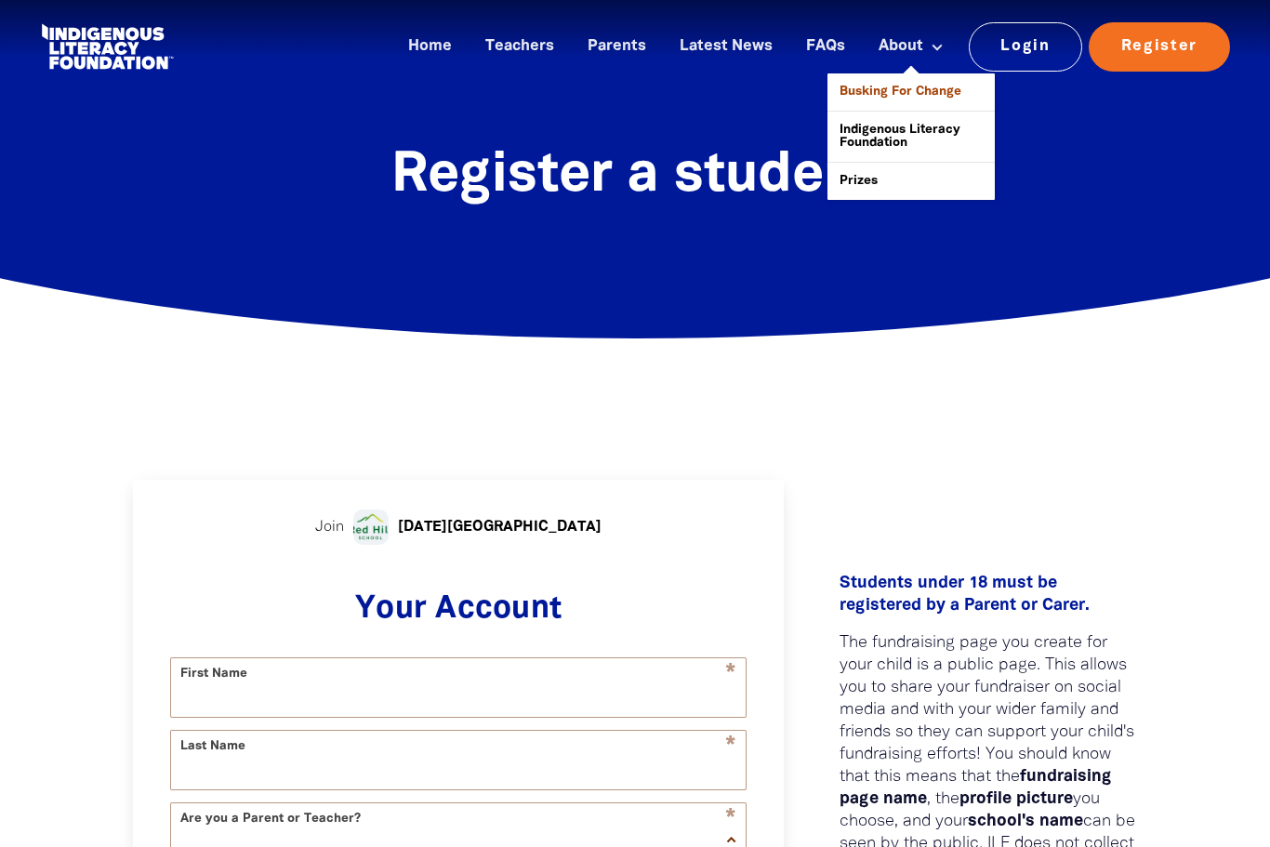
click at [884, 88] on link "Busking For Change" at bounding box center [911, 91] width 167 height 37
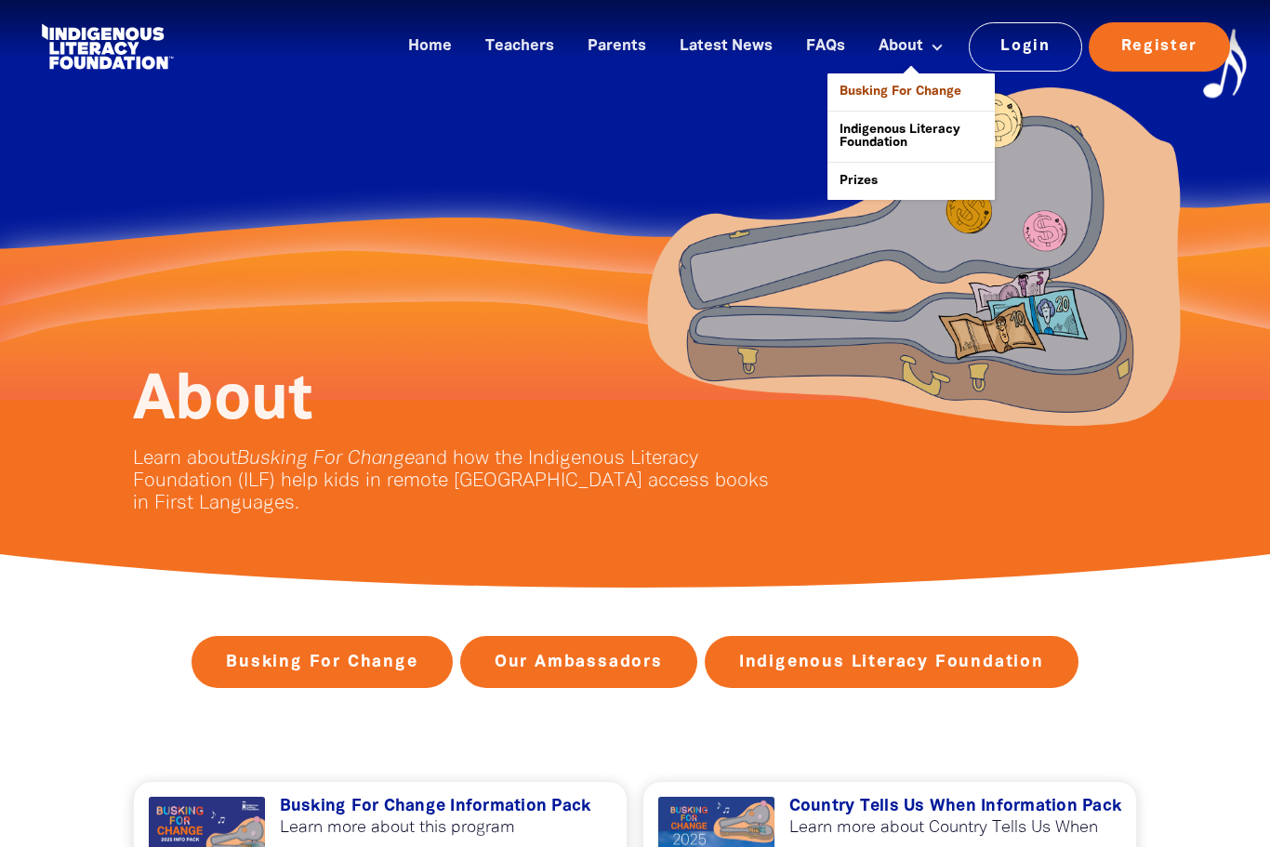
click at [894, 91] on link "Busking For Change" at bounding box center [911, 91] width 167 height 37
click at [613, 48] on link "Parents" at bounding box center [617, 47] width 81 height 31
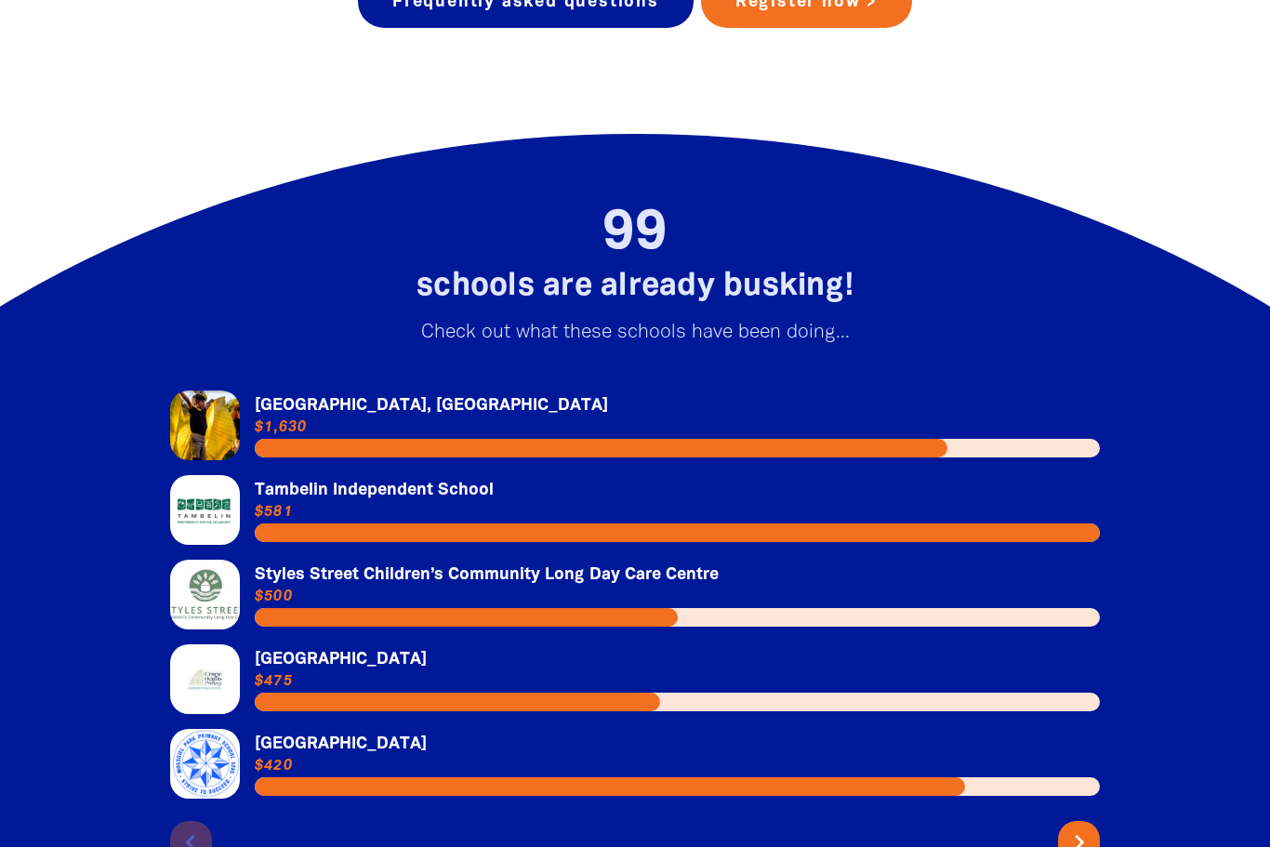
scroll to position [2709, 0]
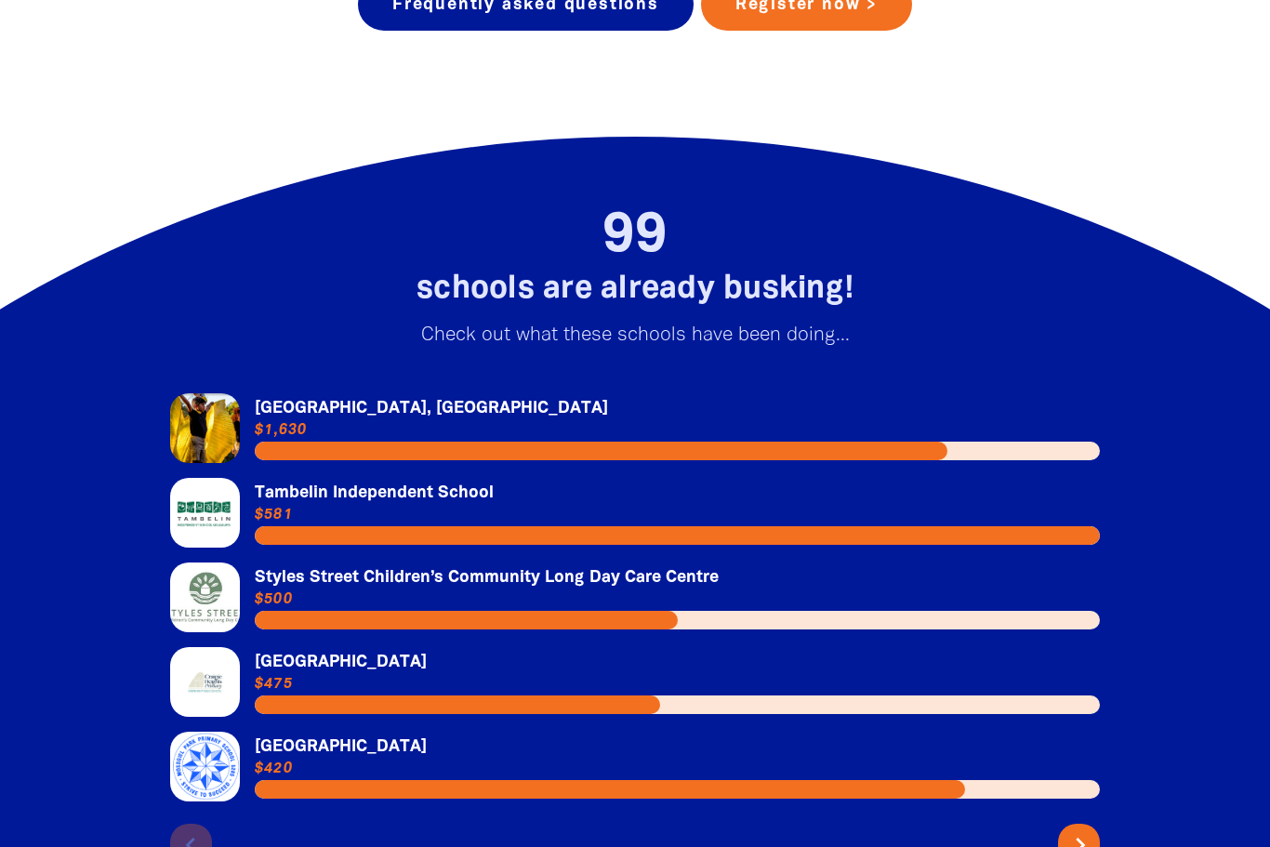
click at [1076, 846] on icon "chevron_right" at bounding box center [1081, 845] width 30 height 30
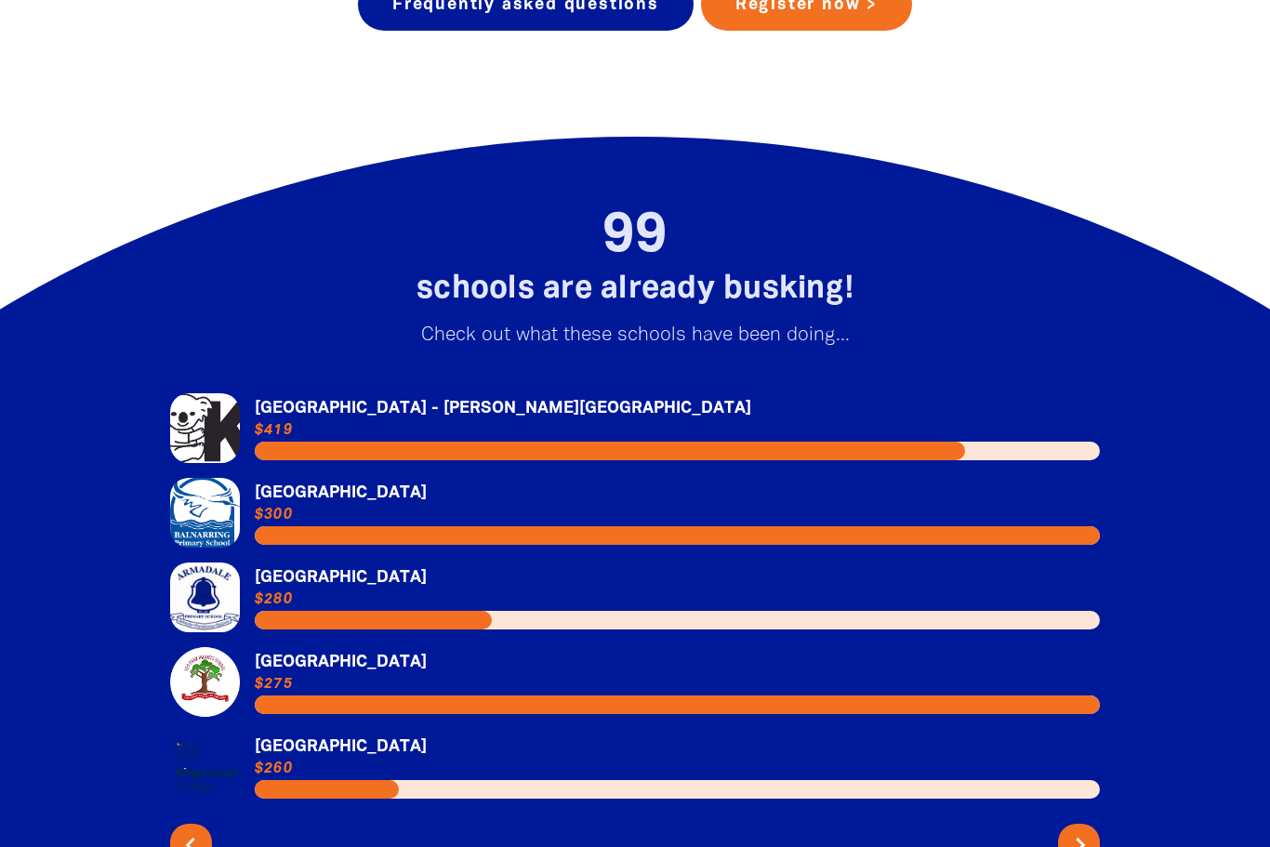
click at [1077, 846] on icon "chevron_right" at bounding box center [1081, 845] width 30 height 30
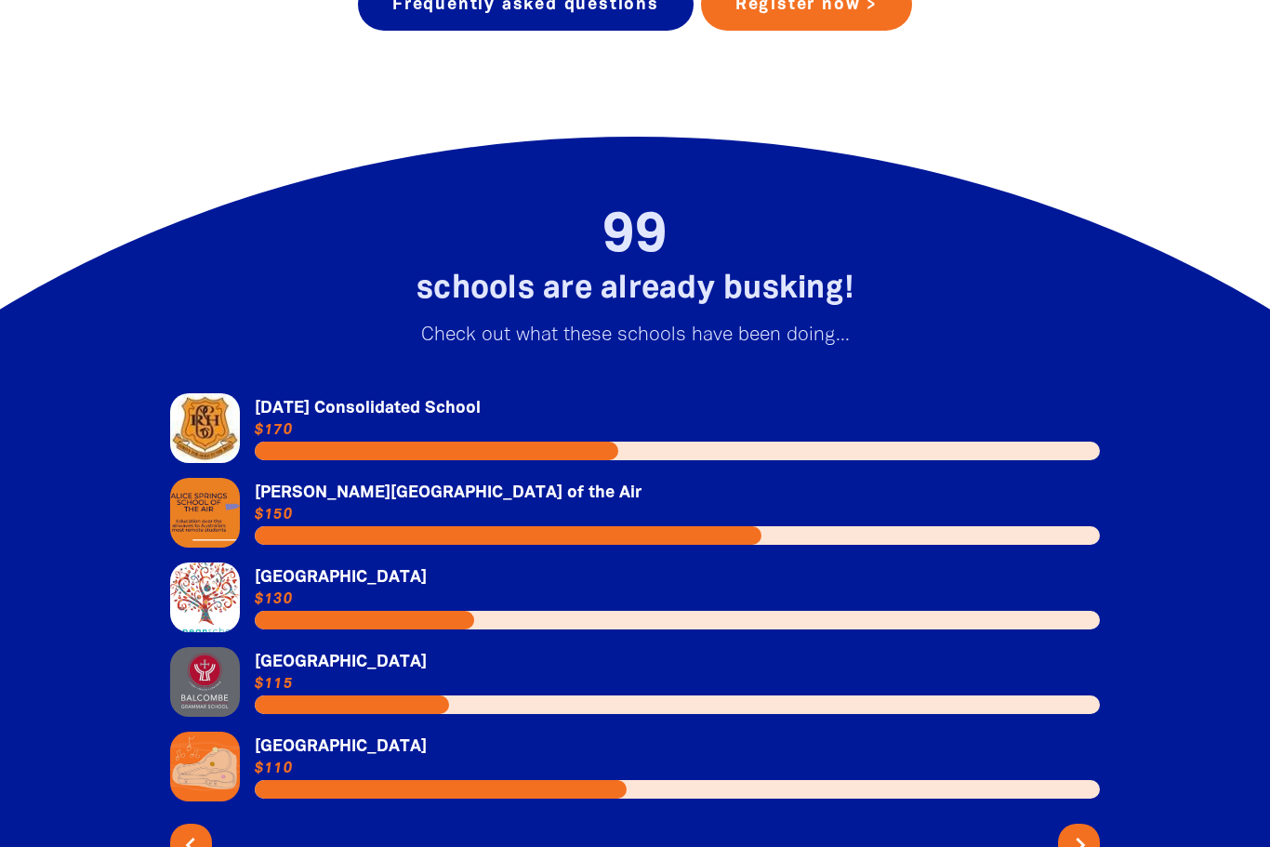
click at [1079, 846] on icon "chevron_right" at bounding box center [1081, 845] width 30 height 30
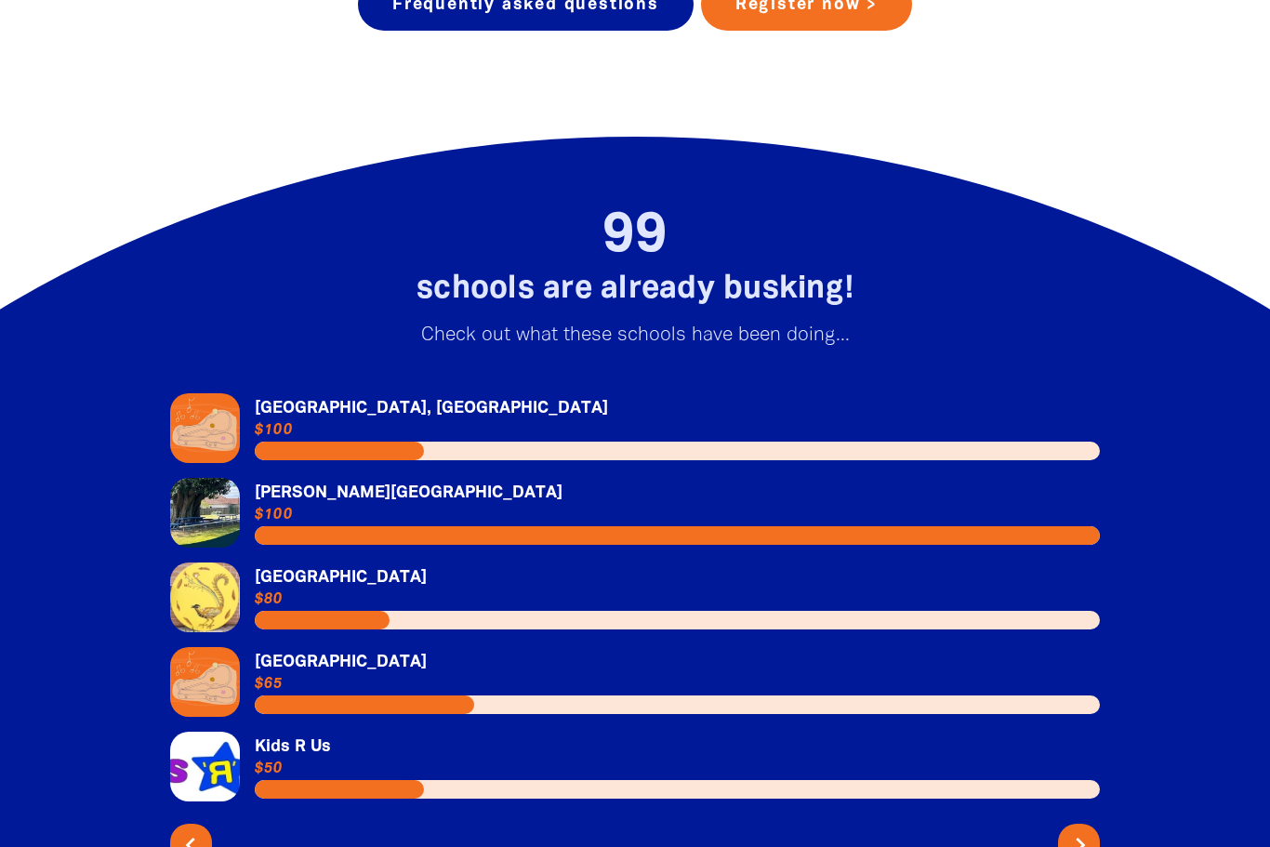
click at [1081, 846] on icon "chevron_right" at bounding box center [1081, 845] width 30 height 30
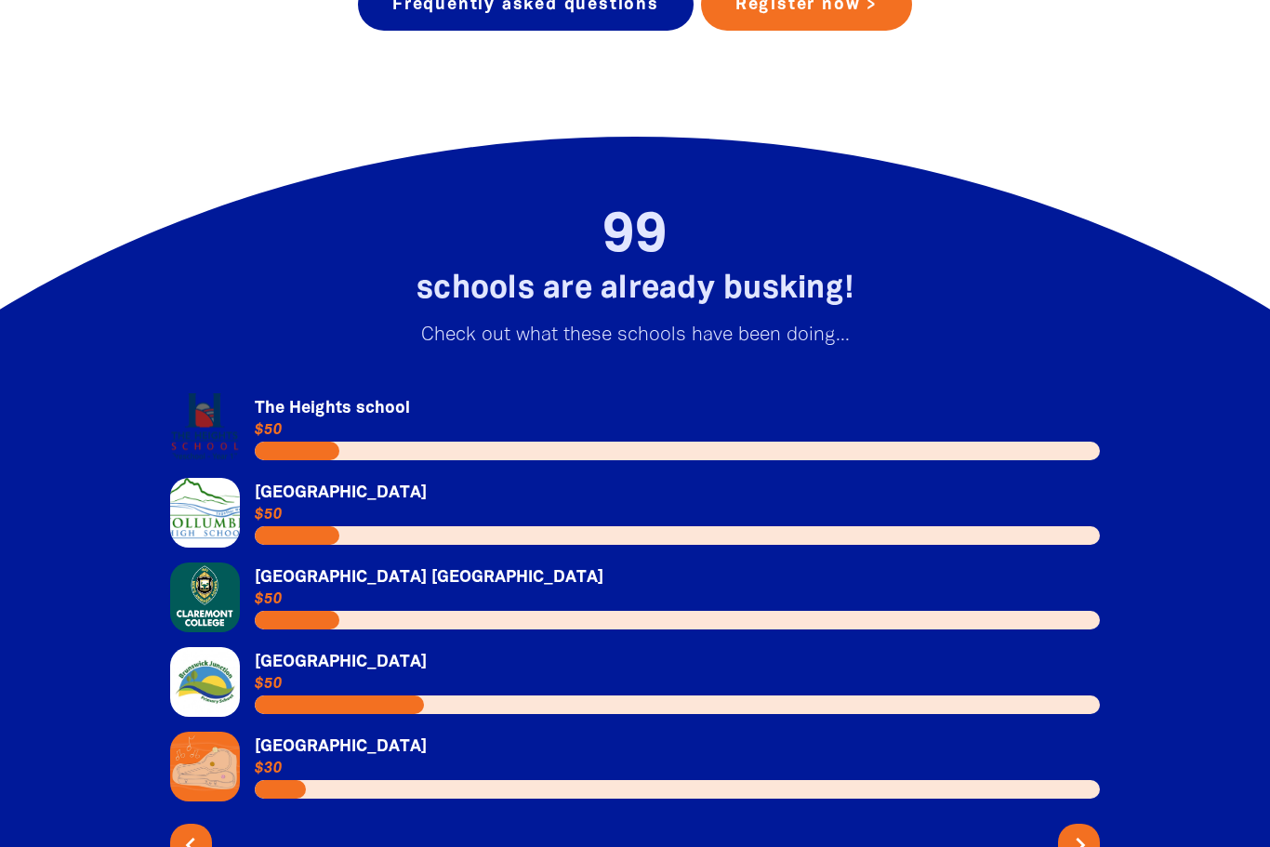
click at [1081, 846] on icon "chevron_right" at bounding box center [1081, 845] width 30 height 30
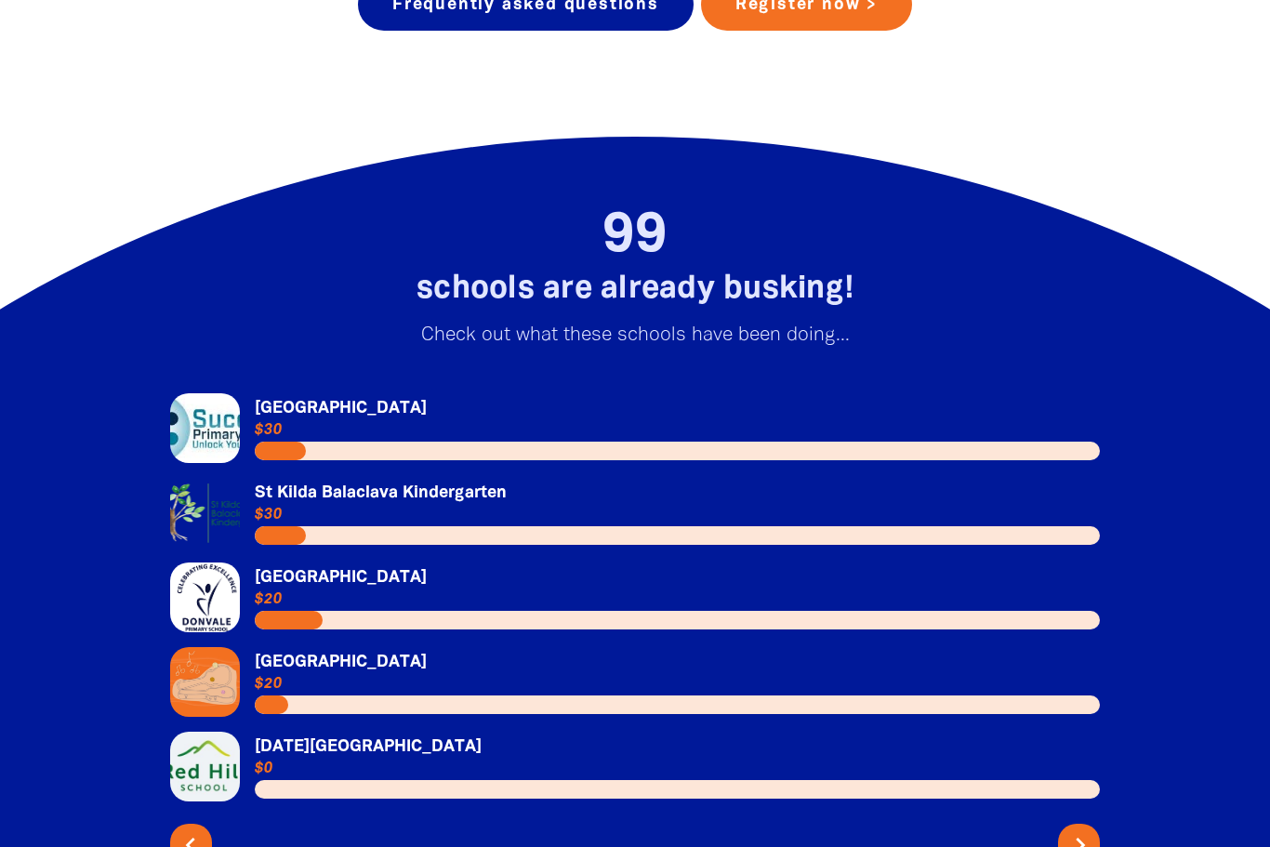
click at [1081, 846] on icon "chevron_right" at bounding box center [1081, 845] width 30 height 30
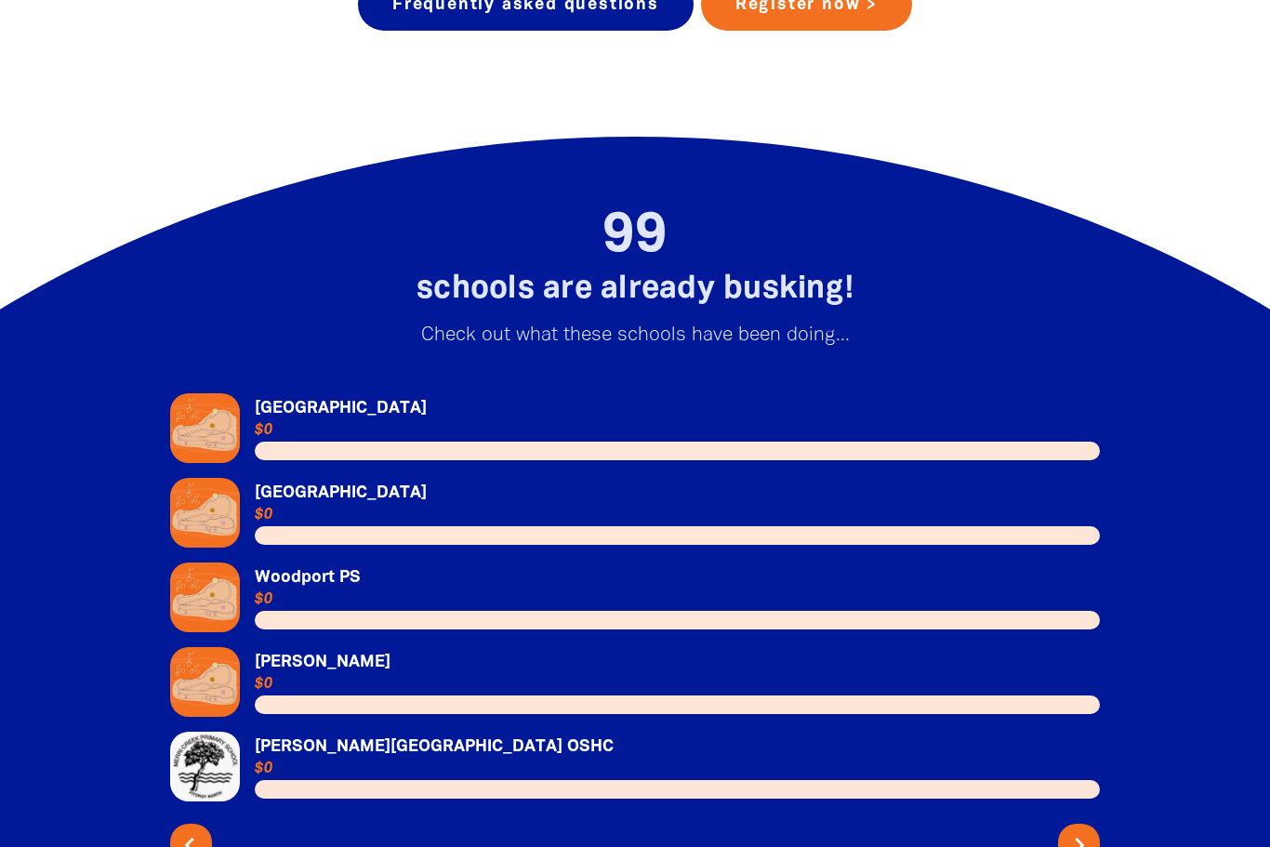
click at [195, 846] on icon "chevron_left" at bounding box center [190, 845] width 30 height 30
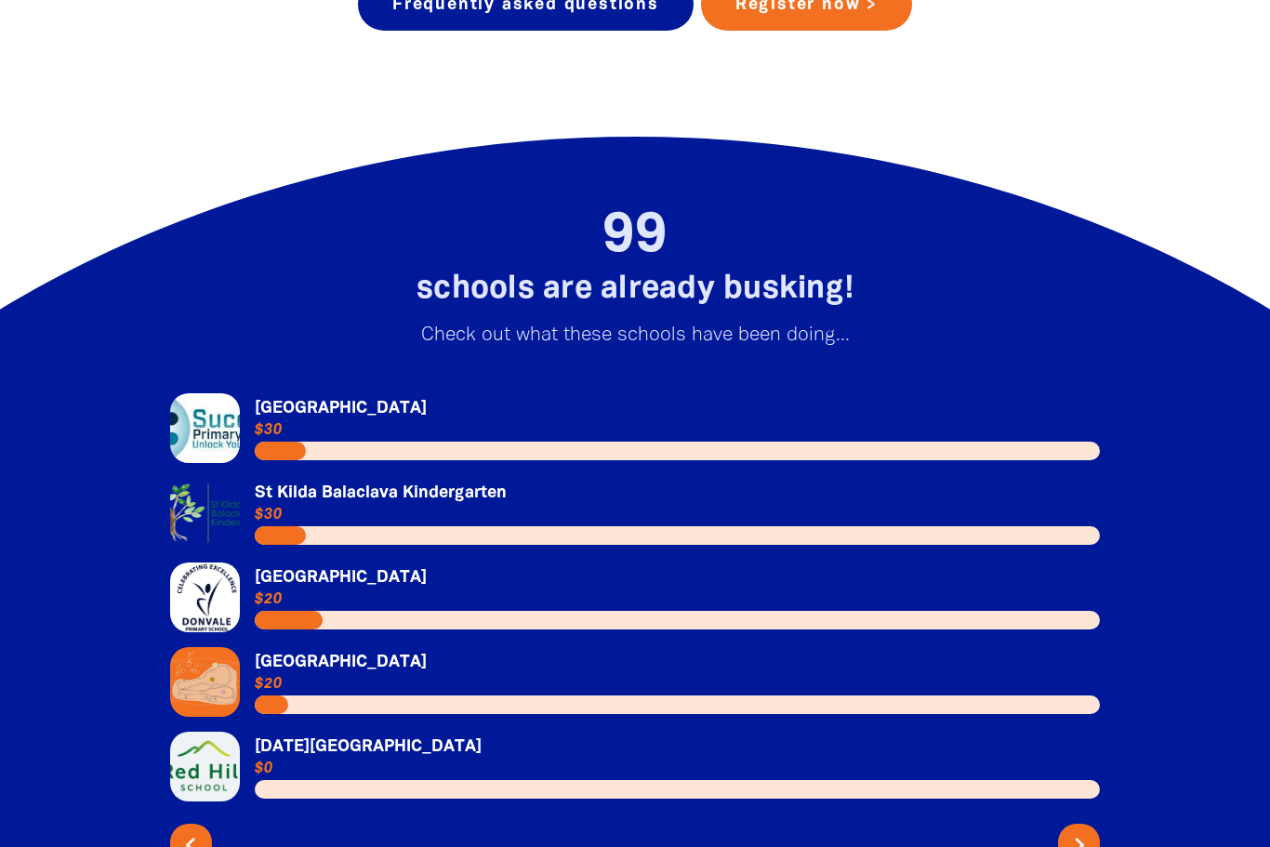
click at [315, 742] on link "Link to [DATE][GEOGRAPHIC_DATA]" at bounding box center [635, 767] width 930 height 70
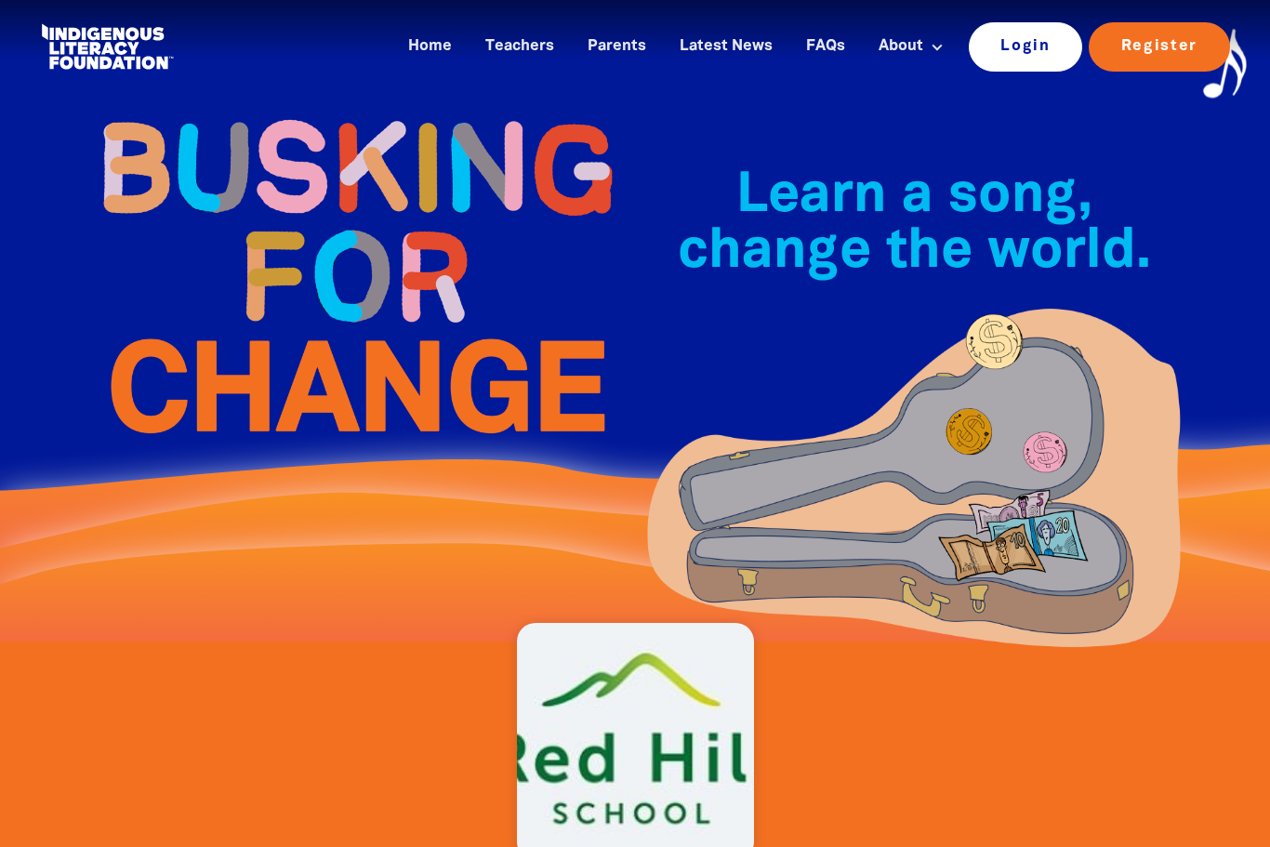
click at [1027, 47] on link "Login" at bounding box center [1026, 46] width 114 height 48
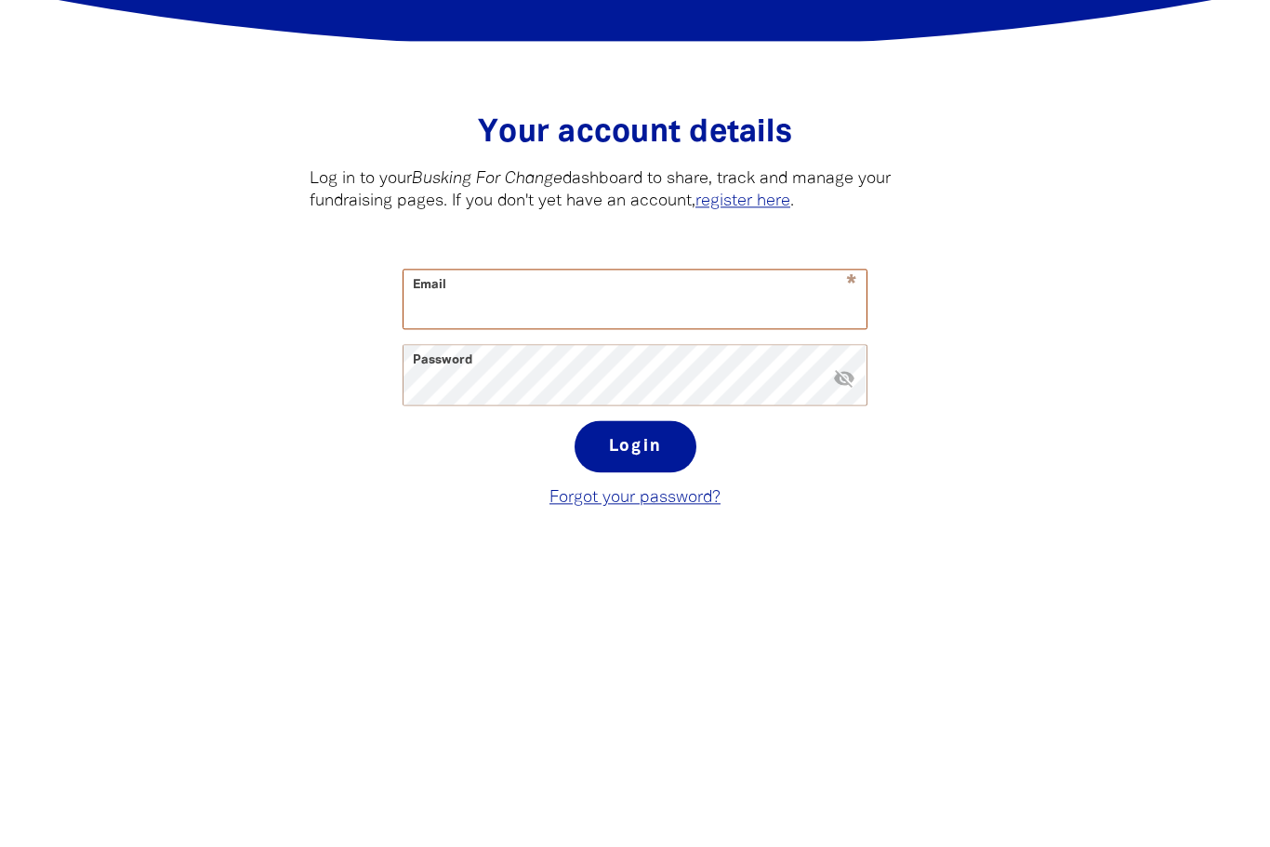
scroll to position [46, 0]
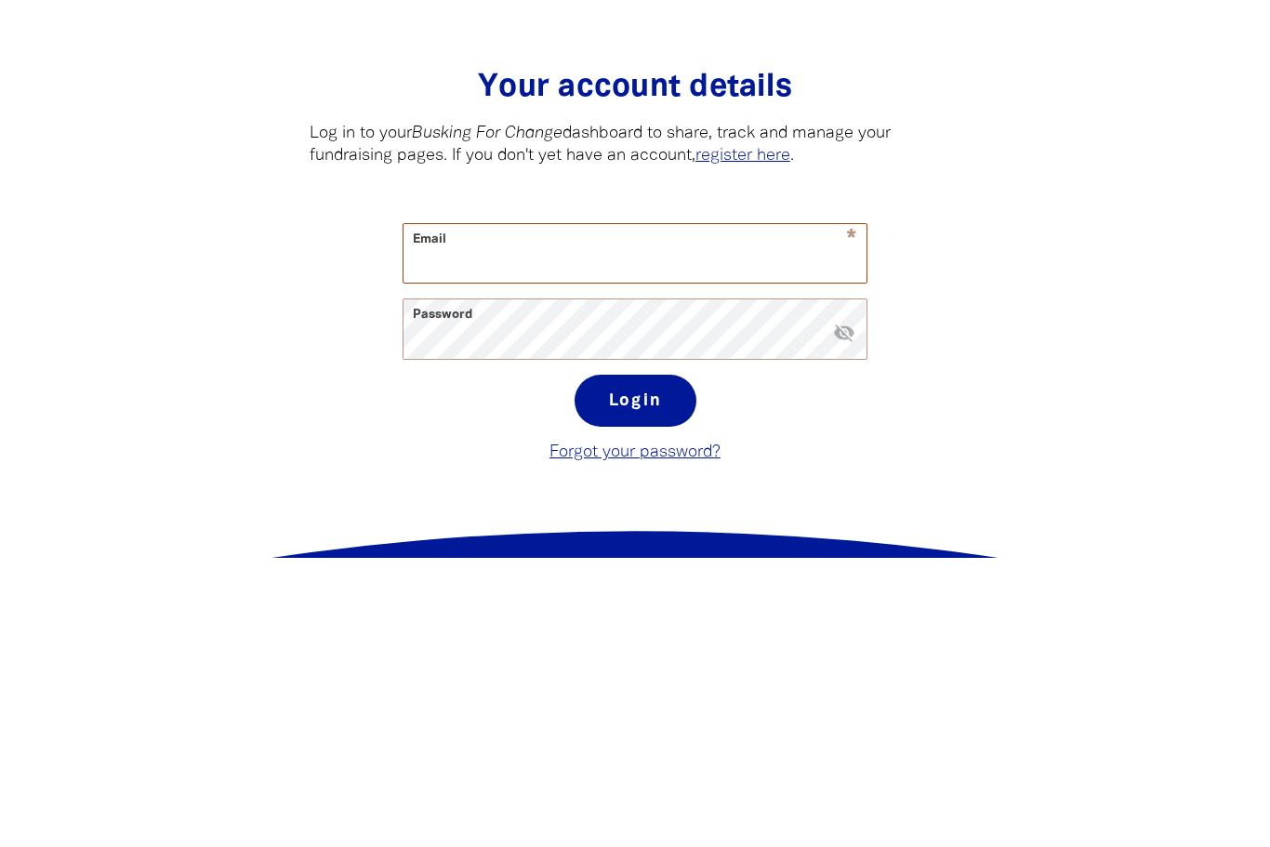
type input "[PERSON_NAME][EMAIL_ADDRESS][PERSON_NAME][DOMAIN_NAME]"
click at [634, 664] on button "Login" at bounding box center [636, 690] width 122 height 52
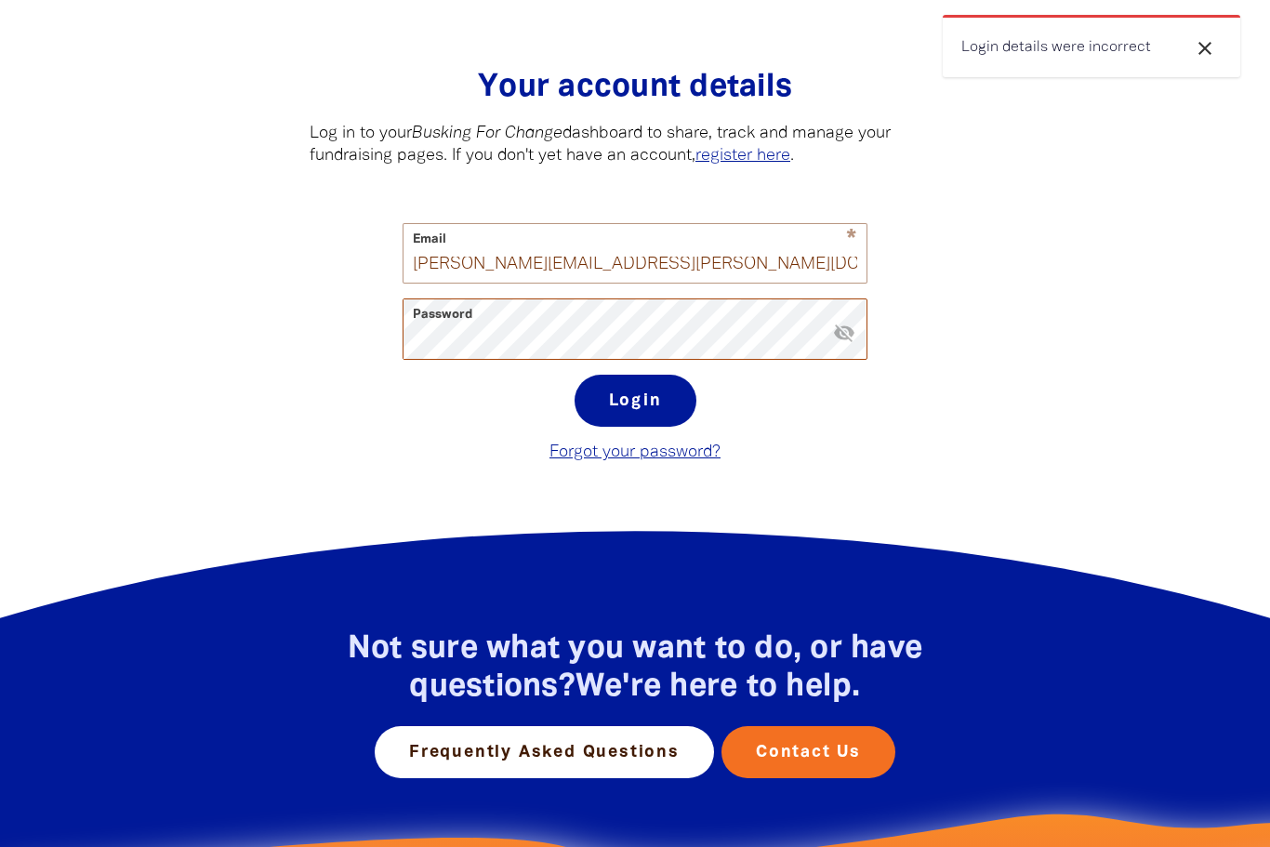
scroll to position [335, 0]
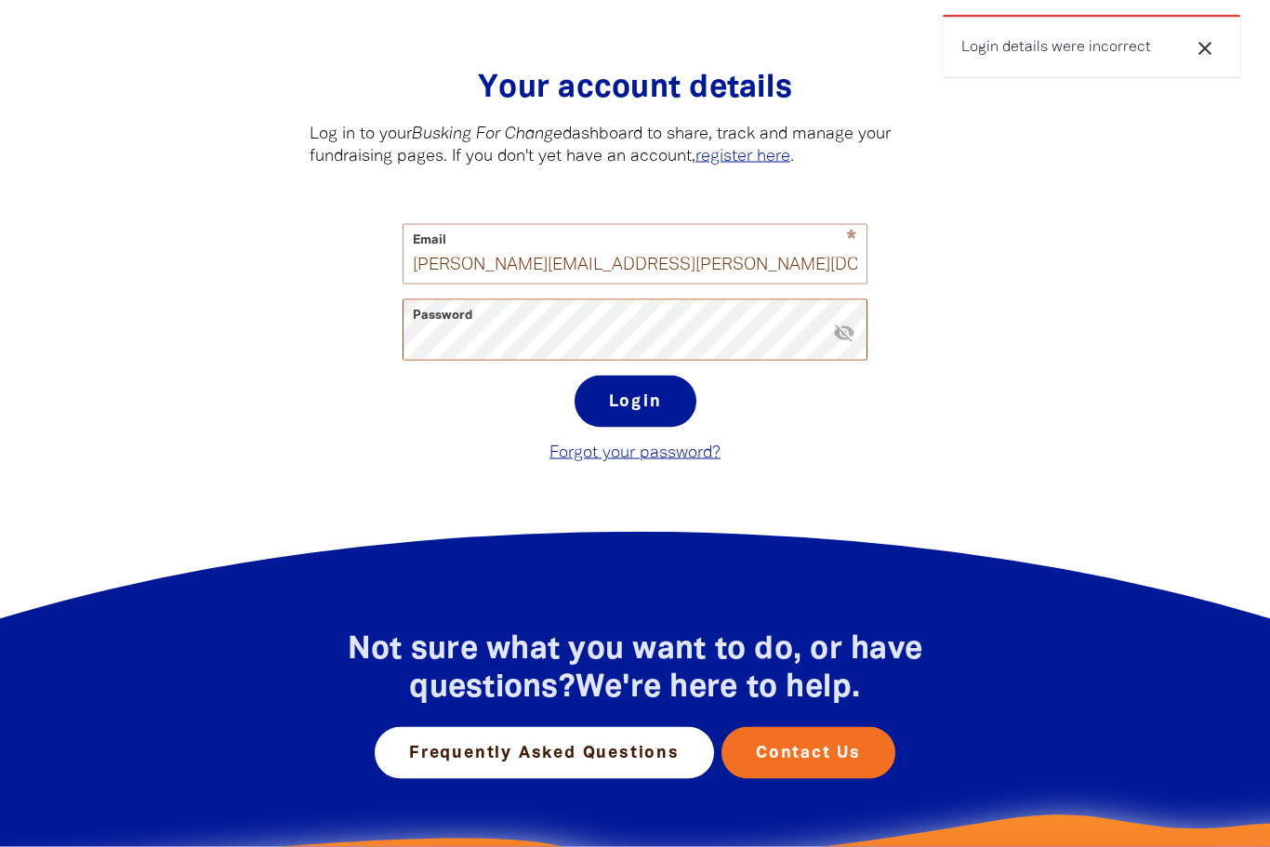
click at [842, 330] on icon "visibility_off" at bounding box center [844, 334] width 22 height 22
click at [611, 418] on button "Login" at bounding box center [636, 402] width 122 height 52
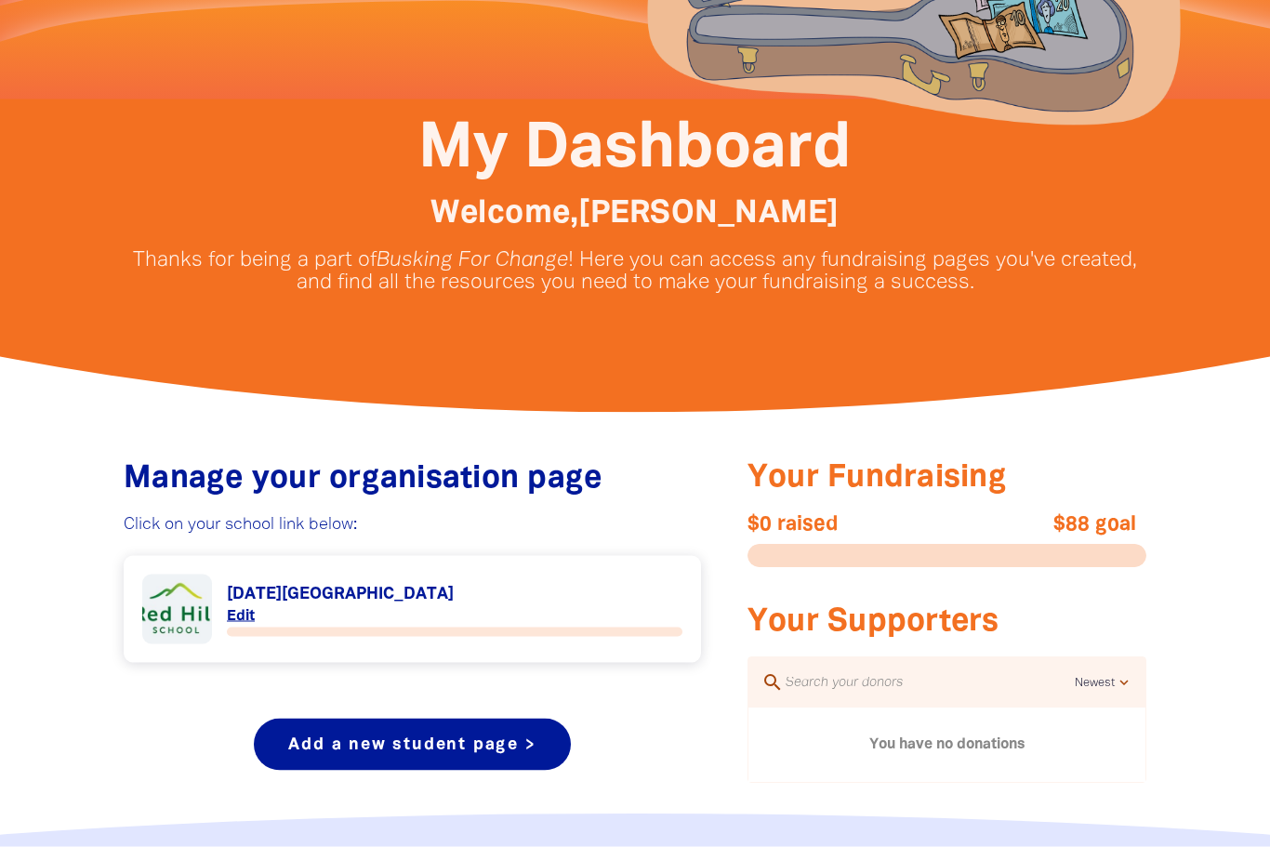
scroll to position [305, 0]
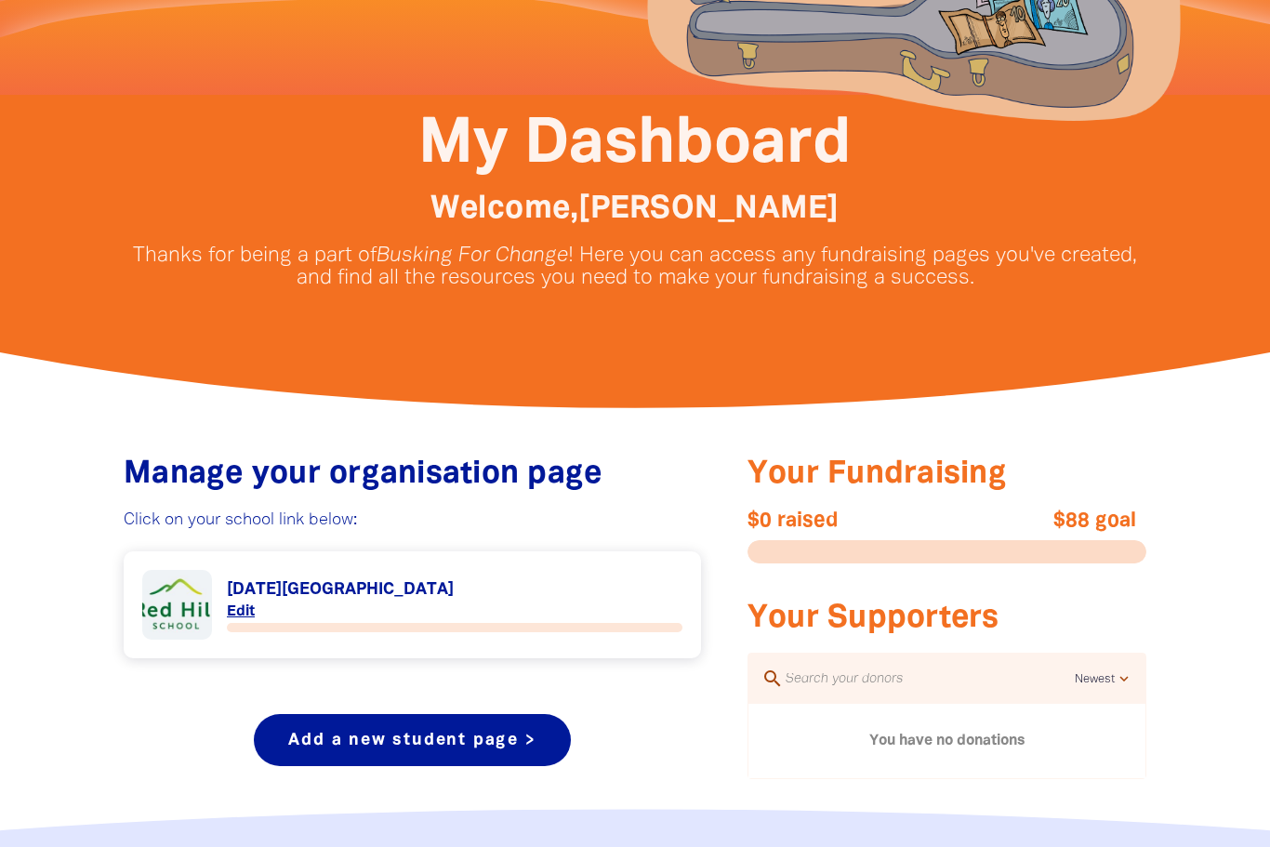
click at [254, 608] on link "Link to [DATE][GEOGRAPHIC_DATA]" at bounding box center [412, 605] width 540 height 70
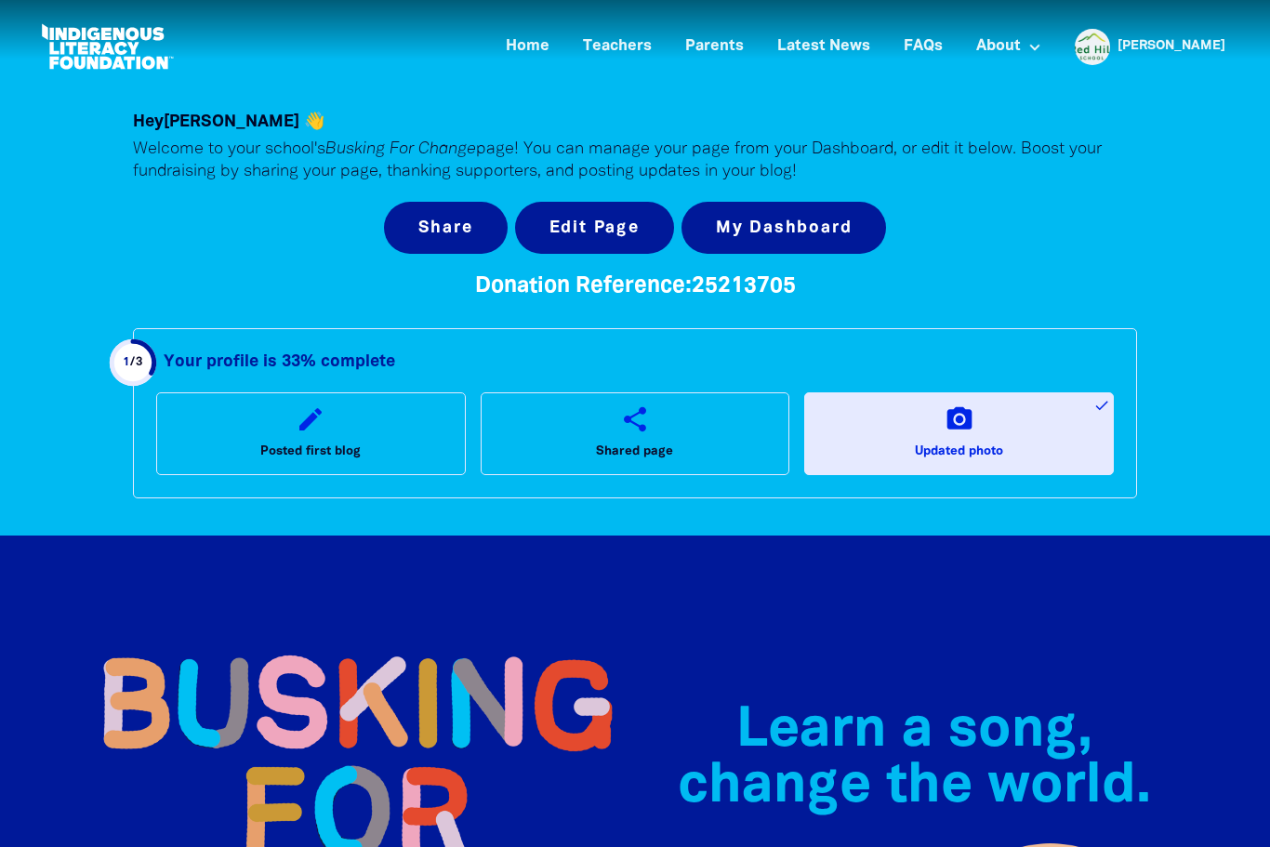
click at [988, 443] on span "Updated photo" at bounding box center [959, 452] width 88 height 22
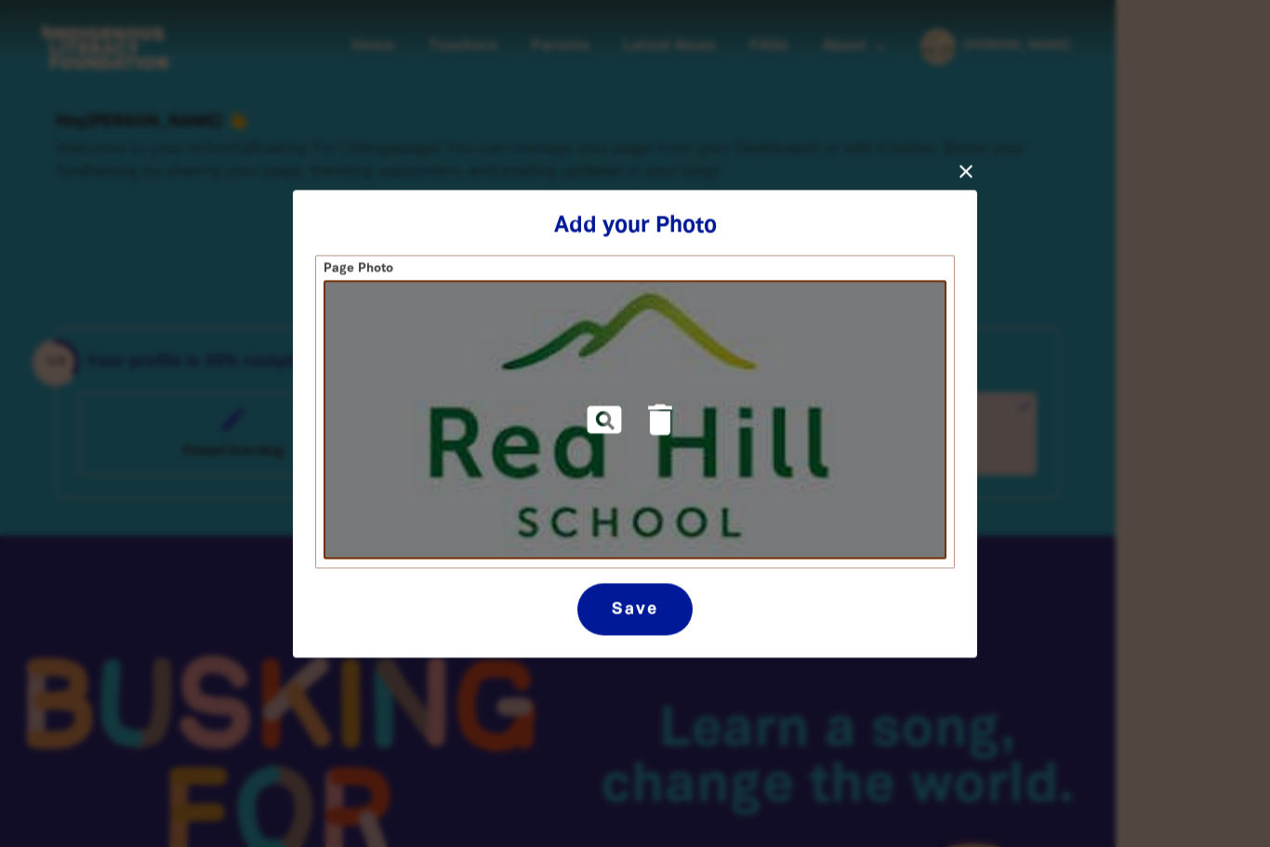
click at [870, 497] on img at bounding box center [635, 419] width 623 height 279
